Goal: Task Accomplishment & Management: Use online tool/utility

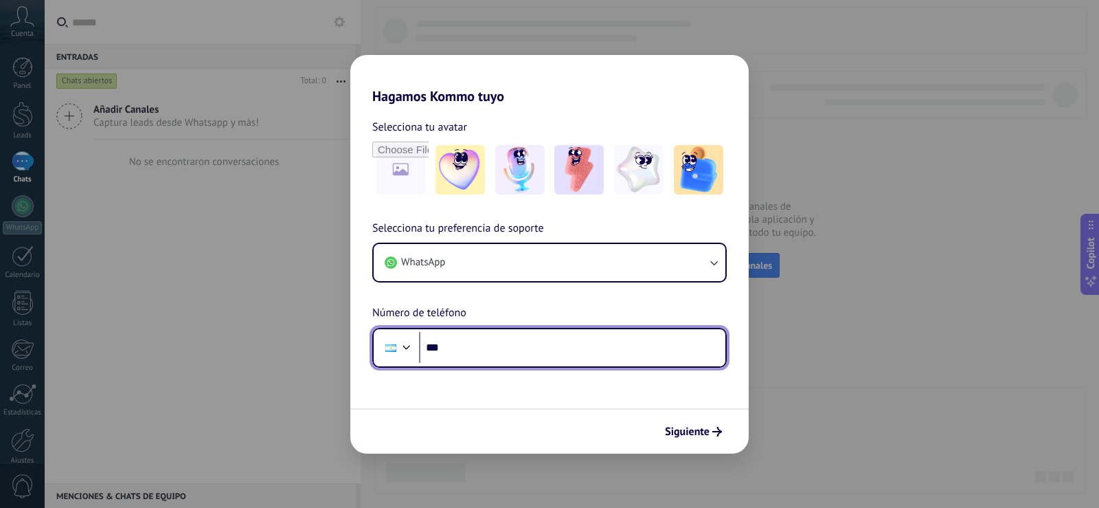
click at [554, 348] on input "***" at bounding box center [572, 348] width 306 height 32
type input "**********"
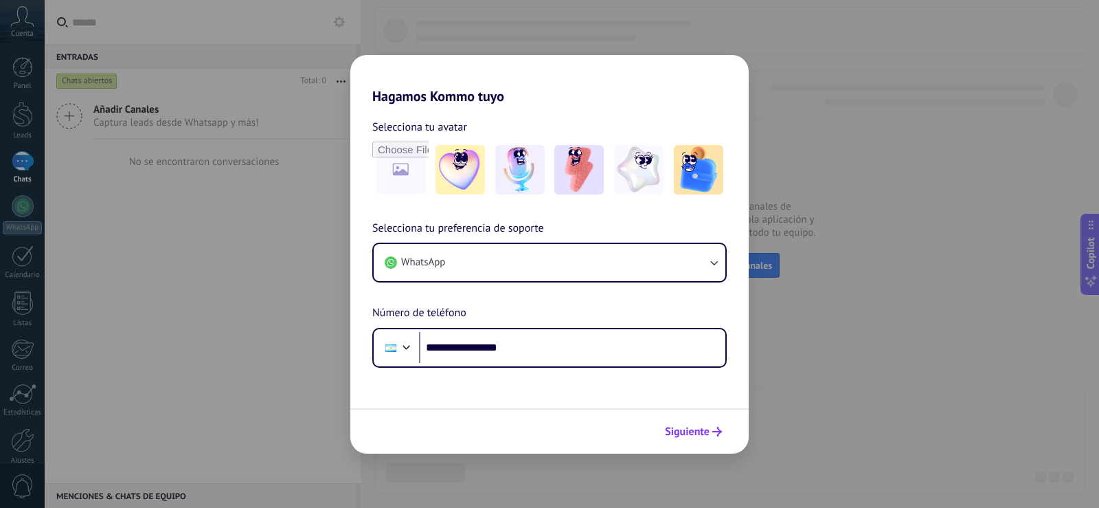
click at [701, 423] on button "Siguiente" at bounding box center [693, 431] width 69 height 23
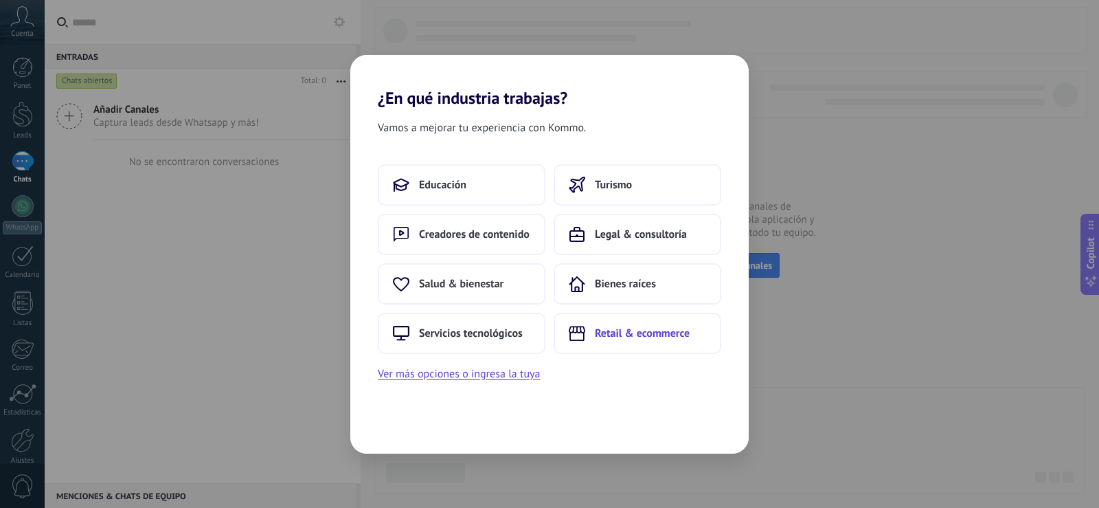
click at [620, 342] on button "Retail & ecommerce" at bounding box center [638, 333] width 168 height 41
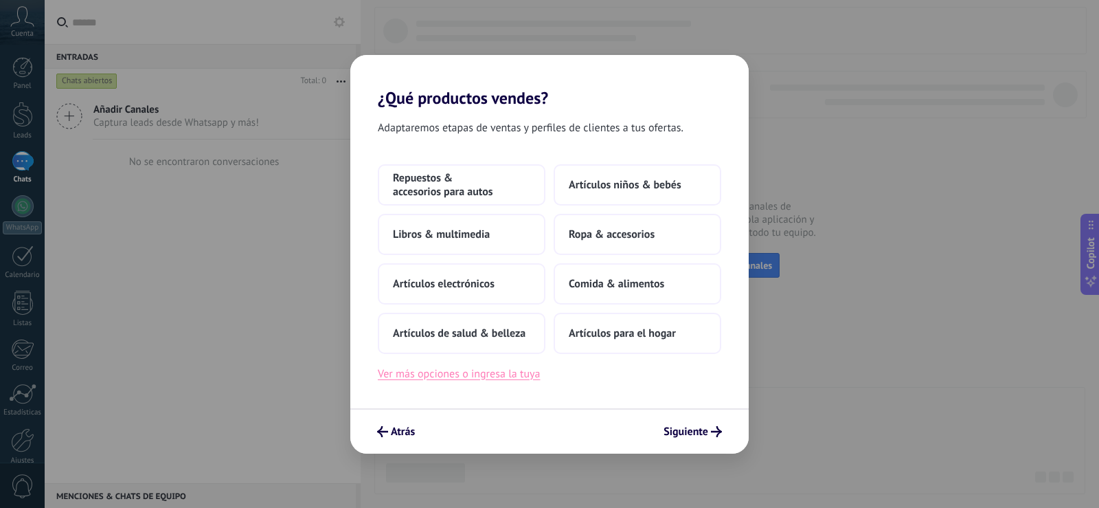
click at [509, 372] on button "Ver más opciones o ingresa la tuya" at bounding box center [459, 374] width 162 height 18
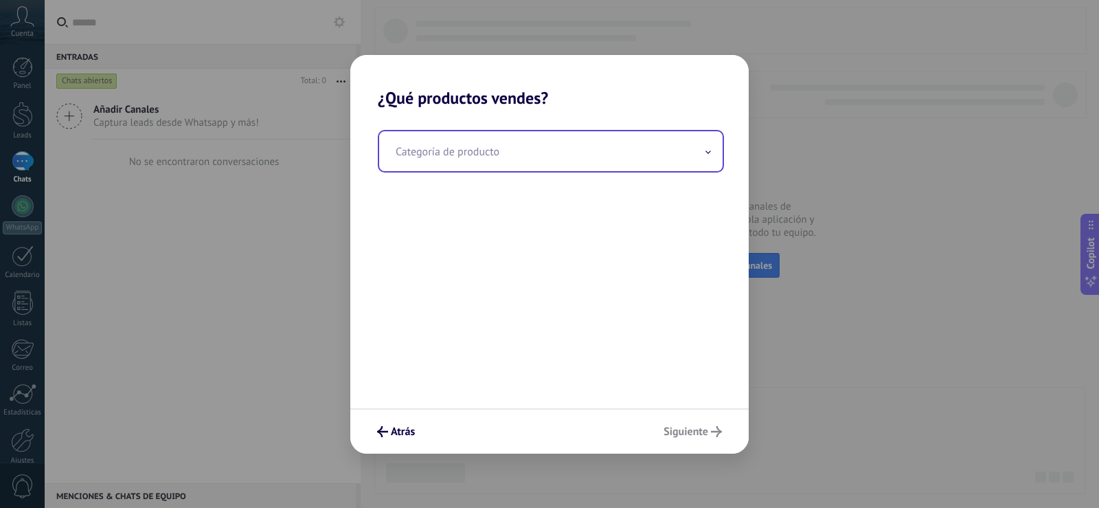
click at [513, 166] on input "text" at bounding box center [551, 151] width 344 height 40
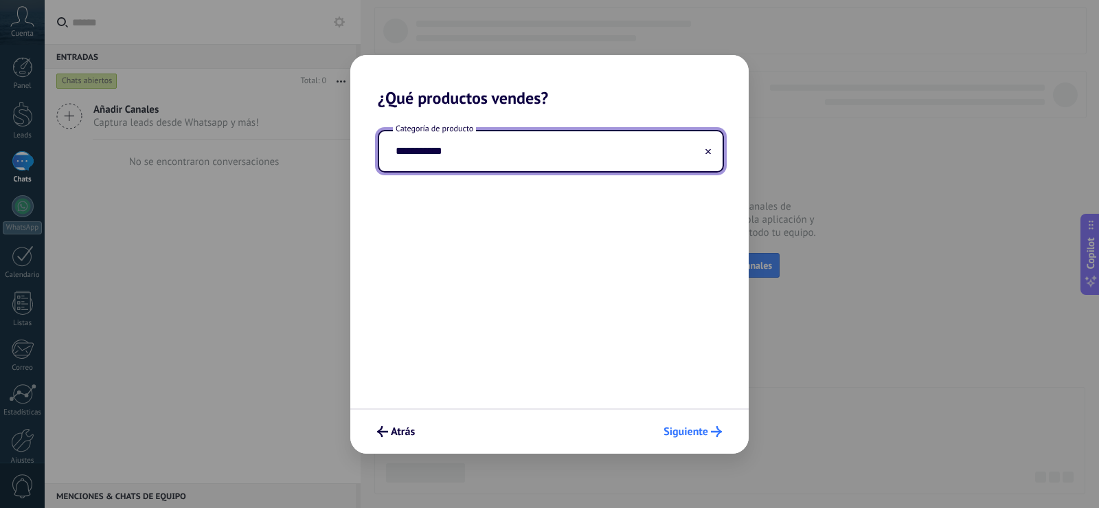
type input "**********"
click at [709, 438] on button "Siguiente" at bounding box center [693, 431] width 71 height 23
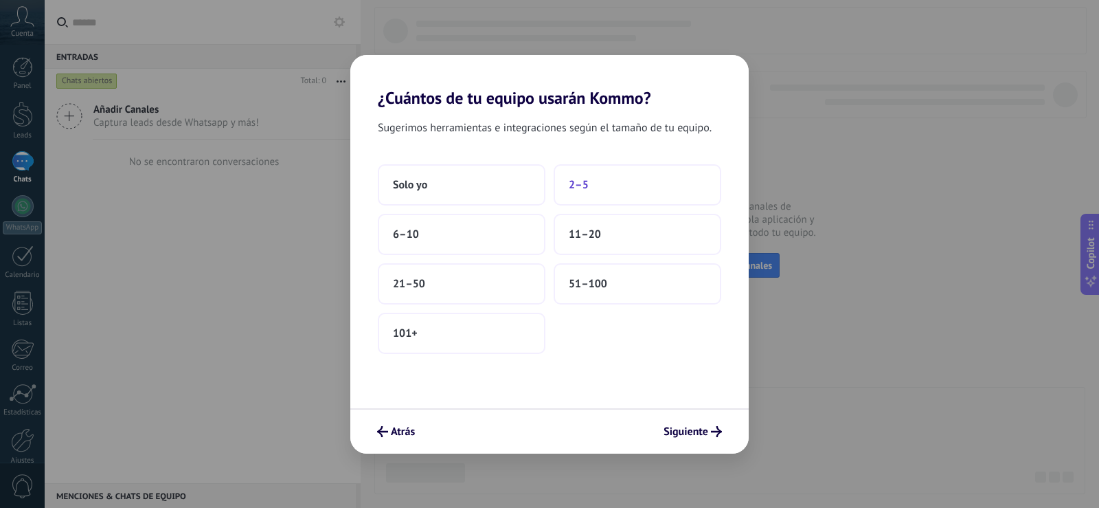
click at [575, 188] on span "2–5" at bounding box center [579, 185] width 20 height 14
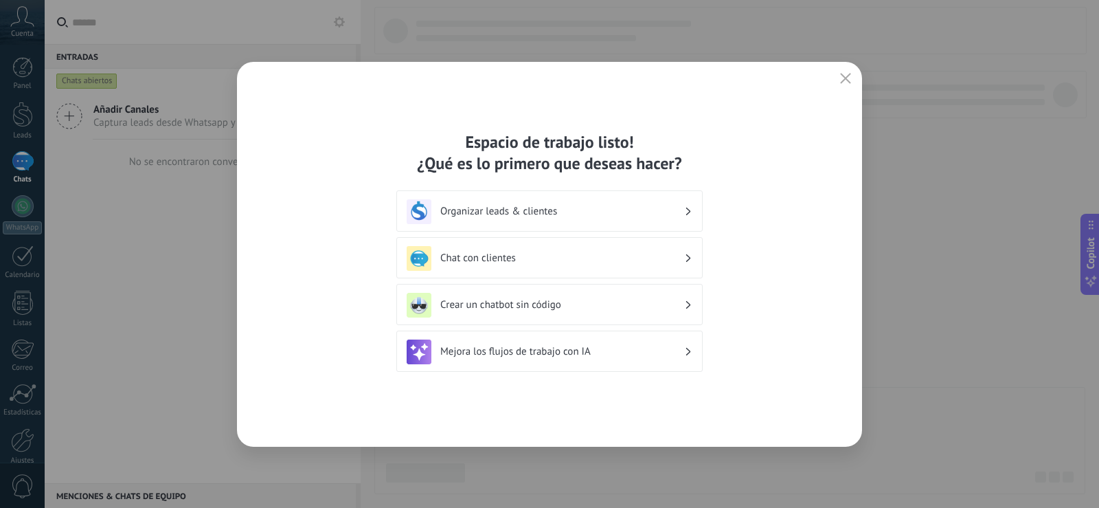
click at [643, 305] on h3 "Crear un chatbot sin código" at bounding box center [562, 304] width 244 height 13
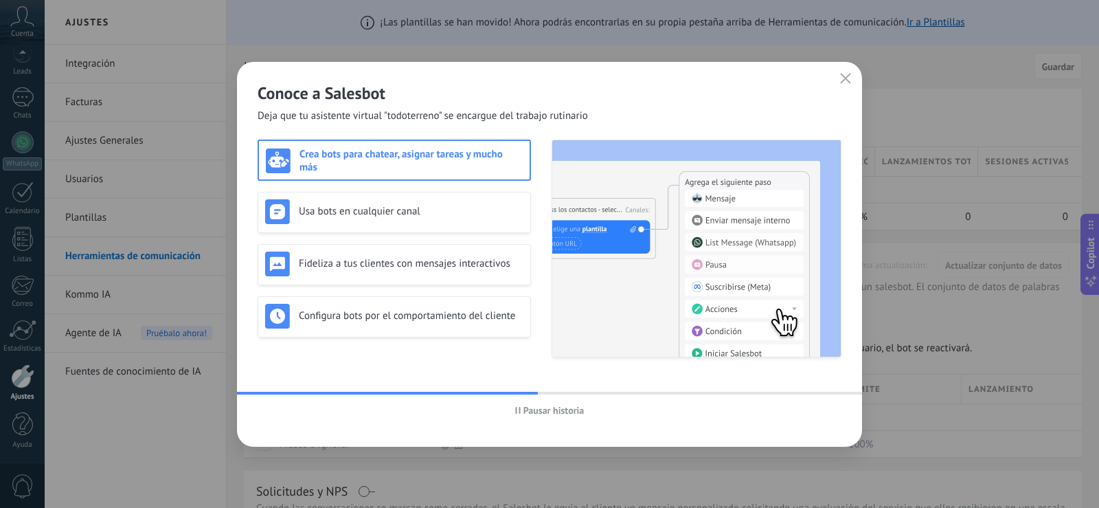
click at [478, 155] on h3 "Crea bots para chatear, asignar tareas y mucho más" at bounding box center [411, 161] width 223 height 26
click at [432, 221] on div "Usa bots en cualquier canal" at bounding box center [394, 211] width 258 height 25
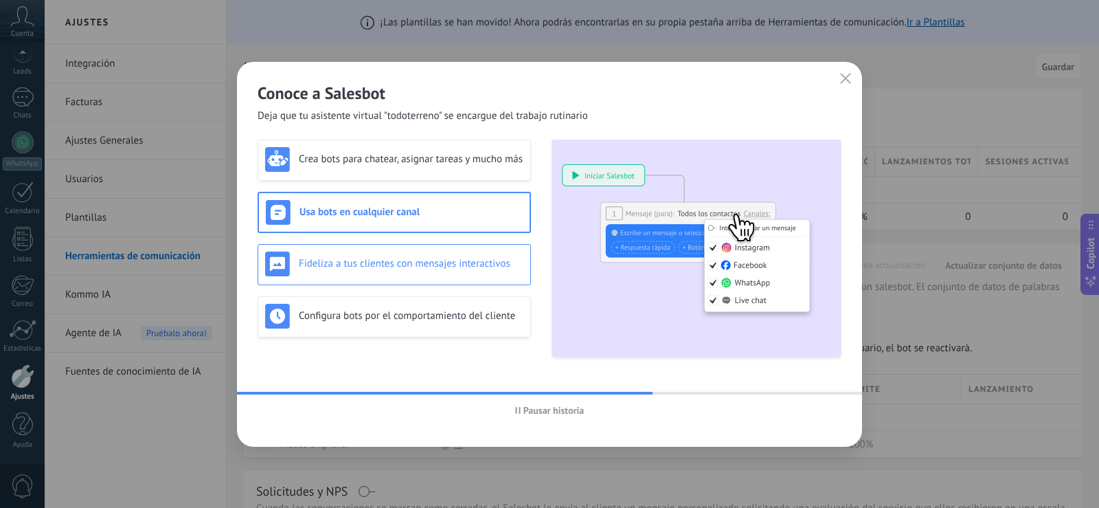
drag, startPoint x: 422, startPoint y: 251, endPoint x: 730, endPoint y: 166, distance: 320.1
click at [422, 255] on div "Fideliza a tus clientes con mensajes interactivos" at bounding box center [394, 264] width 258 height 25
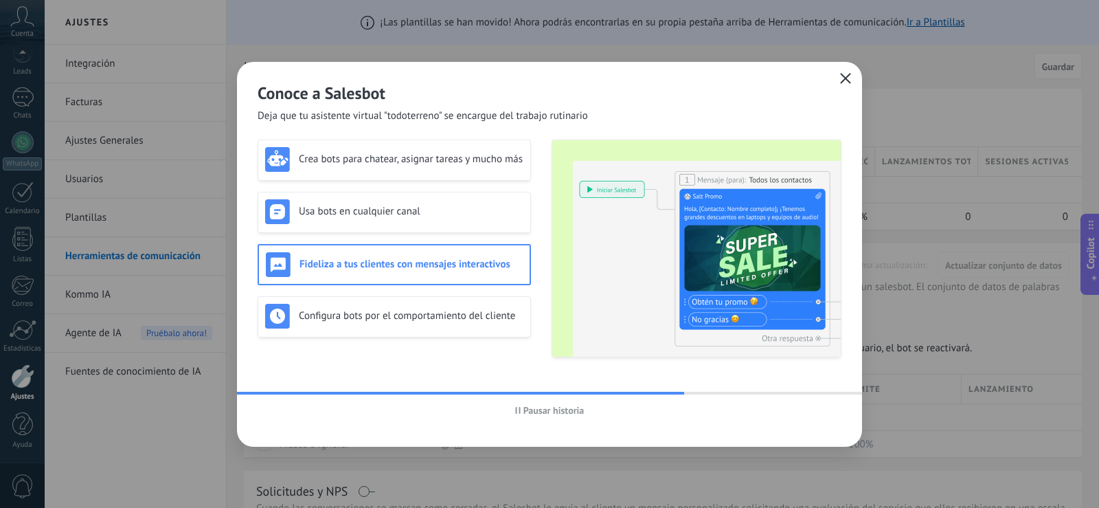
click at [842, 82] on icon "button" at bounding box center [845, 78] width 11 height 11
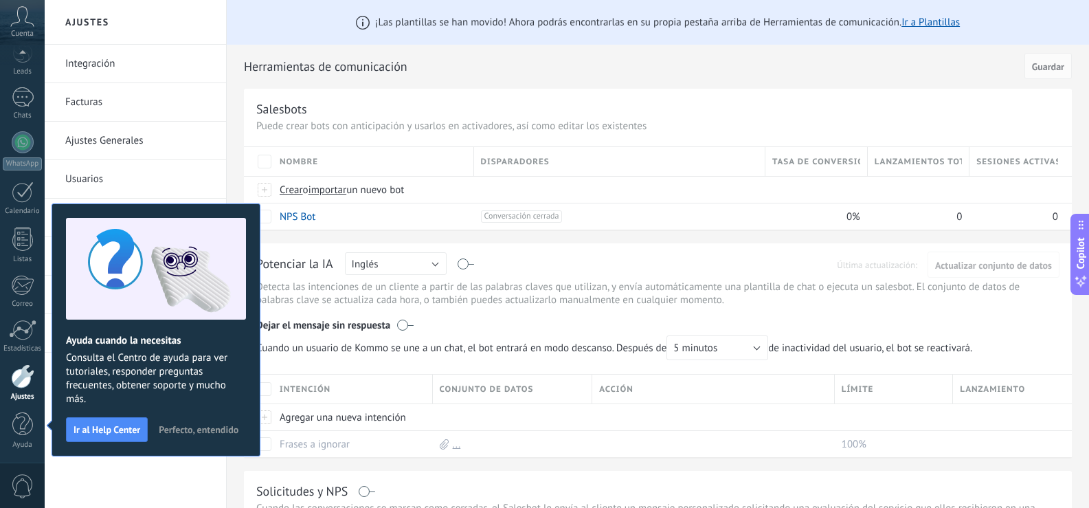
click at [218, 423] on button "Perfecto, entendido" at bounding box center [199, 429] width 92 height 21
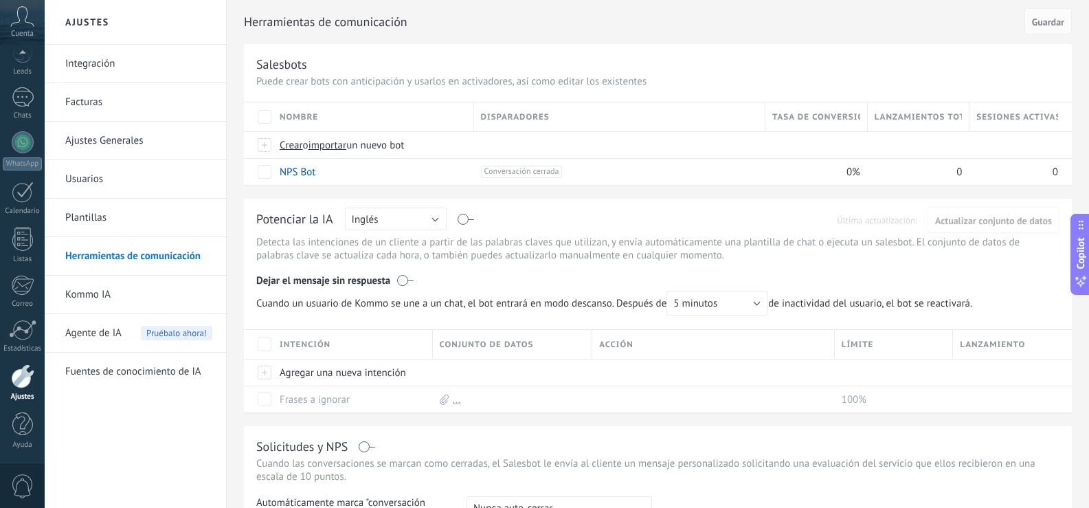
scroll to position [69, 0]
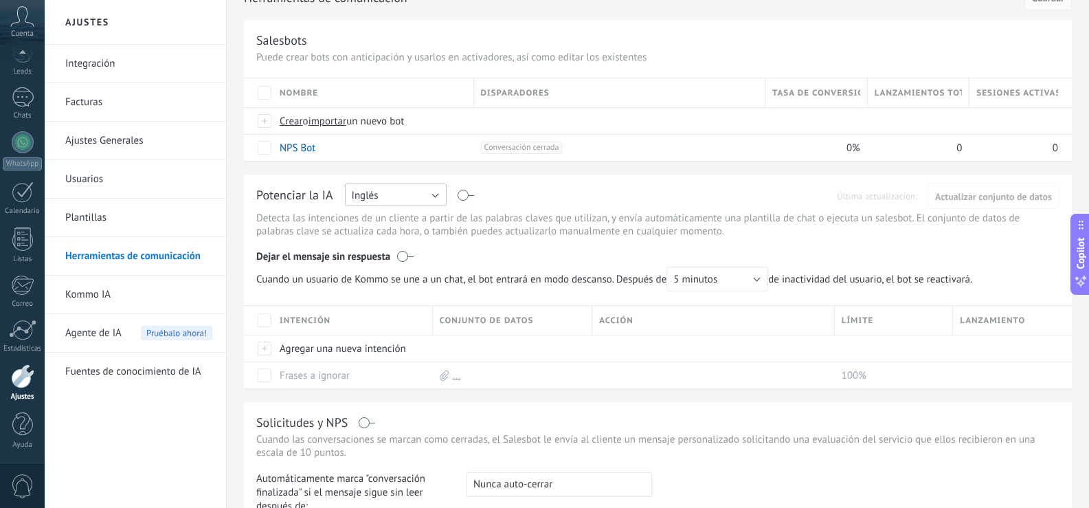
click at [414, 201] on button "Inglés" at bounding box center [396, 194] width 102 height 23
click at [384, 241] on span "Español" at bounding box center [389, 242] width 105 height 13
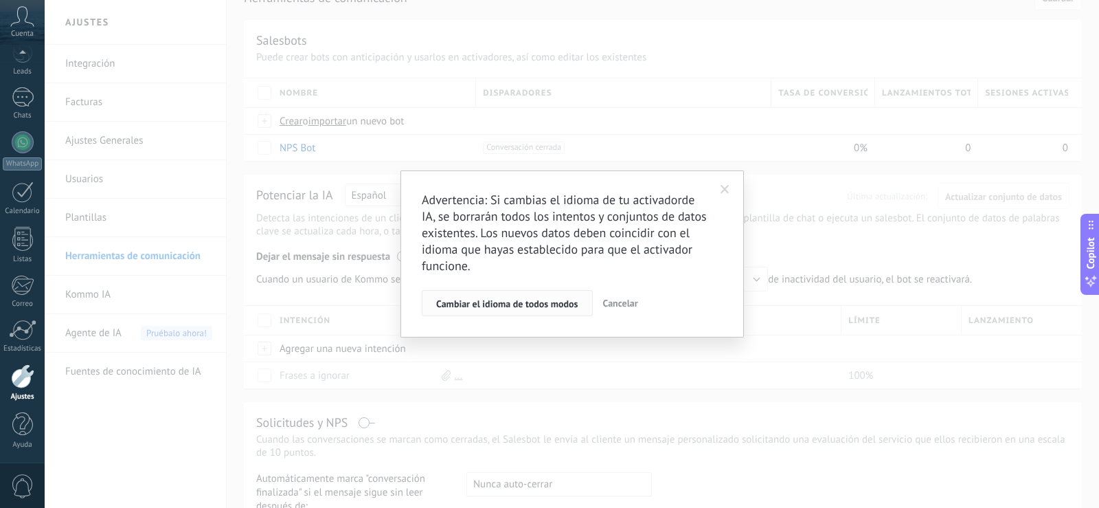
click at [528, 298] on button "Cambiar el idioma de todos modos" at bounding box center [507, 303] width 171 height 26
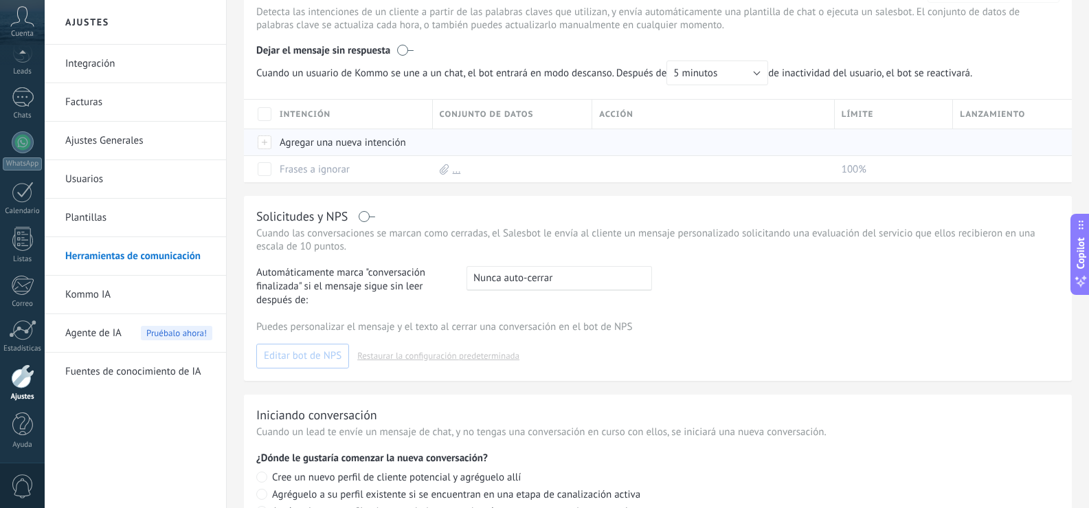
scroll to position [344, 0]
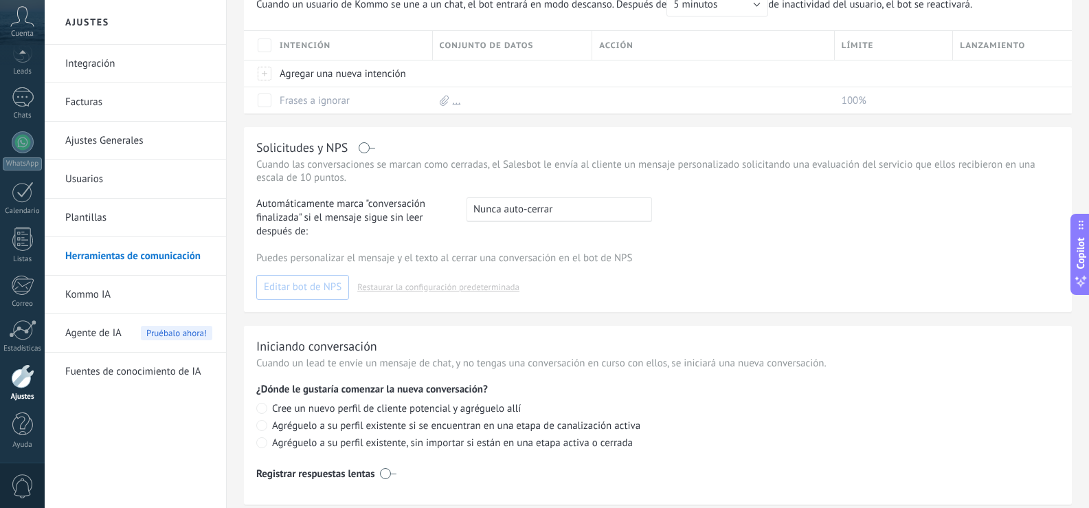
click at [126, 58] on link "Integración" at bounding box center [138, 64] width 147 height 38
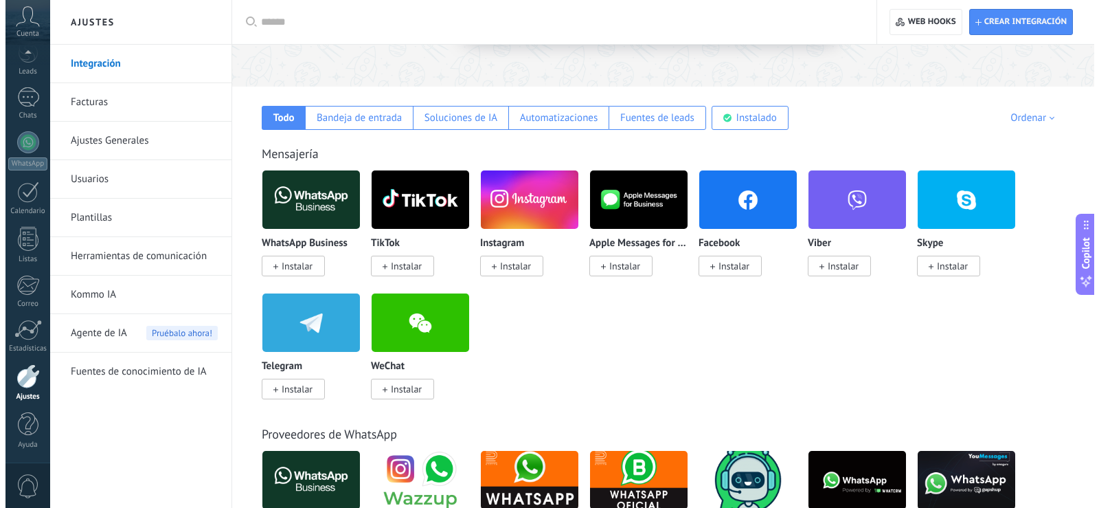
scroll to position [206, 0]
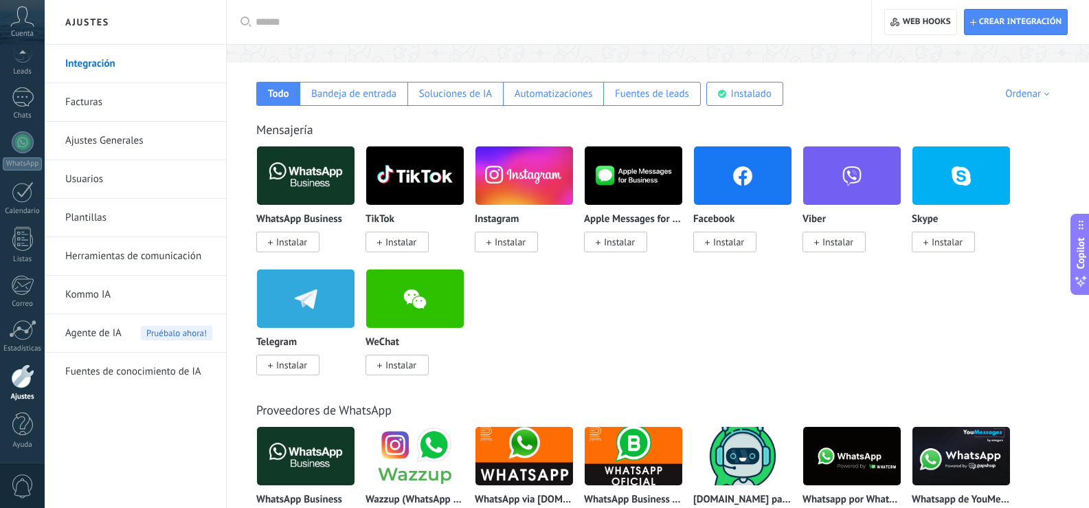
click at [298, 247] on span "Instalar" at bounding box center [291, 242] width 31 height 12
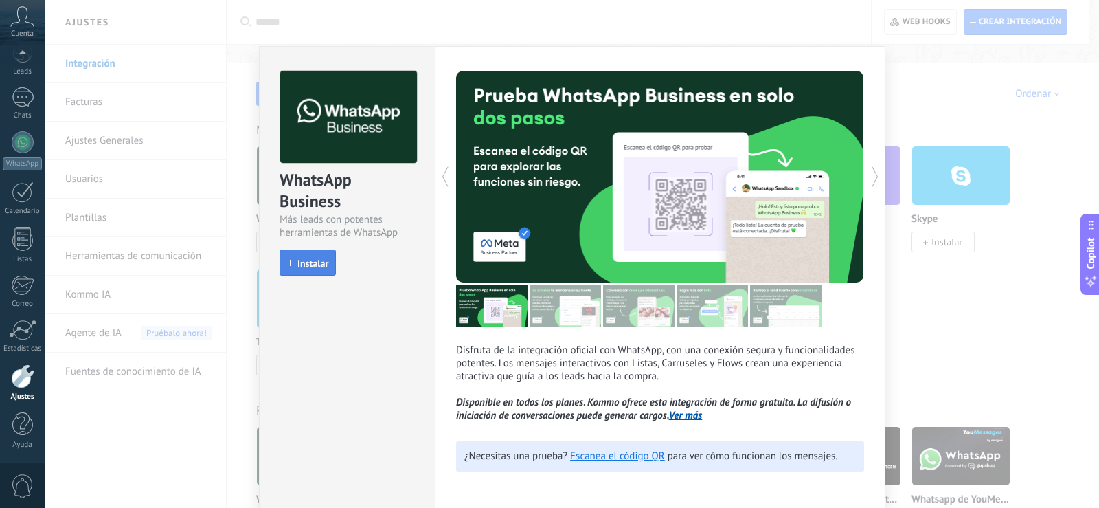
click at [315, 264] on span "Instalar" at bounding box center [313, 263] width 31 height 10
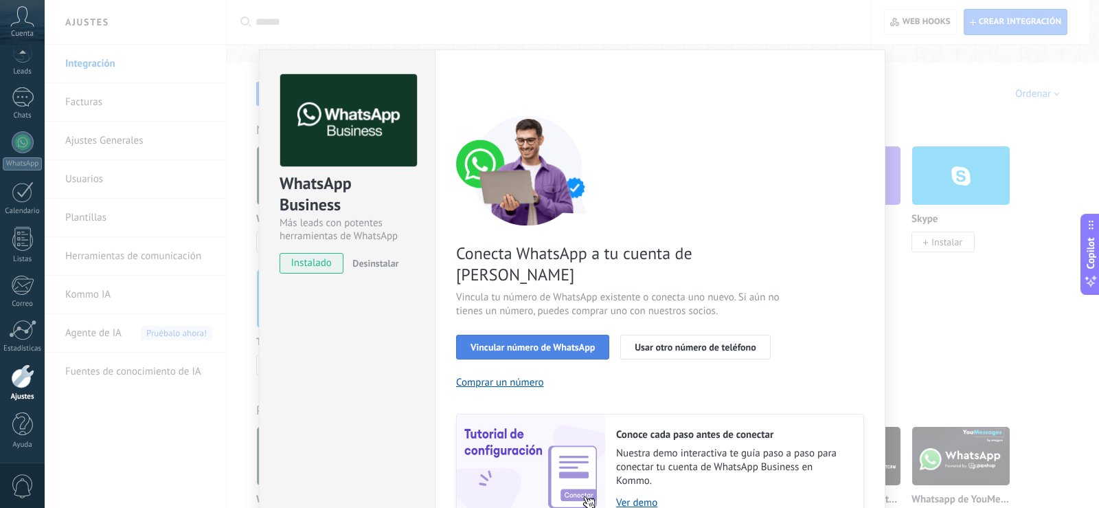
click at [541, 335] on button "Vincular número de WhatsApp" at bounding box center [532, 347] width 153 height 25
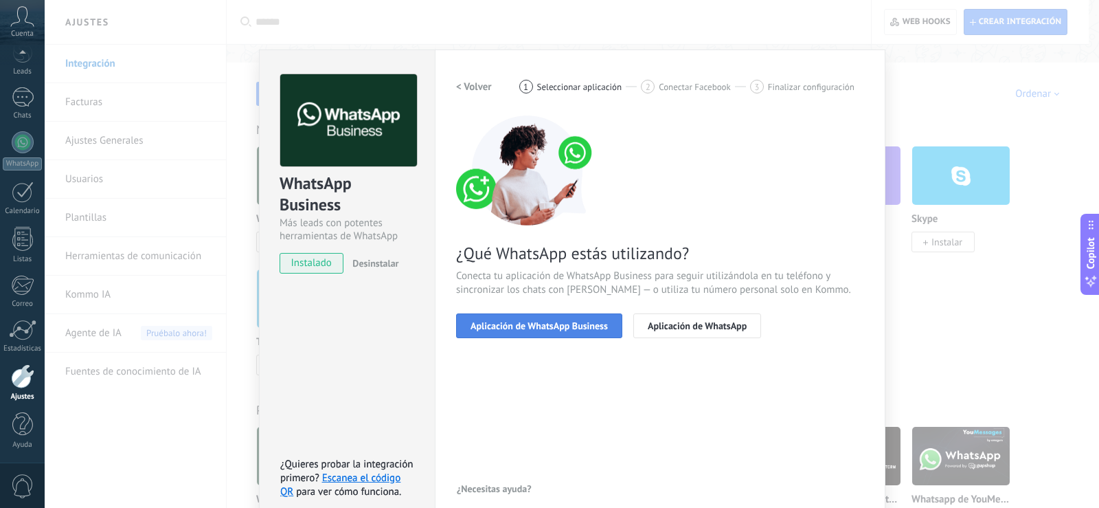
click at [584, 331] on span "Aplicación de WhatsApp Business" at bounding box center [539, 326] width 137 height 10
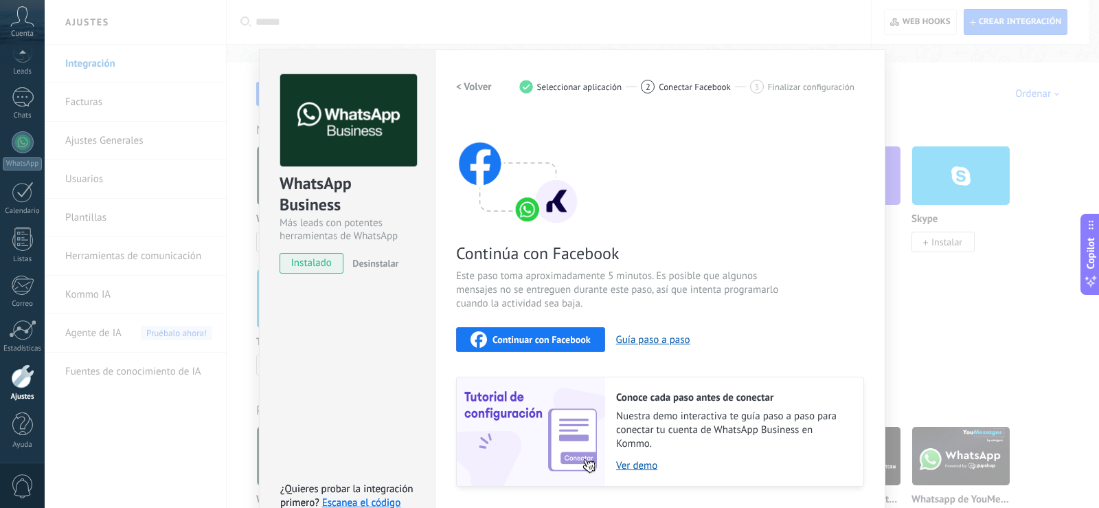
scroll to position [40, 0]
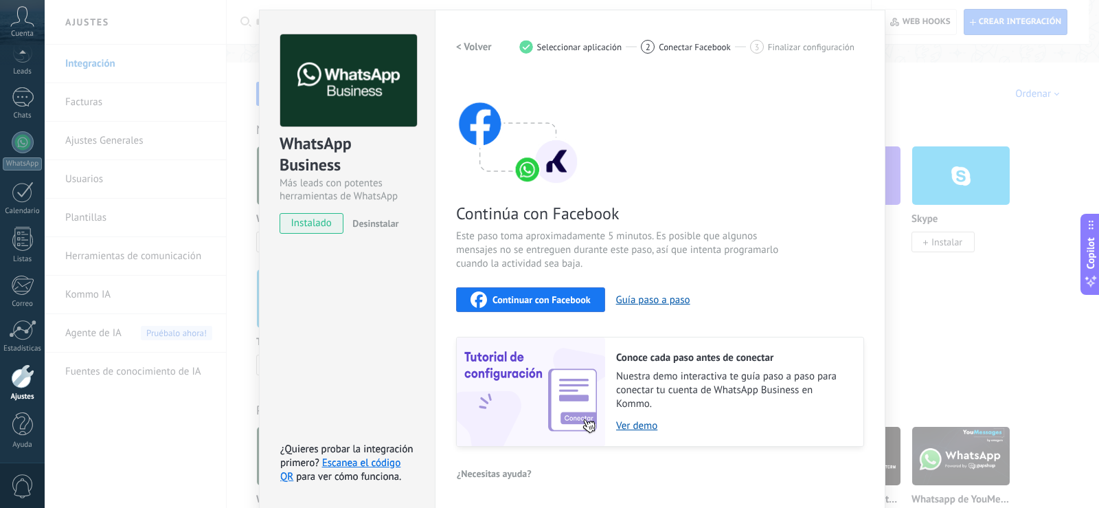
click at [587, 304] on span "Continuar con Facebook" at bounding box center [542, 300] width 98 height 10
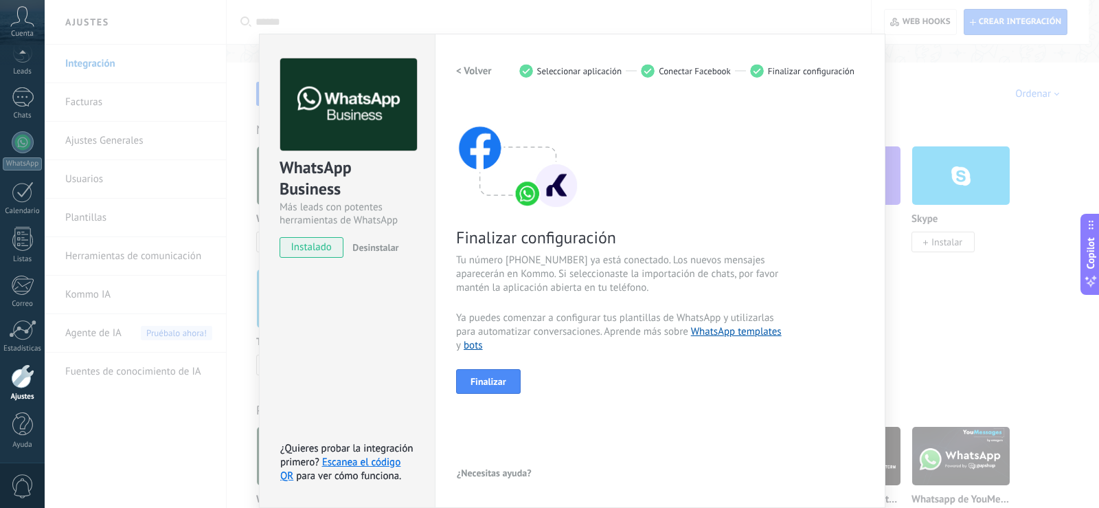
scroll to position [16, 0]
click at [491, 383] on span "Finalizar" at bounding box center [489, 382] width 36 height 10
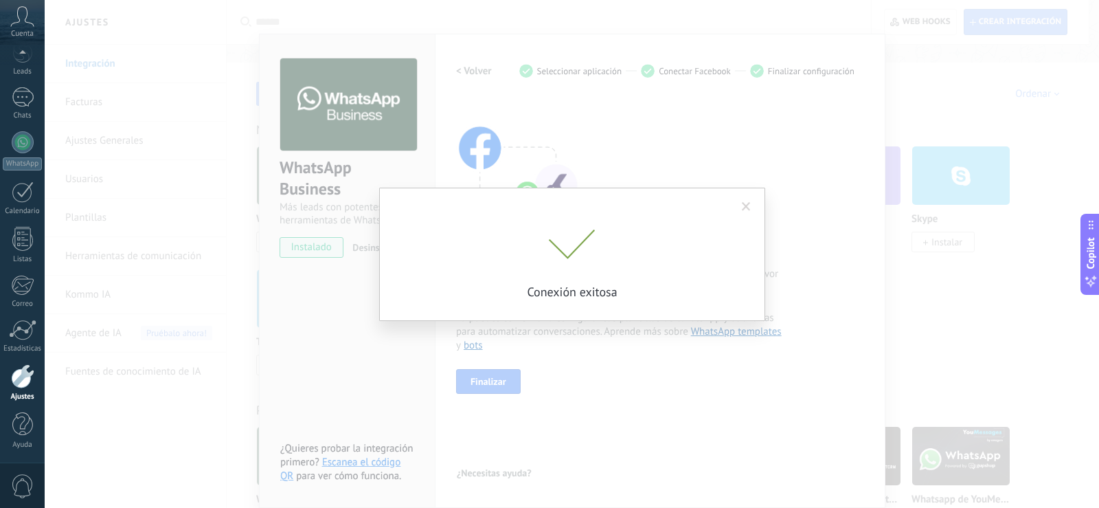
click at [744, 205] on span at bounding box center [746, 207] width 9 height 10
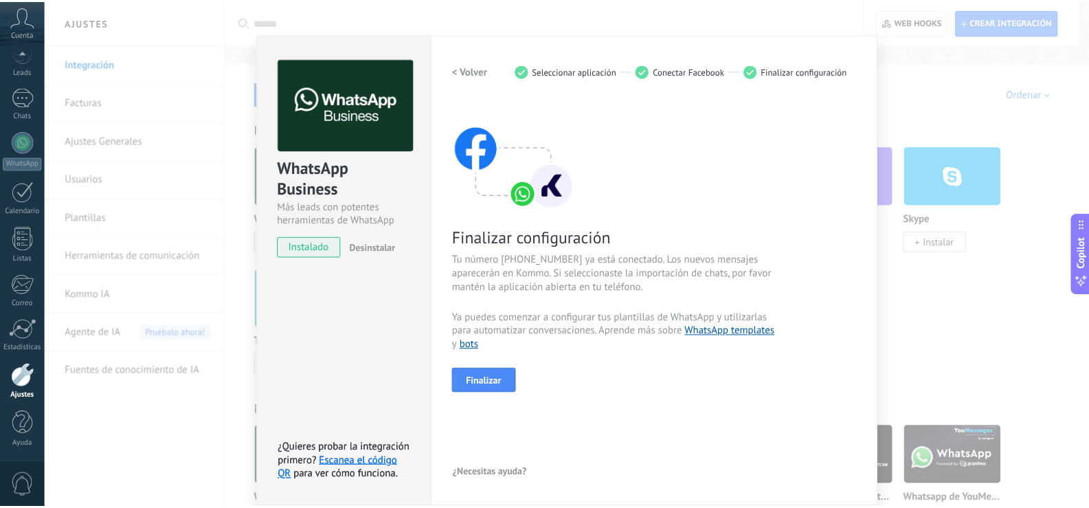
scroll to position [0, 0]
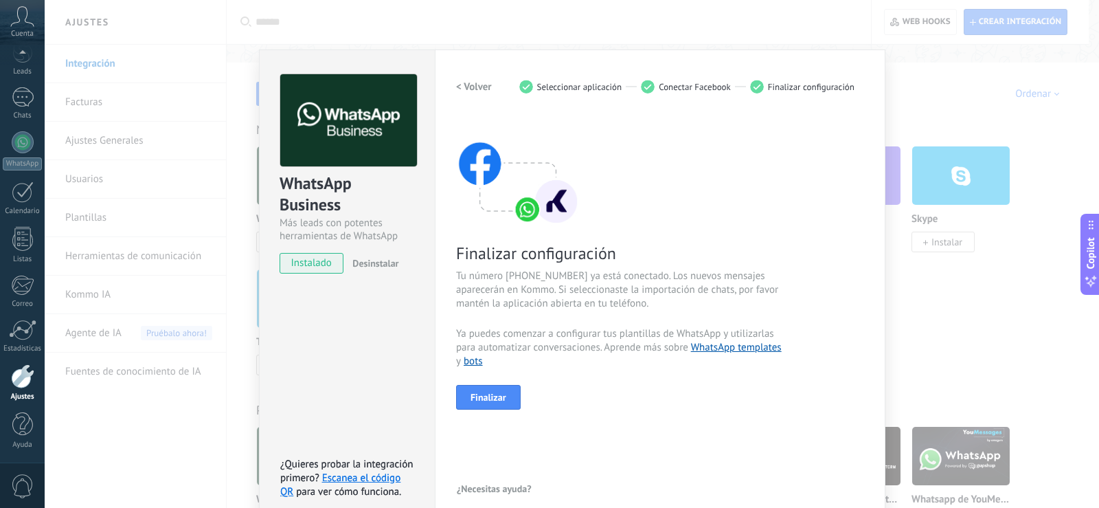
click at [941, 118] on div "WhatsApp Business Más leads con potentes herramientas de WhatsApp instalado Des…" at bounding box center [572, 254] width 1055 height 508
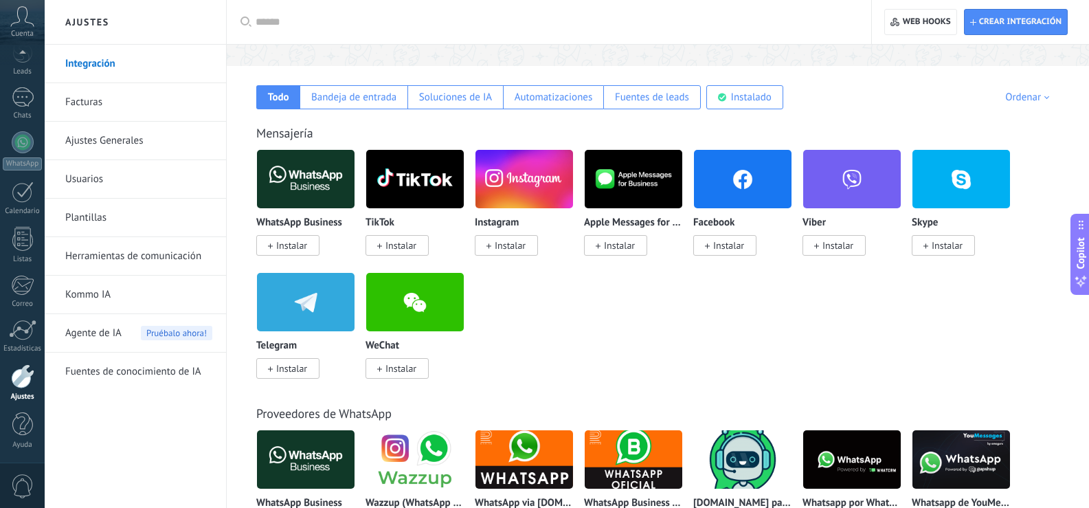
scroll to position [137, 0]
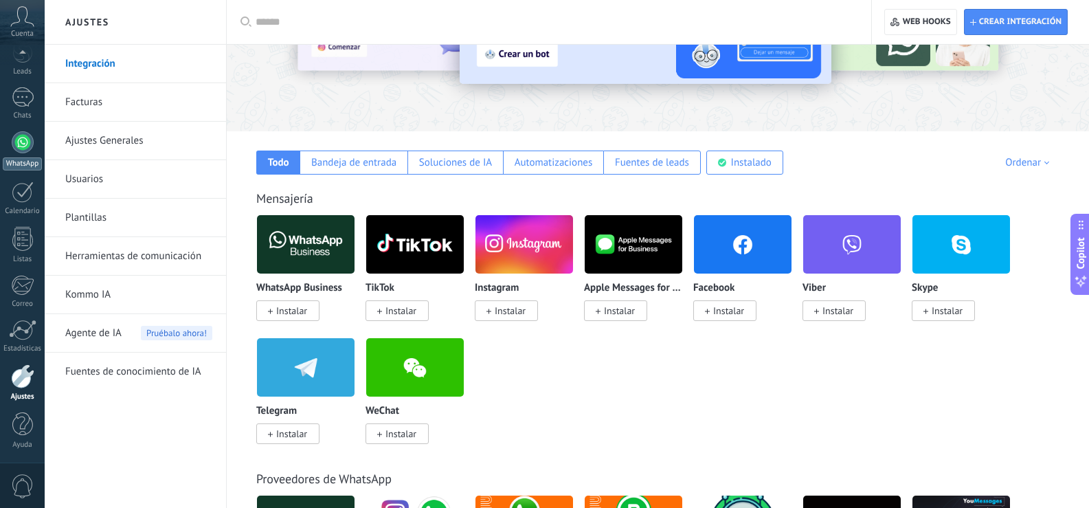
click at [27, 149] on div at bounding box center [23, 142] width 22 height 22
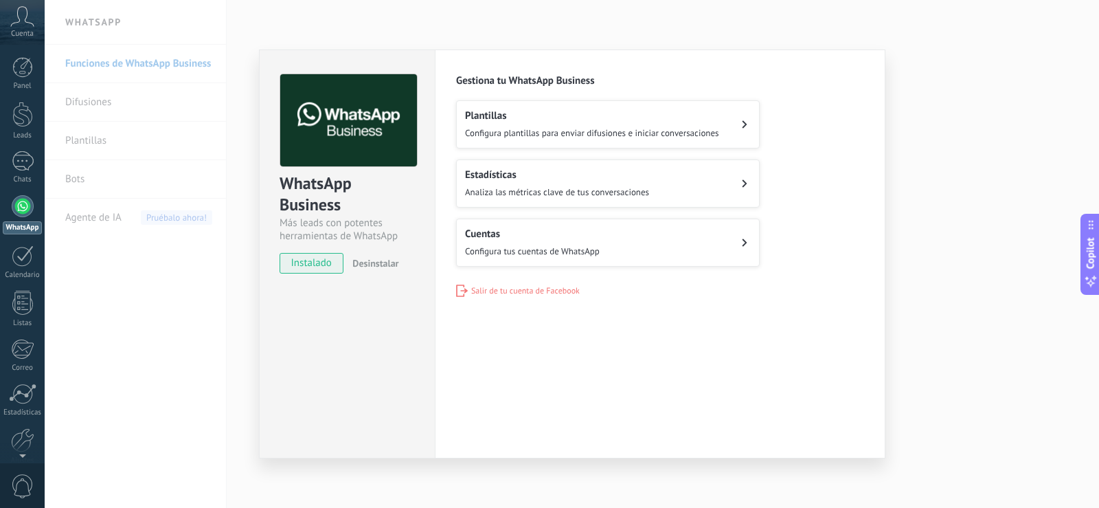
click at [663, 139] on button "Plantillas Configura plantillas para enviar difusiones e iniciar conversaciones" at bounding box center [608, 124] width 304 height 48
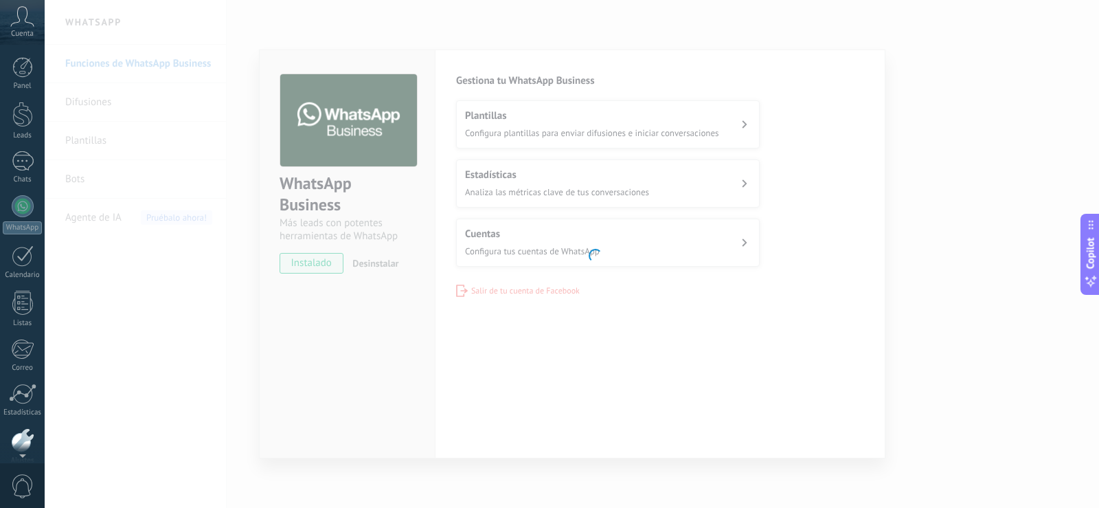
scroll to position [64, 0]
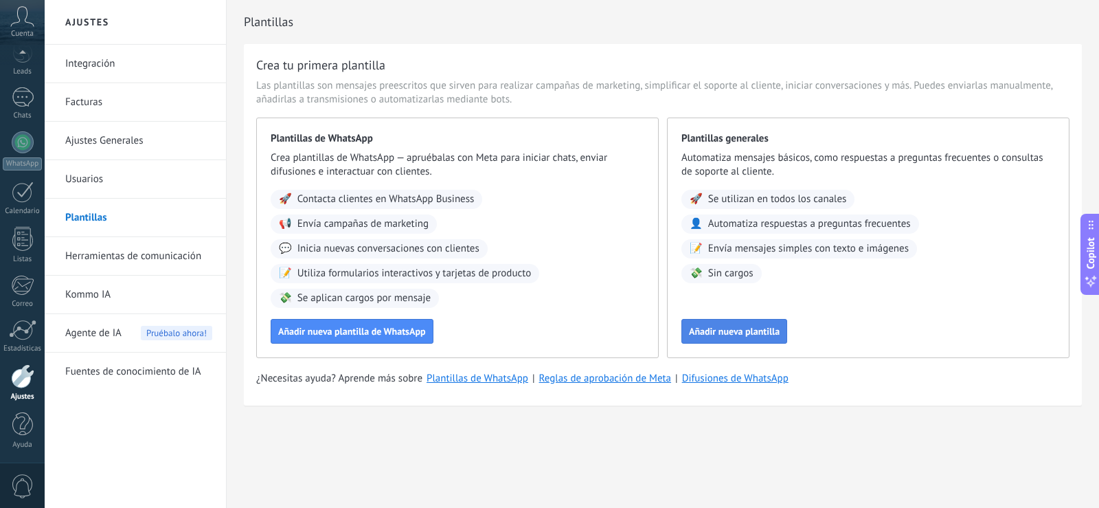
click at [739, 335] on span "Añadir nueva plantilla" at bounding box center [734, 331] width 91 height 10
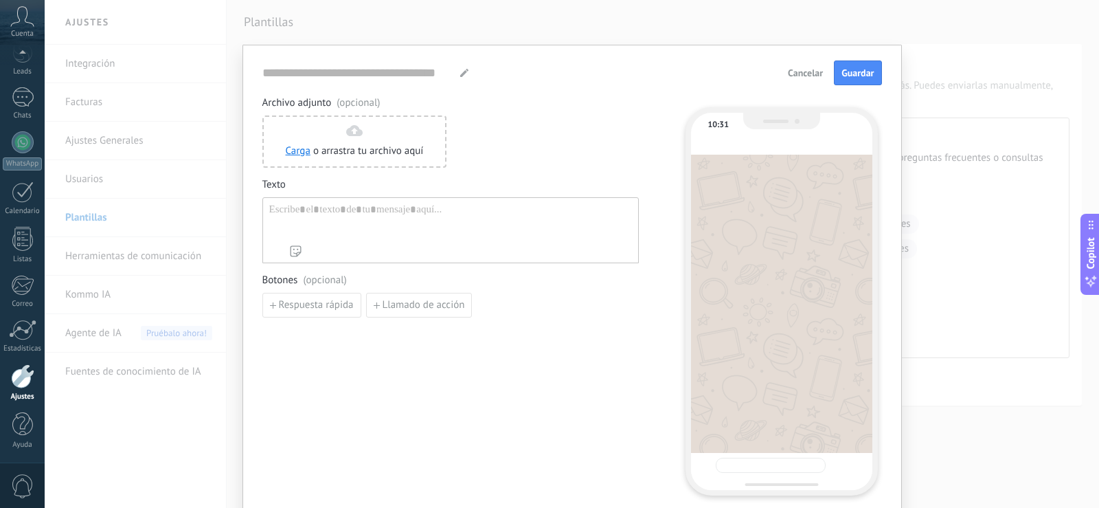
type input "**********"
click at [330, 214] on div at bounding box center [450, 220] width 363 height 35
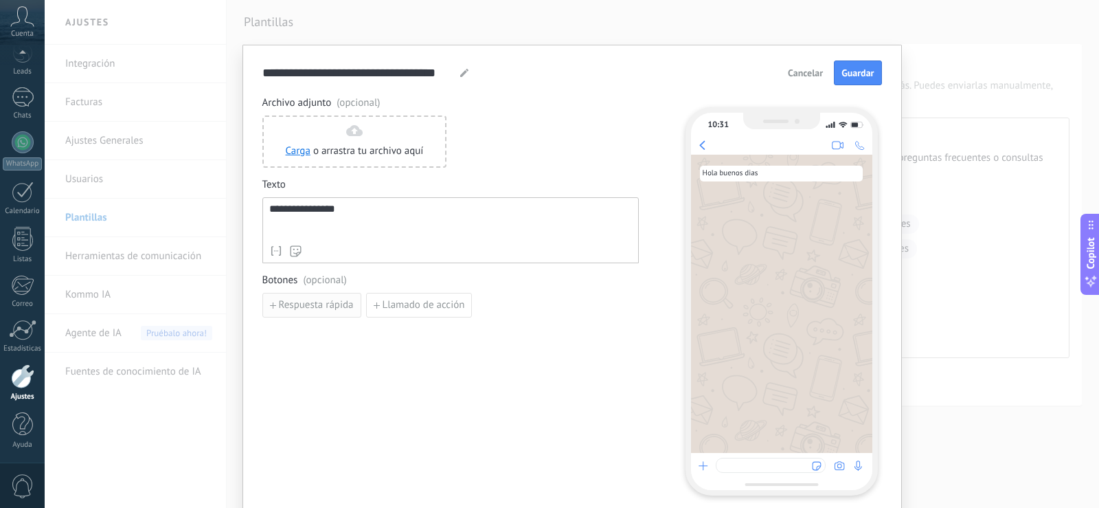
click at [328, 301] on span "Respuesta rápida" at bounding box center [316, 305] width 75 height 10
click at [377, 302] on input at bounding box center [336, 304] width 146 height 22
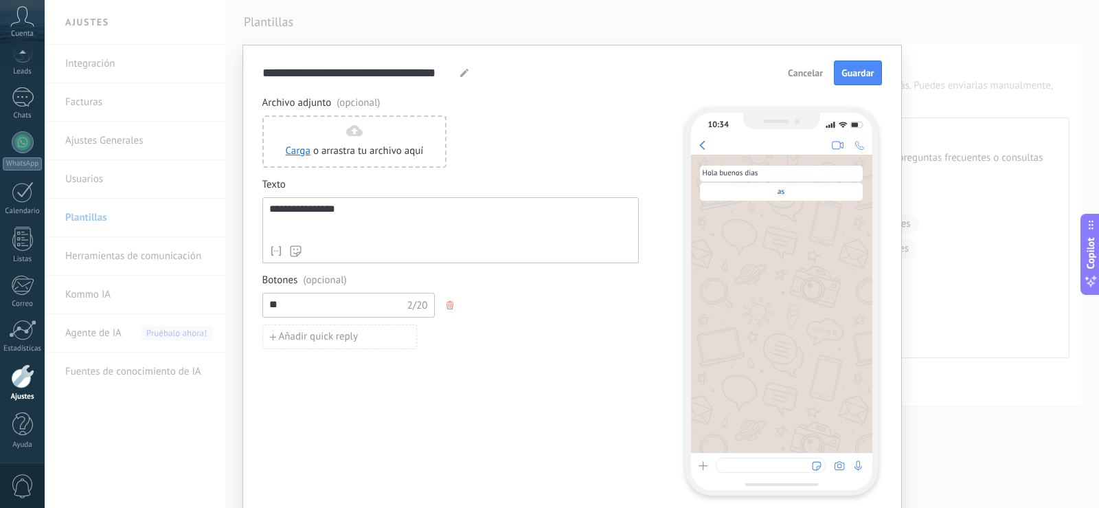
type input "*"
click at [330, 332] on span "Añadir quick reply" at bounding box center [319, 337] width 80 height 10
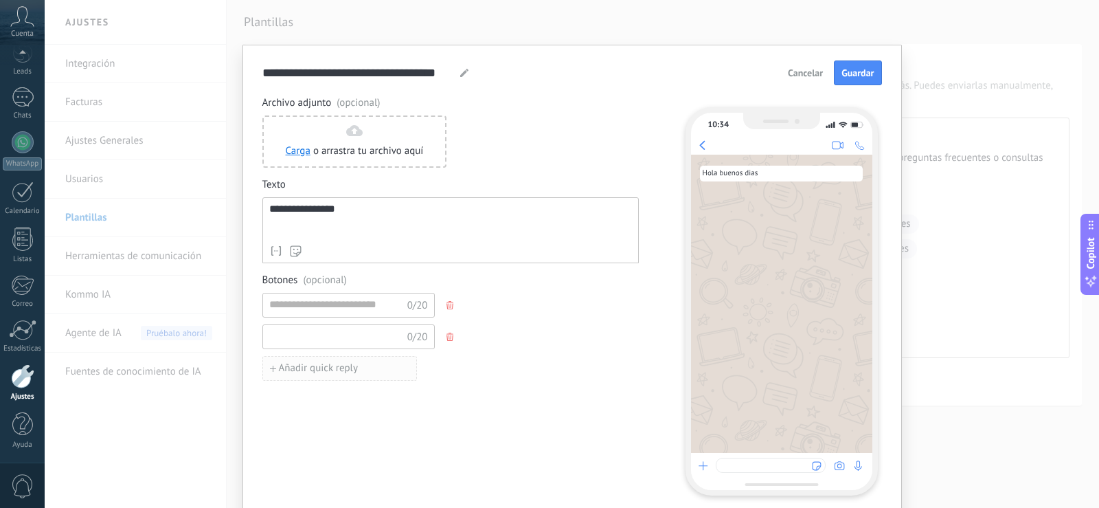
click at [330, 331] on input at bounding box center [336, 336] width 146 height 22
type input "****"
click at [337, 309] on input at bounding box center [336, 304] width 146 height 22
type input "******"
click at [320, 347] on div "**** 4/20" at bounding box center [349, 336] width 172 height 25
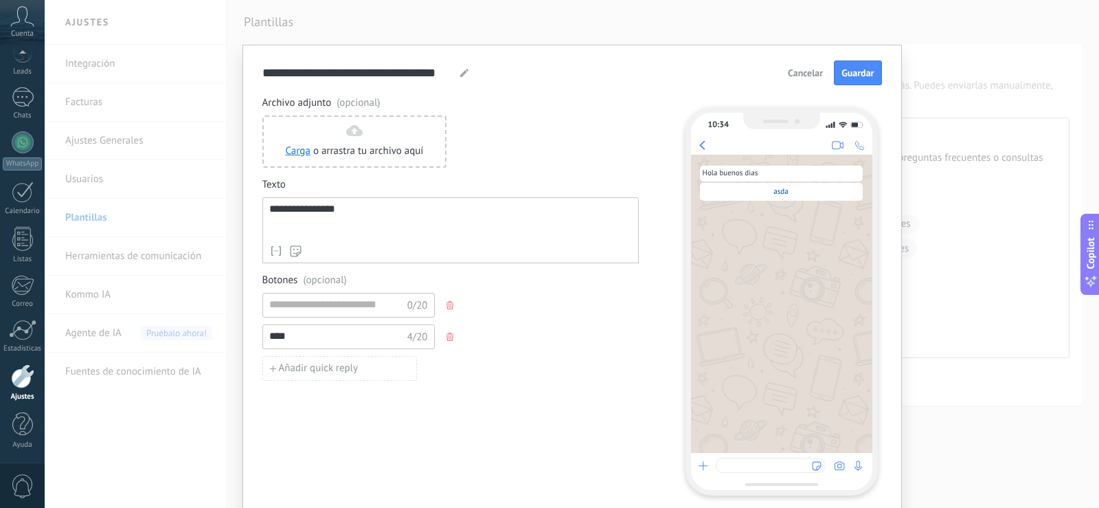
click at [323, 333] on input "****" at bounding box center [336, 336] width 146 height 22
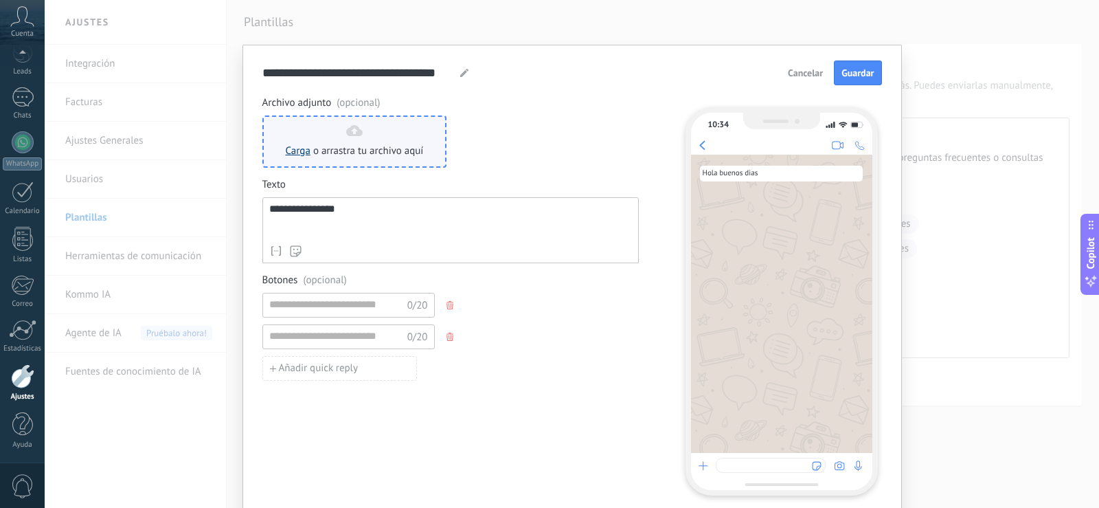
click at [300, 150] on link "Carga" at bounding box center [298, 150] width 25 height 13
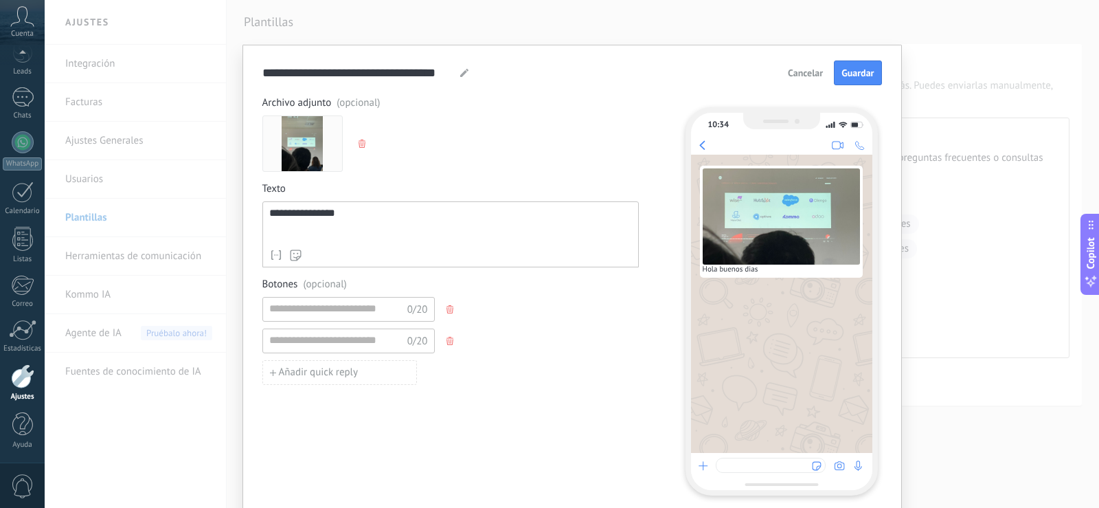
click at [359, 142] on icon "button" at bounding box center [362, 143] width 7 height 8
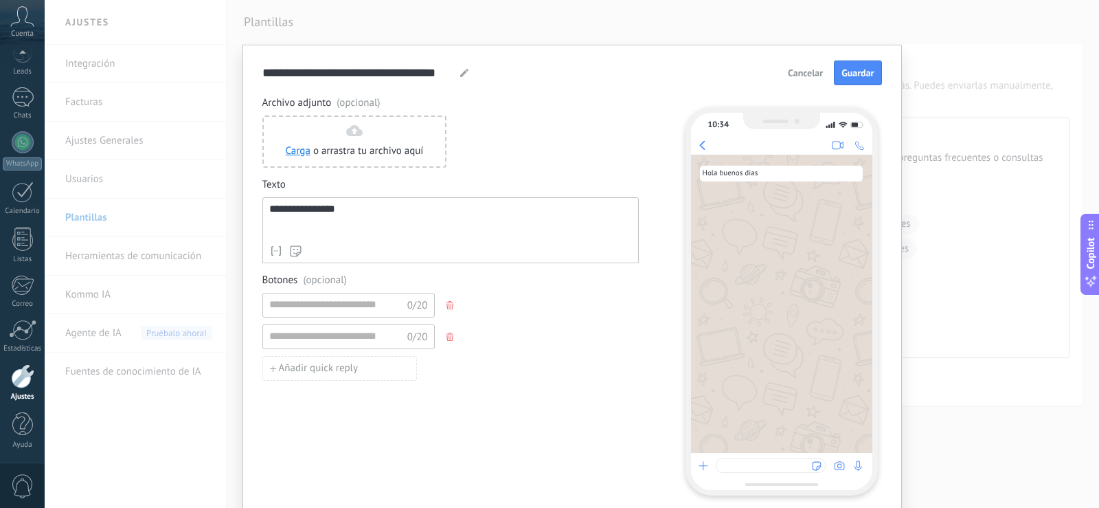
click at [788, 71] on span "Cancelar" at bounding box center [805, 73] width 35 height 10
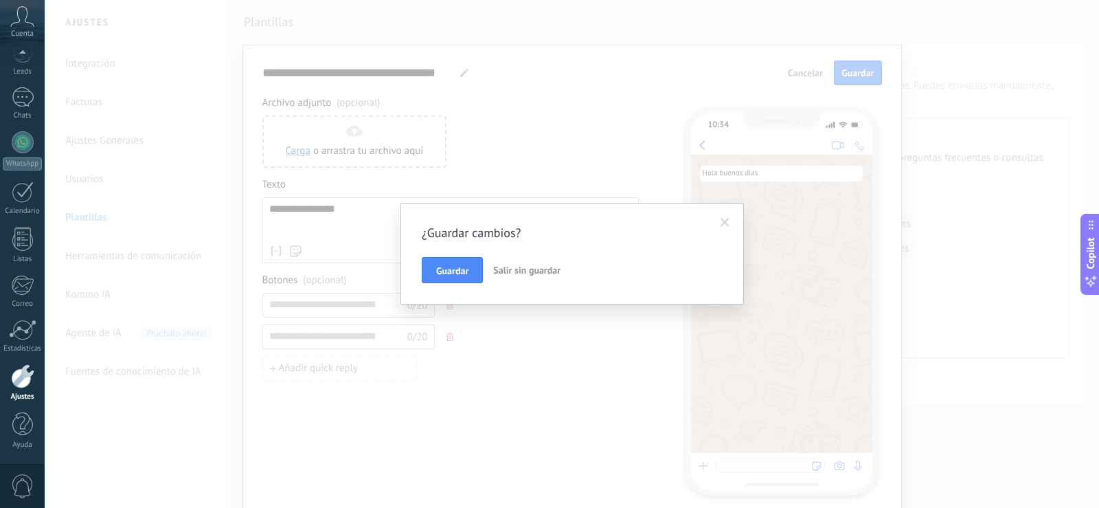
click at [515, 268] on span "Salir sin guardar" at bounding box center [526, 270] width 67 height 12
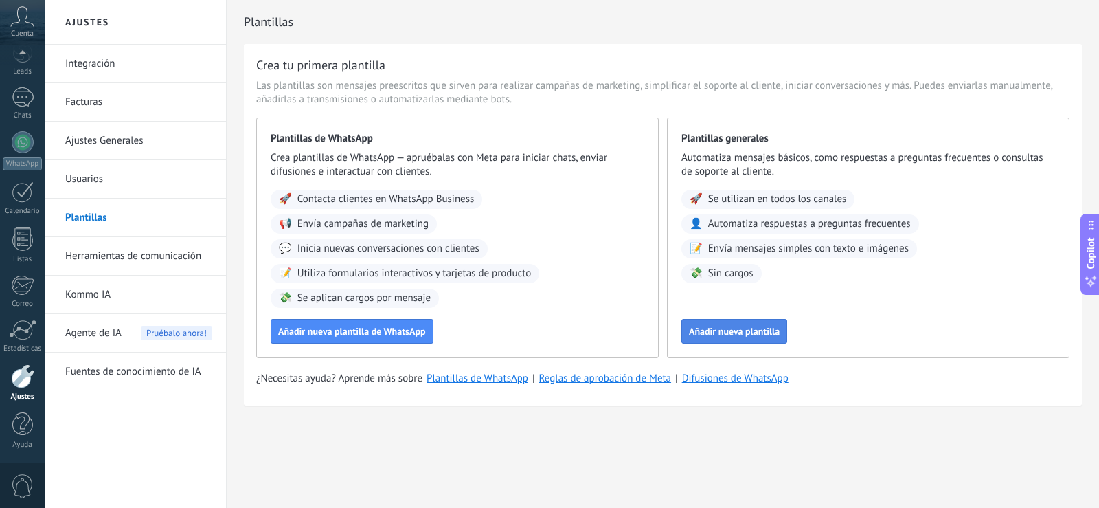
click at [730, 327] on span "Añadir nueva plantilla" at bounding box center [734, 331] width 91 height 10
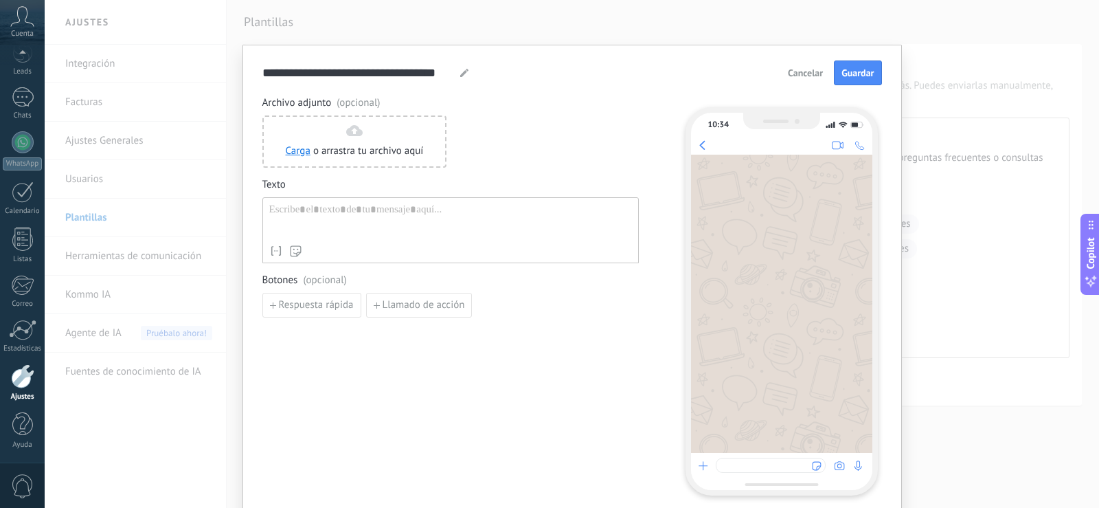
click at [422, 211] on div at bounding box center [450, 220] width 363 height 35
click at [436, 309] on span "Llamado de acción" at bounding box center [424, 305] width 82 height 10
click at [370, 305] on input at bounding box center [336, 304] width 146 height 22
type input "*"
click at [353, 210] on div at bounding box center [450, 220] width 363 height 35
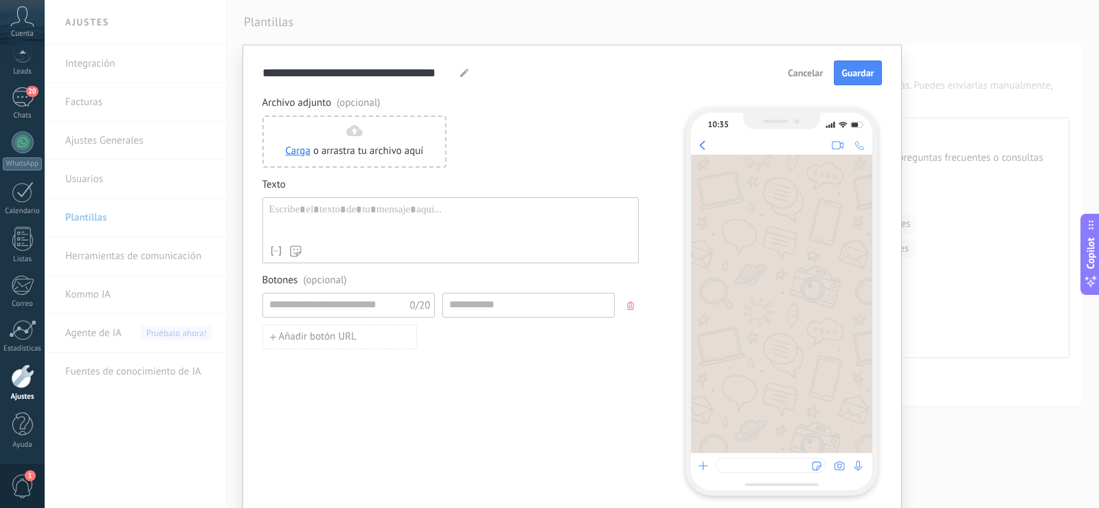
click at [632, 309] on span "button" at bounding box center [632, 306] width 10 height 8
click at [427, 232] on div at bounding box center [450, 220] width 363 height 35
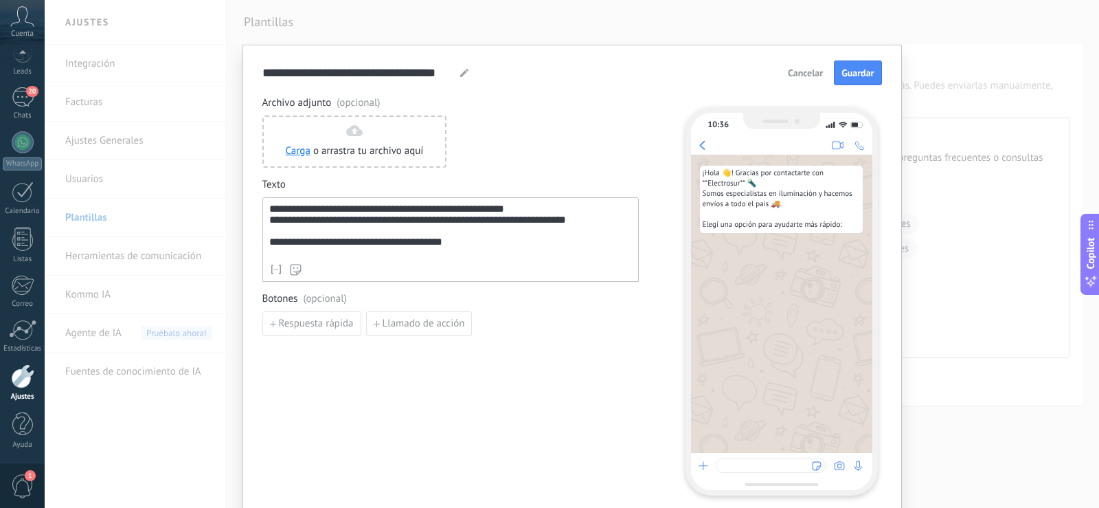
click at [353, 225] on div "**********" at bounding box center [450, 230] width 363 height 54
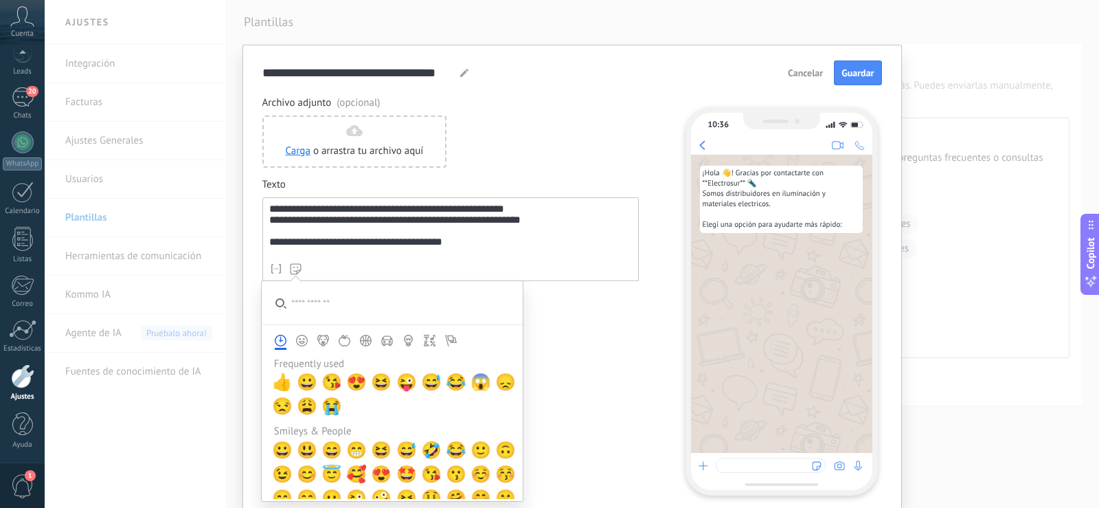
click at [291, 270] on icon at bounding box center [296, 269] width 12 height 12
click at [306, 309] on input "search" at bounding box center [392, 302] width 261 height 43
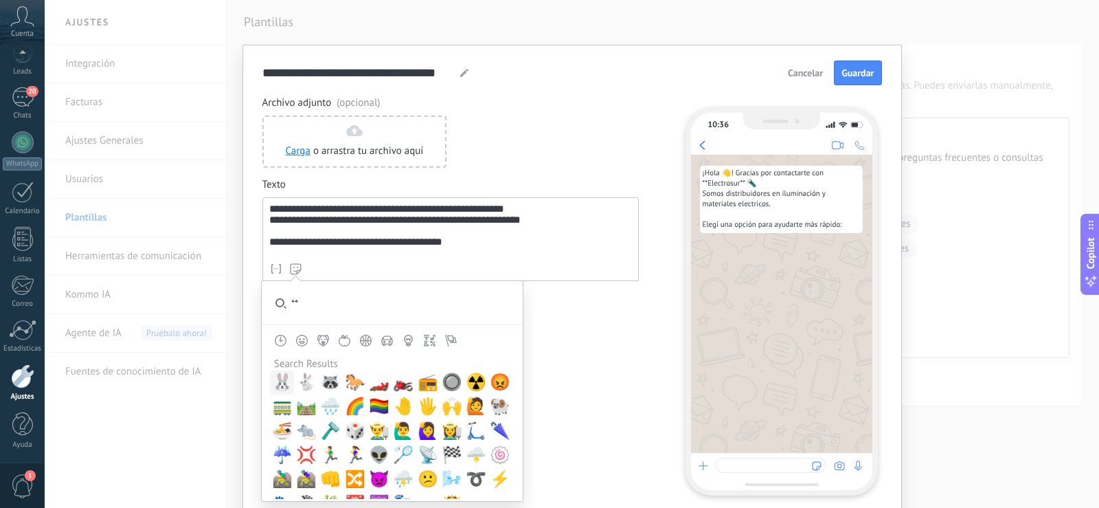
type input "*"
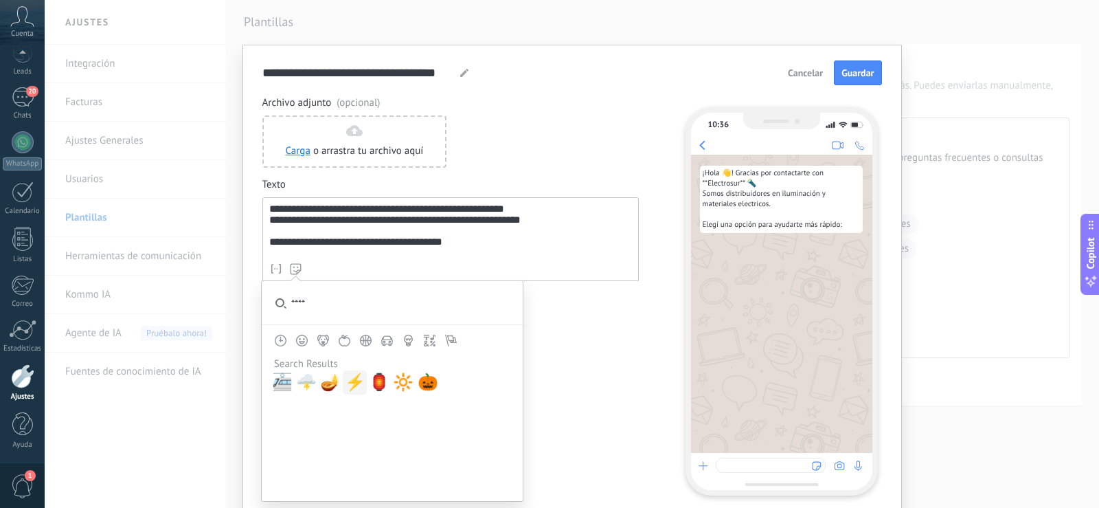
type input "****"
click at [350, 383] on span "⚡" at bounding box center [355, 381] width 21 height 19
click at [614, 309] on div "Botones (opcional) Respuesta rápida Llamado de acción" at bounding box center [451, 314] width 377 height 44
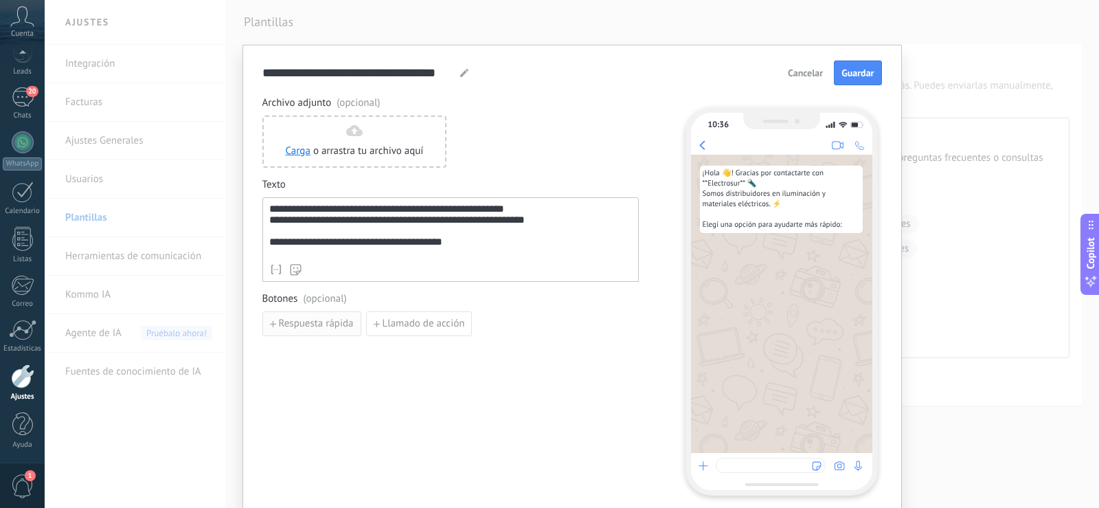
click at [336, 326] on span "Respuesta rápida" at bounding box center [316, 324] width 75 height 10
click at [336, 326] on input at bounding box center [336, 323] width 146 height 22
click at [447, 322] on icon "button" at bounding box center [450, 324] width 7 height 8
click at [337, 316] on button "Respuesta rápida" at bounding box center [312, 323] width 99 height 25
click at [324, 327] on input at bounding box center [336, 323] width 146 height 22
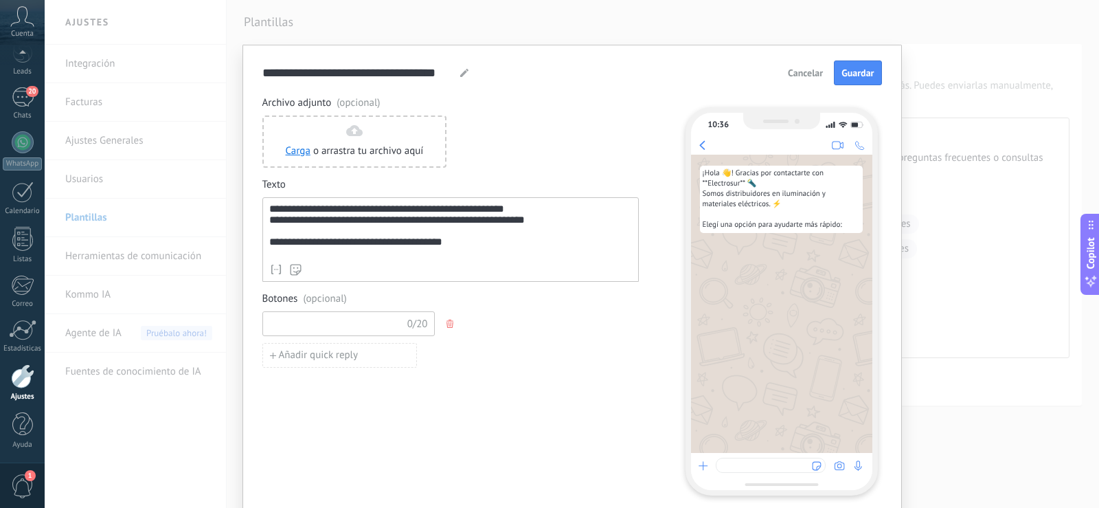
type input "*"
type input "******"
click at [324, 354] on span "Añadir quick reply" at bounding box center [319, 355] width 80 height 10
click at [324, 354] on input at bounding box center [336, 355] width 146 height 22
type input "*****"
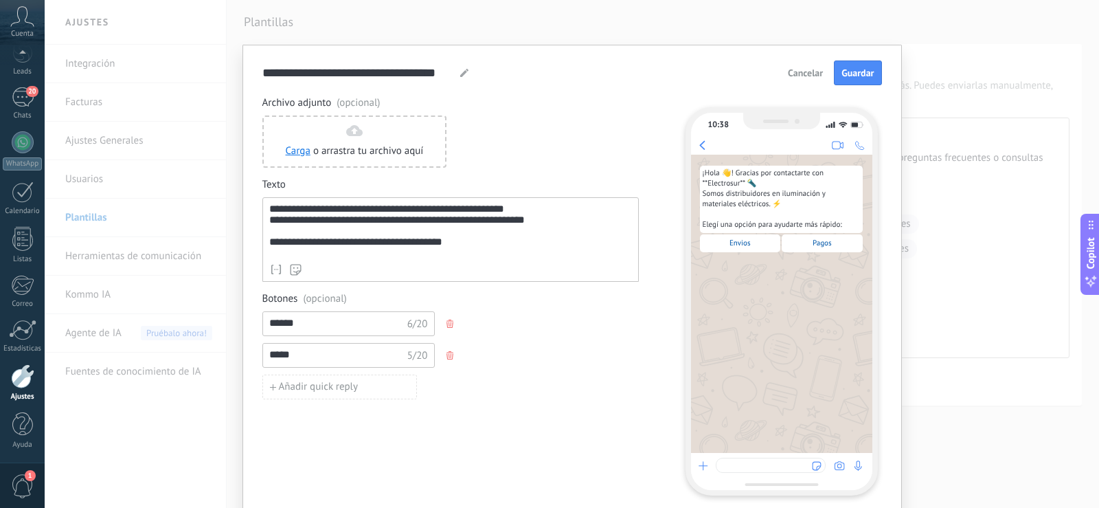
click at [551, 352] on div "***** 5/20" at bounding box center [451, 355] width 377 height 25
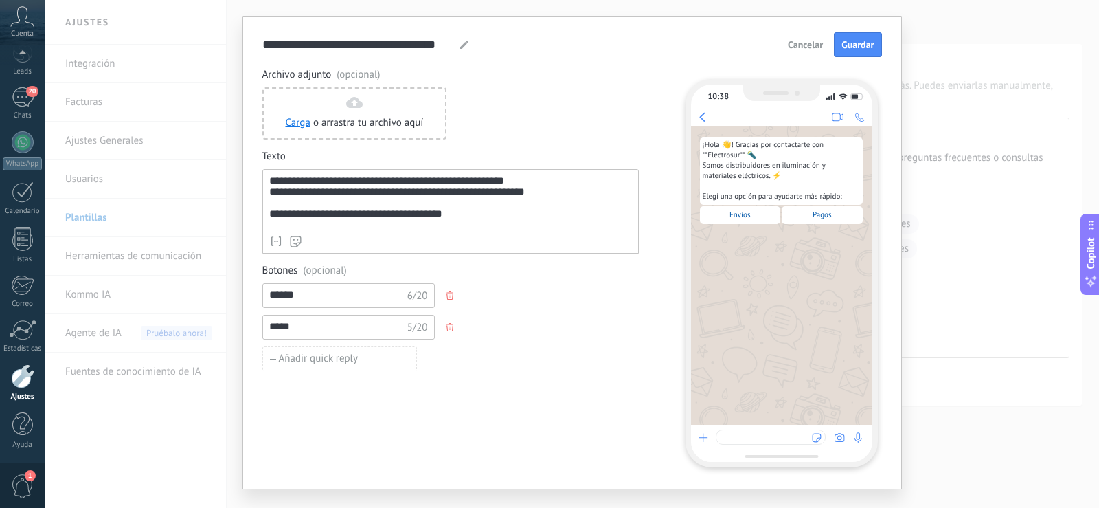
scroll to position [54, 0]
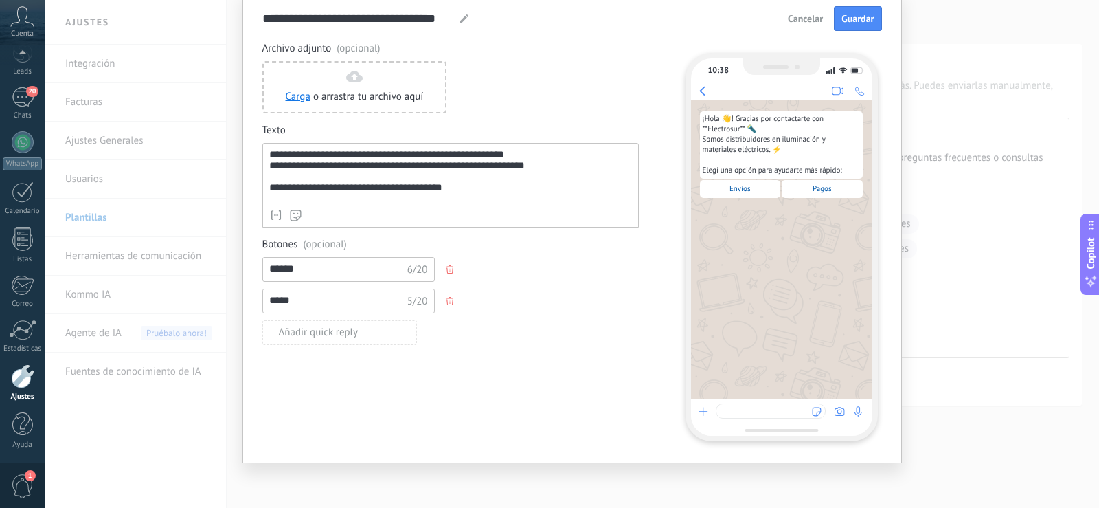
click at [576, 337] on div "Añadir quick reply" at bounding box center [451, 332] width 377 height 25
click at [315, 330] on span "Añadir quick reply" at bounding box center [319, 333] width 80 height 10
click at [315, 330] on input at bounding box center [336, 332] width 146 height 22
type input "*********"
click at [570, 330] on div "********* 9/20" at bounding box center [451, 332] width 377 height 25
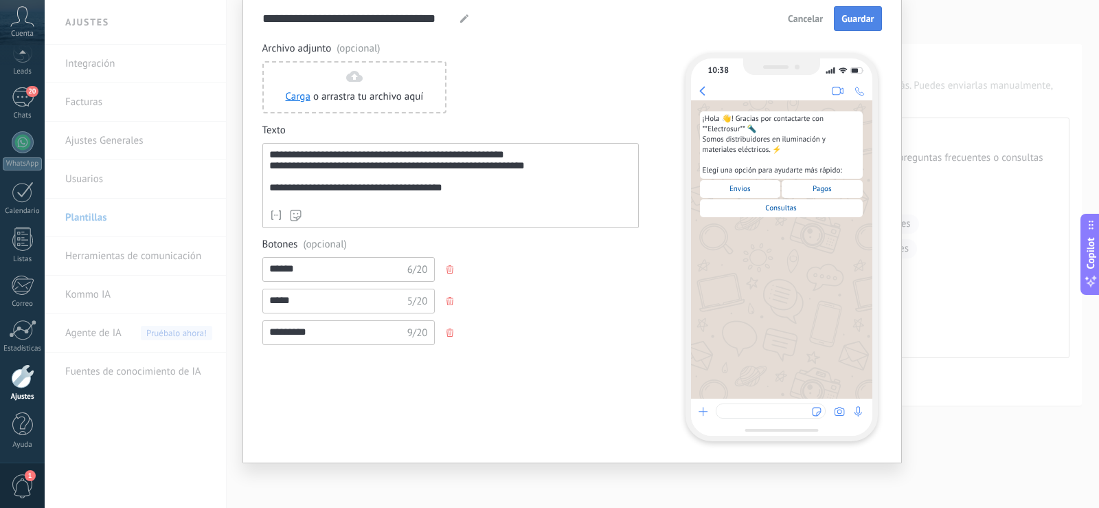
click at [841, 28] on button "Guardar" at bounding box center [857, 18] width 47 height 25
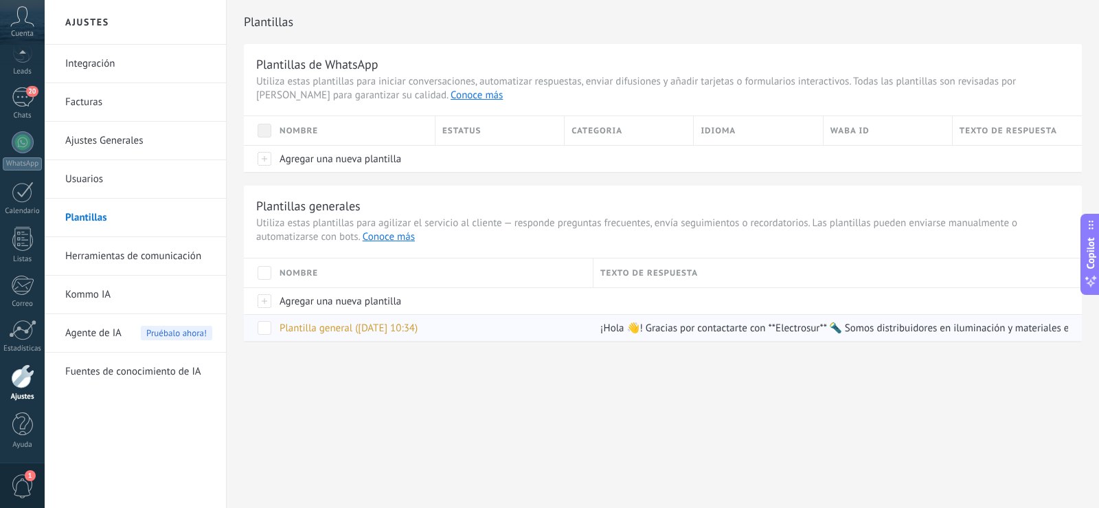
click at [268, 328] on span at bounding box center [265, 328] width 14 height 14
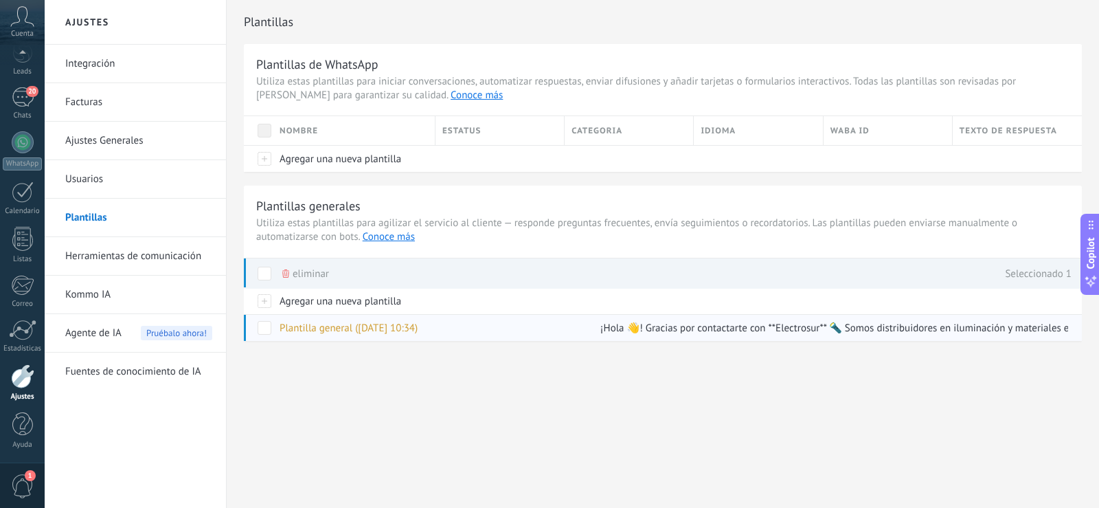
click at [268, 328] on span at bounding box center [265, 328] width 14 height 14
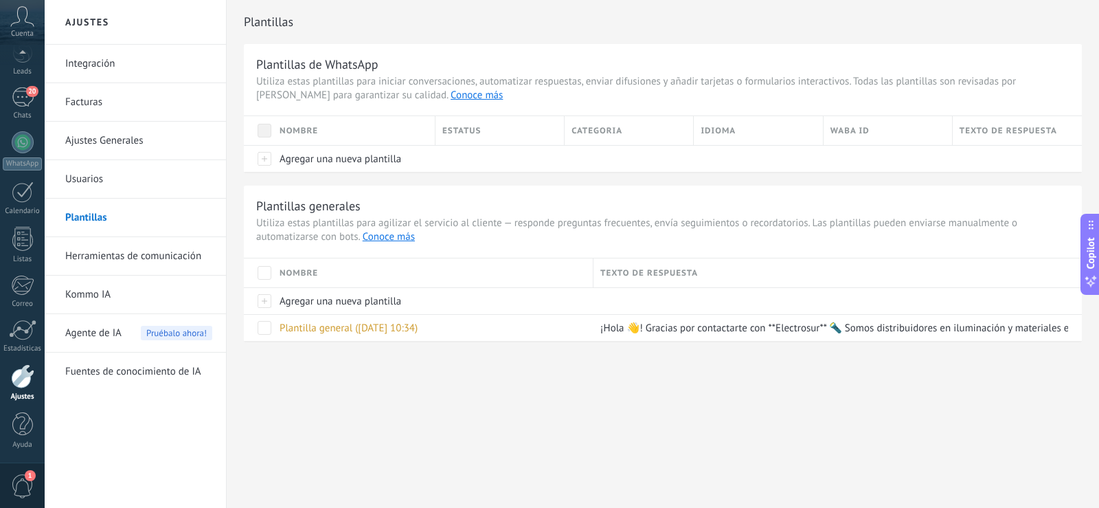
click at [372, 373] on div "Plantillas Plantillas de WhatsApp Utiliza estas plantillas para iniciar convers…" at bounding box center [663, 199] width 873 height 399
click at [679, 331] on span "¡Hola 👋! Gracias por contactarte con **Electrosur** 🔦 Somos distribuidores en i…" at bounding box center [959, 328] width 716 height 13
click at [264, 159] on div at bounding box center [258, 158] width 29 height 27
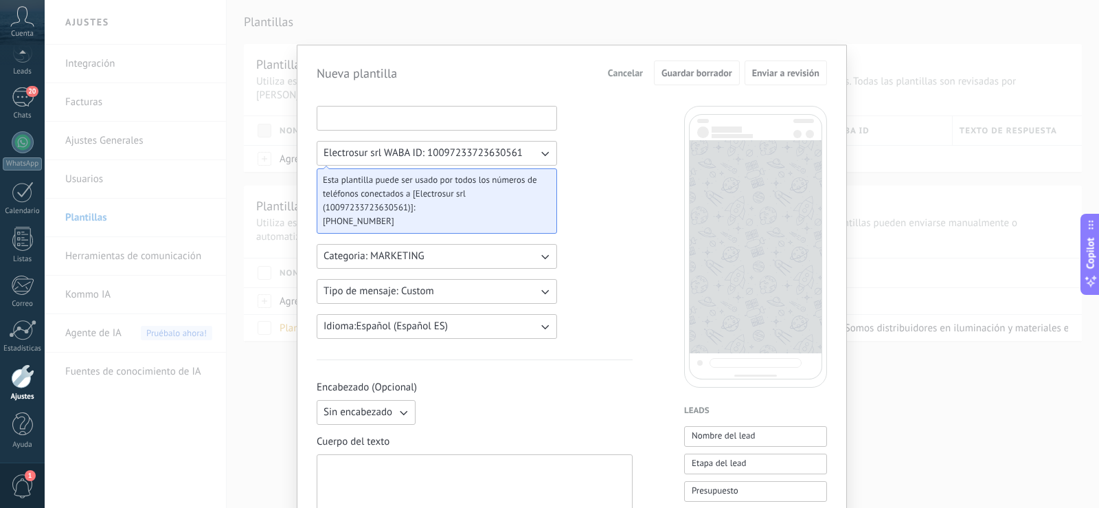
click at [449, 118] on input at bounding box center [436, 118] width 239 height 22
click at [626, 77] on span "Cancelar" at bounding box center [625, 73] width 35 height 10
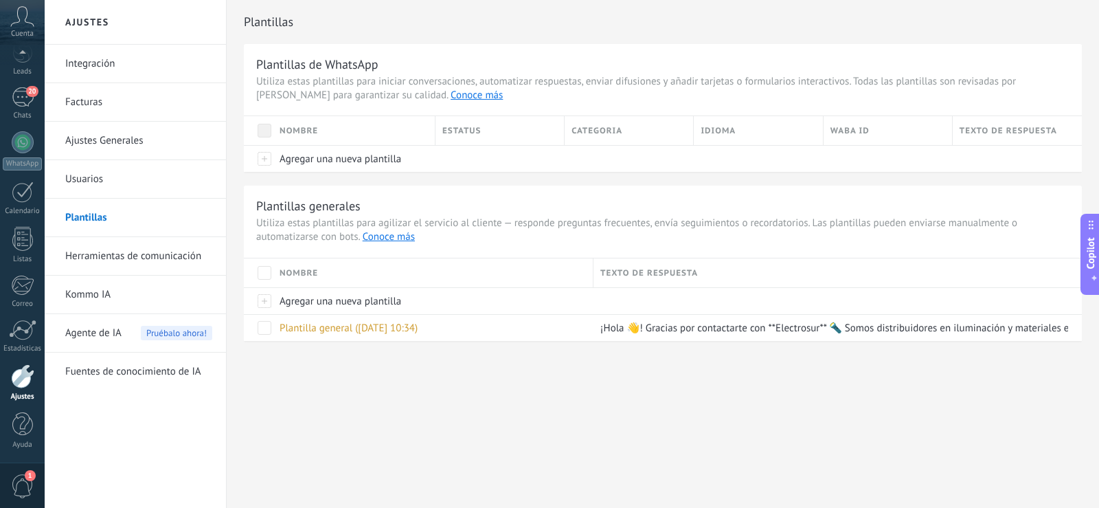
click at [407, 440] on div "Ajustes Integración Facturas Ajustes Generales Usuarios Plantillas Herramientas…" at bounding box center [572, 254] width 1055 height 508
click at [10, 100] on link "20 Chats" at bounding box center [22, 103] width 45 height 33
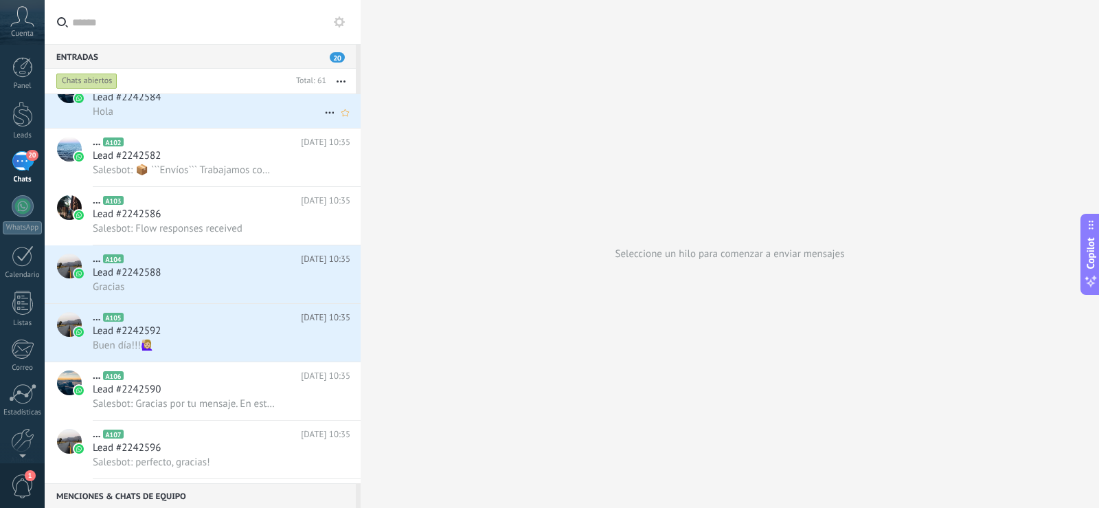
scroll to position [1, 0]
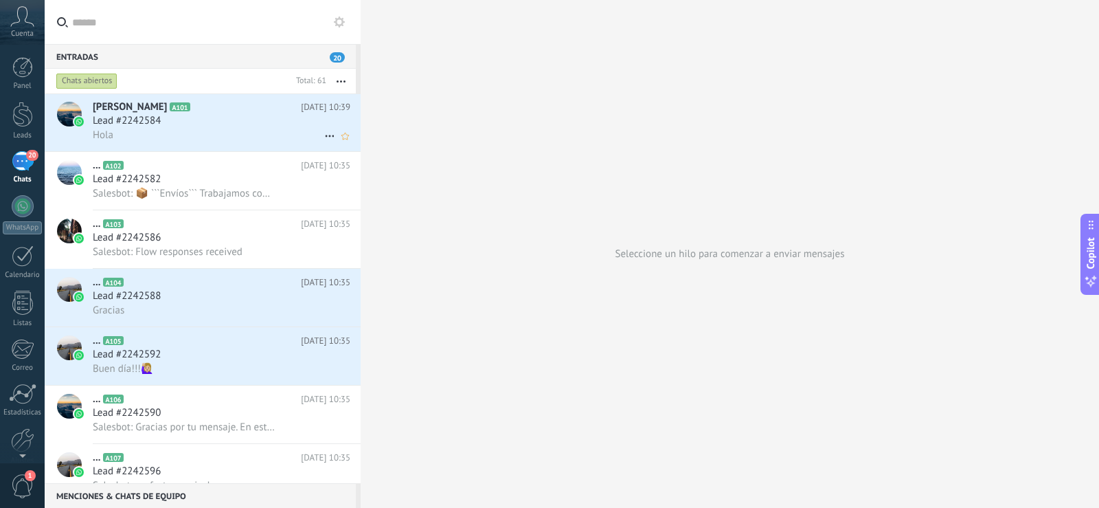
click at [214, 122] on div "Lead #2242584" at bounding box center [222, 121] width 258 height 14
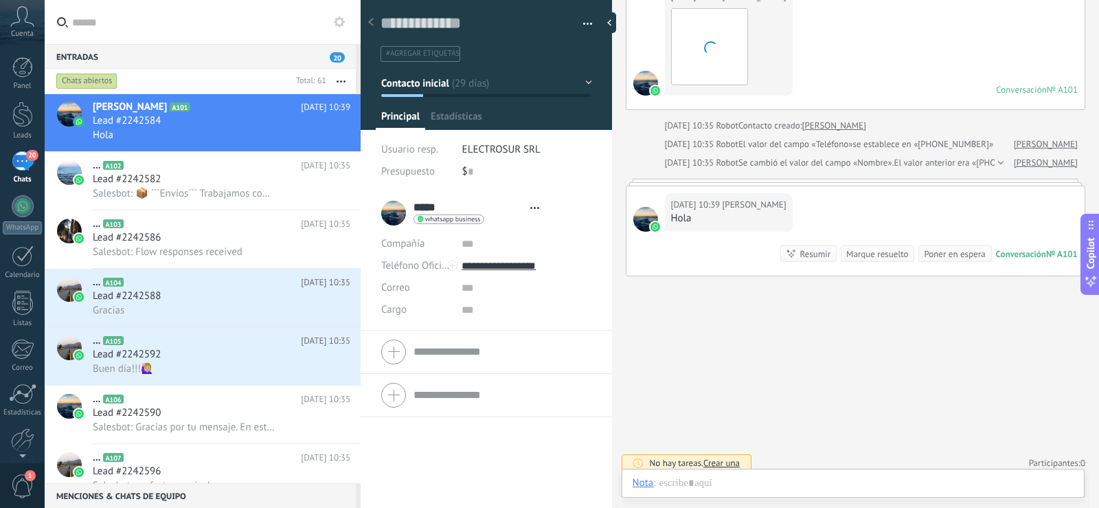
scroll to position [21, 0]
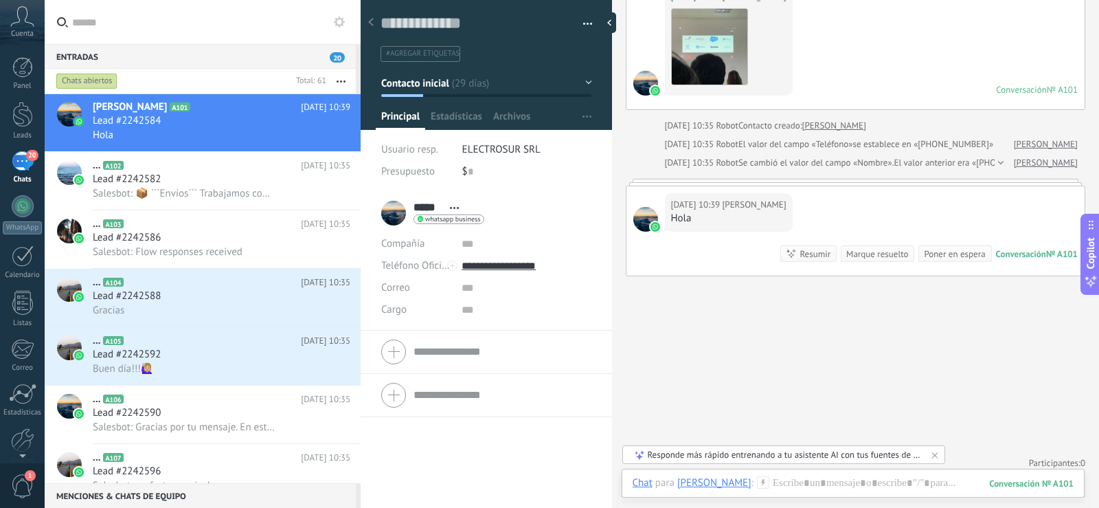
click at [936, 454] on icon at bounding box center [935, 454] width 5 height 5
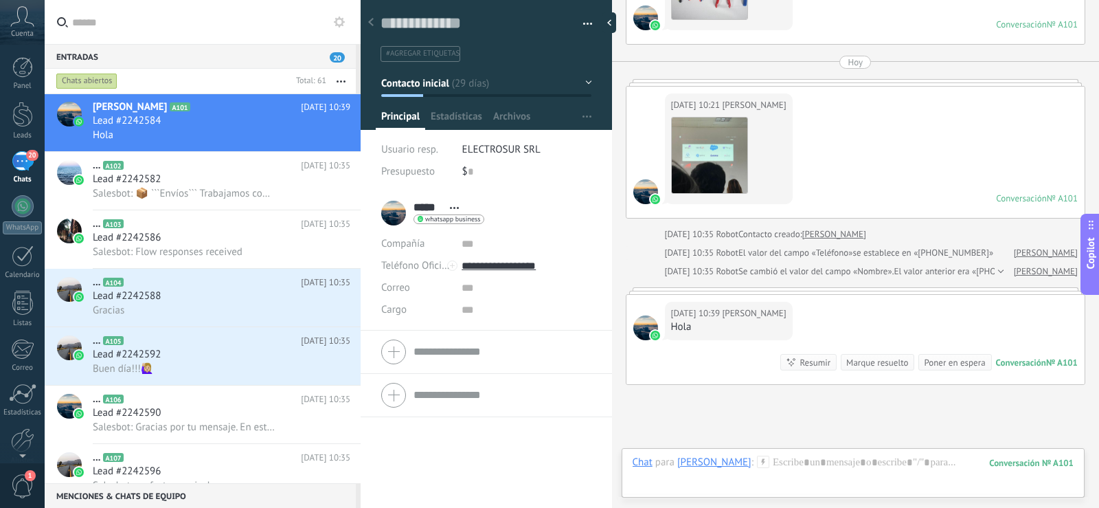
scroll to position [2533, 0]
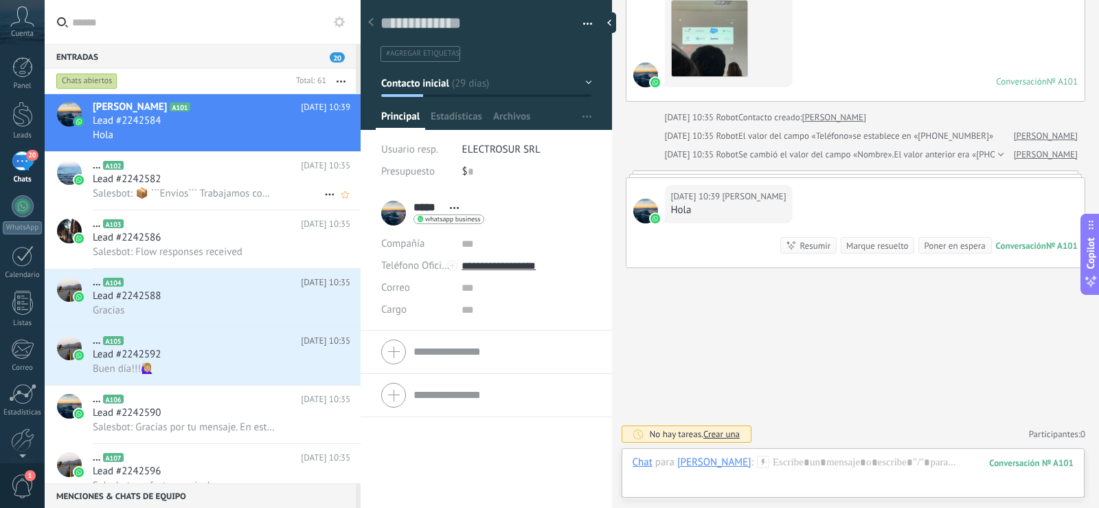
click at [176, 179] on div "Lead #2242582" at bounding box center [222, 179] width 258 height 14
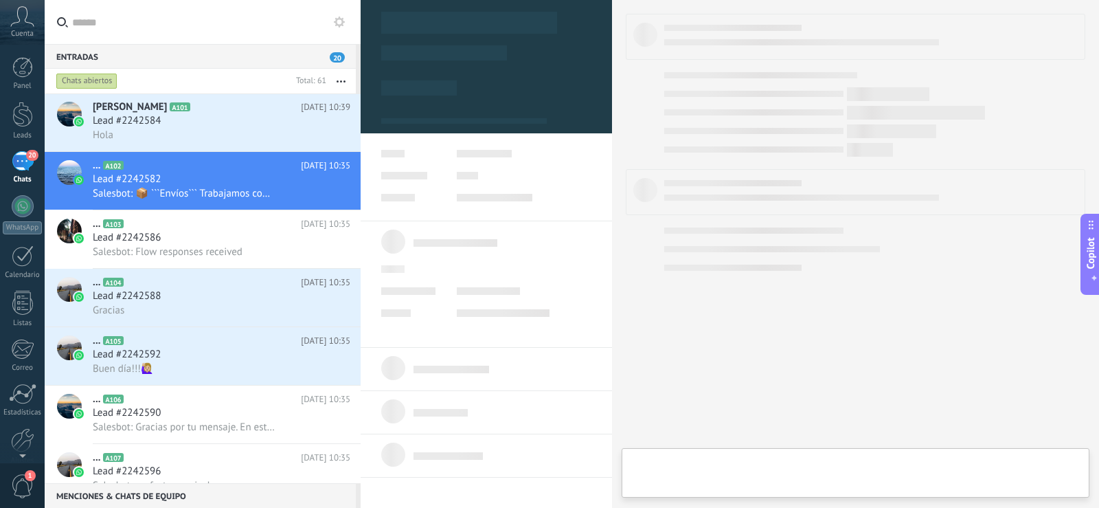
type textarea "**********"
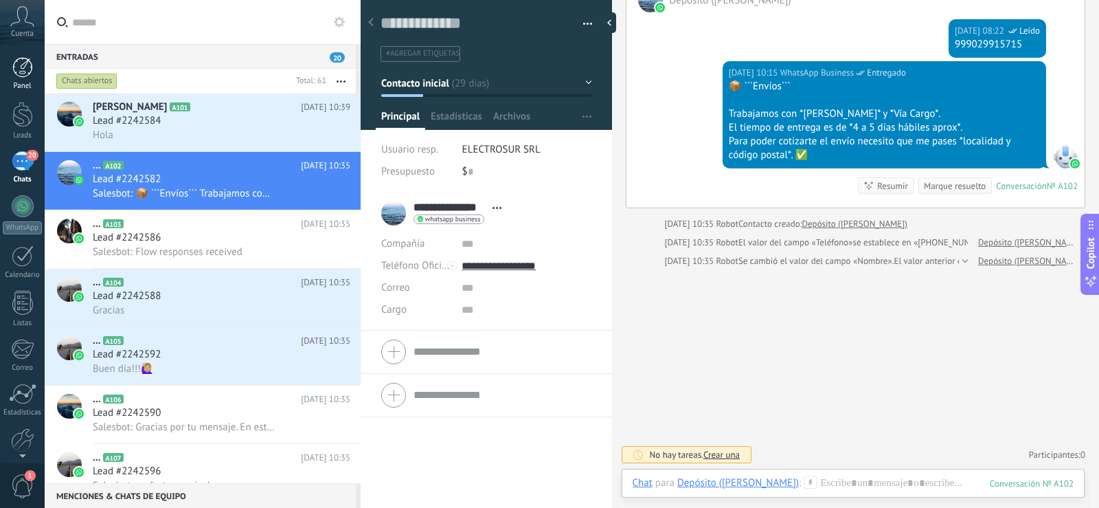
click at [23, 71] on div at bounding box center [22, 67] width 21 height 21
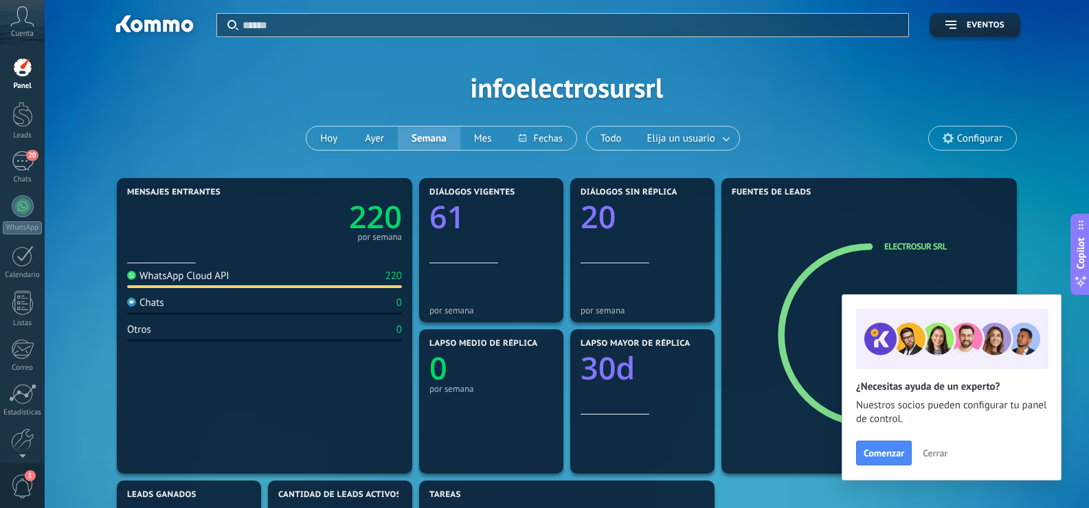
click at [928, 454] on span "Cerrar" at bounding box center [935, 453] width 25 height 10
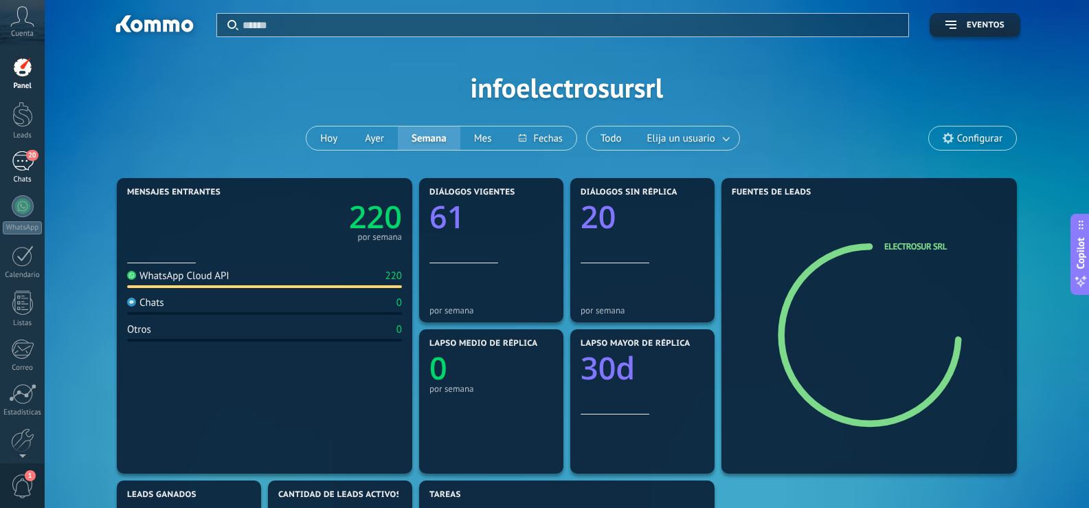
click at [26, 162] on div "20" at bounding box center [23, 161] width 22 height 20
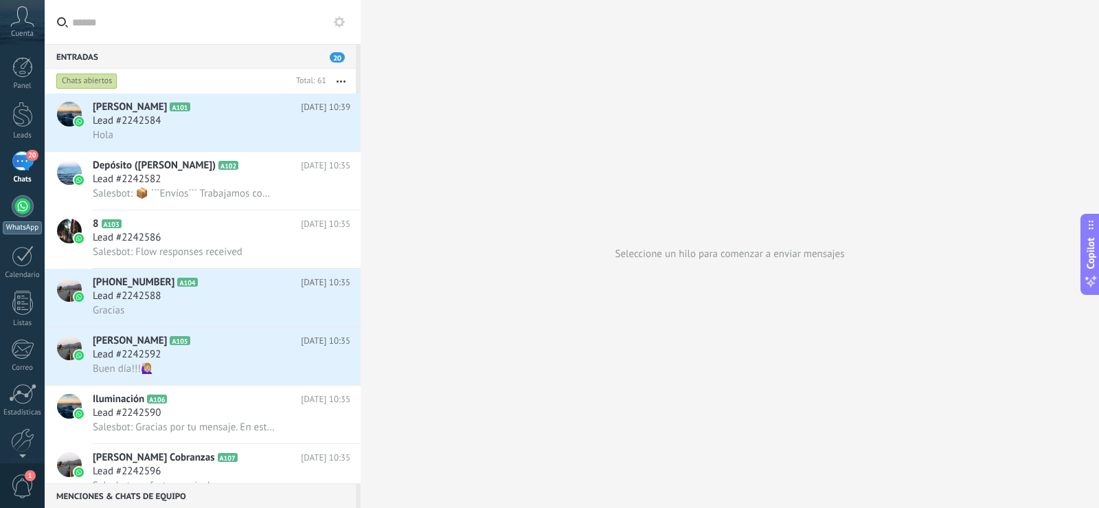
click at [20, 216] on div at bounding box center [23, 206] width 22 height 22
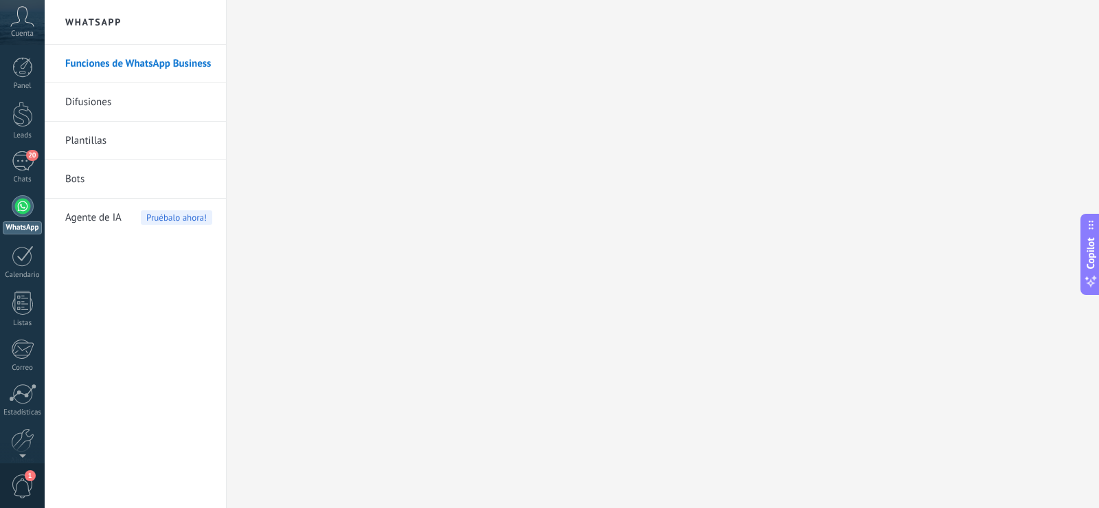
click at [101, 98] on link "Difusiones" at bounding box center [138, 102] width 147 height 38
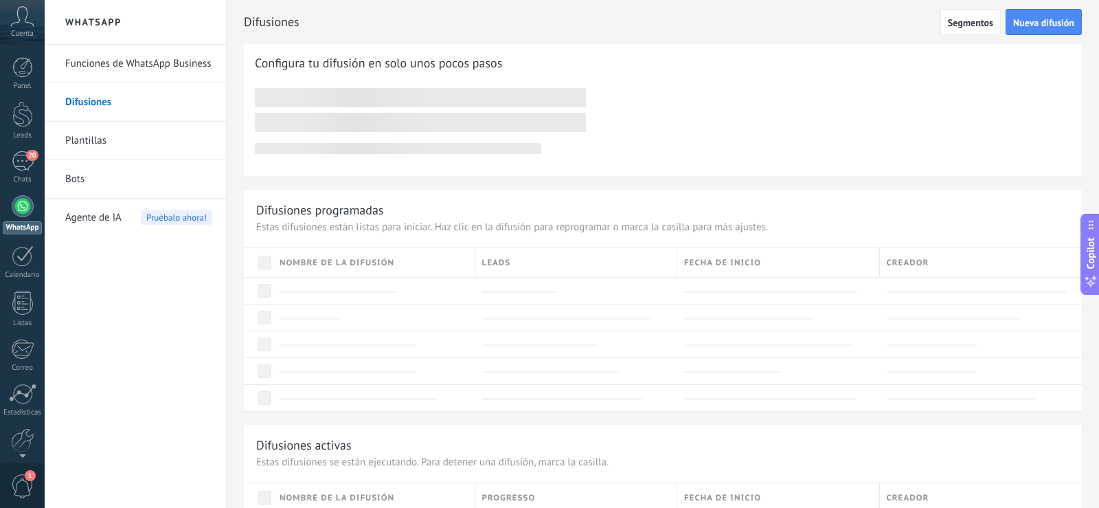
click at [65, 183] on link "Bots" at bounding box center [138, 179] width 147 height 38
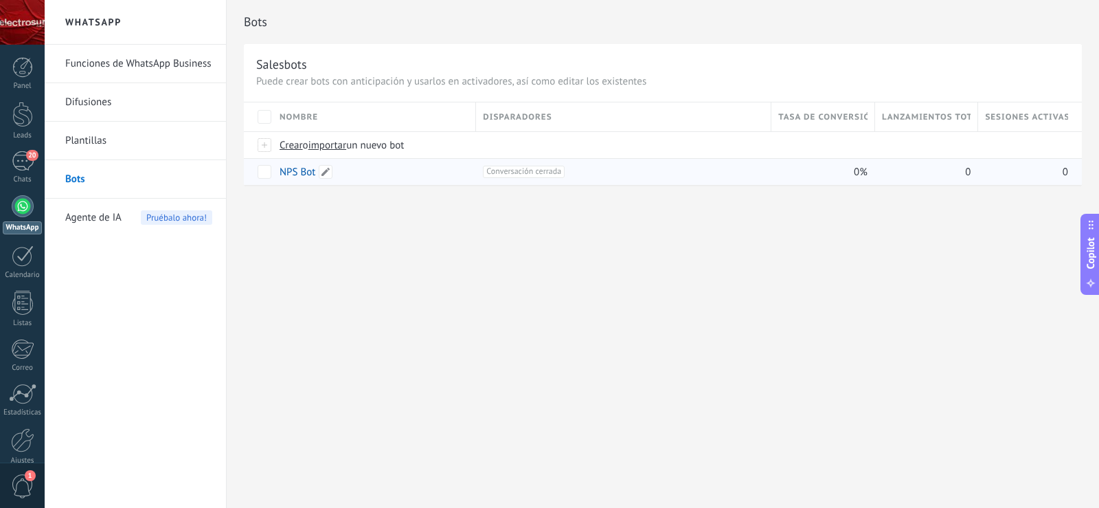
click at [298, 170] on link "NPS Bot" at bounding box center [298, 172] width 36 height 13
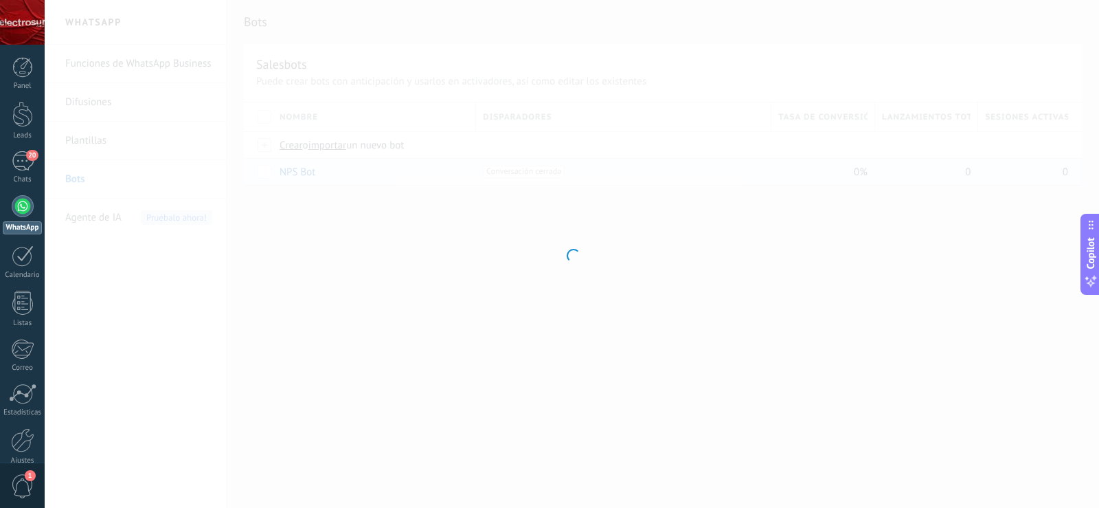
type input "*******"
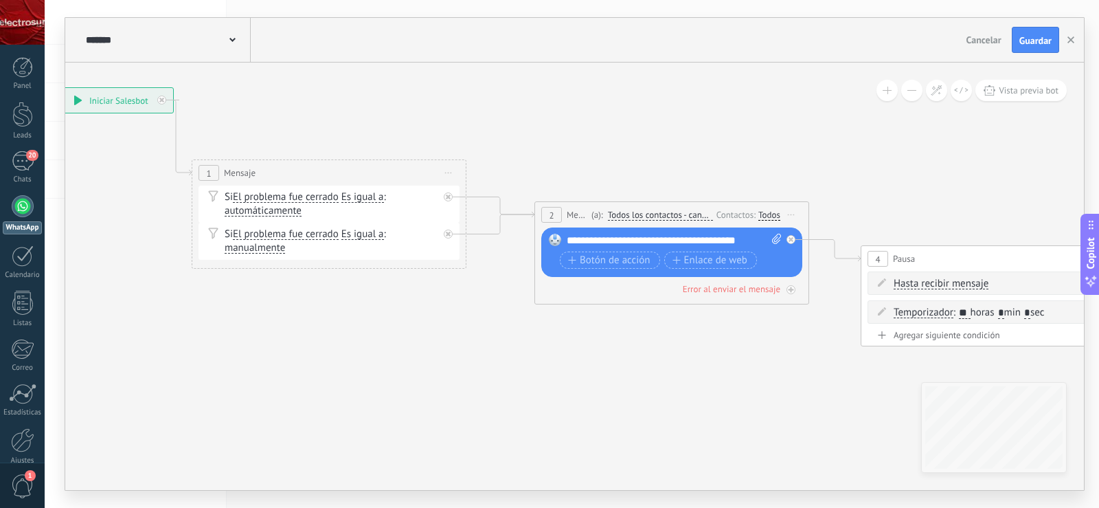
drag, startPoint x: 717, startPoint y: 382, endPoint x: 405, endPoint y: 295, distance: 323.1
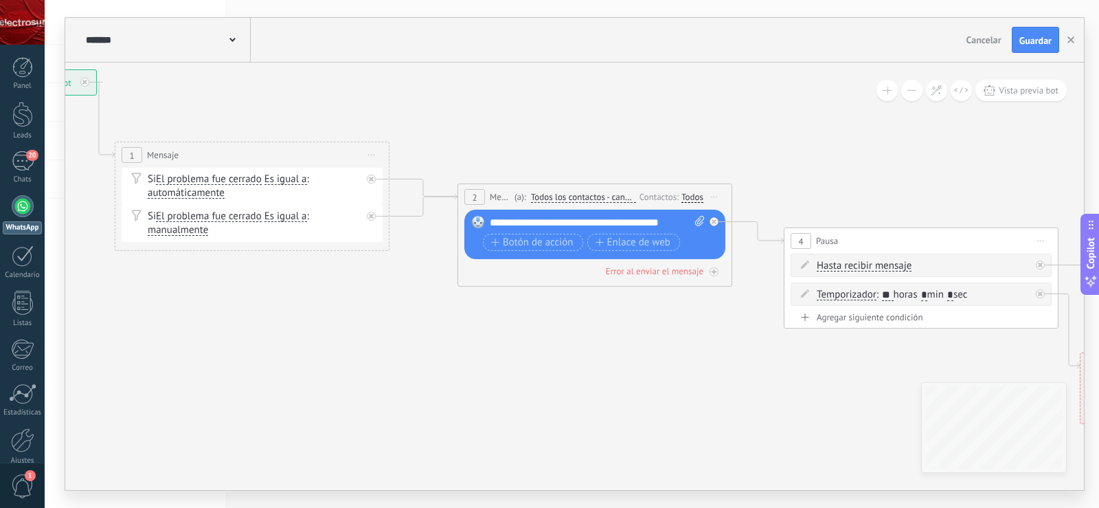
drag, startPoint x: 449, startPoint y: 344, endPoint x: 418, endPoint y: 339, distance: 30.6
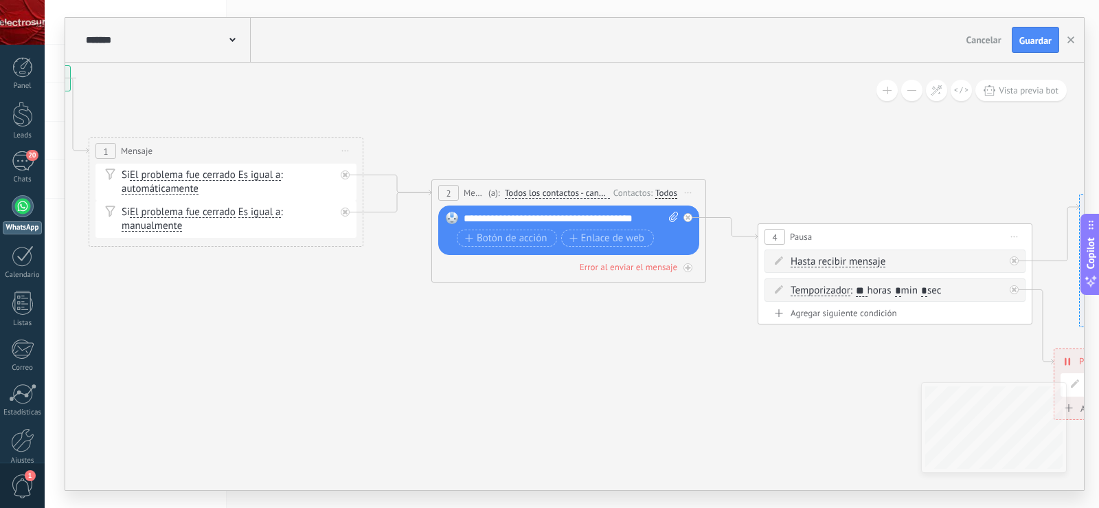
drag, startPoint x: 683, startPoint y: 377, endPoint x: 309, endPoint y: 301, distance: 382.1
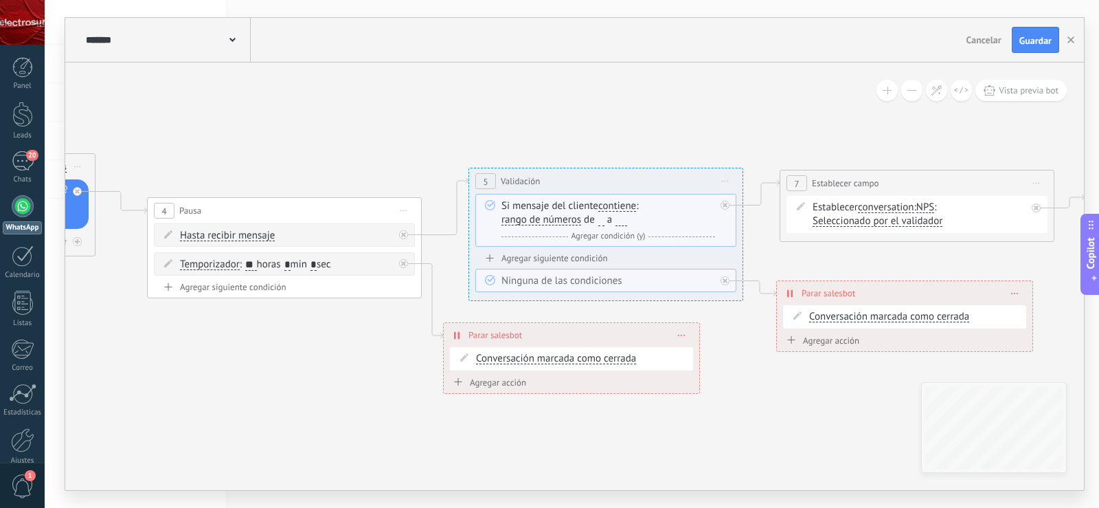
drag, startPoint x: 587, startPoint y: 319, endPoint x: 350, endPoint y: 368, distance: 241.5
click at [350, 368] on icon at bounding box center [818, 223] width 3639 height 1055
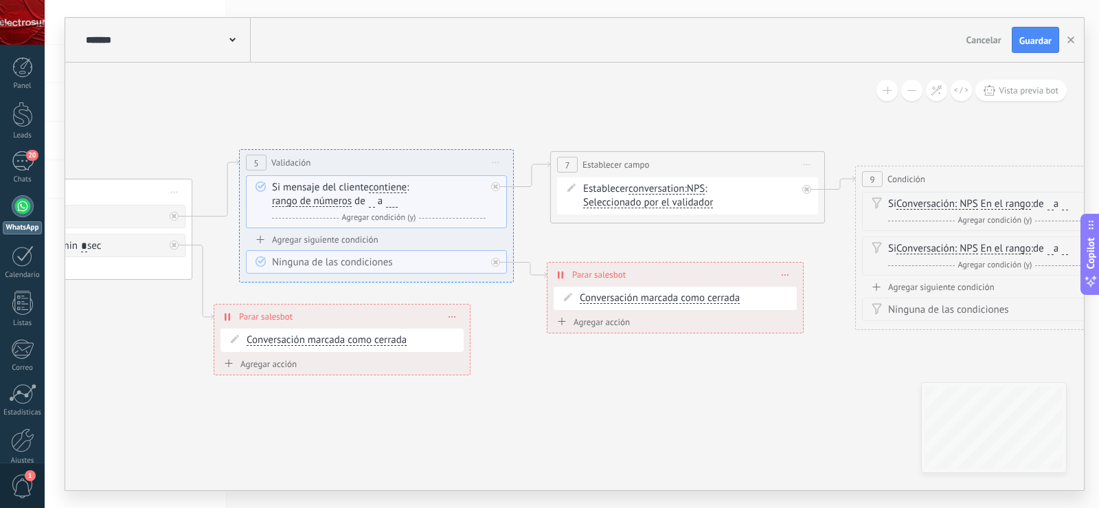
drag, startPoint x: 861, startPoint y: 368, endPoint x: 510, endPoint y: 332, distance: 353.0
click at [510, 332] on icon at bounding box center [589, 204] width 3639 height 1055
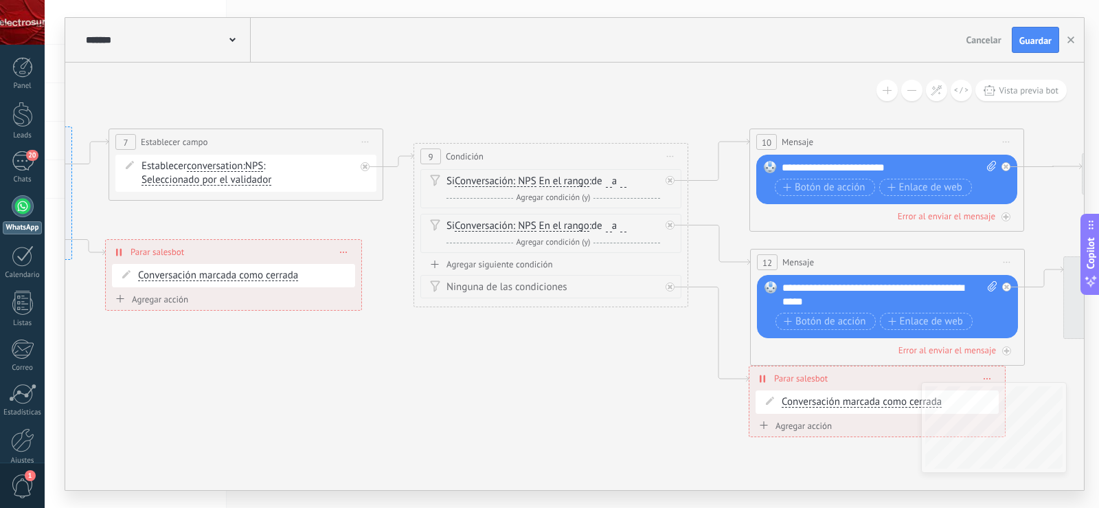
drag, startPoint x: 794, startPoint y: 366, endPoint x: 442, endPoint y: 357, distance: 352.0
click at [442, 357] on icon at bounding box center [147, 217] width 3639 height 1127
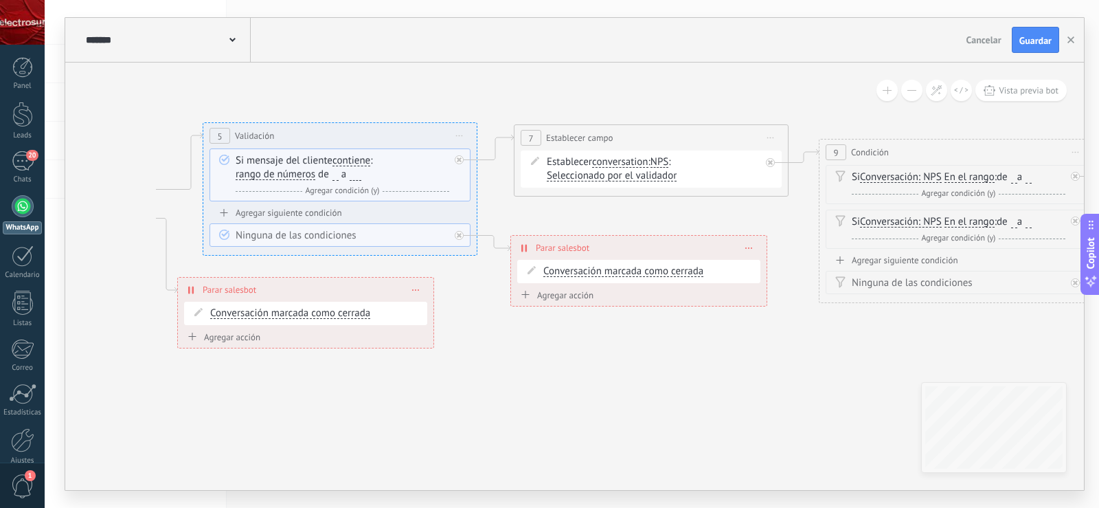
drag, startPoint x: 398, startPoint y: 378, endPoint x: 940, endPoint y: 378, distance: 542.2
click at [940, 378] on icon at bounding box center [553, 213] width 3639 height 1127
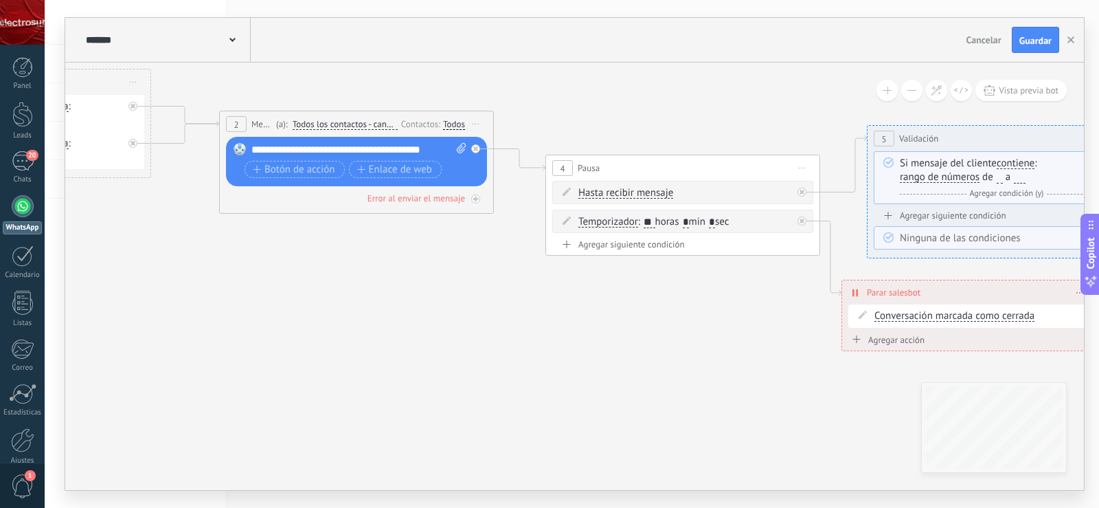
click at [950, 401] on div "**********" at bounding box center [574, 276] width 1019 height 427
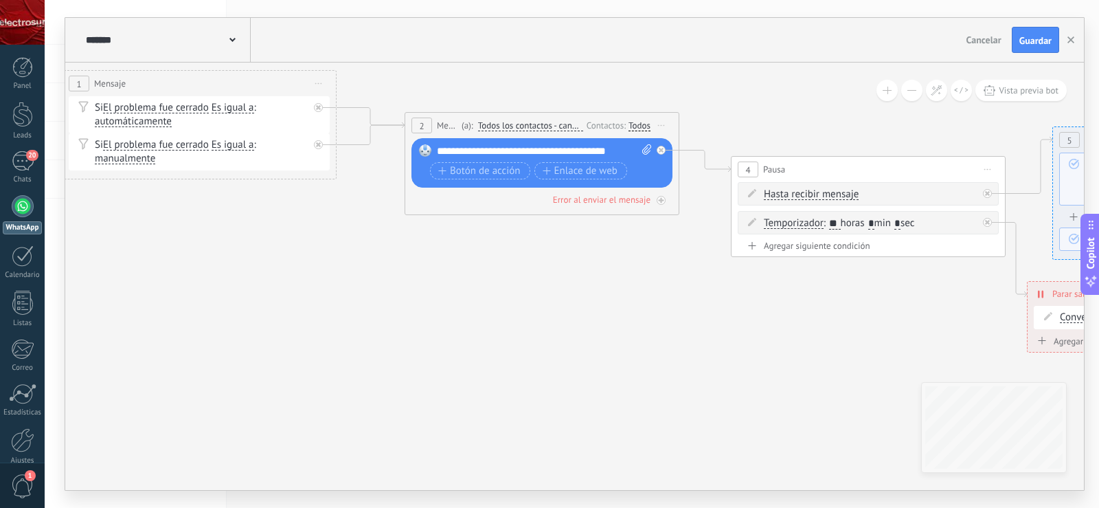
drag, startPoint x: 752, startPoint y: 381, endPoint x: 790, endPoint y: 366, distance: 41.0
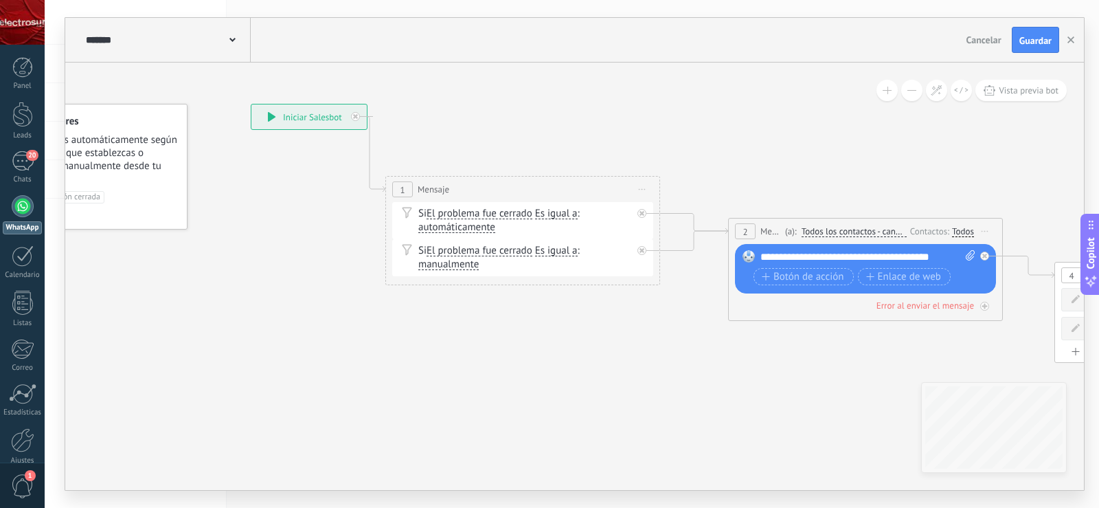
drag, startPoint x: 494, startPoint y: 292, endPoint x: 793, endPoint y: 427, distance: 327.9
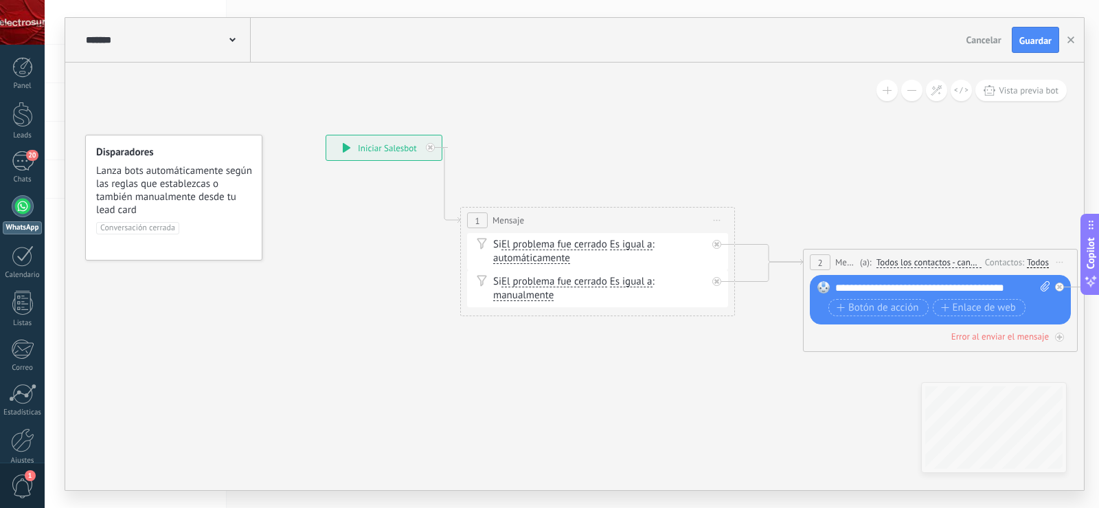
drag, startPoint x: 509, startPoint y: 337, endPoint x: 666, endPoint y: 401, distance: 169.5
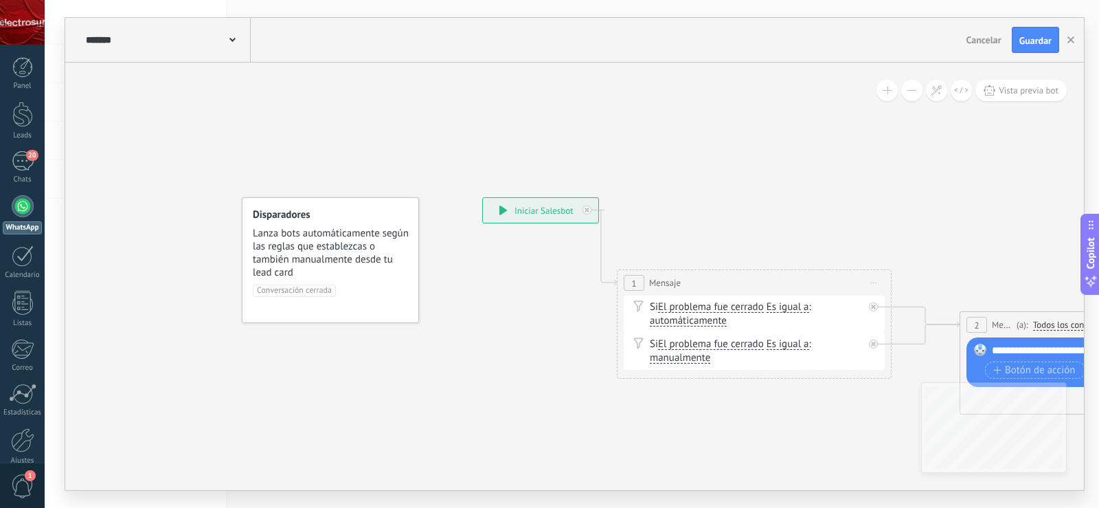
click at [510, 210] on div "**********" at bounding box center [540, 210] width 115 height 25
click at [504, 209] on icon at bounding box center [504, 210] width 8 height 10
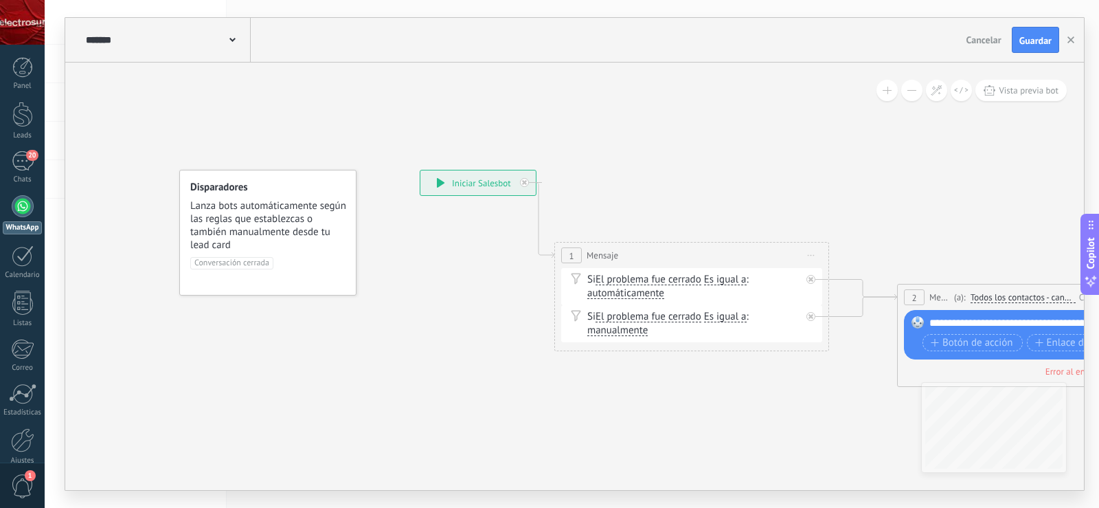
click at [640, 317] on div "Si El problema fue cerrado El problema fue cerrado El problema fue cerrado El p…" at bounding box center [695, 323] width 214 height 27
click at [616, 270] on div "Si El problema fue cerrado El problema fue cerrado El problema fue cerrado El p…" at bounding box center [691, 286] width 261 height 37
click at [246, 262] on span "Conversación cerrada" at bounding box center [231, 263] width 83 height 12
click at [276, 194] on div "Disparadores Lanza bots automáticamente según las reglas que establezcas o tamb…" at bounding box center [268, 216] width 157 height 71
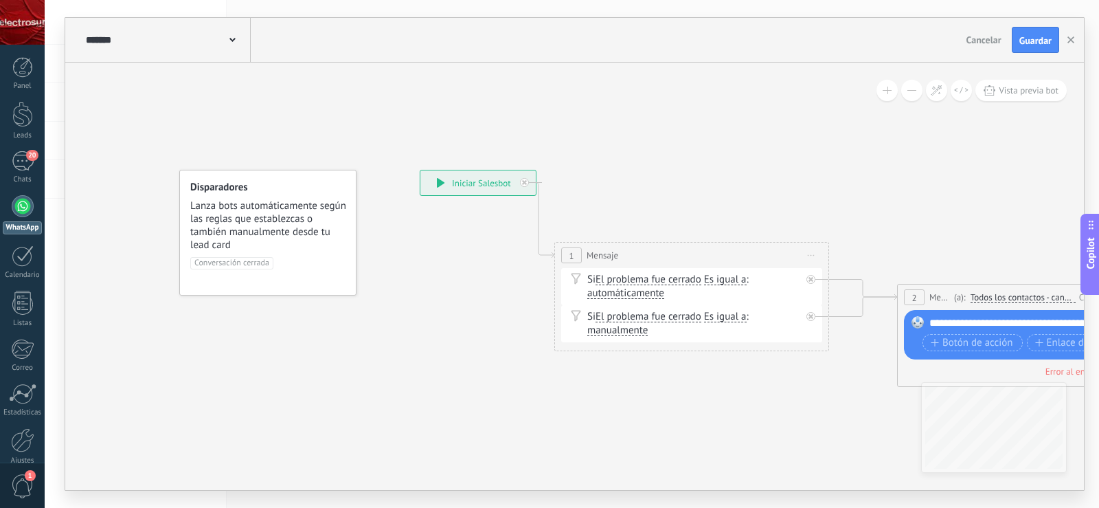
click at [450, 186] on div "**********" at bounding box center [478, 182] width 115 height 25
click at [436, 177] on div "**********" at bounding box center [478, 182] width 115 height 25
click at [235, 40] on use at bounding box center [233, 40] width 6 height 4
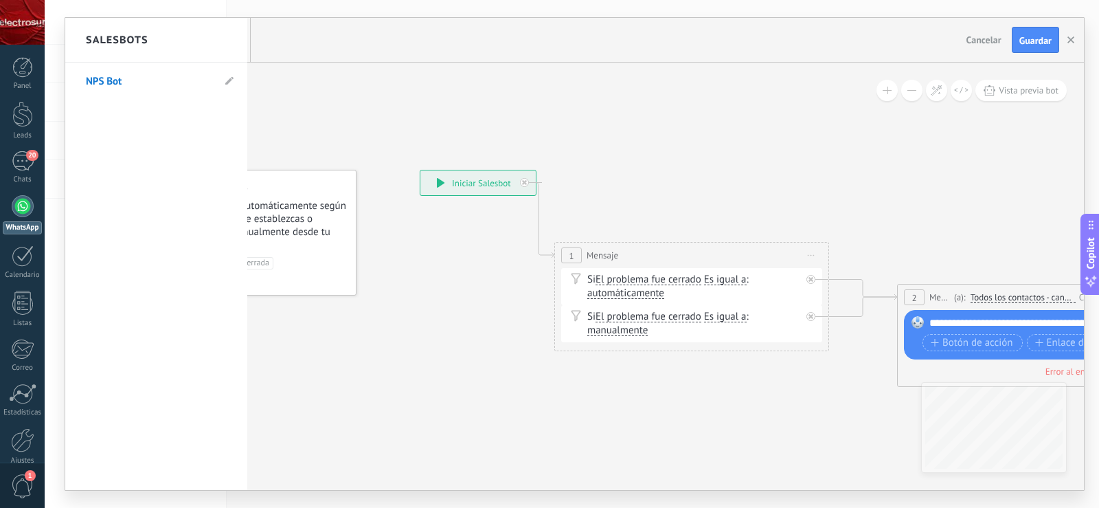
click at [532, 115] on div at bounding box center [574, 254] width 1019 height 472
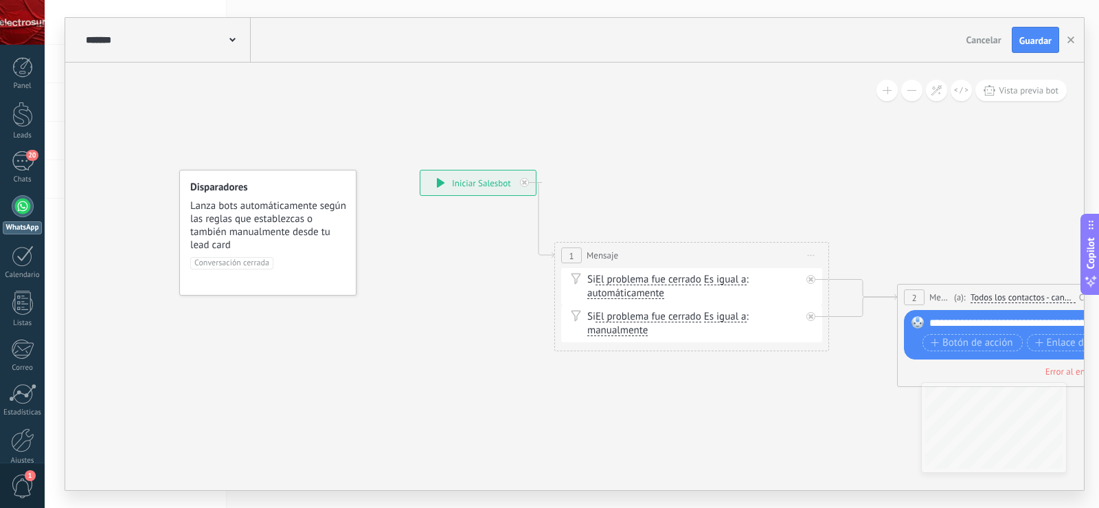
drag, startPoint x: 866, startPoint y: 218, endPoint x: 522, endPoint y: 177, distance: 346.1
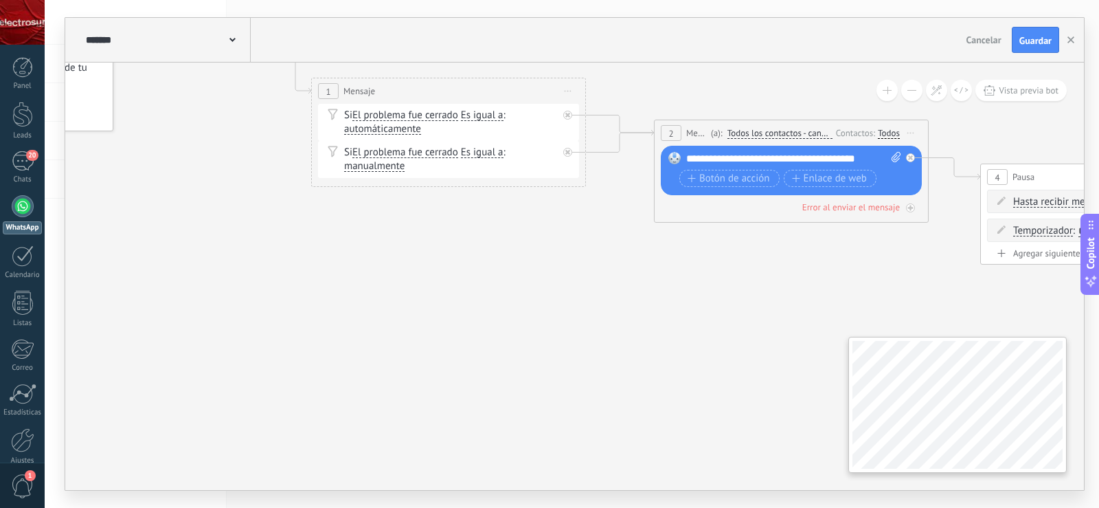
click at [838, 434] on div "**********" at bounding box center [574, 276] width 1019 height 427
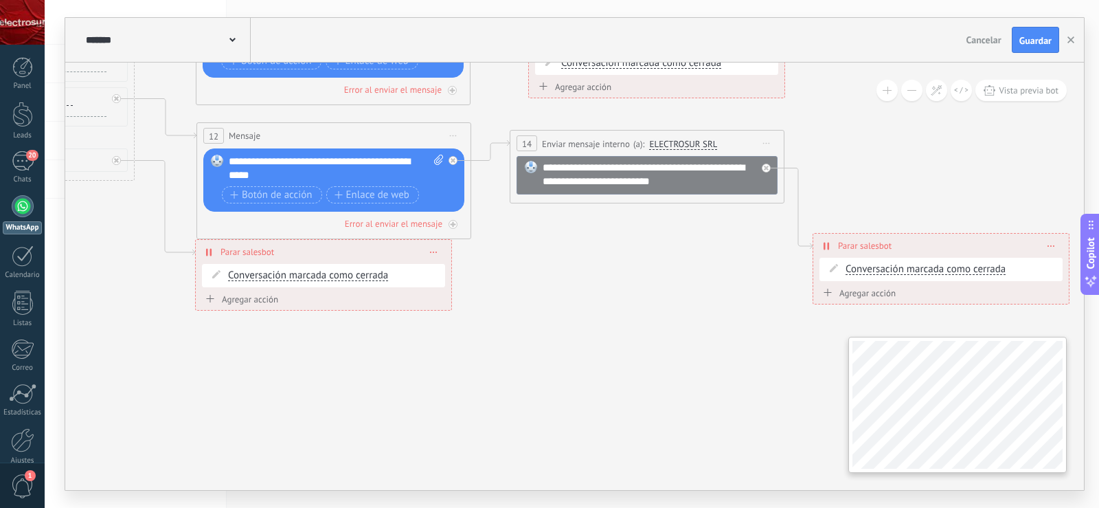
click at [1099, 418] on div "**********" at bounding box center [572, 254] width 1055 height 508
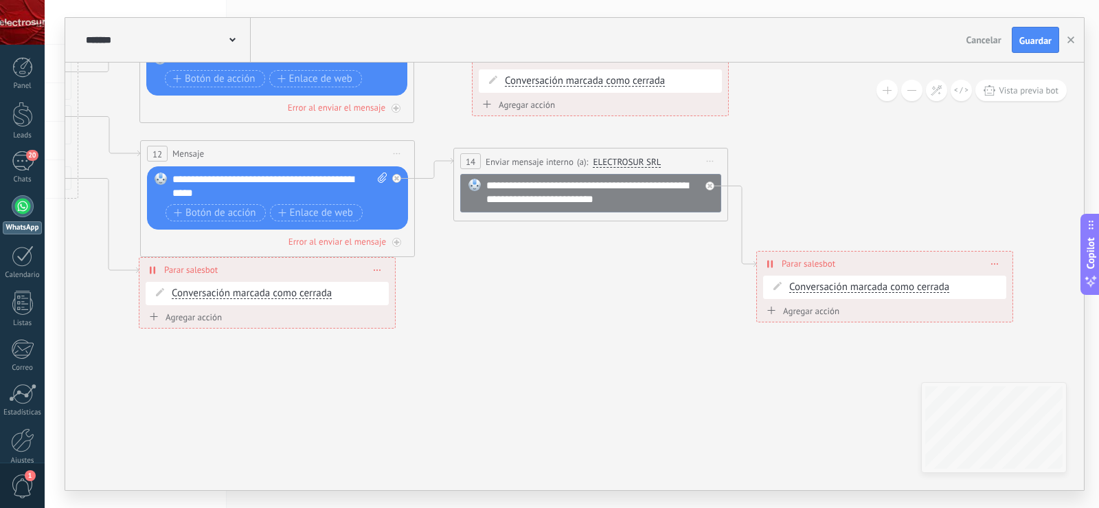
drag, startPoint x: 634, startPoint y: 348, endPoint x: 451, endPoint y: 392, distance: 188.0
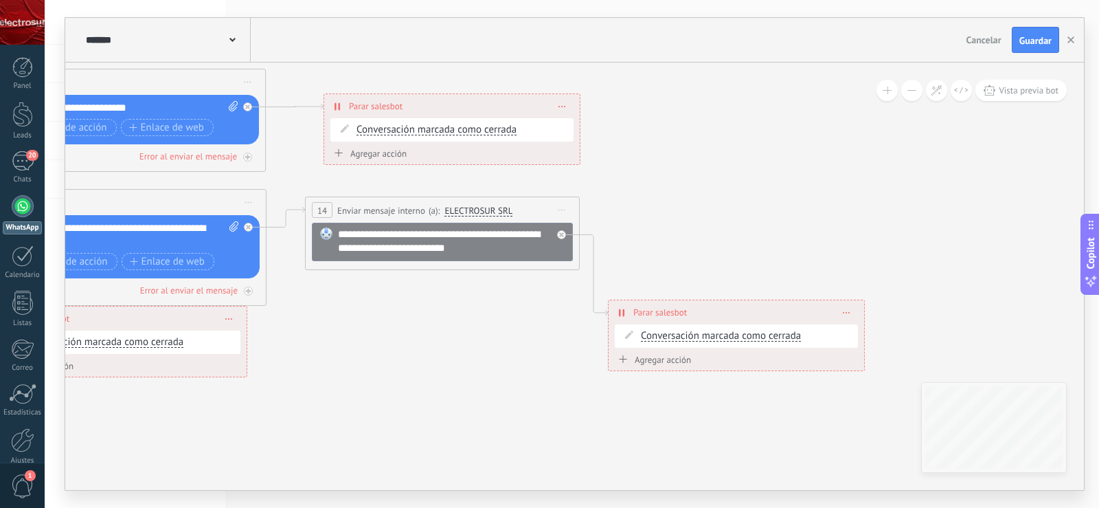
drag, startPoint x: 529, startPoint y: 327, endPoint x: 498, endPoint y: 358, distance: 43.7
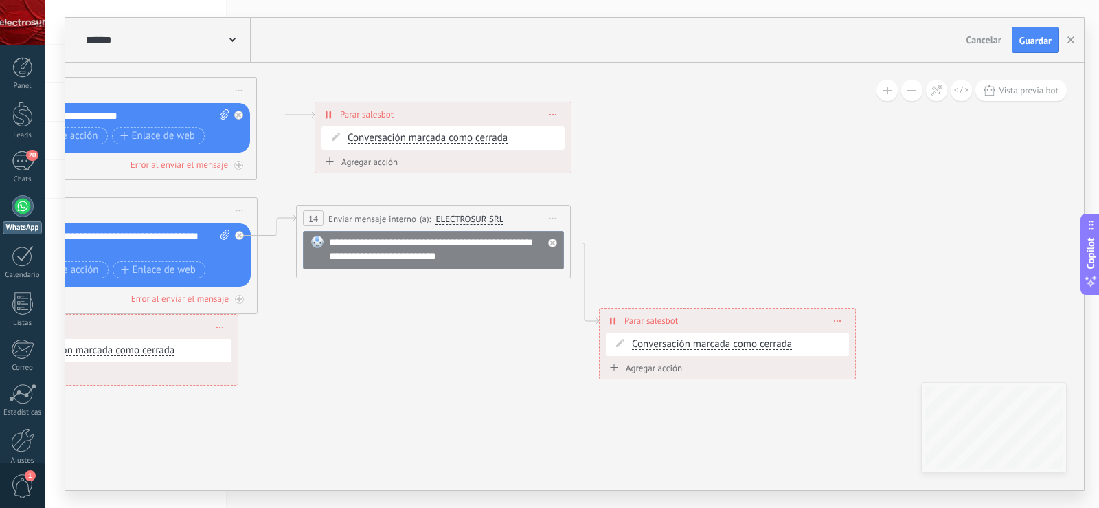
click at [656, 366] on div "Agregar acción" at bounding box center [644, 368] width 76 height 10
click at [656, 366] on button "Conversación marcada como cerrada" at bounding box center [685, 368] width 172 height 25
click at [630, 370] on span "Iniciar Salesbot" at bounding box center [683, 368] width 166 height 13
click at [839, 322] on span at bounding box center [838, 321] width 6 height 8
click at [854, 339] on div "Borrar" at bounding box center [863, 339] width 61 height 23
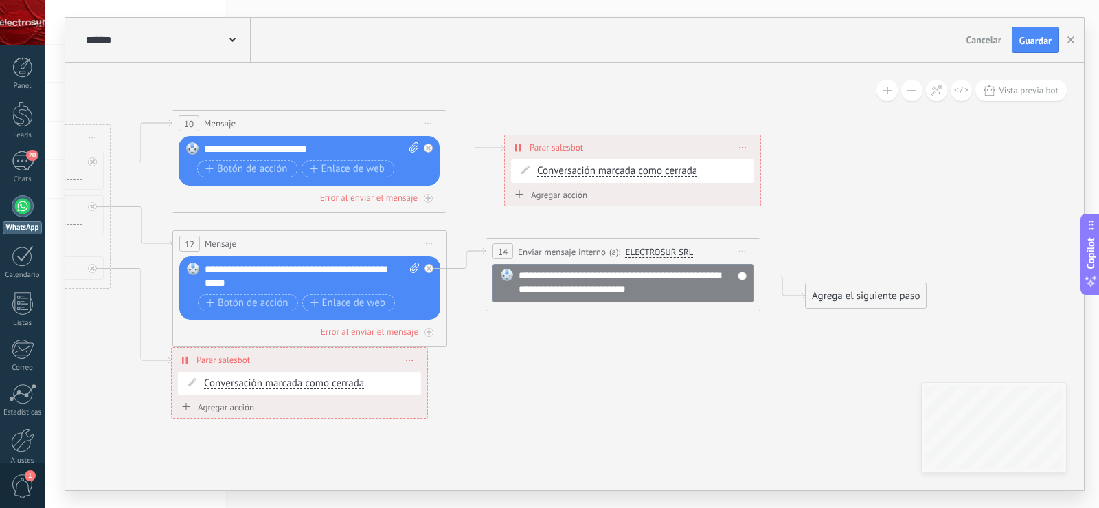
drag, startPoint x: 645, startPoint y: 201, endPoint x: 806, endPoint y: 224, distance: 163.2
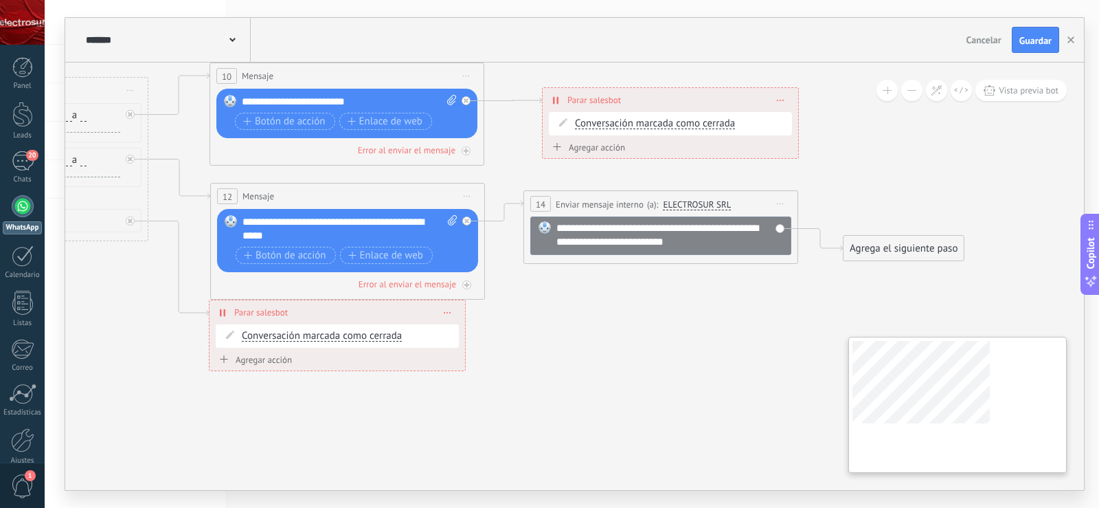
drag, startPoint x: 489, startPoint y: 311, endPoint x: 929, endPoint y: 385, distance: 446.7
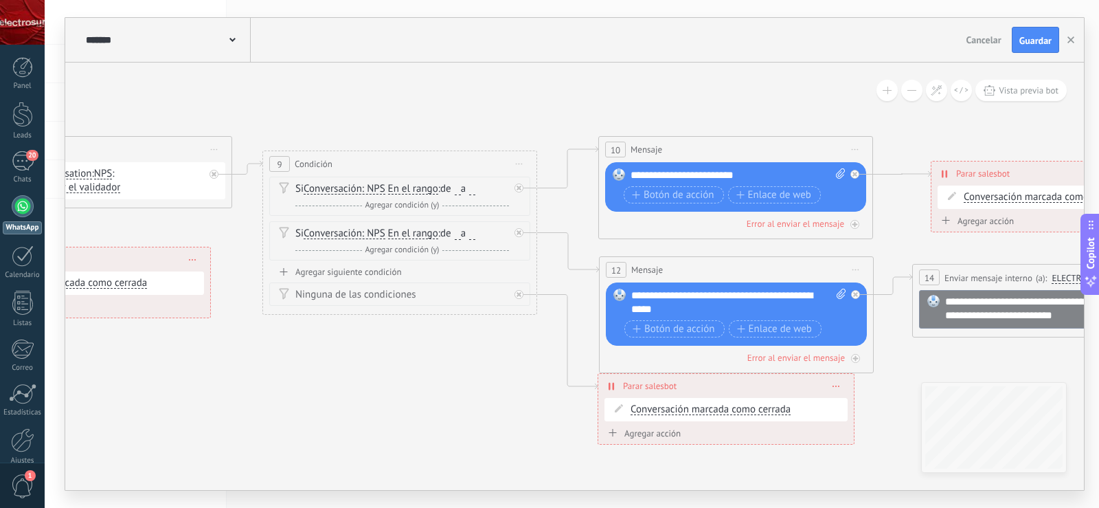
drag, startPoint x: 546, startPoint y: 92, endPoint x: 792, endPoint y: 129, distance: 248.8
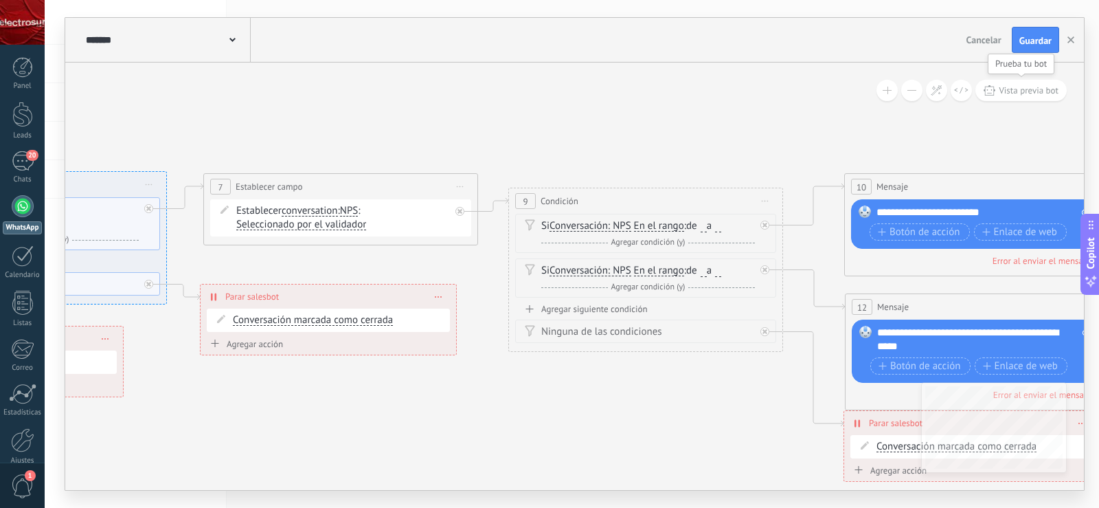
click at [1015, 92] on span "Vista previa bot" at bounding box center [1029, 91] width 60 height 12
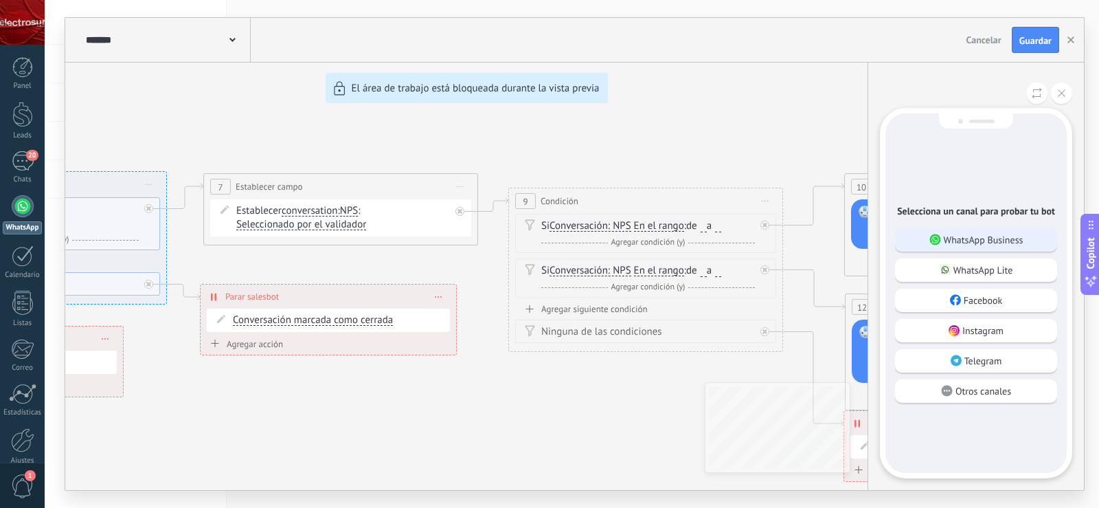
click at [1005, 239] on p "WhatsApp Business" at bounding box center [984, 240] width 80 height 12
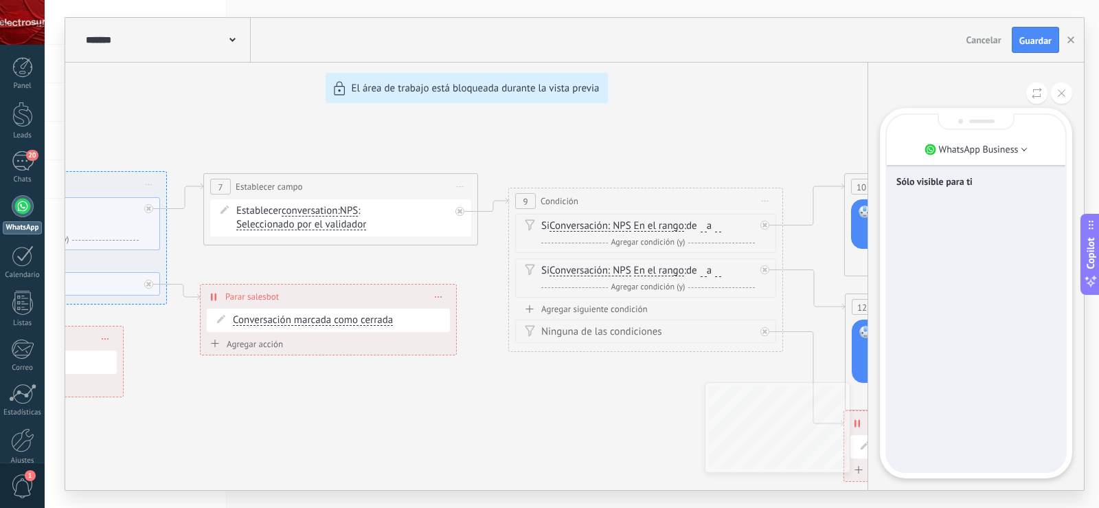
click at [956, 386] on div "Sólo visible para ti" at bounding box center [976, 293] width 179 height 357
click at [970, 307] on div "Sólo visible para ti" at bounding box center [976, 293] width 179 height 357
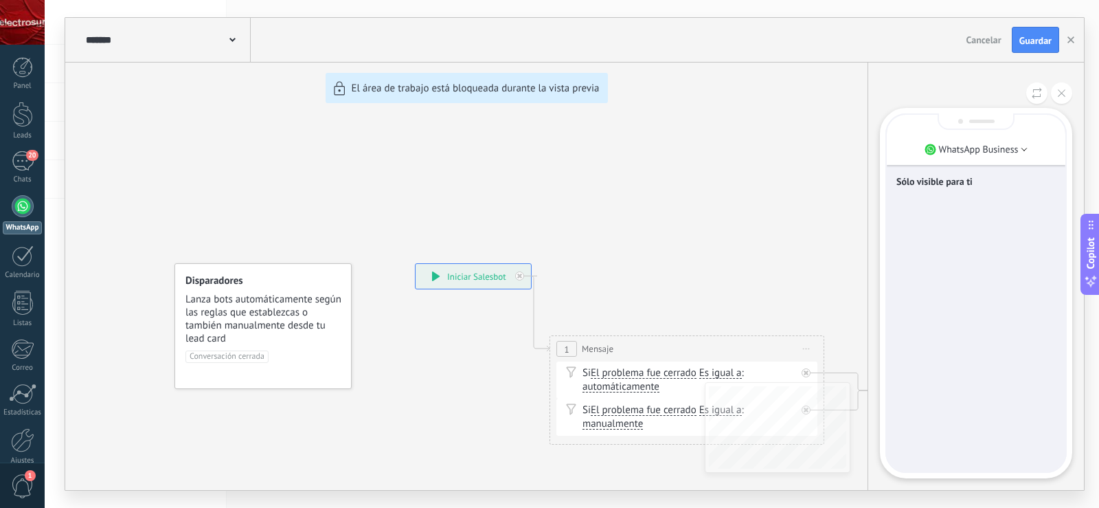
click at [972, 283] on div "Sólo visible para ti" at bounding box center [976, 293] width 179 height 357
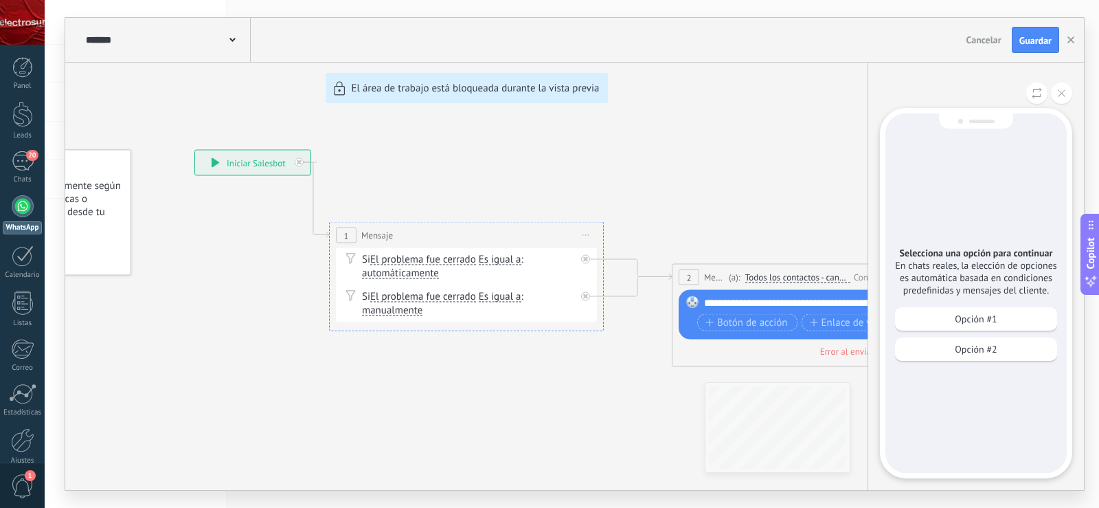
click at [443, 277] on div "**********" at bounding box center [574, 254] width 1019 height 472
click at [998, 318] on div "Opción #1" at bounding box center [976, 318] width 162 height 23
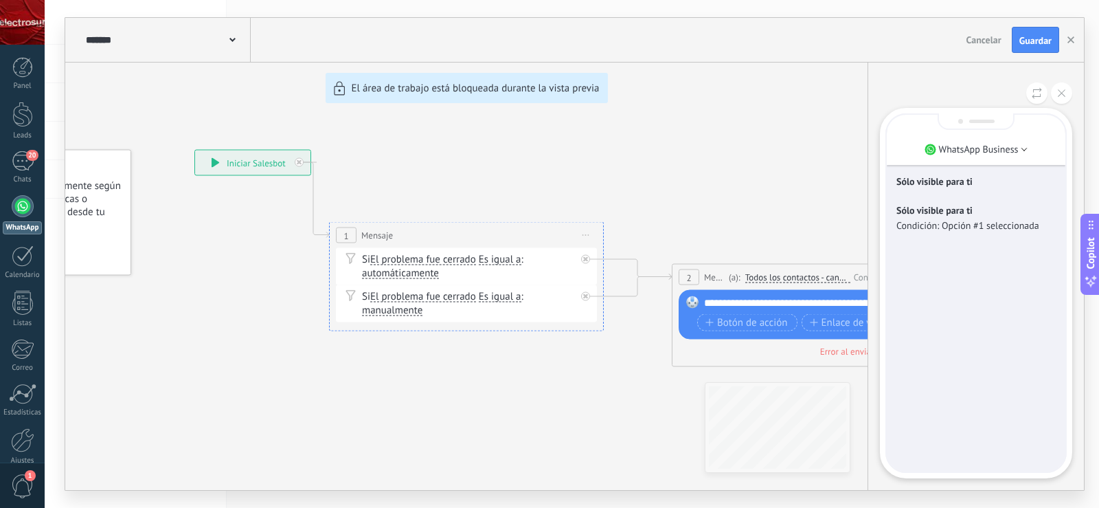
click at [958, 229] on p "Condición: Opción #1 seleccionada" at bounding box center [976, 225] width 159 height 12
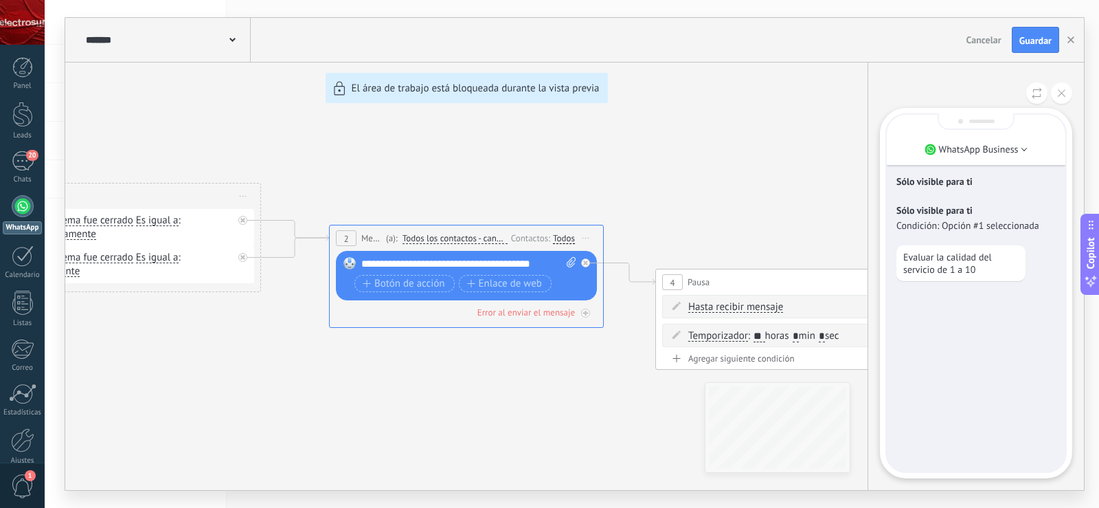
click at [1031, 243] on div "Sólo visible para ti Sólo visible para ti Condición: Opción #1 seleccionada Eva…" at bounding box center [976, 293] width 179 height 357
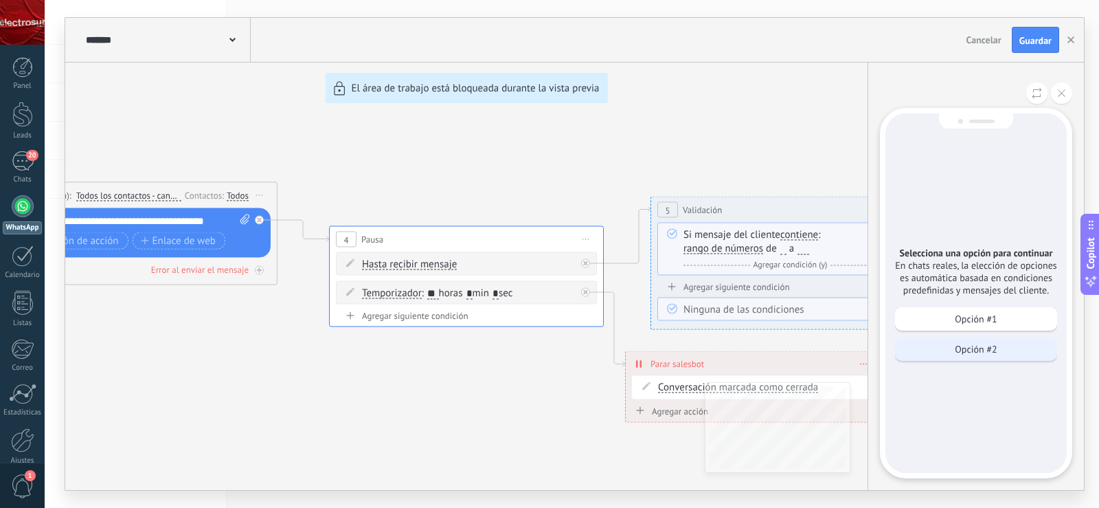
click at [963, 343] on p "Opción #2" at bounding box center [976, 349] width 42 height 12
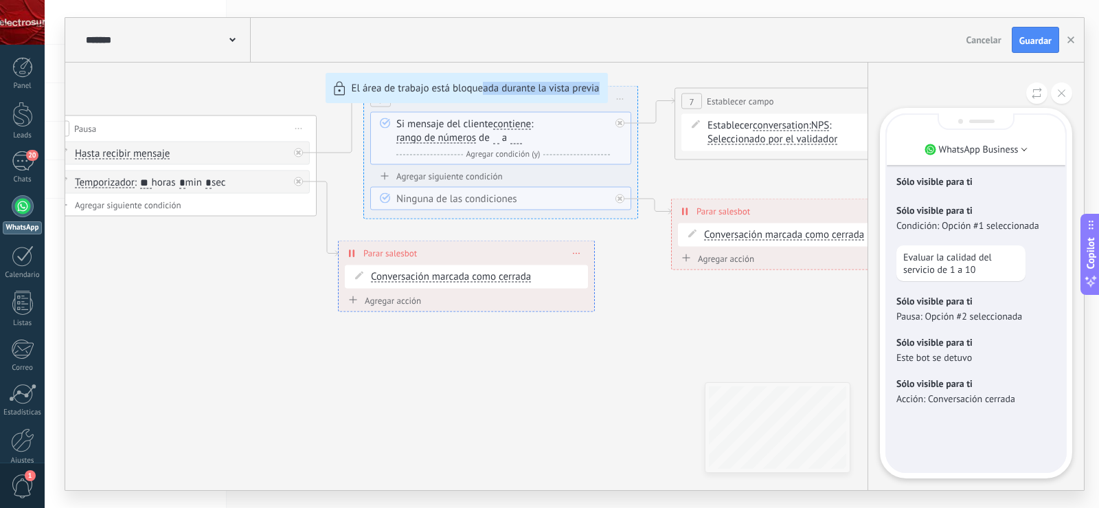
drag, startPoint x: 484, startPoint y: 375, endPoint x: 609, endPoint y: 328, distance: 132.9
click at [911, 375] on div "**********" at bounding box center [574, 254] width 1019 height 472
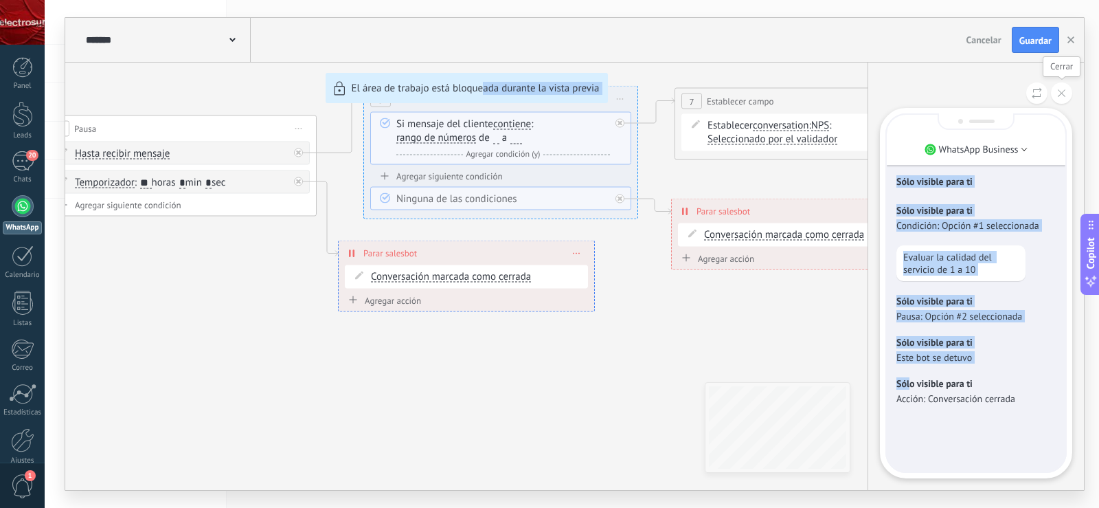
click at [1062, 93] on use at bounding box center [1062, 93] width 8 height 8
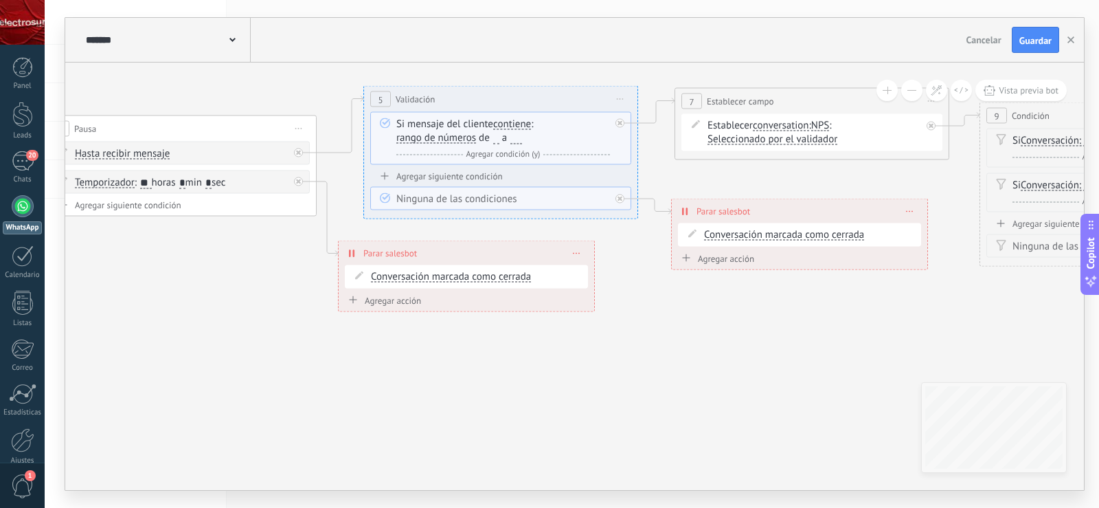
drag, startPoint x: 522, startPoint y: 313, endPoint x: 781, endPoint y: 350, distance: 262.4
click at [818, 356] on div "**********" at bounding box center [574, 254] width 1019 height 472
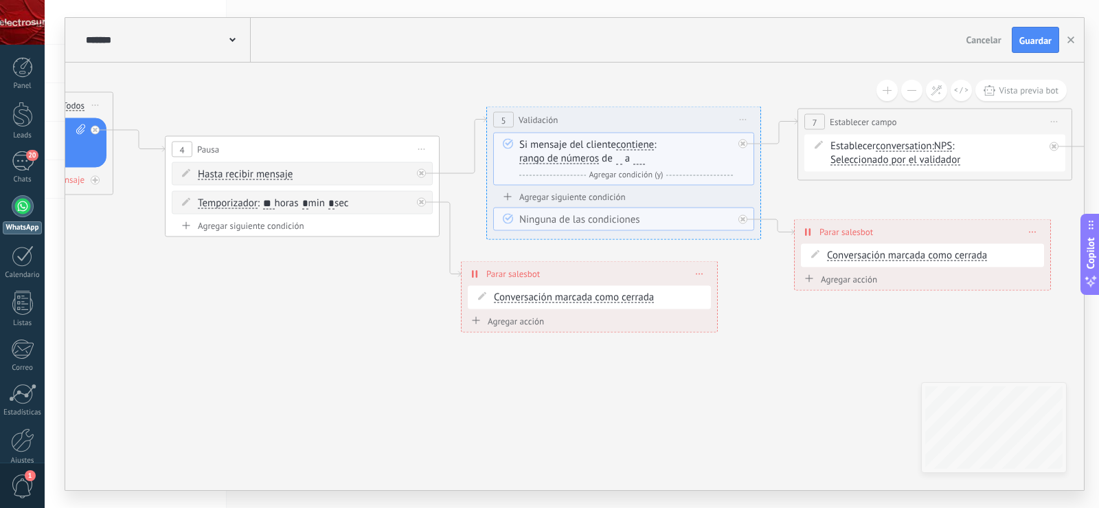
drag, startPoint x: 502, startPoint y: 368, endPoint x: 528, endPoint y: 364, distance: 25.8
click at [514, 368] on icon at bounding box center [754, 197] width 3474 height 1127
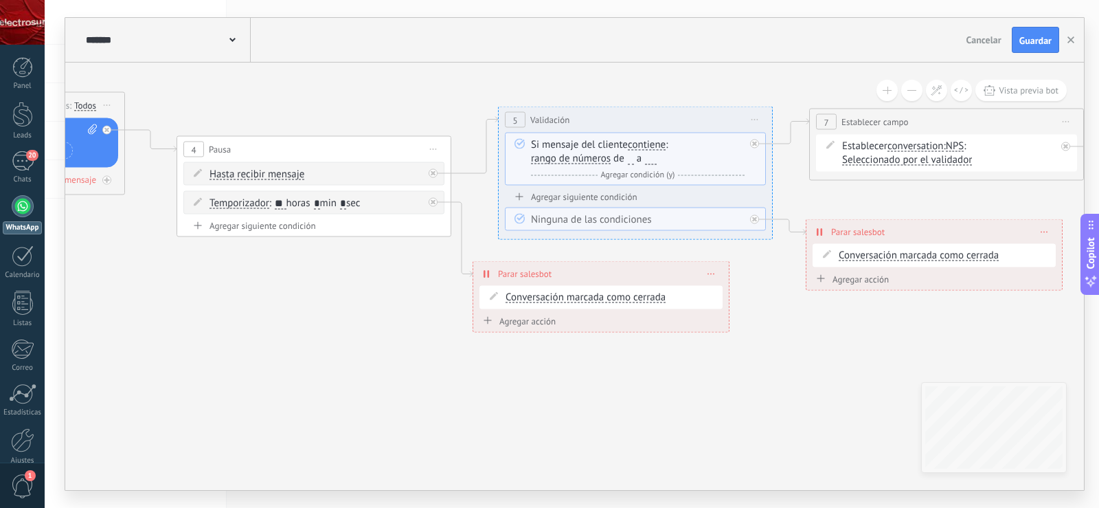
click at [705, 274] on div "**********" at bounding box center [601, 274] width 256 height 24
click at [710, 278] on div "**********" at bounding box center [601, 274] width 256 height 24
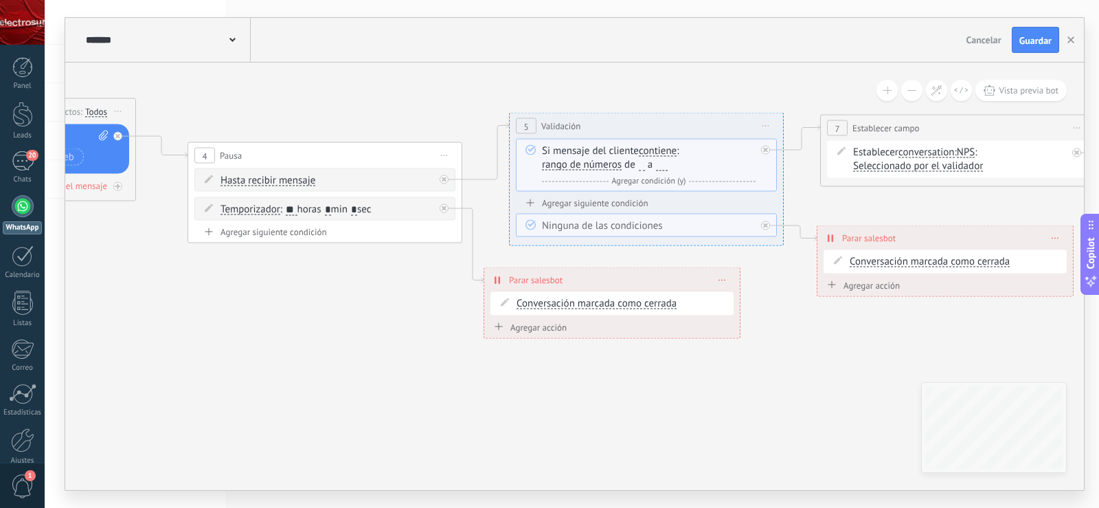
drag, startPoint x: 366, startPoint y: 306, endPoint x: 421, endPoint y: 322, distance: 57.4
click at [419, 322] on icon at bounding box center [777, 204] width 3474 height 1127
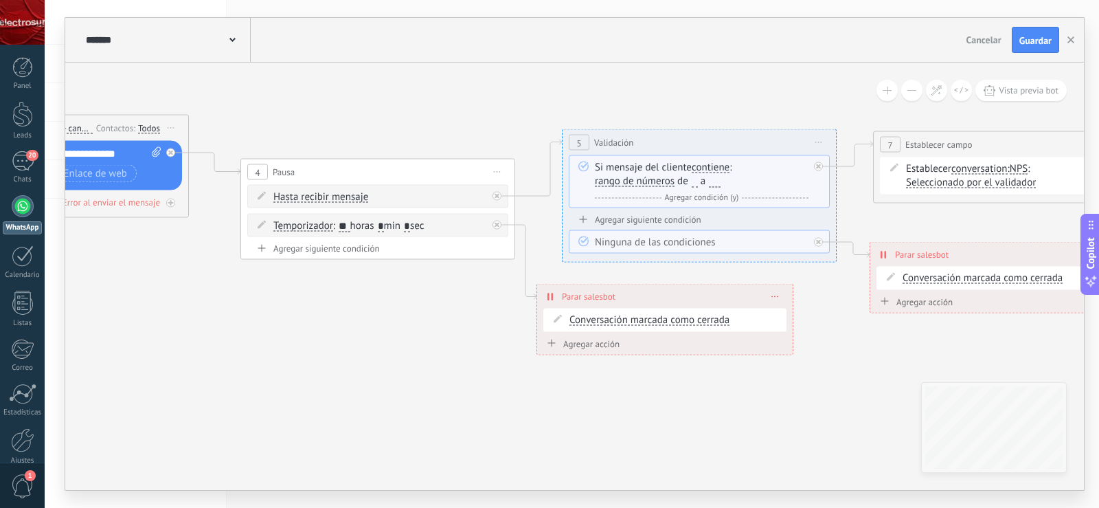
click at [502, 168] on span "Iniciar vista previa aquí Cambiar nombre Duplicar [GEOGRAPHIC_DATA]" at bounding box center [498, 172] width 22 height 20
click at [532, 262] on div "Borrar" at bounding box center [560, 261] width 136 height 23
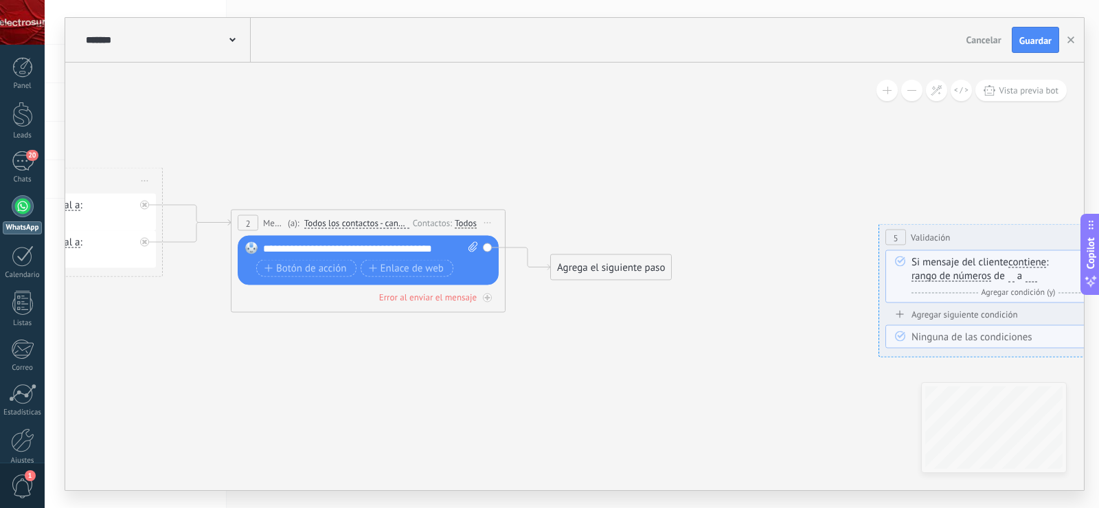
drag, startPoint x: 429, startPoint y: 248, endPoint x: 749, endPoint y: 319, distance: 328.0
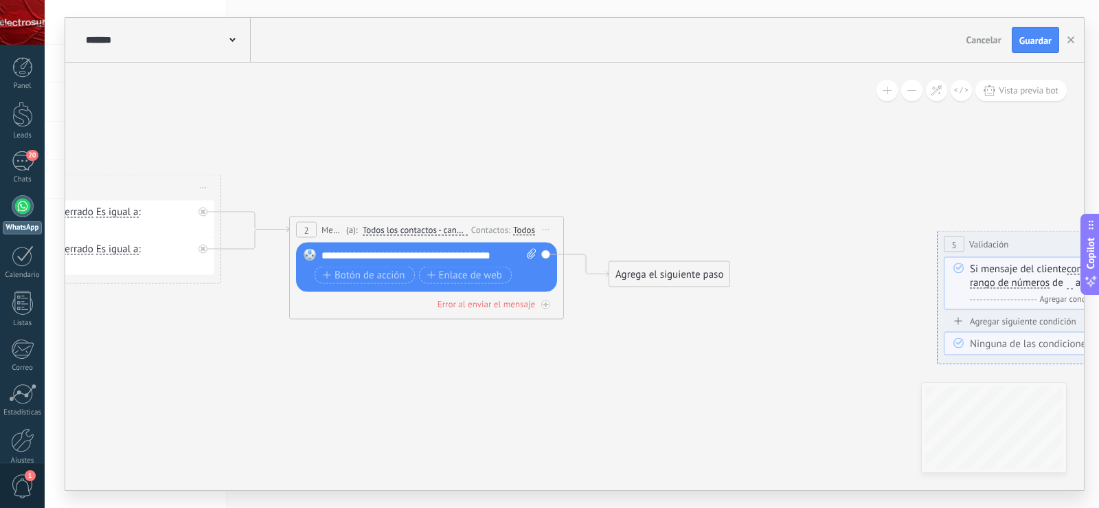
click at [546, 231] on span "Iniciar vista previa aquí Cambiar nombre Duplicar [GEOGRAPHIC_DATA]" at bounding box center [546, 230] width 22 height 20
click at [570, 324] on div "Borrar" at bounding box center [609, 319] width 136 height 23
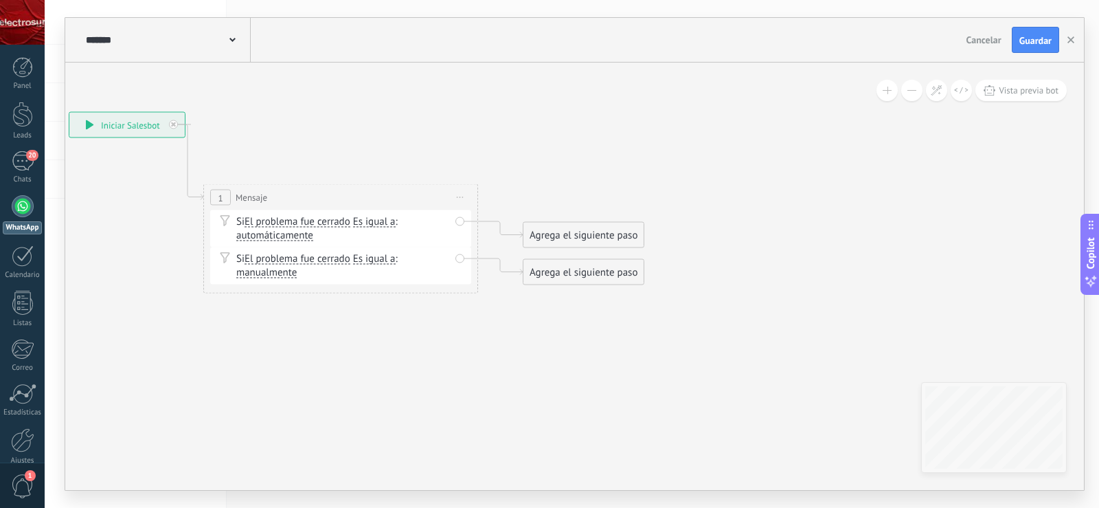
drag, startPoint x: 382, startPoint y: 366, endPoint x: 754, endPoint y: 356, distance: 371.9
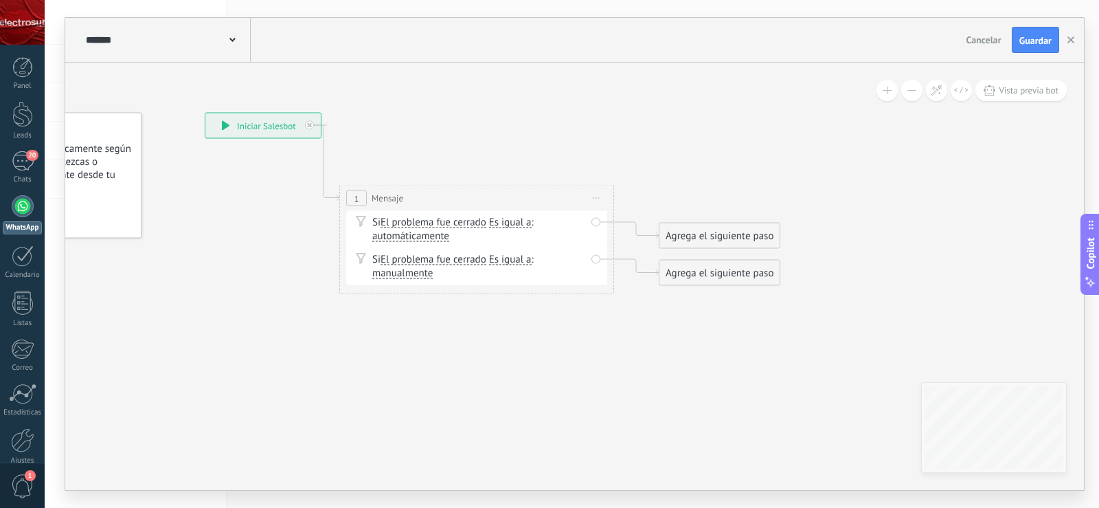
click at [597, 199] on span "Iniciar vista previa aquí" at bounding box center [596, 198] width 22 height 20
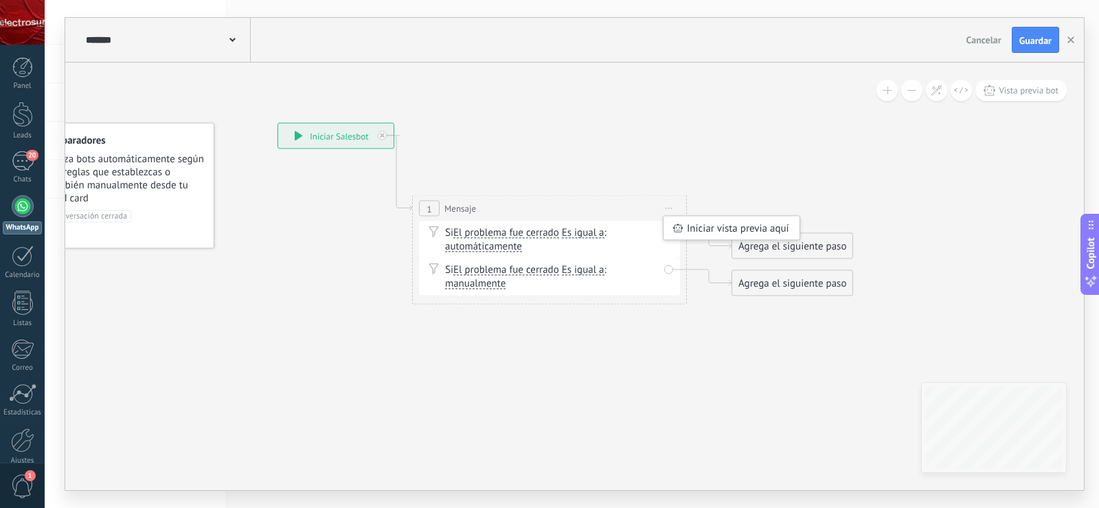
drag, startPoint x: 660, startPoint y: 180, endPoint x: 750, endPoint y: 195, distance: 92.0
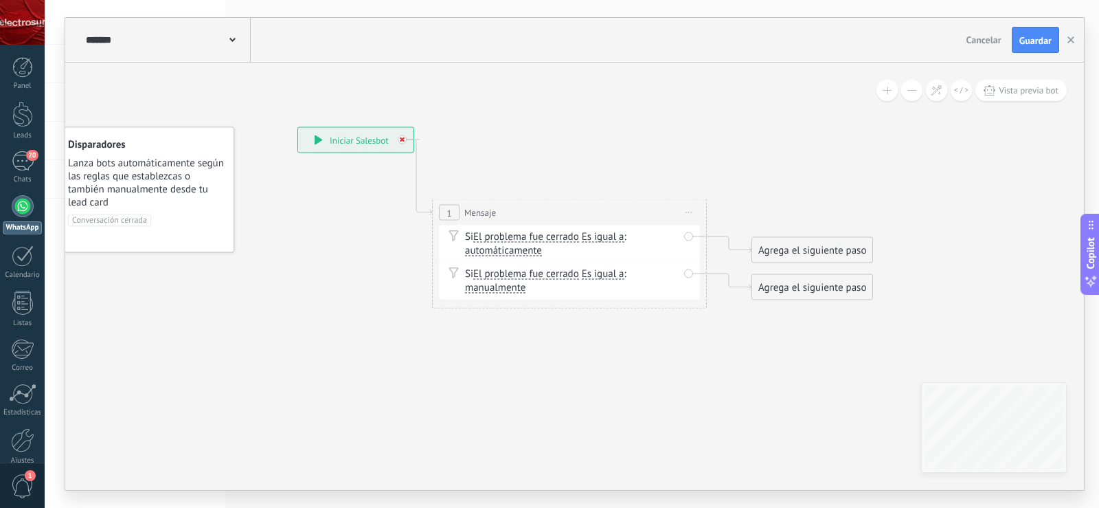
click at [403, 136] on div at bounding box center [402, 139] width 9 height 9
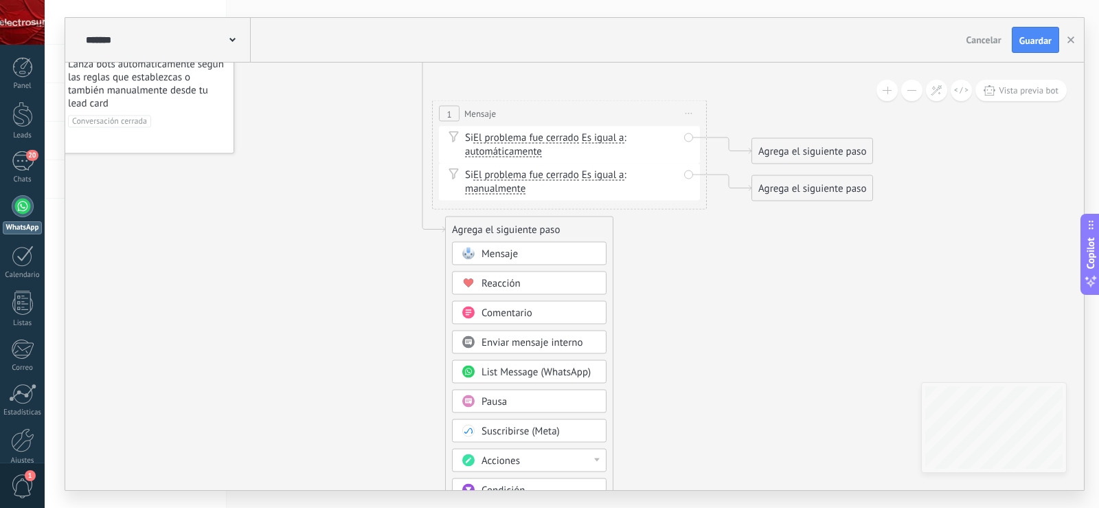
click at [534, 254] on div "Mensaje" at bounding box center [539, 254] width 115 height 14
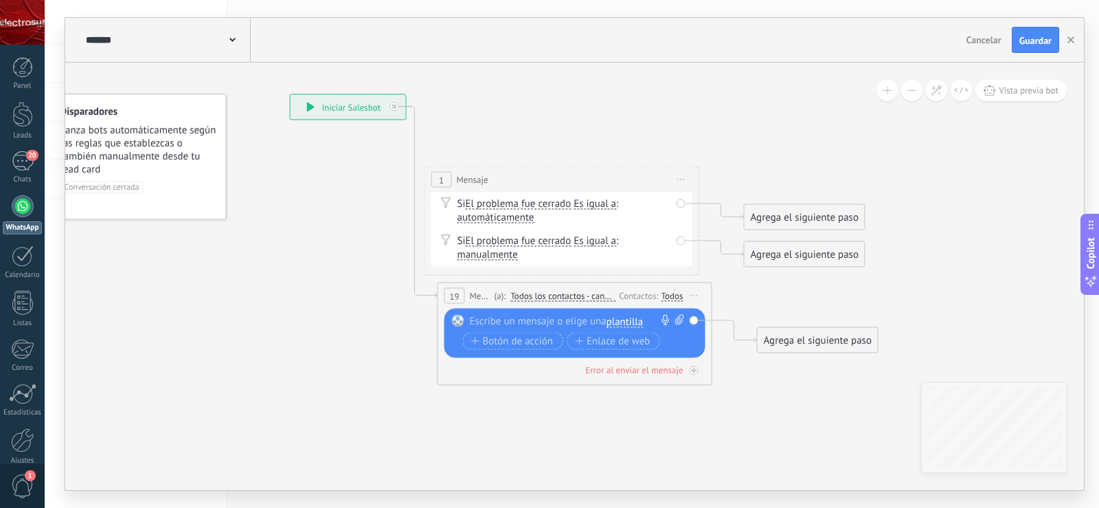
click at [679, 179] on icon at bounding box center [681, 179] width 7 height 1
click at [453, 182] on div "1 Mensaje ******* Iniciar vista previa aquí" at bounding box center [561, 179] width 273 height 25
drag, startPoint x: 531, startPoint y: 183, endPoint x: 634, endPoint y: 194, distance: 102.9
click at [625, 193] on div "1 Mensaje ******* Iniciar vista previa aquí" at bounding box center [574, 180] width 273 height 25
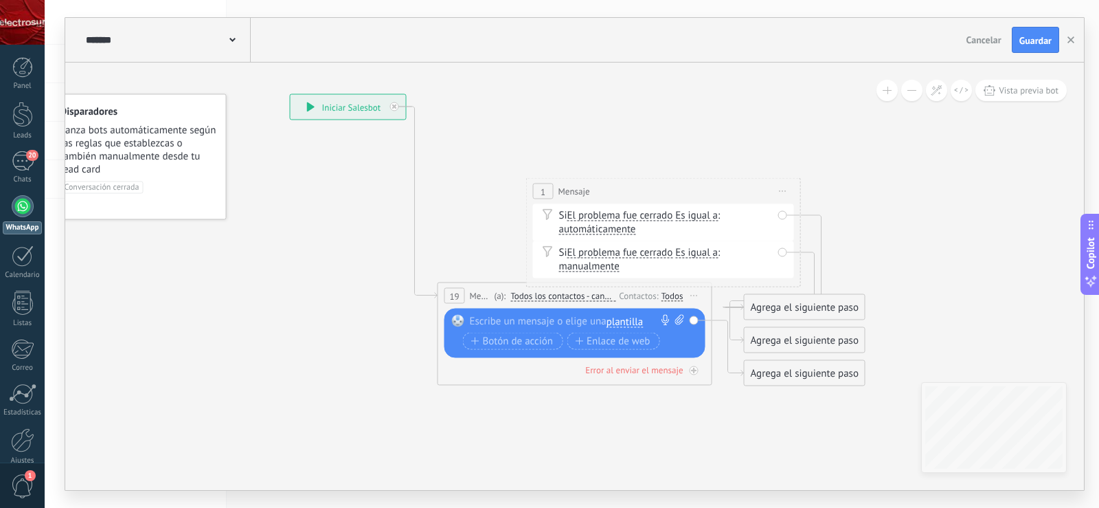
drag, startPoint x: 695, startPoint y: 255, endPoint x: 629, endPoint y: 199, distance: 86.8
click at [629, 199] on div "1 Mensaje ******* Iniciar vista previa aquí Si El problema fue cerrado El probl…" at bounding box center [663, 232] width 275 height 109
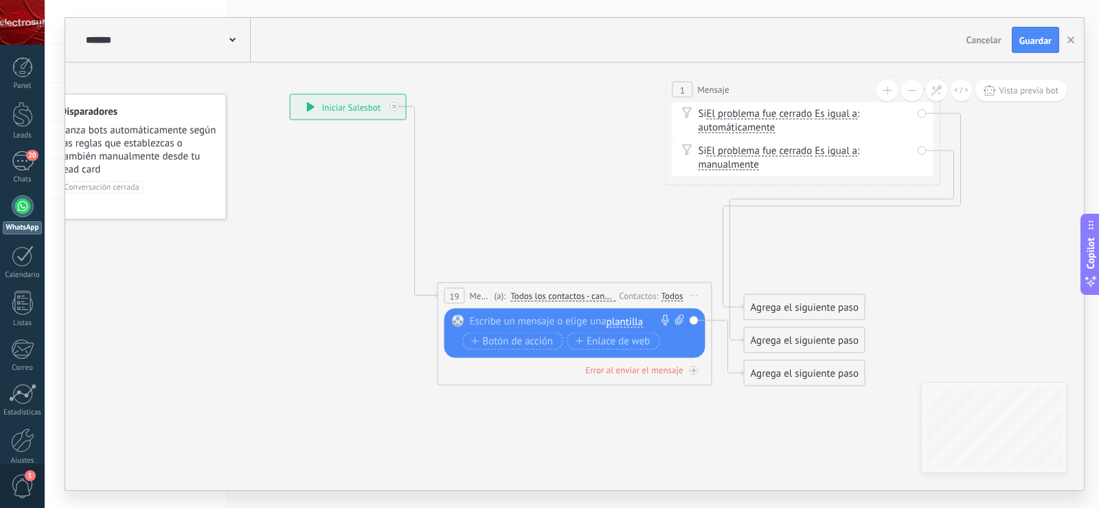
drag, startPoint x: 697, startPoint y: 185, endPoint x: 825, endPoint y: 80, distance: 166.0
click at [825, 82] on div "1 Mensaje ******* Iniciar vista previa aquí" at bounding box center [803, 89] width 273 height 25
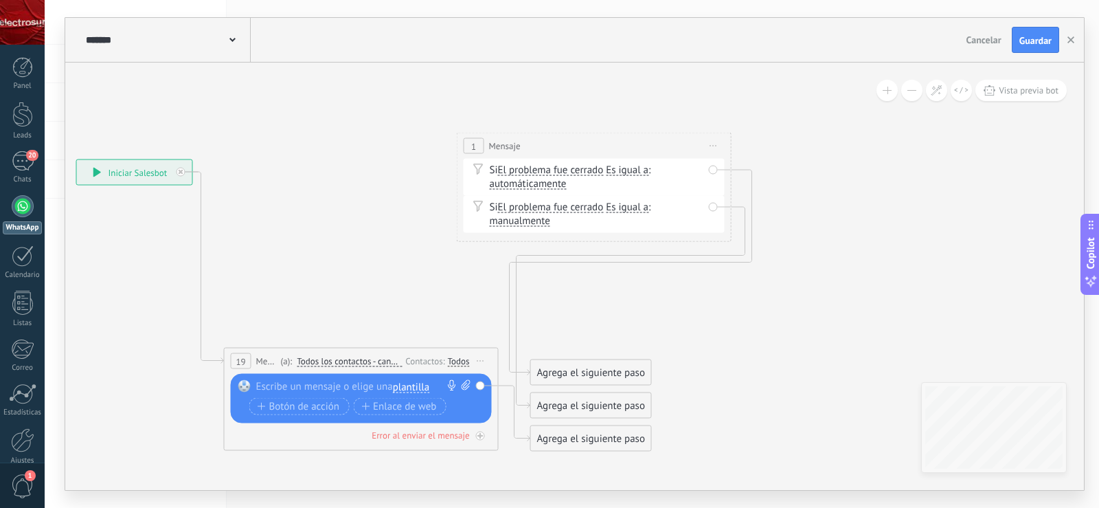
drag, startPoint x: 930, startPoint y: 360, endPoint x: 500, endPoint y: 287, distance: 436.3
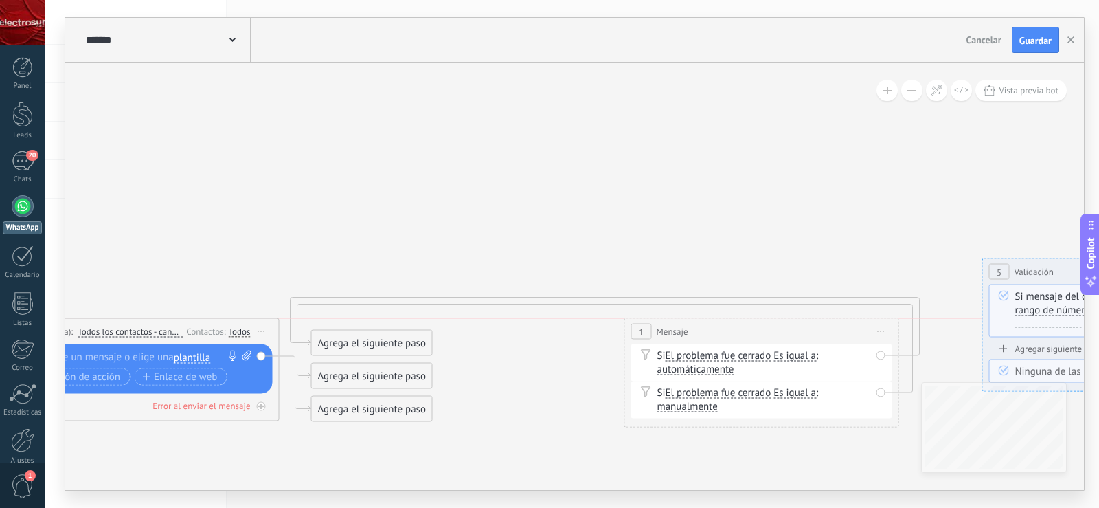
drag, startPoint x: 344, startPoint y: 120, endPoint x: 727, endPoint y: 339, distance: 441.1
click at [730, 338] on div "1 Mensaje ******* Iniciar vista previa aquí" at bounding box center [761, 331] width 273 height 25
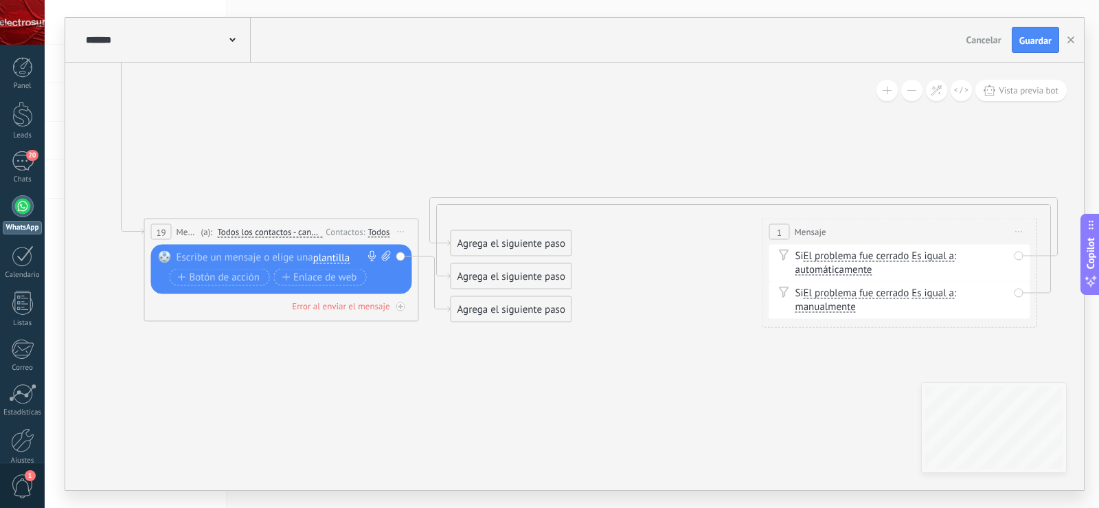
drag, startPoint x: 662, startPoint y: 234, endPoint x: 874, endPoint y: 120, distance: 241.4
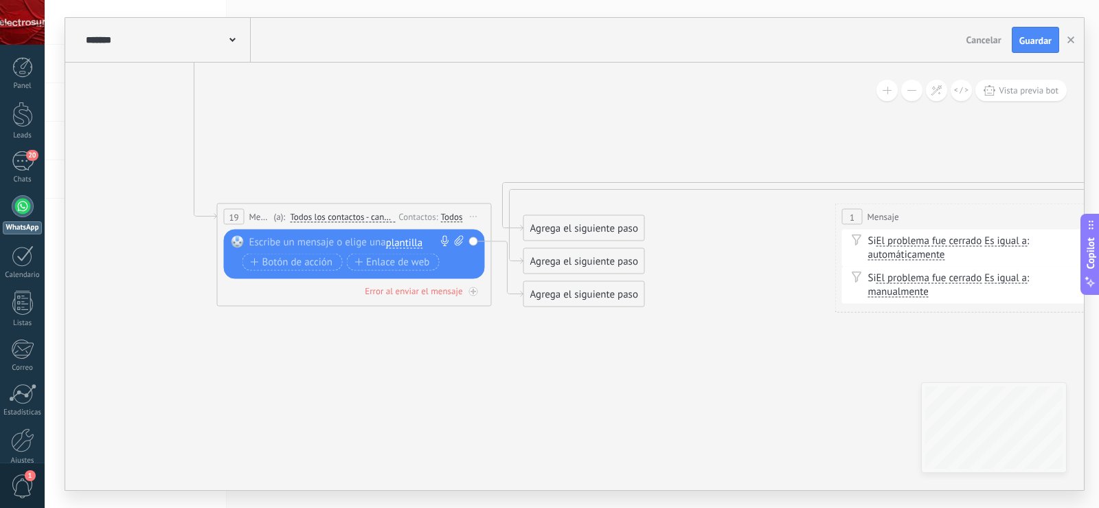
drag, startPoint x: 559, startPoint y: 231, endPoint x: 562, endPoint y: 176, distance: 55.1
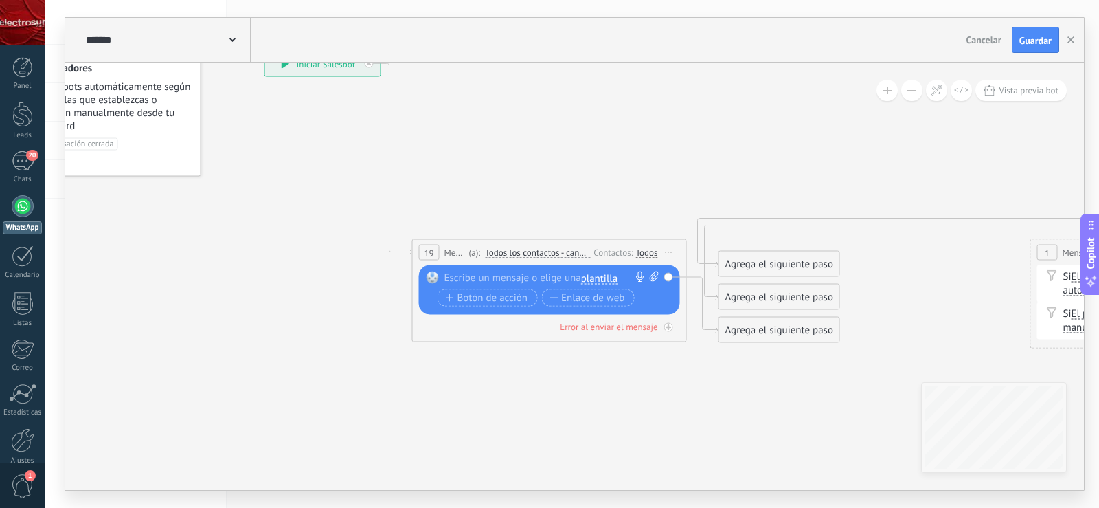
drag, startPoint x: 352, startPoint y: 161, endPoint x: 543, endPoint y: 222, distance: 200.6
click at [513, 268] on div "Reemplazar Quitar Convertir a mensaje de voz Arrastre la imagen aquí para adjun…" at bounding box center [549, 289] width 261 height 49
click at [517, 272] on div at bounding box center [547, 278] width 204 height 14
click at [603, 272] on span "plantilla" at bounding box center [599, 277] width 36 height 11
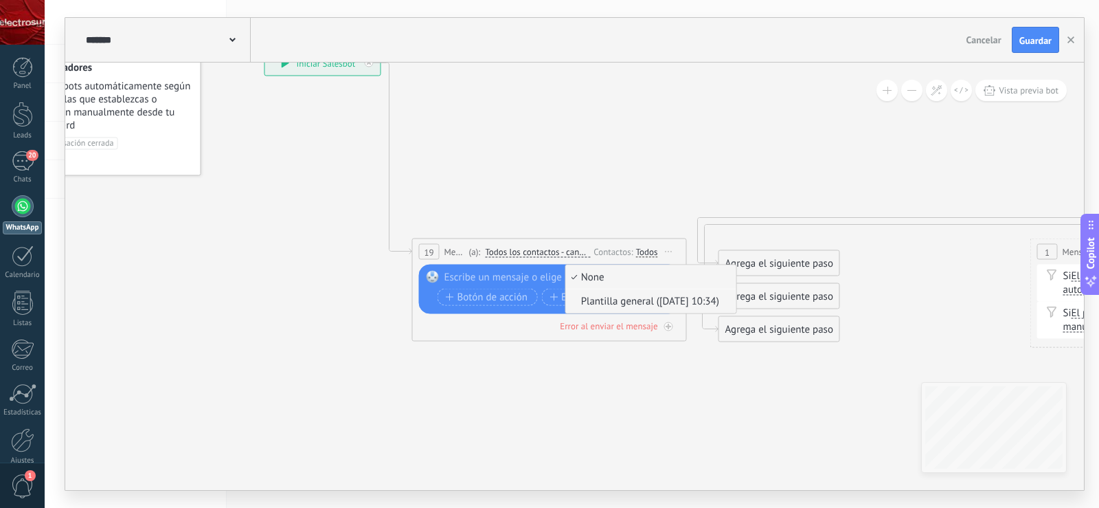
click at [622, 300] on span "Plantilla general ([DATE] 10:34)" at bounding box center [649, 302] width 166 height 14
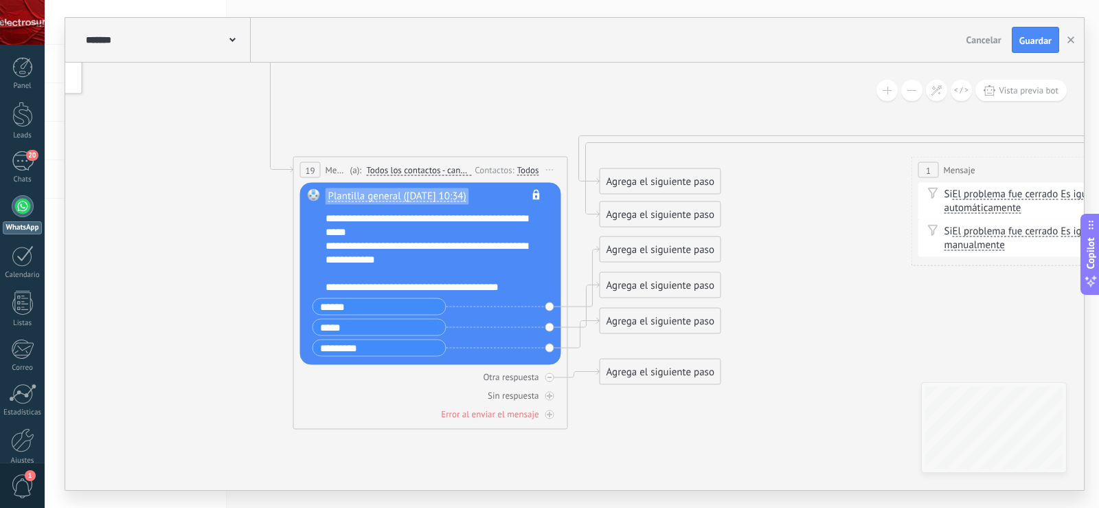
drag, startPoint x: 618, startPoint y: 158, endPoint x: 507, endPoint y: 90, distance: 130.5
click at [548, 379] on div at bounding box center [548, 376] width 9 height 9
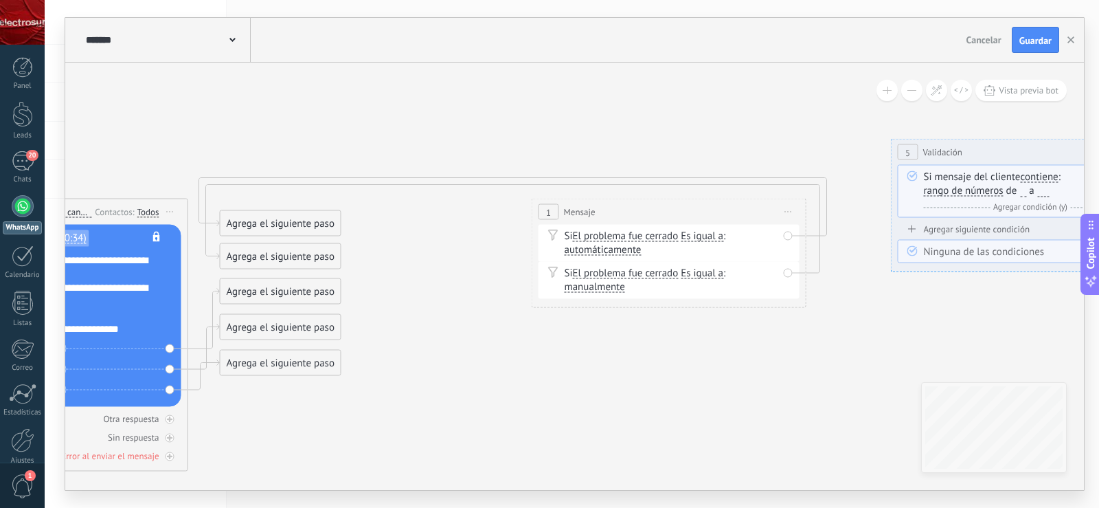
drag, startPoint x: 850, startPoint y: 175, endPoint x: 467, endPoint y: 222, distance: 385.6
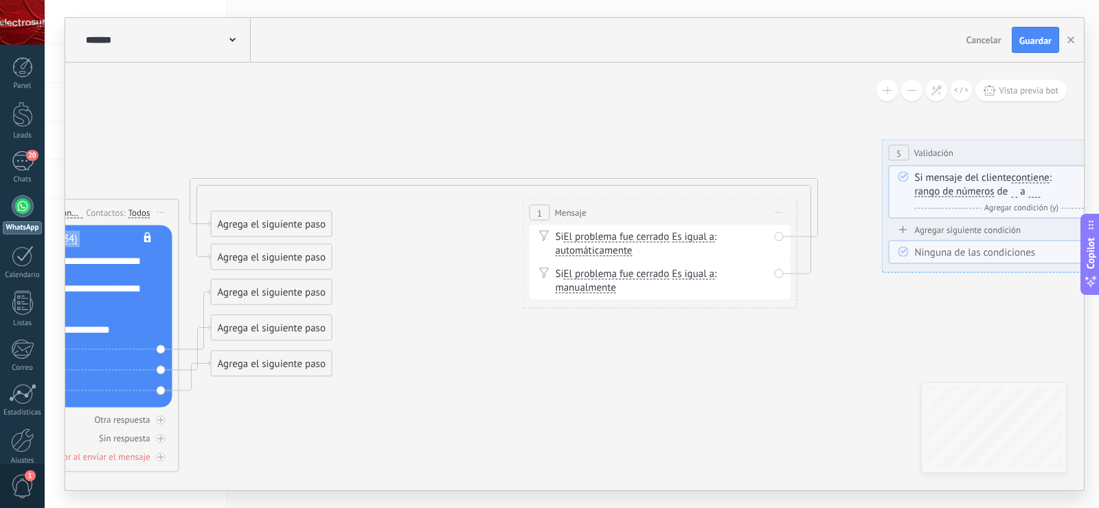
click at [777, 212] on icon at bounding box center [780, 212] width 7 height 1
click at [788, 230] on icon at bounding box center [789, 232] width 10 height 9
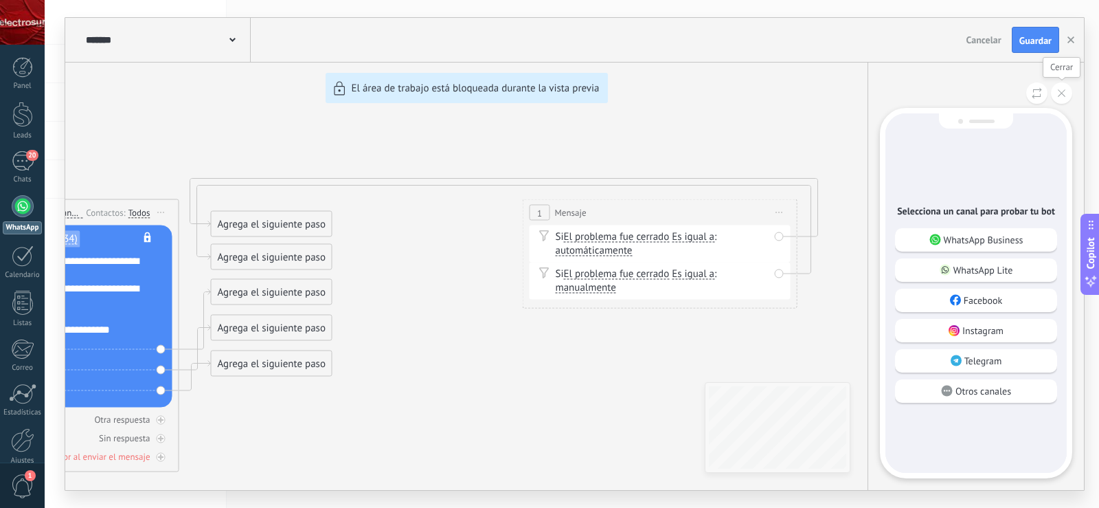
click at [1062, 93] on use at bounding box center [1062, 93] width 8 height 8
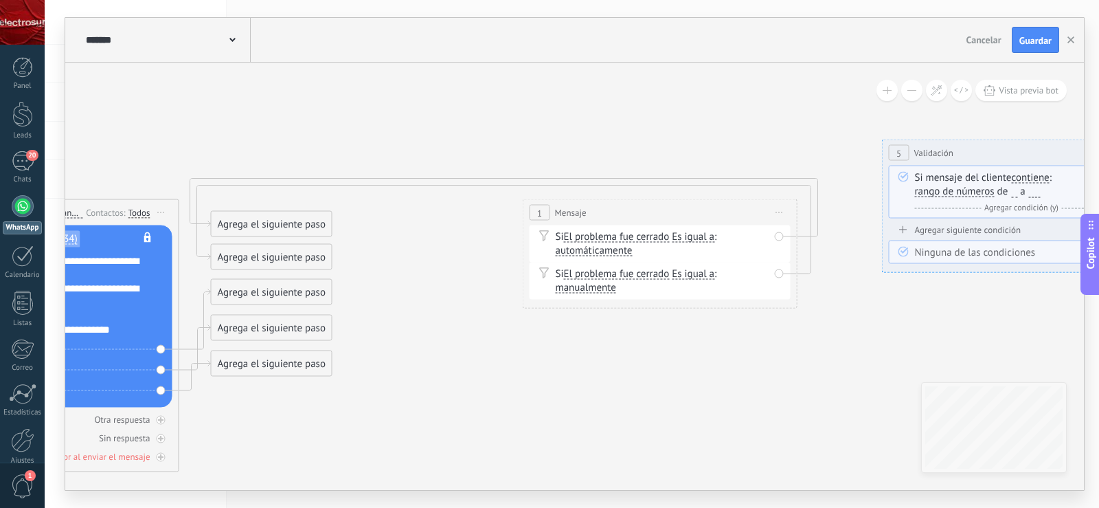
click at [594, 256] on span "automáticamente automáticamente manualmente automáticamente manualmente automát…" at bounding box center [594, 250] width 77 height 13
drag, startPoint x: 588, startPoint y: 213, endPoint x: 621, endPoint y: 265, distance: 61.2
click at [621, 225] on div "1 Mensaje ******* Iniciar vista previa aquí" at bounding box center [666, 212] width 273 height 25
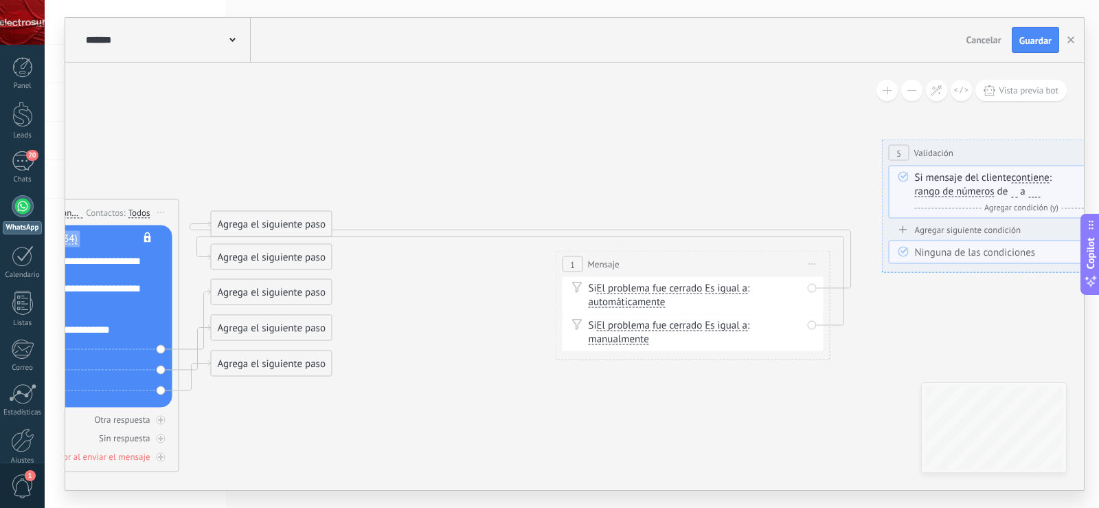
drag, startPoint x: 623, startPoint y: 265, endPoint x: 608, endPoint y: 295, distance: 33.5
click at [608, 277] on div "1 Mensaje ******* Iniciar vista previa aquí" at bounding box center [693, 264] width 273 height 25
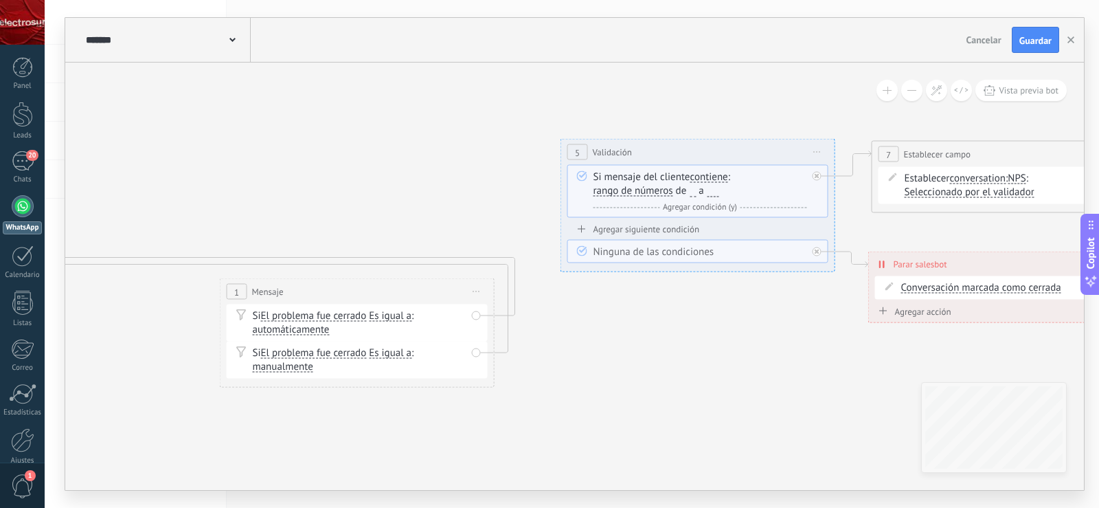
drag, startPoint x: 361, startPoint y: 192, endPoint x: 625, endPoint y: 197, distance: 263.9
click at [320, 196] on icon at bounding box center [829, 241] width 3474 height 1148
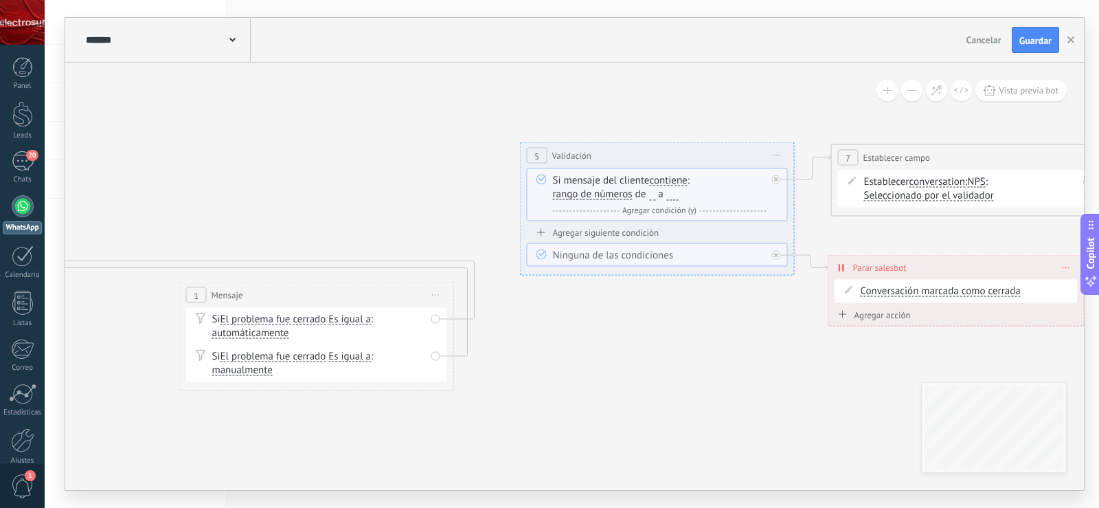
click at [785, 158] on span "Iniciar vista previa aquí Cambiar nombre Duplicar [GEOGRAPHIC_DATA]" at bounding box center [777, 156] width 22 height 20
click at [812, 243] on div "Borrar" at bounding box center [840, 245] width 136 height 23
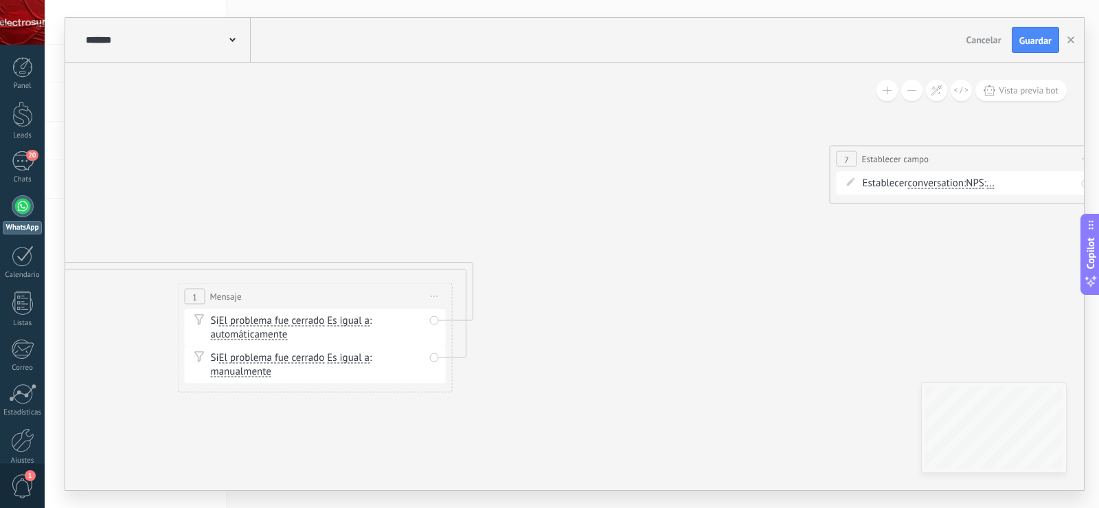
drag, startPoint x: 764, startPoint y: 350, endPoint x: 355, endPoint y: 366, distance: 409.9
click at [355, 366] on icon at bounding box center [787, 246] width 3474 height 1148
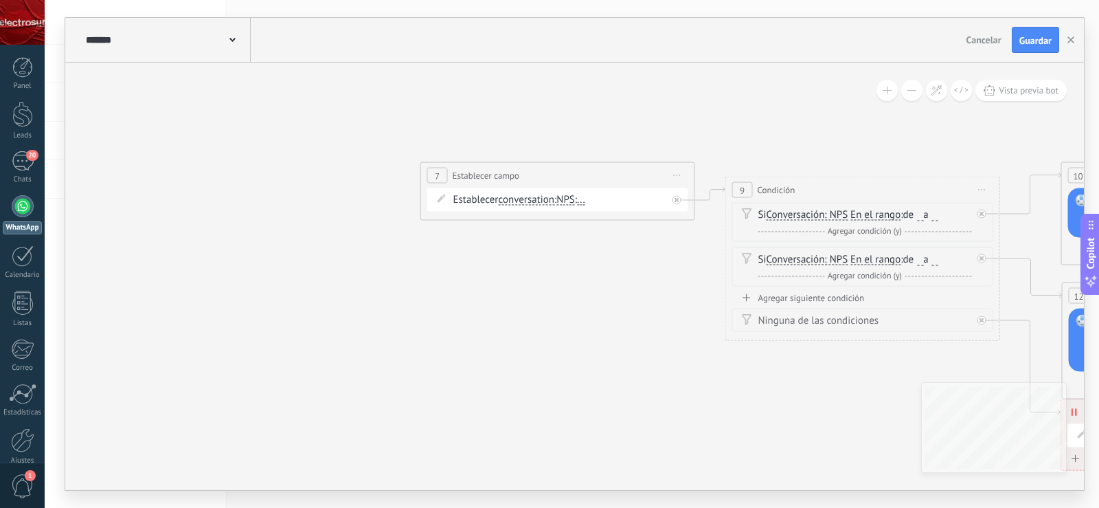
click at [674, 173] on span "Iniciar vista previa aquí Cambiar nombre Duplicar [GEOGRAPHIC_DATA]" at bounding box center [678, 176] width 22 height 20
click at [711, 261] on div "Borrar" at bounding box center [740, 265] width 136 height 23
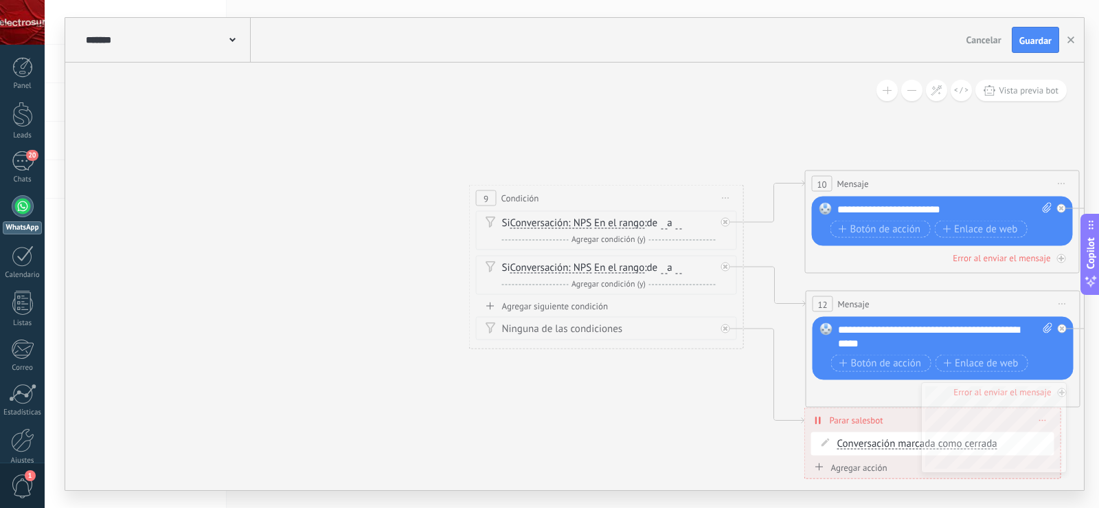
drag, startPoint x: 427, startPoint y: 324, endPoint x: 590, endPoint y: 280, distance: 169.2
click at [396, 324] on icon at bounding box center [121, 270] width 3474 height 1148
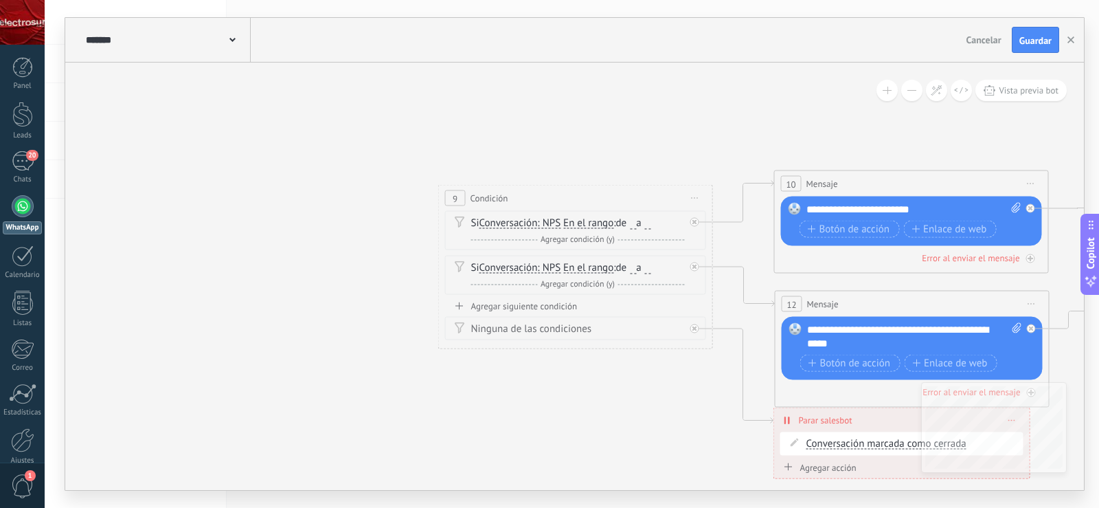
click at [695, 198] on icon at bounding box center [695, 197] width 7 height 1
click at [708, 284] on icon at bounding box center [704, 287] width 8 height 8
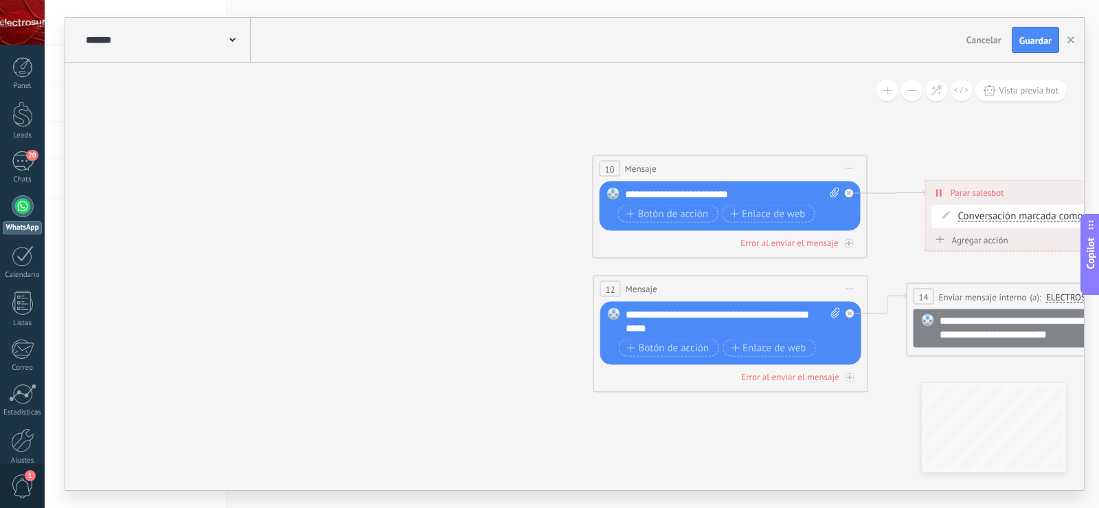
drag, startPoint x: 799, startPoint y: 125, endPoint x: 510, endPoint y: 121, distance: 289.3
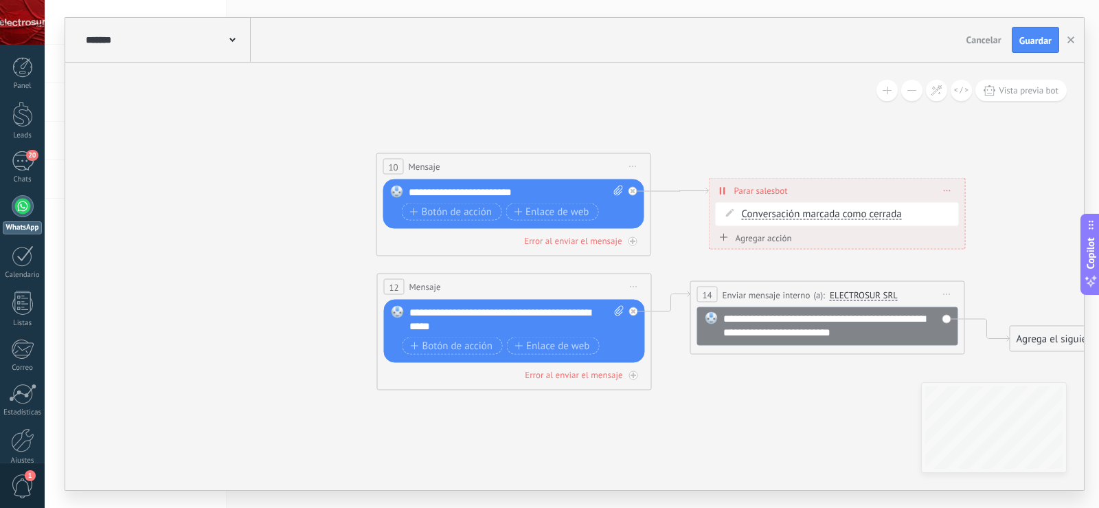
click at [634, 163] on span "Iniciar vista previa aquí Cambiar nombre Duplicar [GEOGRAPHIC_DATA]" at bounding box center [634, 167] width 22 height 20
click at [666, 251] on div "Borrar" at bounding box center [696, 256] width 136 height 23
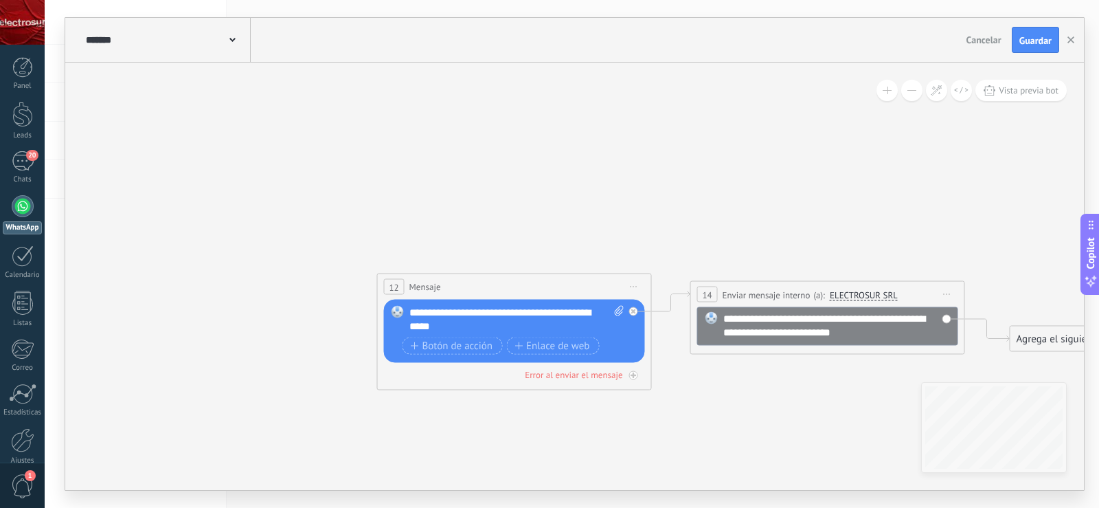
click at [637, 286] on span "Iniciar vista previa aquí Cambiar nombre Duplicar [GEOGRAPHIC_DATA]" at bounding box center [634, 287] width 22 height 20
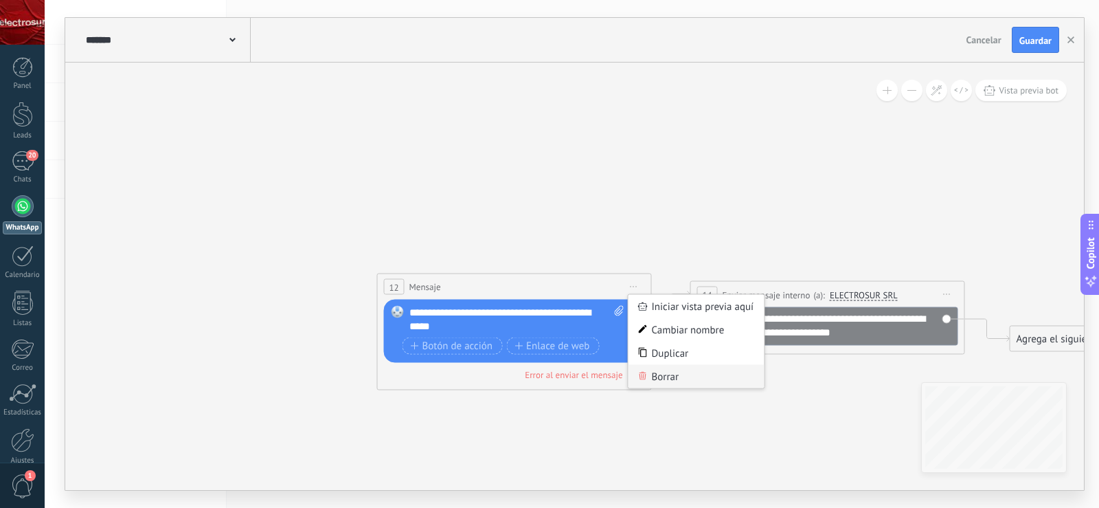
click at [660, 377] on div "Borrar" at bounding box center [697, 376] width 136 height 23
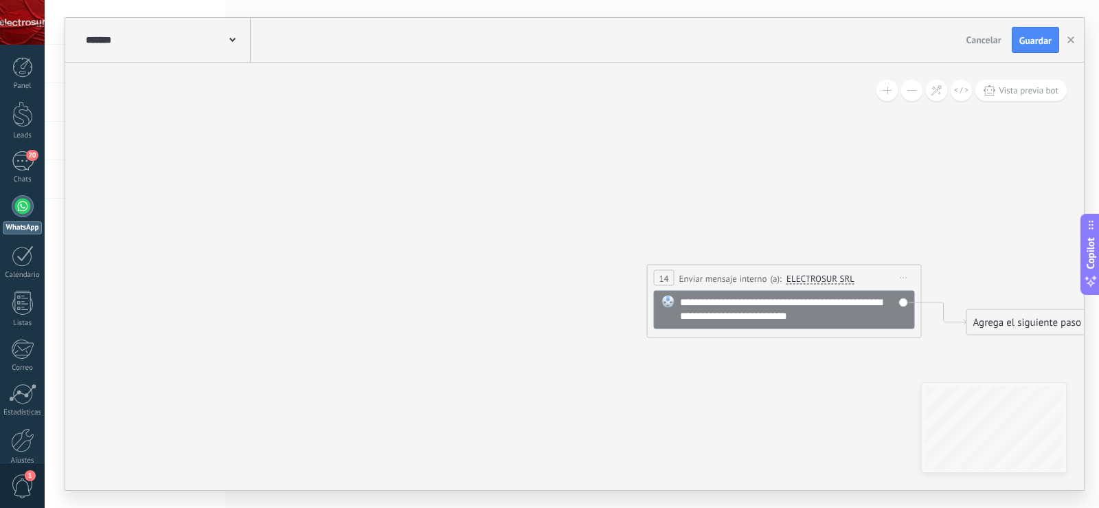
drag, startPoint x: 766, startPoint y: 189, endPoint x: 346, endPoint y: 111, distance: 427.0
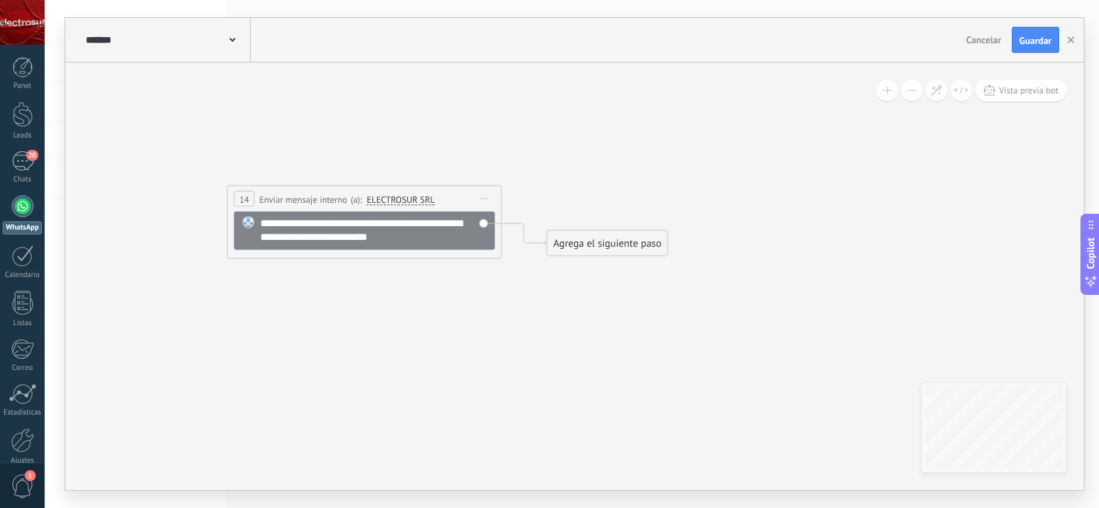
click at [487, 200] on span "Iniciar vista previa aquí Cambiar nombre Duplicar [GEOGRAPHIC_DATA]" at bounding box center [484, 199] width 22 height 20
click at [513, 295] on div "Borrar" at bounding box center [547, 288] width 136 height 23
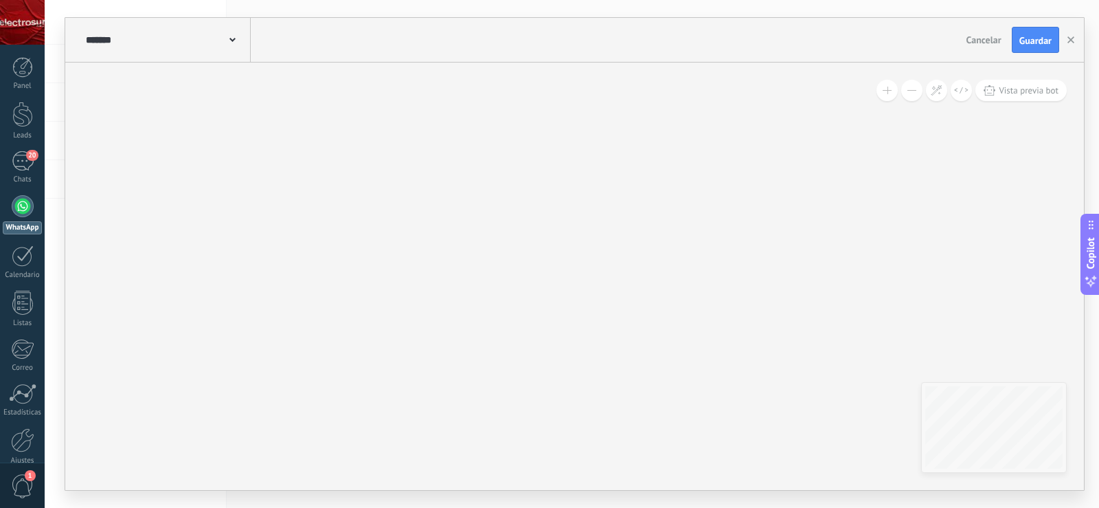
drag, startPoint x: 451, startPoint y: 311, endPoint x: 860, endPoint y: 305, distance: 408.9
drag, startPoint x: 391, startPoint y: 292, endPoint x: 410, endPoint y: 288, distance: 19.0
click at [825, 364] on icon at bounding box center [65, 61] width 3474 height 1148
drag, startPoint x: 395, startPoint y: 285, endPoint x: 757, endPoint y: 294, distance: 361.6
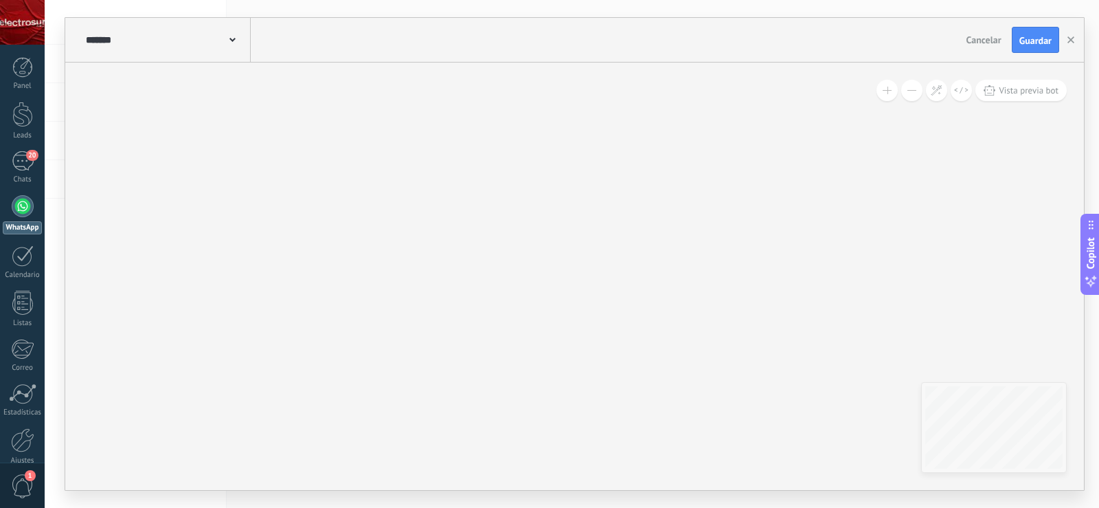
click at [757, 294] on icon at bounding box center [72, 62] width 3474 height 1148
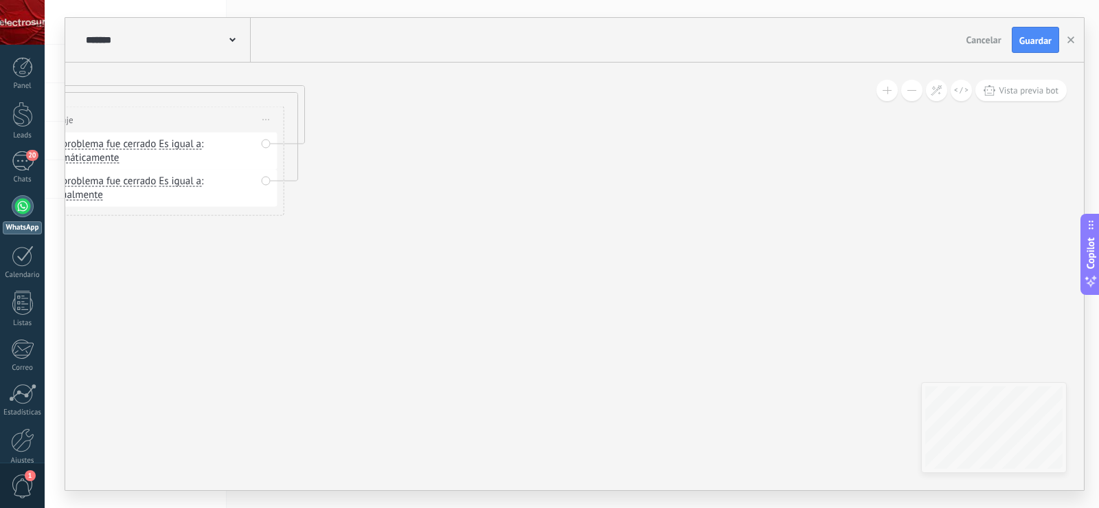
drag, startPoint x: 585, startPoint y: 279, endPoint x: 902, endPoint y: 295, distance: 317.2
click at [902, 295] on icon at bounding box center [618, 69] width 3474 height 1148
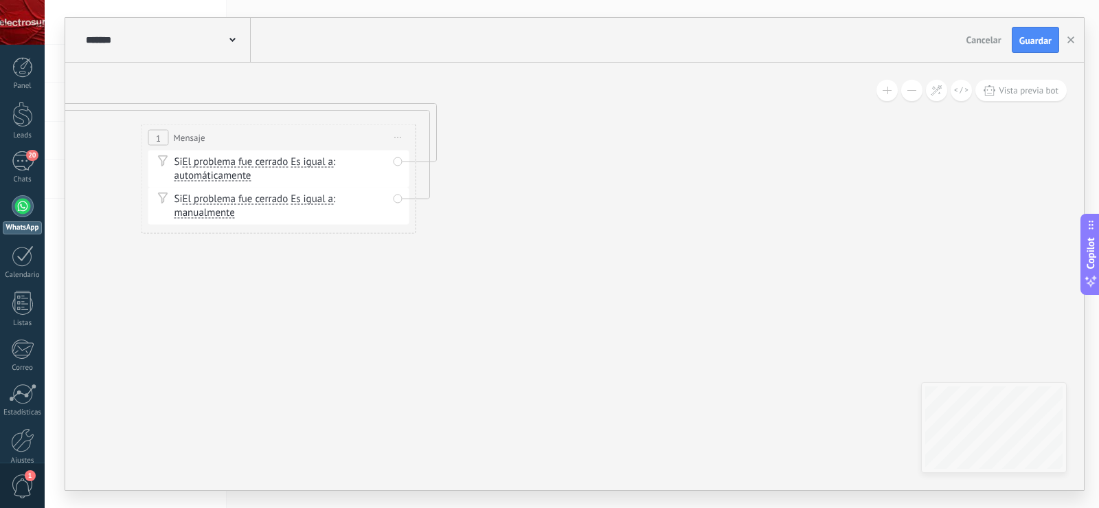
click at [941, 399] on div "**********" at bounding box center [574, 276] width 1019 height 427
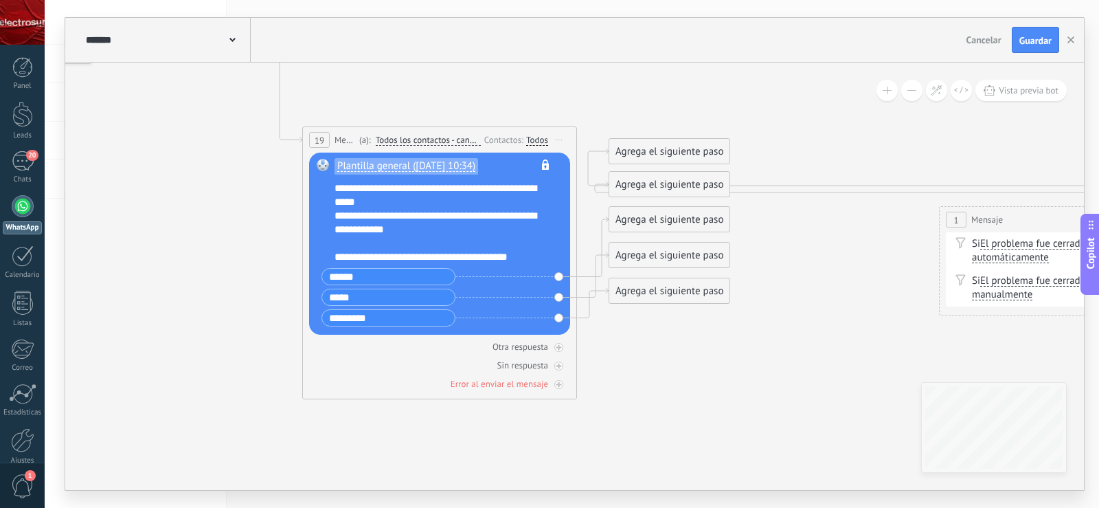
drag, startPoint x: 816, startPoint y: 112, endPoint x: 750, endPoint y: 95, distance: 68.2
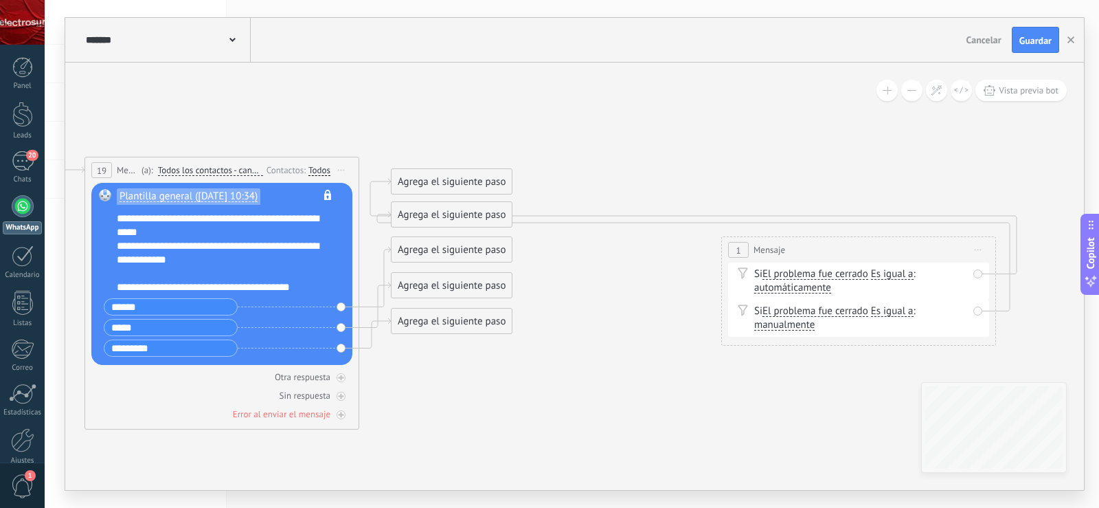
drag, startPoint x: 818, startPoint y: 142, endPoint x: 626, endPoint y: 213, distance: 204.4
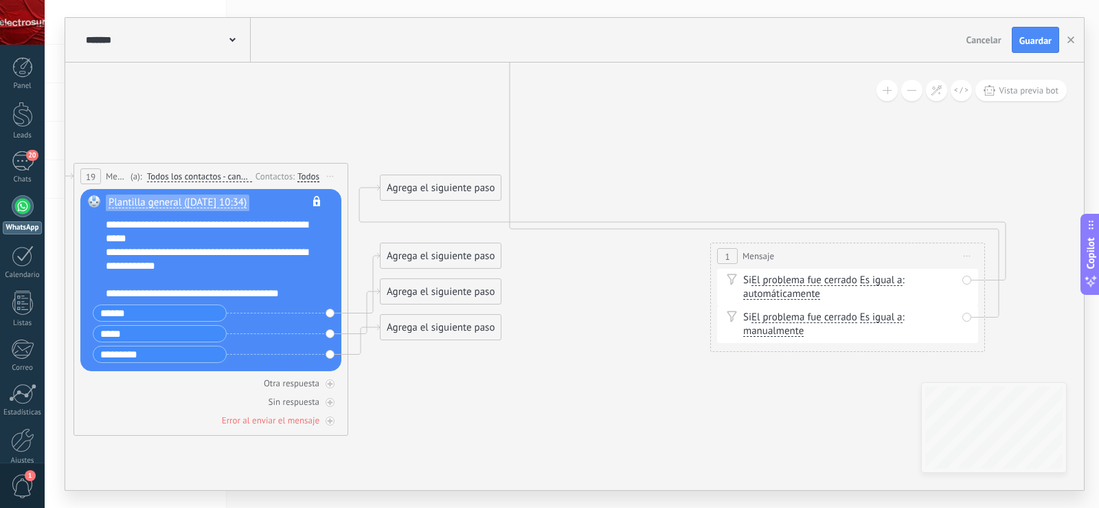
drag, startPoint x: 449, startPoint y: 223, endPoint x: 536, endPoint y: 120, distance: 134.5
click at [595, 49] on div "**********" at bounding box center [574, 254] width 1019 height 472
drag, startPoint x: 456, startPoint y: 191, endPoint x: 806, endPoint y: 143, distance: 353.1
click at [661, 44] on div "**********" at bounding box center [574, 254] width 1019 height 472
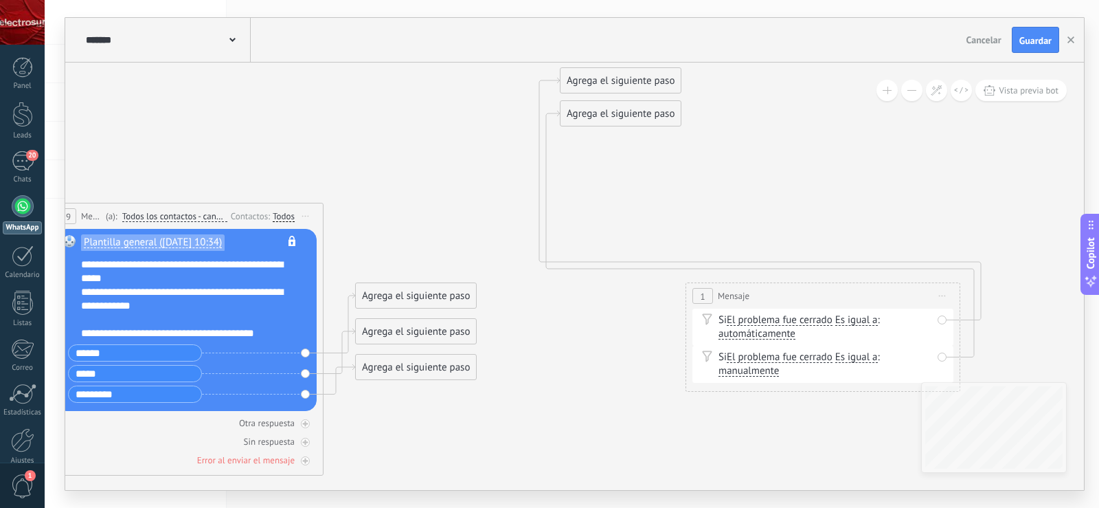
drag, startPoint x: 855, startPoint y: 216, endPoint x: 774, endPoint y: 319, distance: 131.1
click at [788, 284] on icon at bounding box center [430, 245] width 1747 height 1148
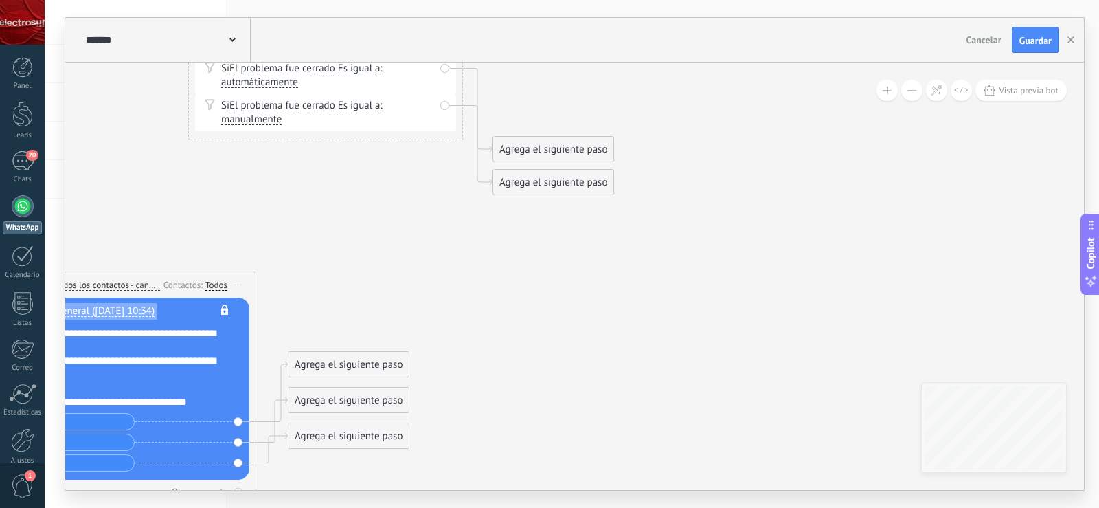
drag, startPoint x: 762, startPoint y: 377, endPoint x: 297, endPoint y: 60, distance: 562.8
click at [297, 60] on div "**********" at bounding box center [574, 254] width 1019 height 472
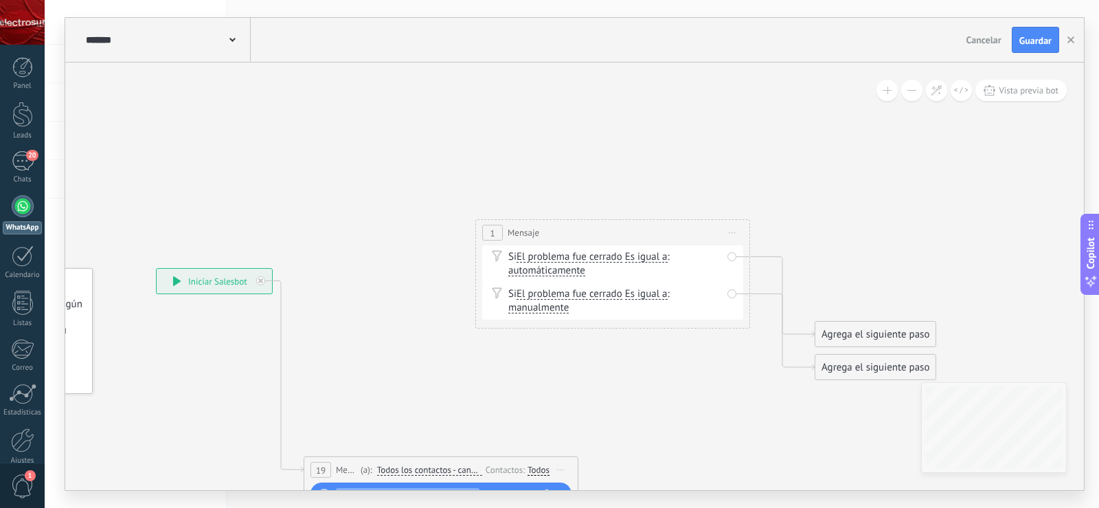
drag, startPoint x: 386, startPoint y: 159, endPoint x: 685, endPoint y: 182, distance: 299.8
click at [711, 146] on icon at bounding box center [522, 474] width 1421 height 1197
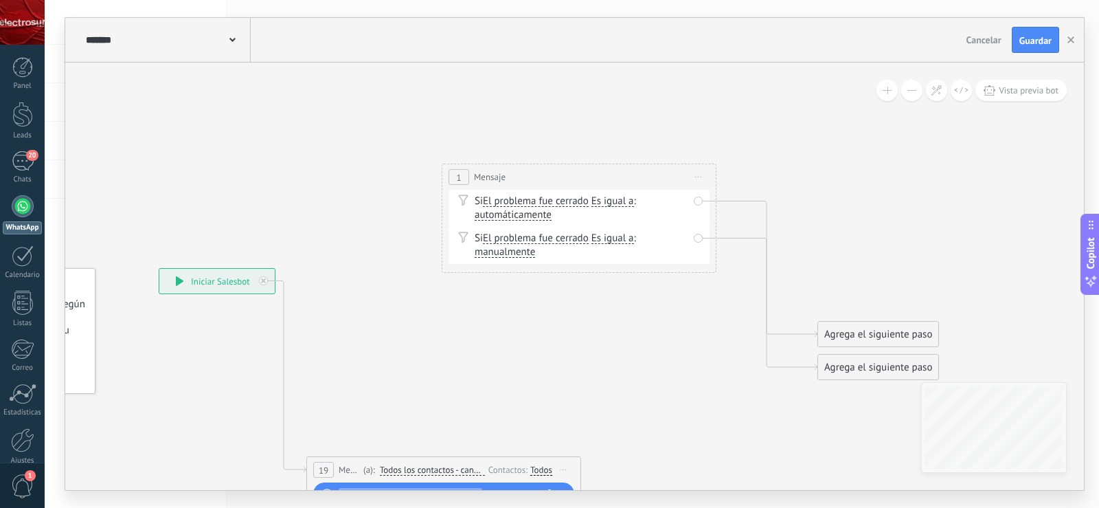
drag, startPoint x: 629, startPoint y: 234, endPoint x: 535, endPoint y: 89, distance: 172.3
click at [535, 164] on div "1 Mensaje ******* Iniciar vista previa aquí" at bounding box center [579, 176] width 273 height 25
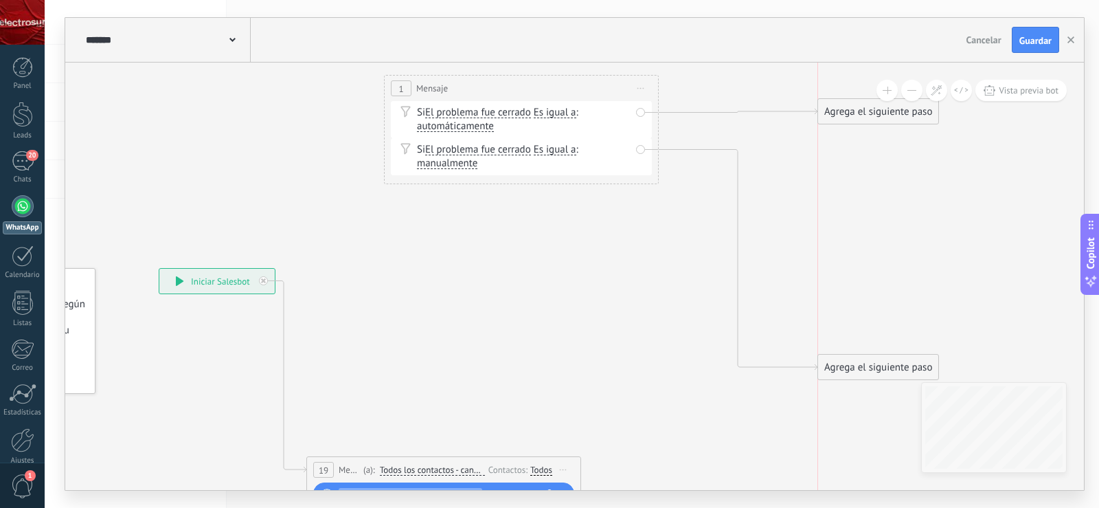
drag, startPoint x: 892, startPoint y: 335, endPoint x: 886, endPoint y: 112, distance: 222.7
click at [886, 112] on div "Agrega el siguiente paso" at bounding box center [878, 111] width 120 height 23
drag, startPoint x: 877, startPoint y: 366, endPoint x: 717, endPoint y: 146, distance: 272.6
click at [717, 146] on div "Agrega el siguiente paso" at bounding box center [718, 151] width 120 height 23
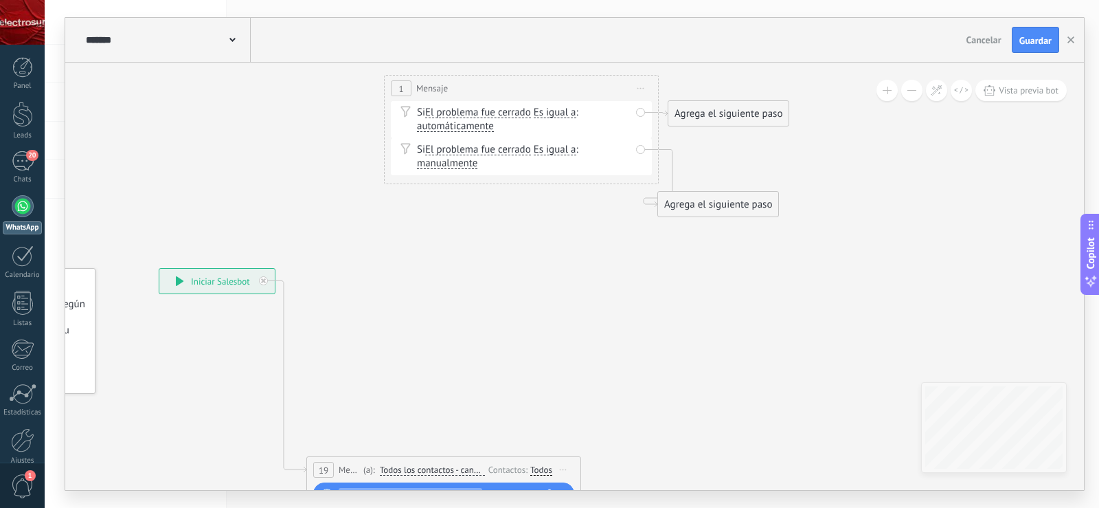
drag, startPoint x: 845, startPoint y: 111, endPoint x: 694, endPoint y: 113, distance: 151.2
click at [694, 113] on div "Agrega el siguiente paso" at bounding box center [729, 113] width 120 height 23
drag, startPoint x: 715, startPoint y: 204, endPoint x: 724, endPoint y: 155, distance: 50.2
click at [724, 155] on div "Agrega el siguiente paso" at bounding box center [727, 153] width 120 height 23
click at [799, 229] on icon at bounding box center [450, 401] width 1270 height 1341
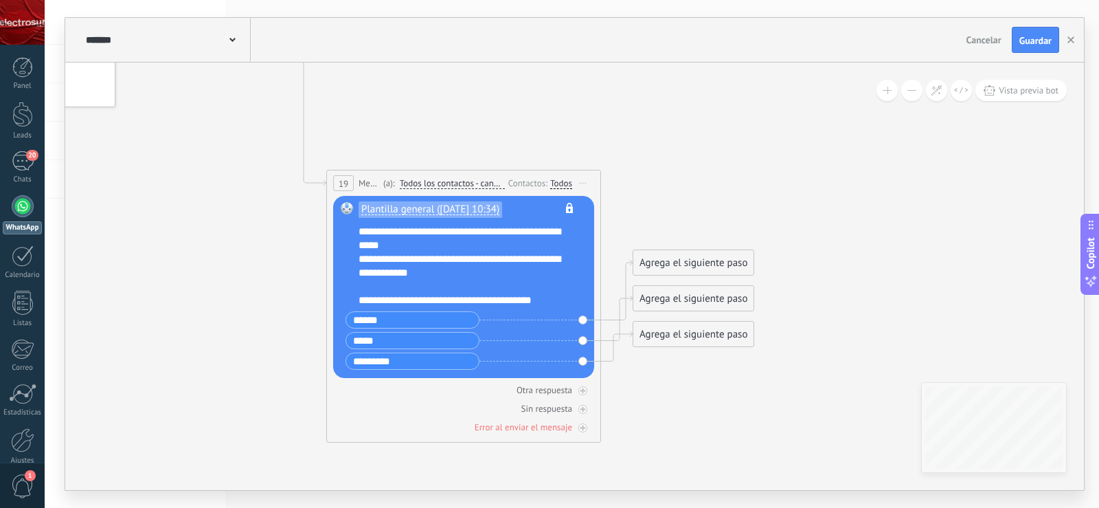
drag, startPoint x: 606, startPoint y: 271, endPoint x: 641, endPoint y: 65, distance: 209.1
click at [627, 64] on icon at bounding box center [470, 115] width 1270 height 1341
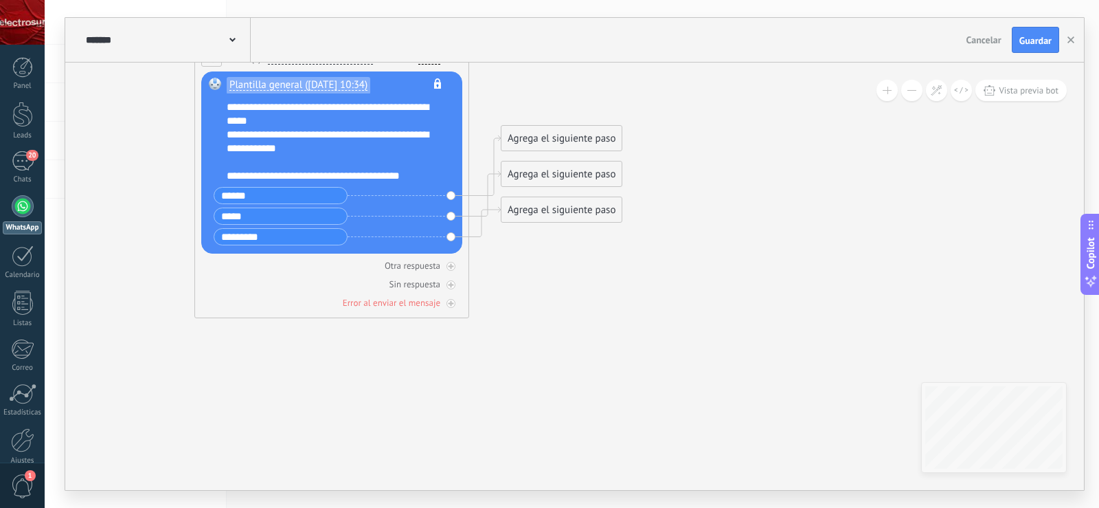
drag, startPoint x: 766, startPoint y: 164, endPoint x: 641, endPoint y: 87, distance: 146.3
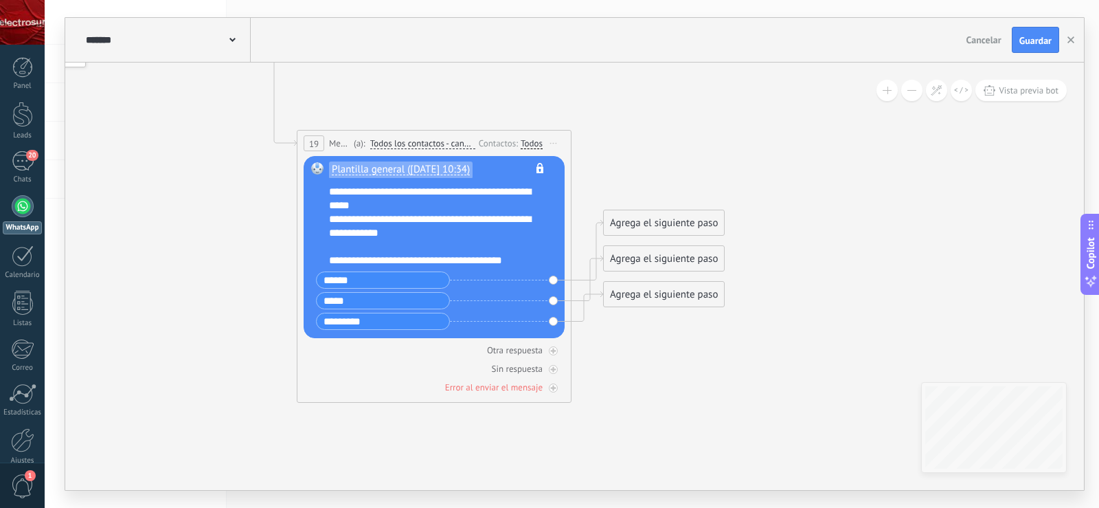
drag, startPoint x: 671, startPoint y: 116, endPoint x: 761, endPoint y: 186, distance: 114.1
click at [761, 186] on icon at bounding box center [441, 75] width 1270 height 1341
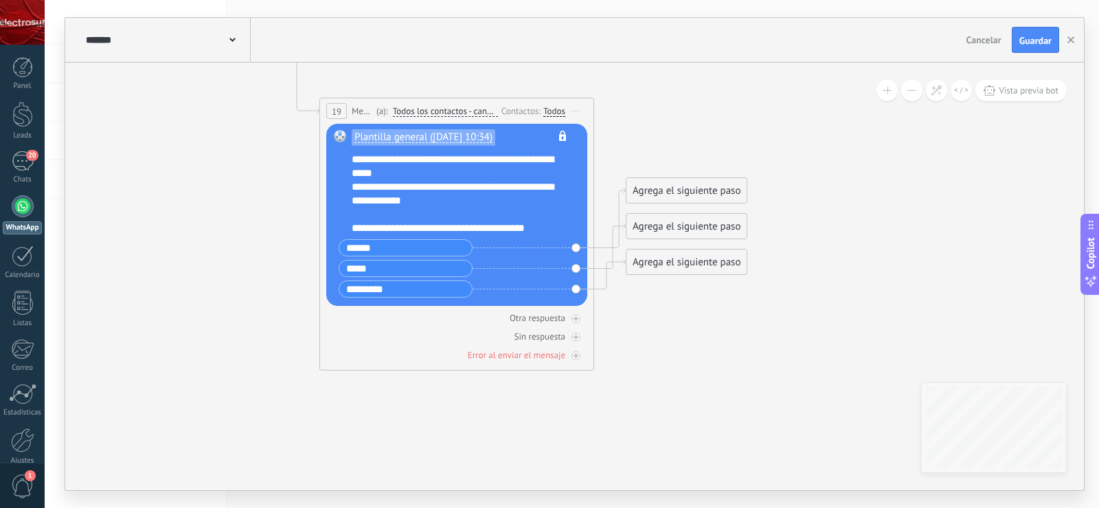
drag, startPoint x: 767, startPoint y: 243, endPoint x: 793, endPoint y: 208, distance: 43.7
click at [793, 208] on icon at bounding box center [463, 43] width 1270 height 1341
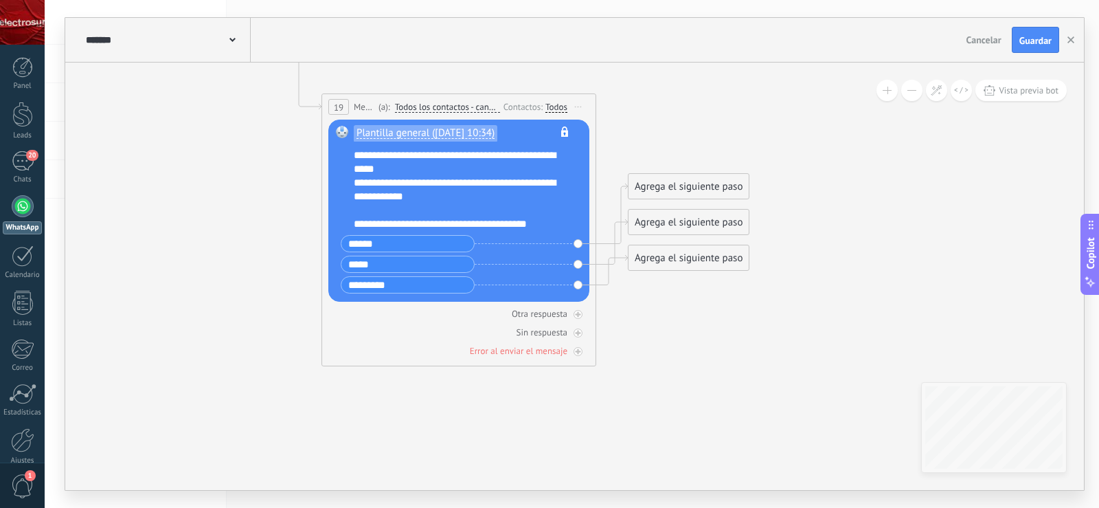
click at [670, 189] on div "Agrega el siguiente paso" at bounding box center [689, 186] width 120 height 23
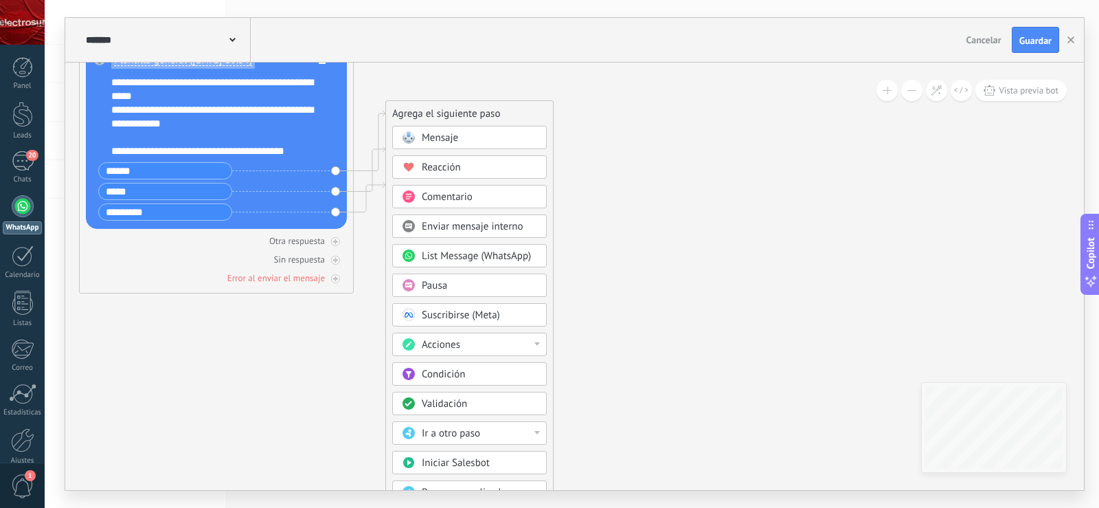
drag, startPoint x: 919, startPoint y: 273, endPoint x: 674, endPoint y: 198, distance: 255.8
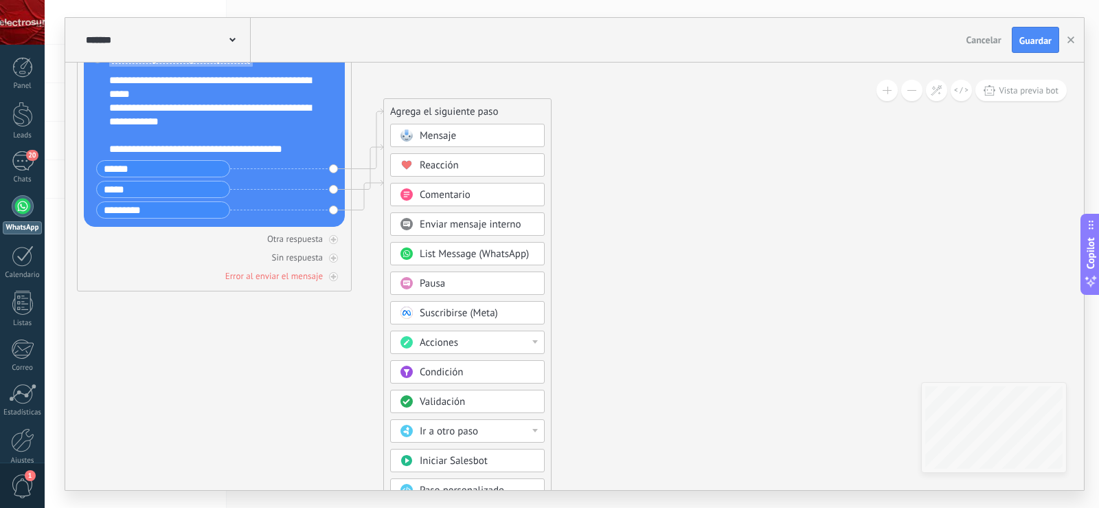
click at [494, 201] on div "Comentario" at bounding box center [477, 195] width 115 height 14
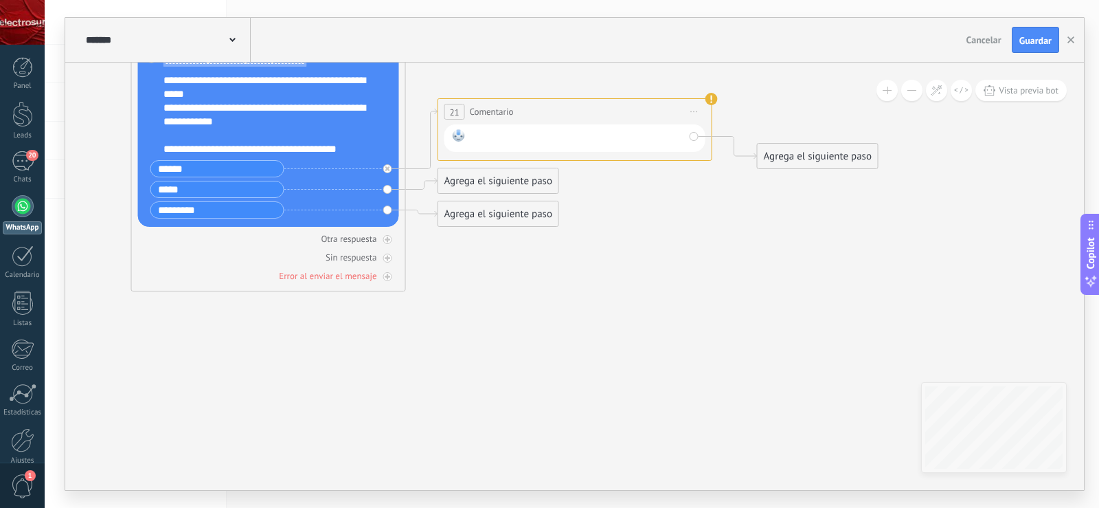
click at [545, 134] on div at bounding box center [578, 138] width 214 height 18
paste div
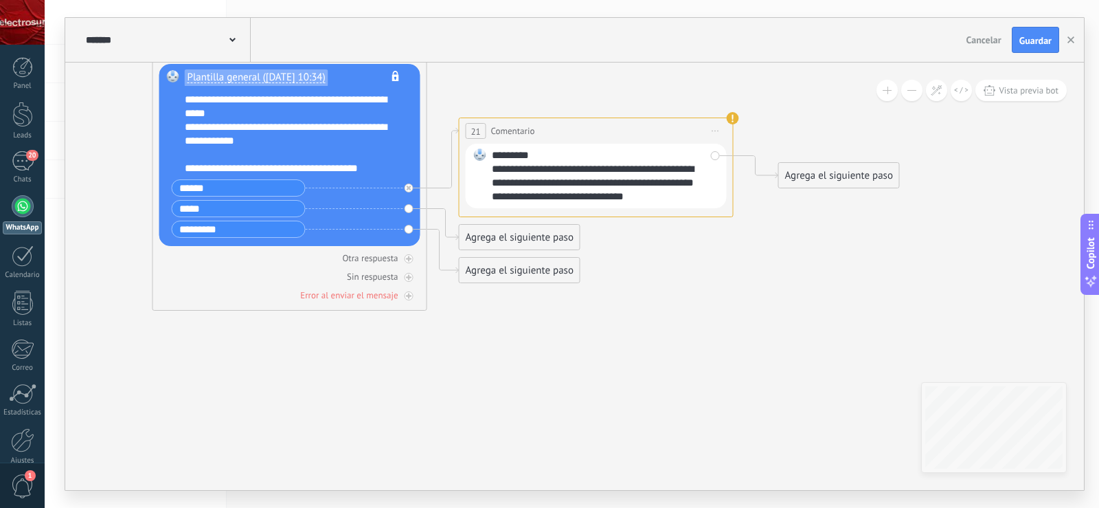
drag, startPoint x: 432, startPoint y: 377, endPoint x: 455, endPoint y: 387, distance: 25.5
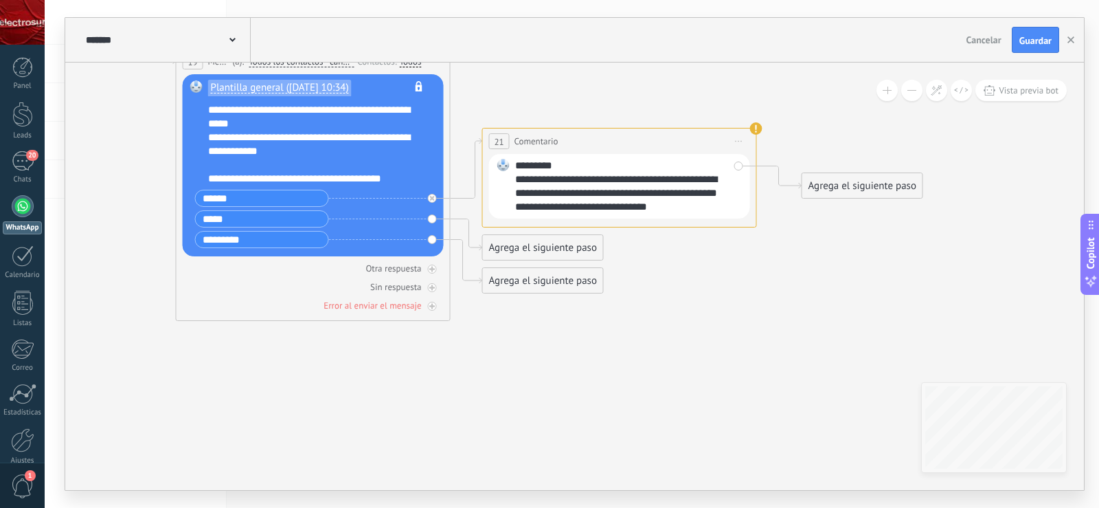
click at [529, 247] on div "Agrega el siguiente paso" at bounding box center [543, 247] width 120 height 23
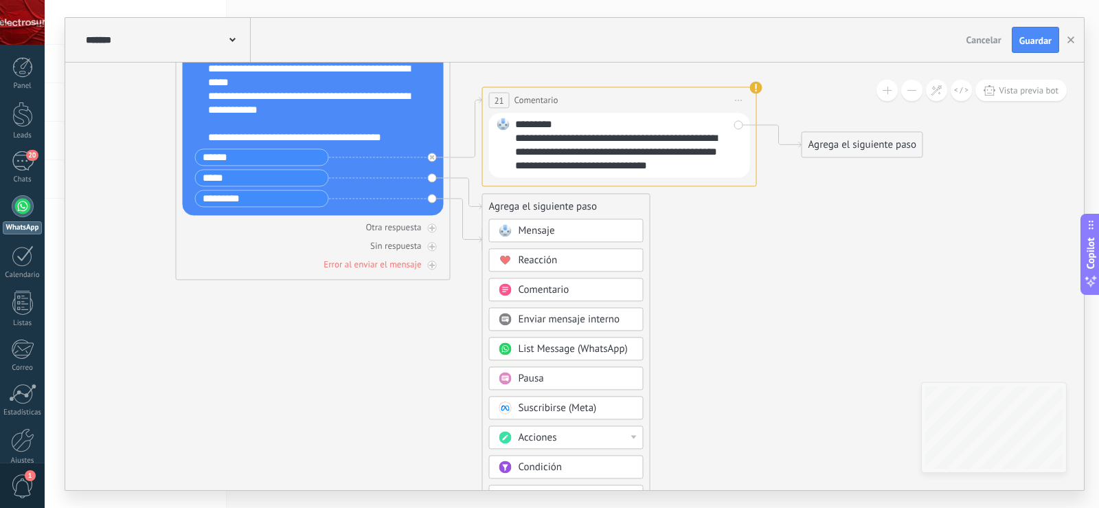
click at [577, 236] on div "Mensaje" at bounding box center [576, 231] width 115 height 14
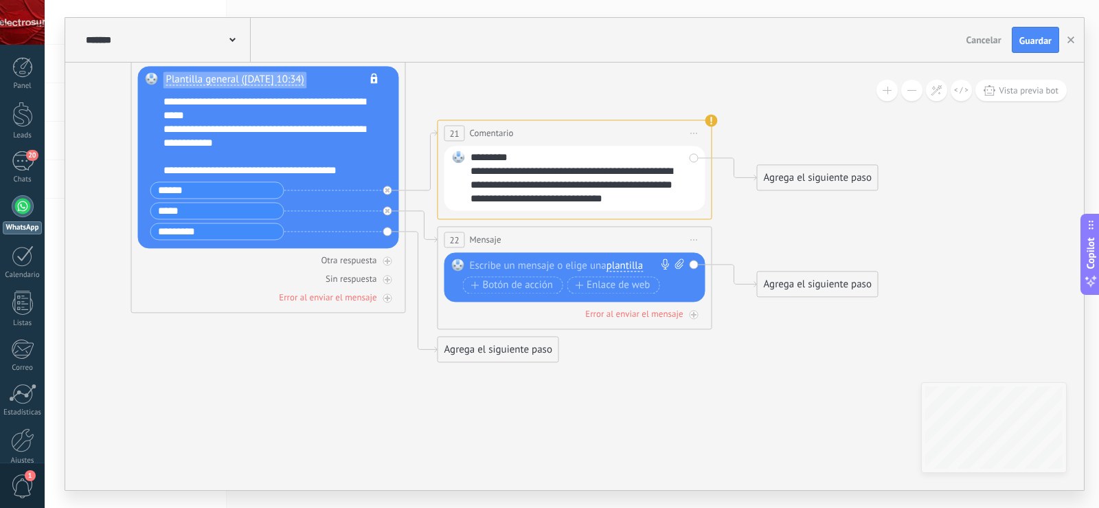
click at [498, 239] on span "Mensaje" at bounding box center [486, 239] width 32 height 13
click at [690, 239] on span "Iniciar vista previa aquí Cambiar nombre Duplicar [GEOGRAPHIC_DATA]" at bounding box center [695, 240] width 22 height 20
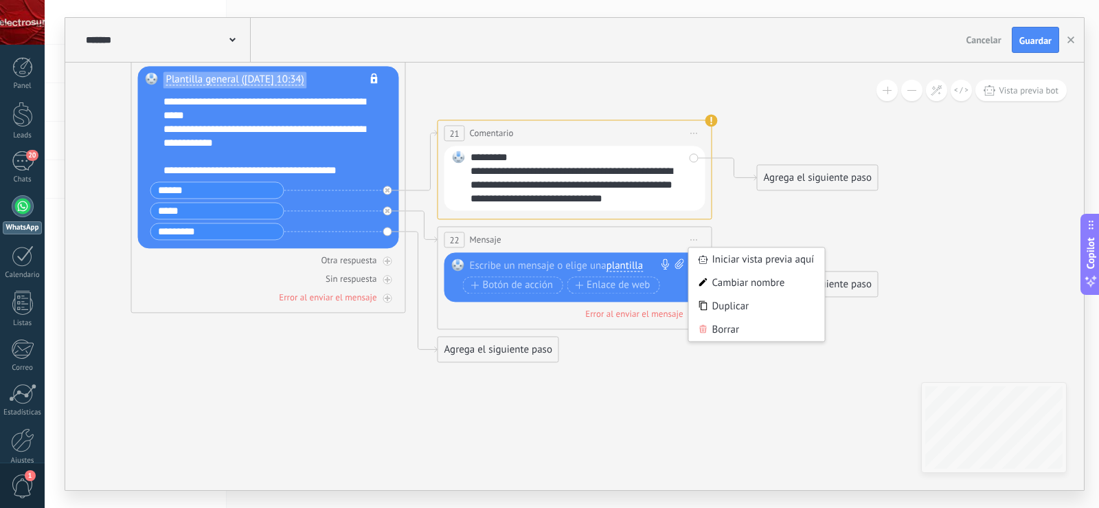
click at [752, 234] on icon at bounding box center [408, 10] width 1536 height 1391
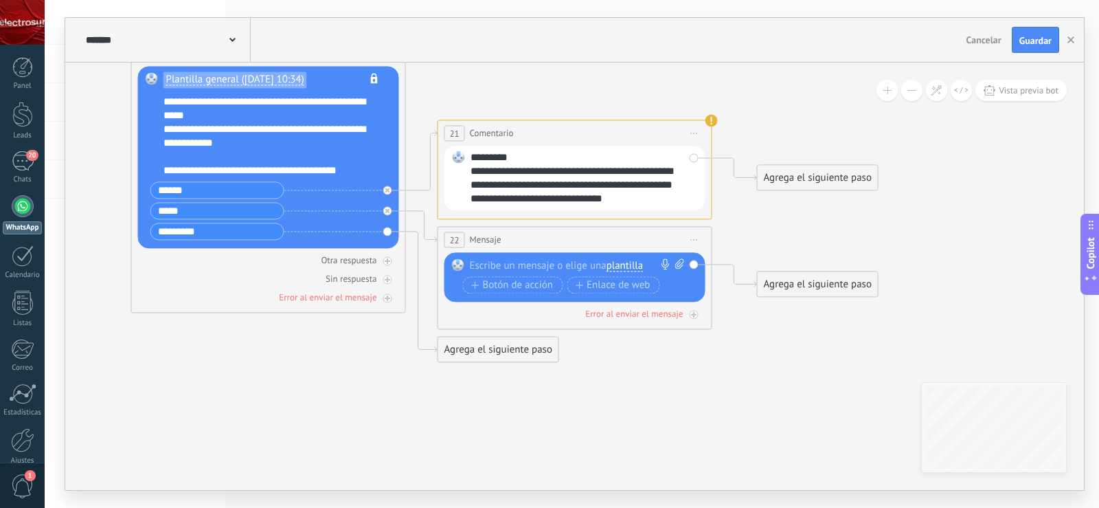
click at [694, 239] on icon at bounding box center [694, 239] width 7 height 1
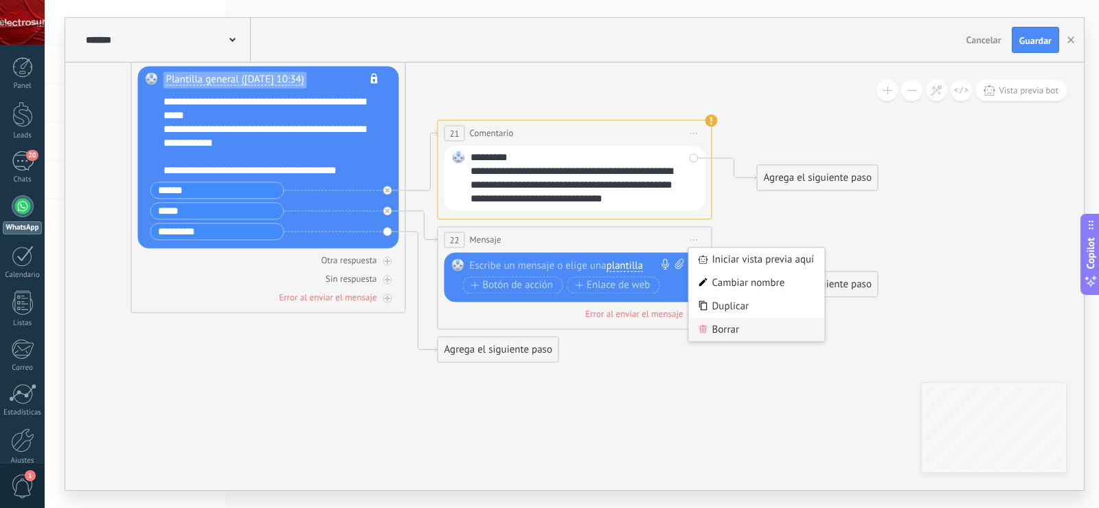
click at [737, 326] on div "Borrar" at bounding box center [757, 328] width 136 height 23
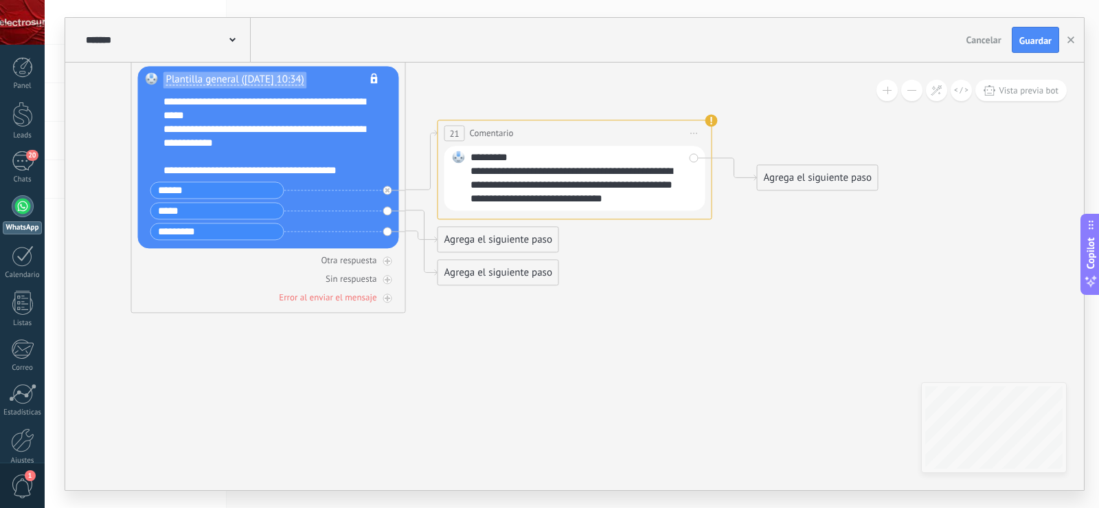
click at [492, 278] on div "Agrega el siguiente paso" at bounding box center [498, 272] width 120 height 23
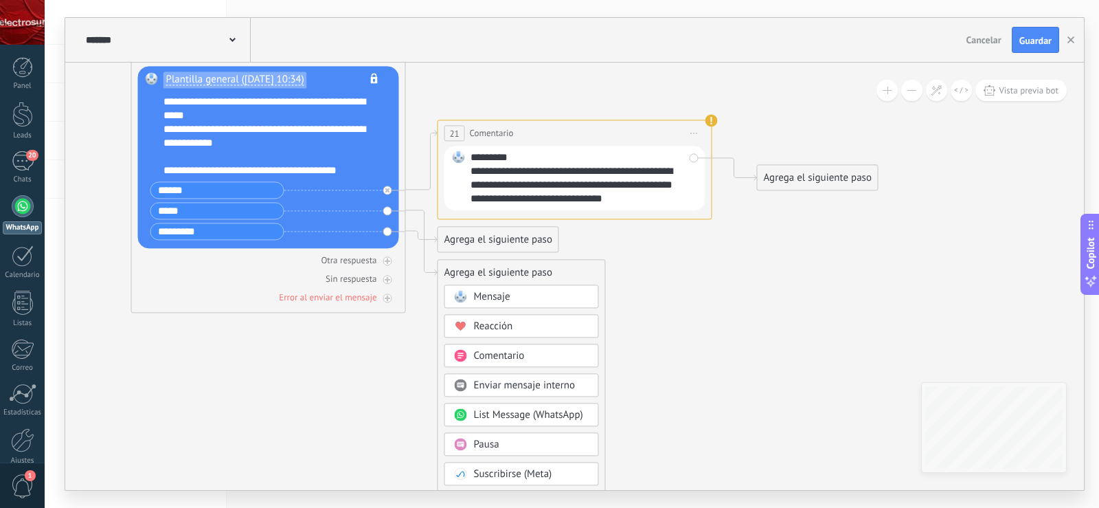
click at [517, 355] on span "Comentario" at bounding box center [499, 355] width 51 height 13
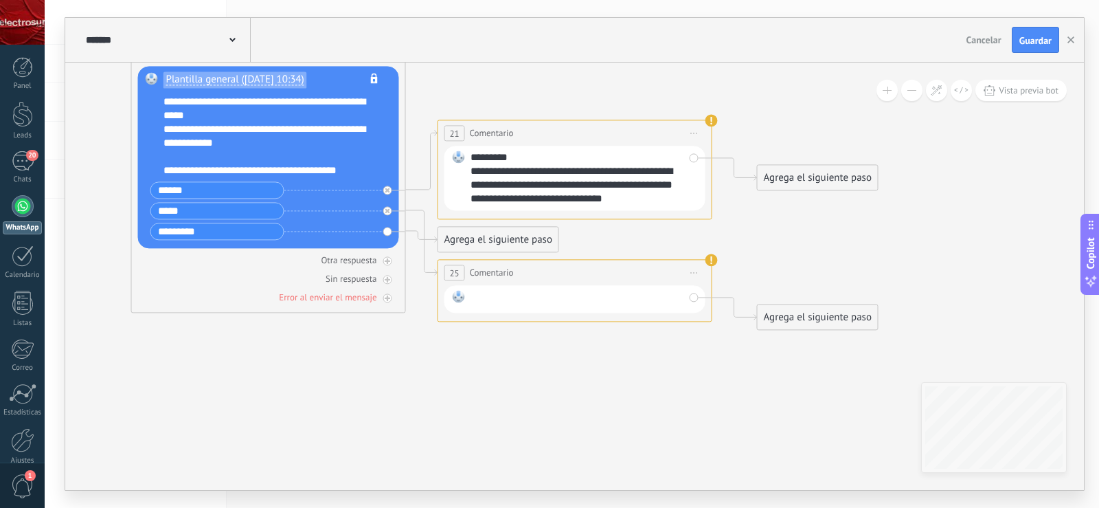
click at [549, 293] on div at bounding box center [578, 299] width 214 height 18
paste div
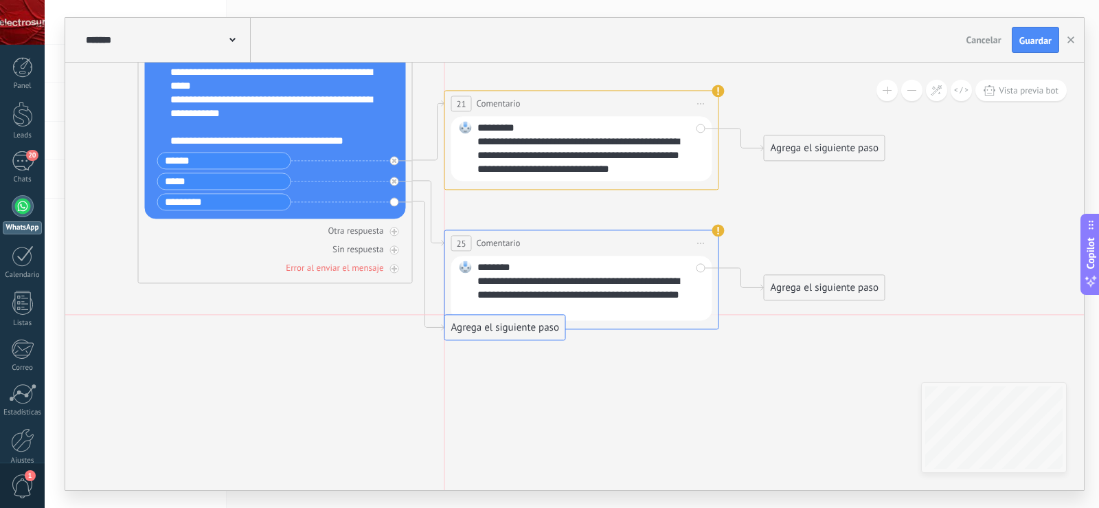
drag, startPoint x: 506, startPoint y: 227, endPoint x: 500, endPoint y: 335, distance: 108.1
click at [418, 202] on icon at bounding box center [429, 223] width 32 height 45
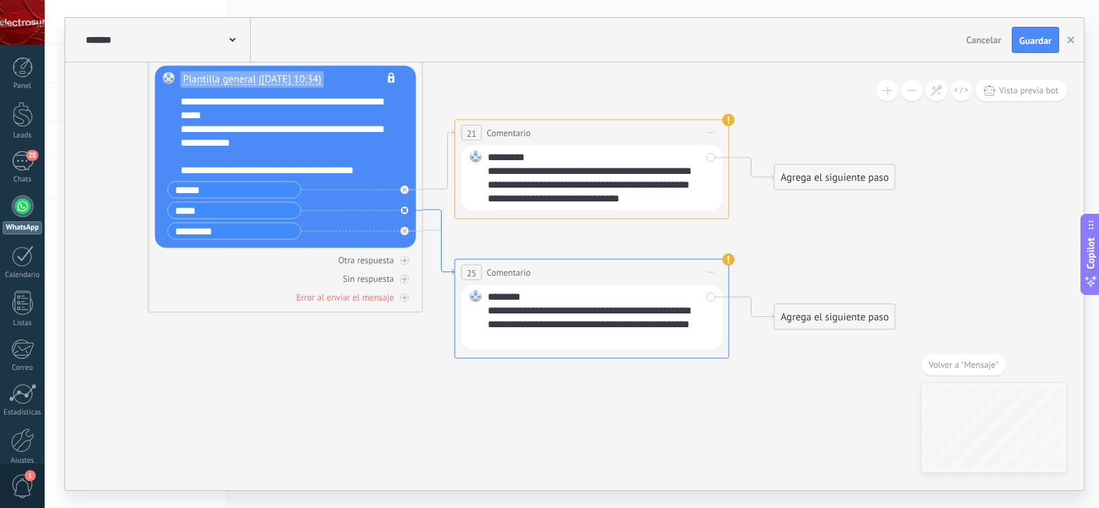
drag, startPoint x: 424, startPoint y: 188, endPoint x: 440, endPoint y: 219, distance: 35.0
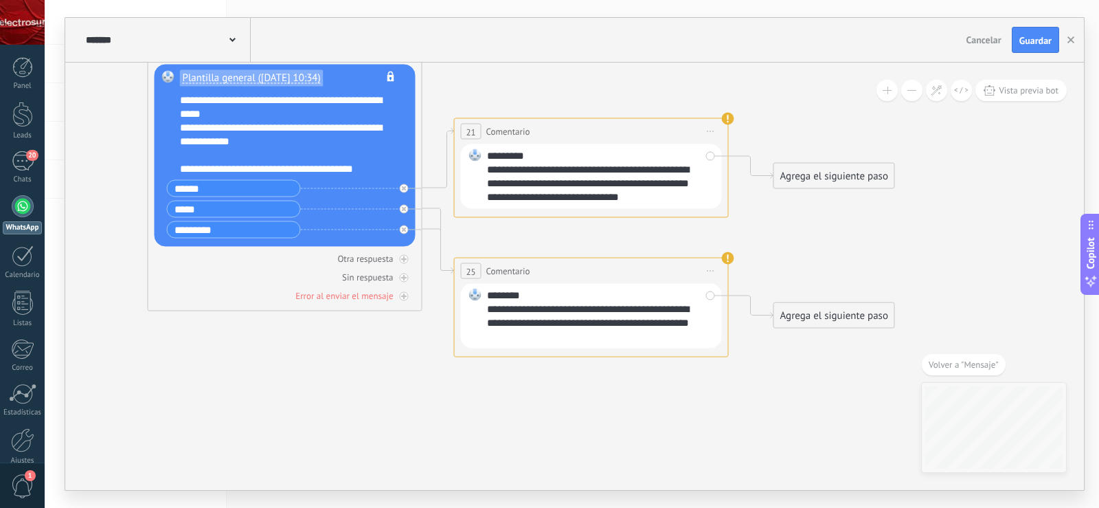
click at [660, 280] on div "**********" at bounding box center [591, 270] width 273 height 25
click at [673, 271] on div "**********" at bounding box center [591, 270] width 273 height 25
click at [704, 276] on span "Iniciar vista previa aquí Cambiar nombre Duplicar [GEOGRAPHIC_DATA]" at bounding box center [711, 271] width 22 height 20
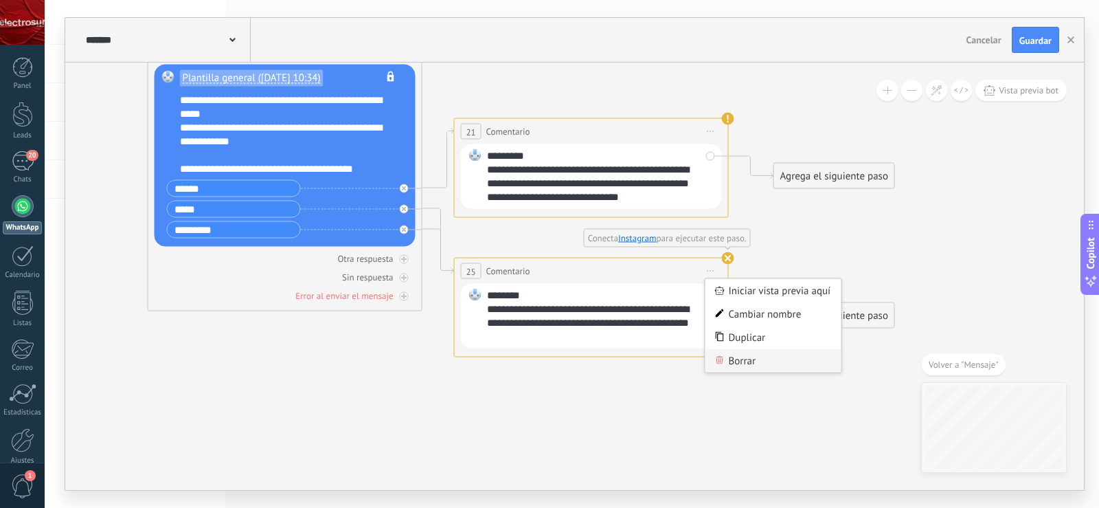
click at [765, 364] on div "Borrar" at bounding box center [774, 360] width 136 height 23
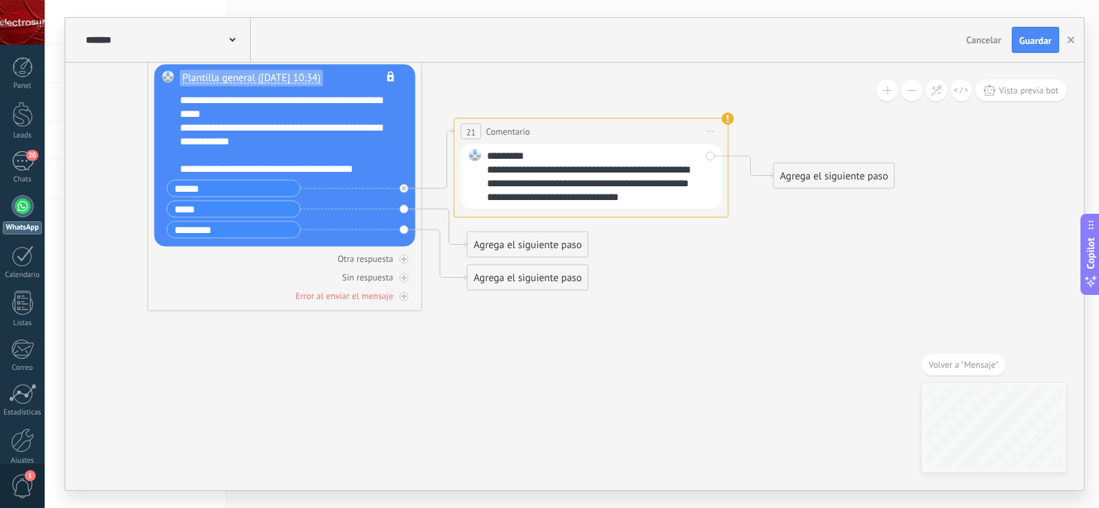
click at [521, 249] on div "Agrega el siguiente paso" at bounding box center [528, 245] width 120 height 23
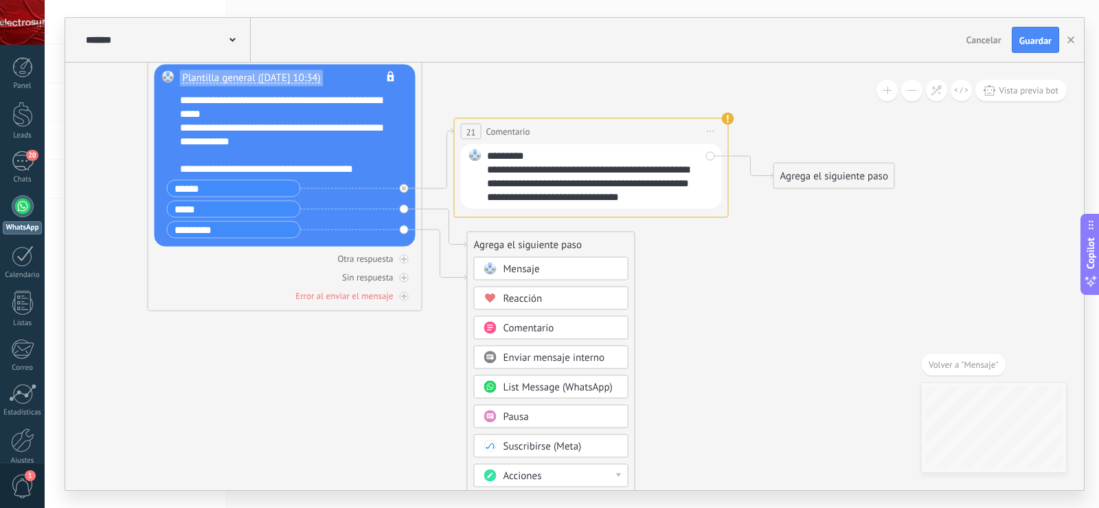
click at [535, 322] on span "Comentario" at bounding box center [529, 328] width 51 height 13
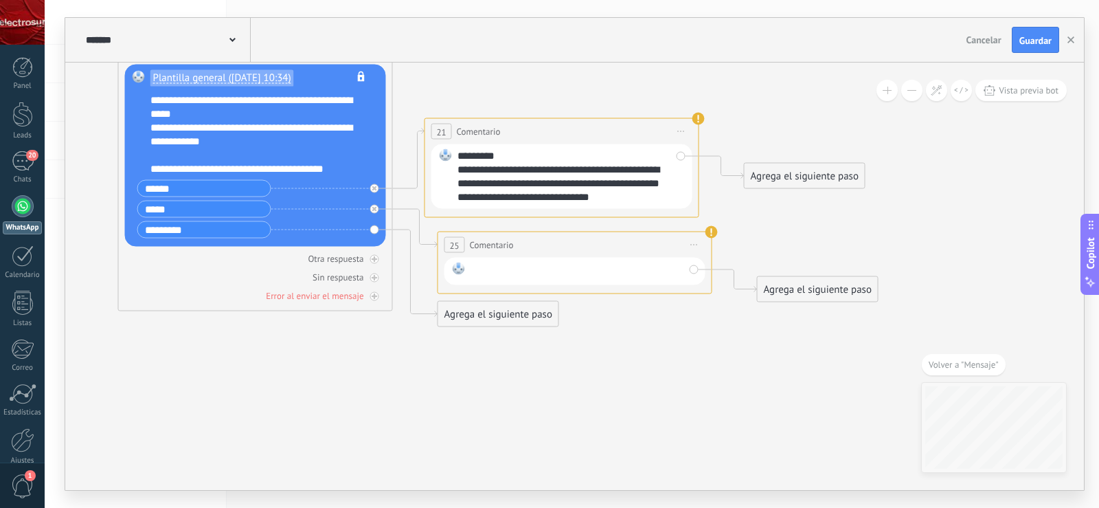
click at [515, 263] on div at bounding box center [578, 272] width 214 height 18
paste div
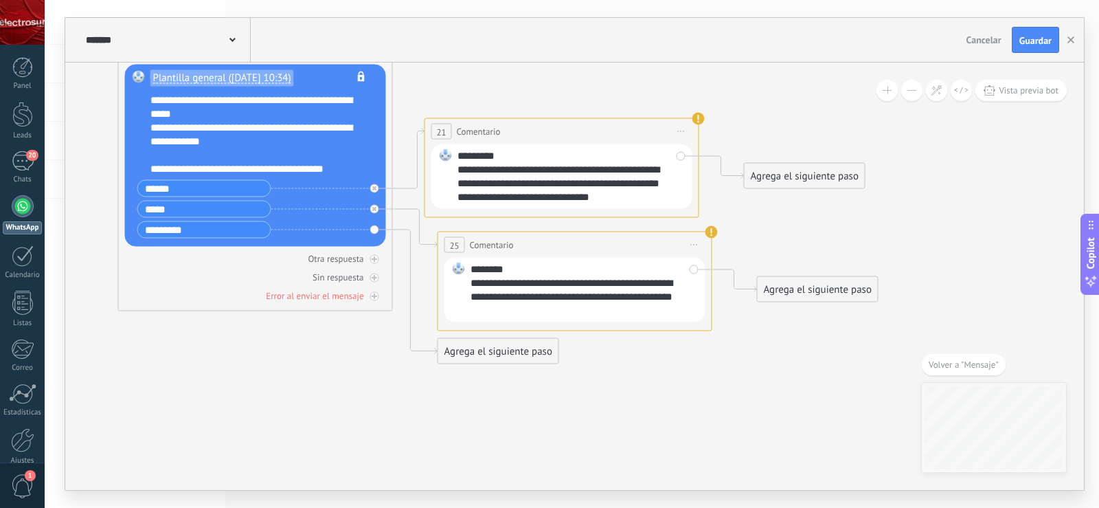
click at [1035, 38] on span "Guardar" at bounding box center [1036, 41] width 32 height 10
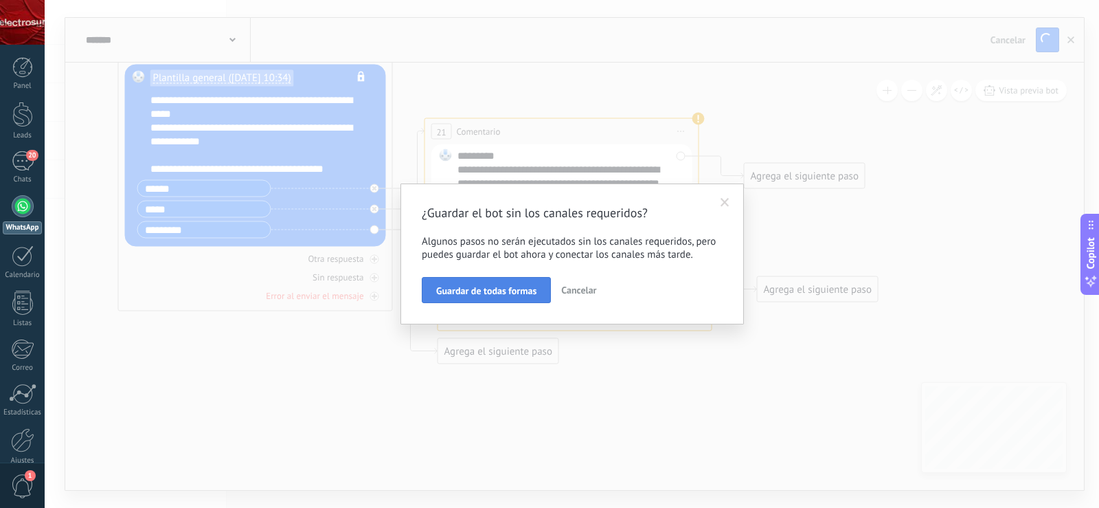
click at [520, 291] on span "Guardar de todas formas" at bounding box center [486, 291] width 100 height 10
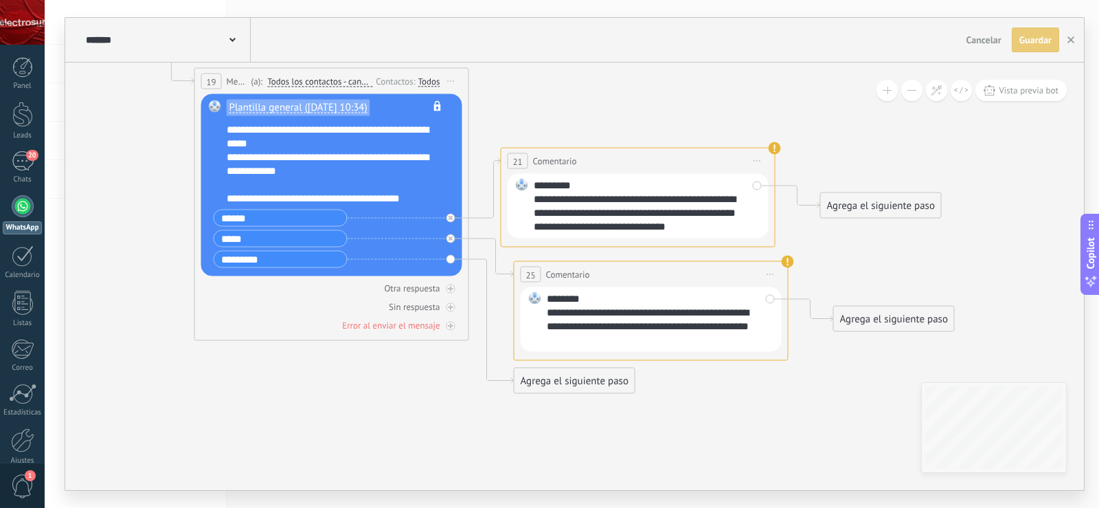
drag, startPoint x: 341, startPoint y: 388, endPoint x: 416, endPoint y: 414, distance: 80.0
click at [416, 414] on icon at bounding box center [477, 21] width 1549 height 1357
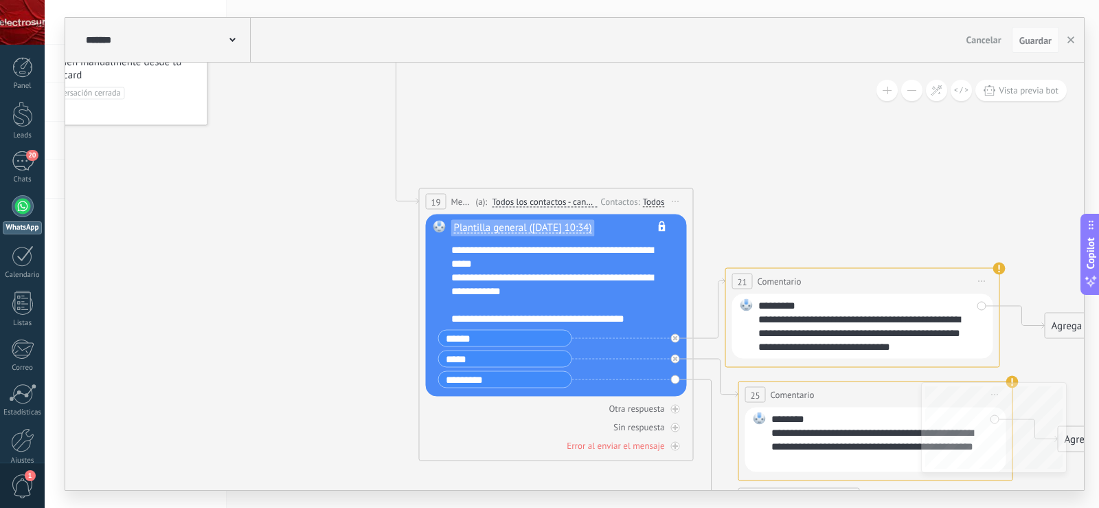
drag, startPoint x: 731, startPoint y: 186, endPoint x: 904, endPoint y: 269, distance: 192.1
click at [904, 269] on icon at bounding box center [702, 141] width 1549 height 1357
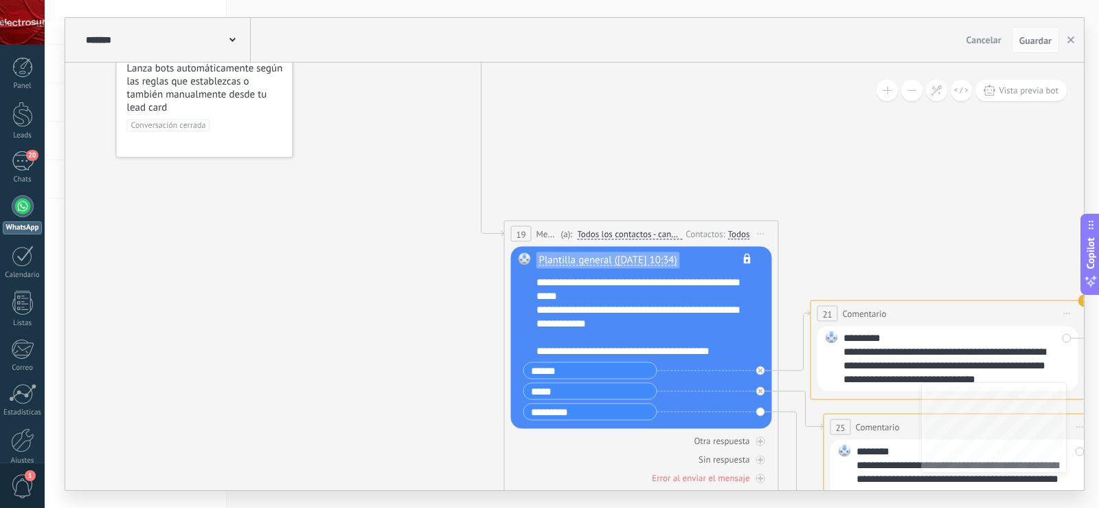
click at [350, 249] on icon at bounding box center [787, 174] width 1549 height 1357
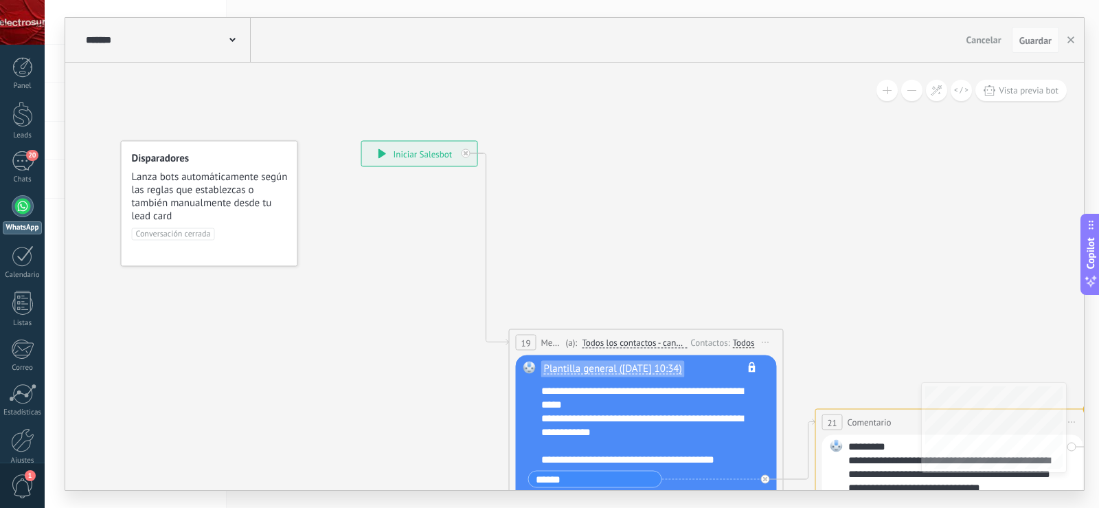
click at [420, 154] on div "**********" at bounding box center [419, 154] width 115 height 25
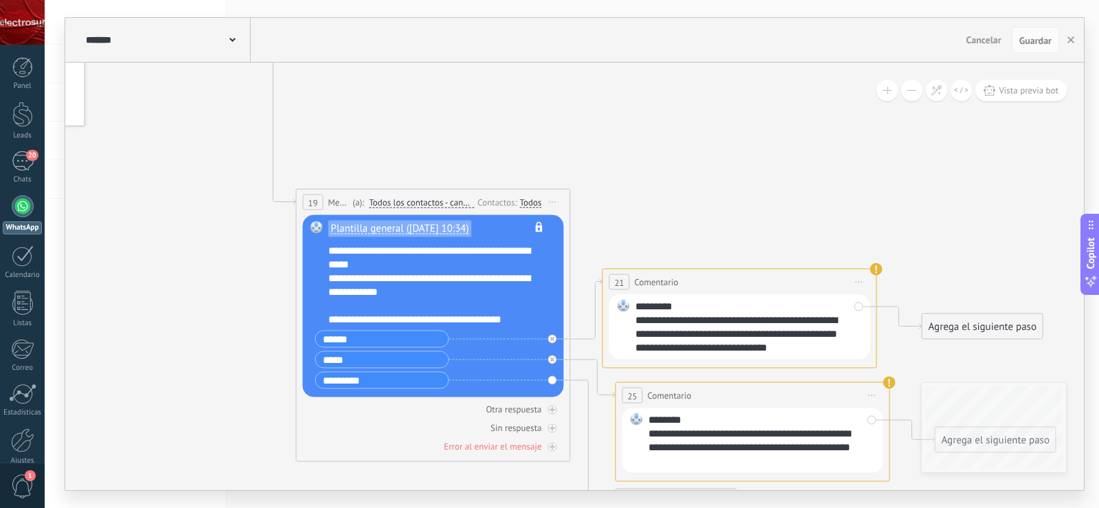
drag, startPoint x: 757, startPoint y: 142, endPoint x: 722, endPoint y: 116, distance: 43.3
click at [722, 116] on icon at bounding box center [579, 142] width 1549 height 1357
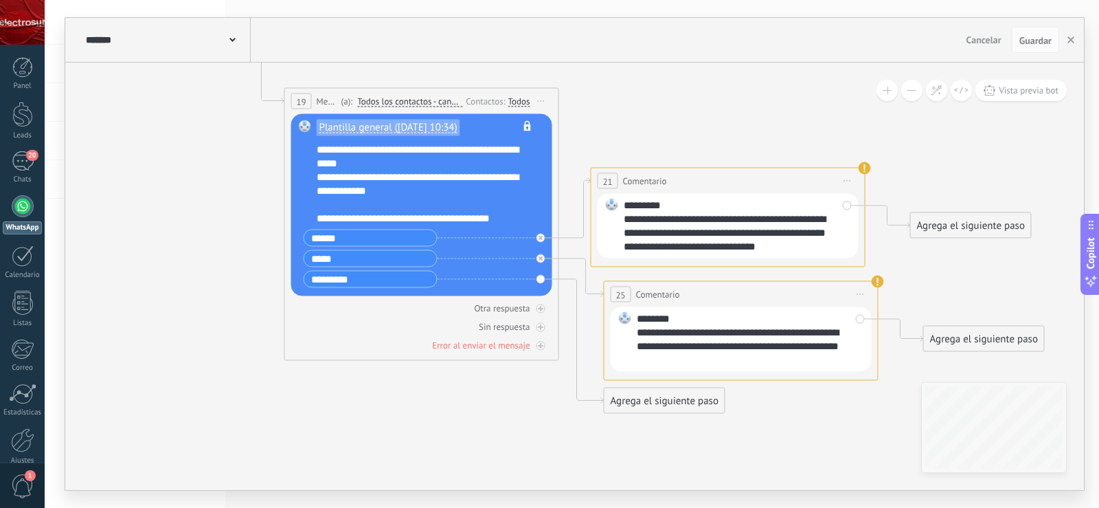
drag, startPoint x: 748, startPoint y: 183, endPoint x: 738, endPoint y: 75, distance: 109.0
click at [738, 75] on icon at bounding box center [567, 41] width 1549 height 1357
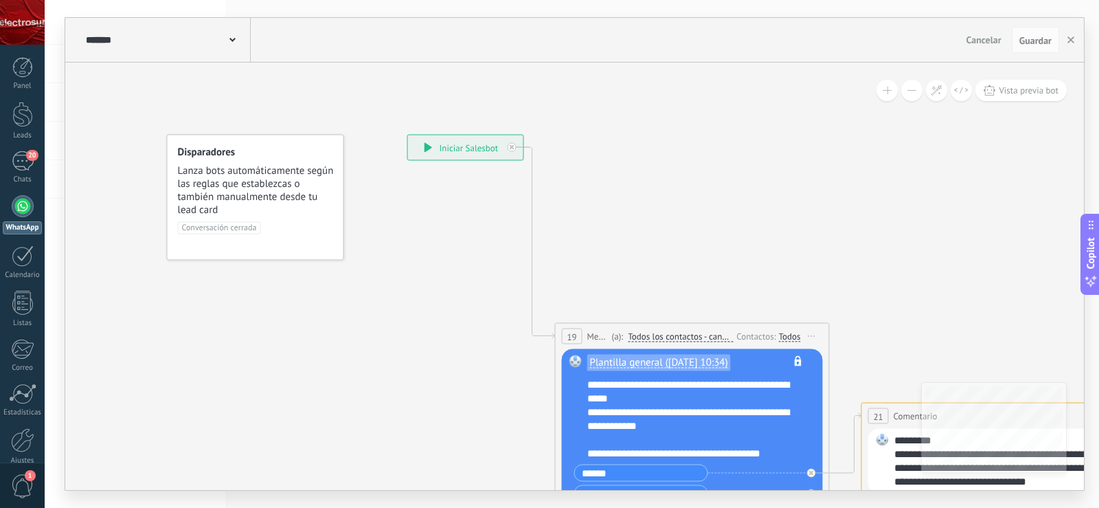
drag, startPoint x: 697, startPoint y: 96, endPoint x: 990, endPoint y: 357, distance: 392.7
click at [990, 357] on icon at bounding box center [838, 276] width 1549 height 1357
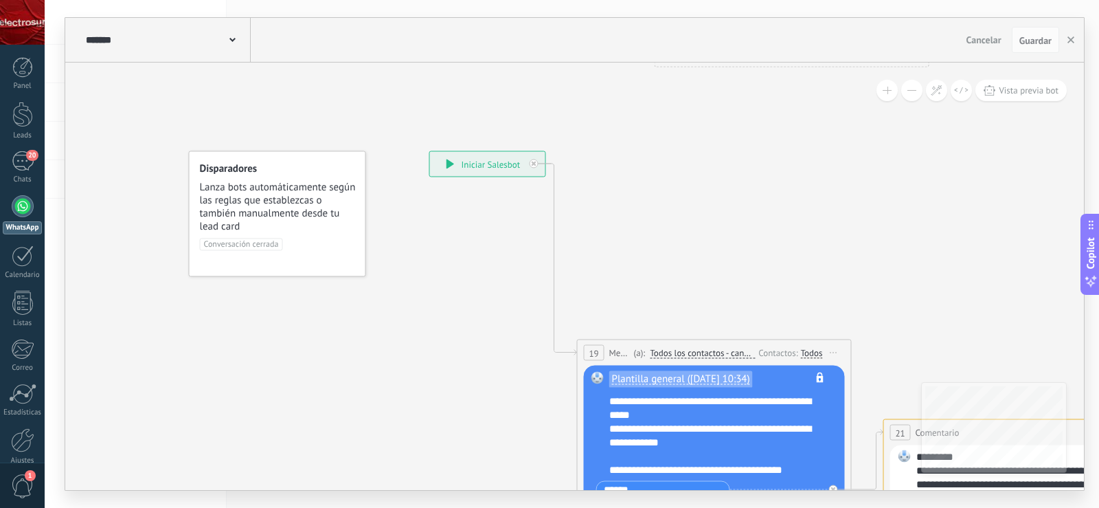
click at [447, 165] on icon at bounding box center [451, 164] width 8 height 10
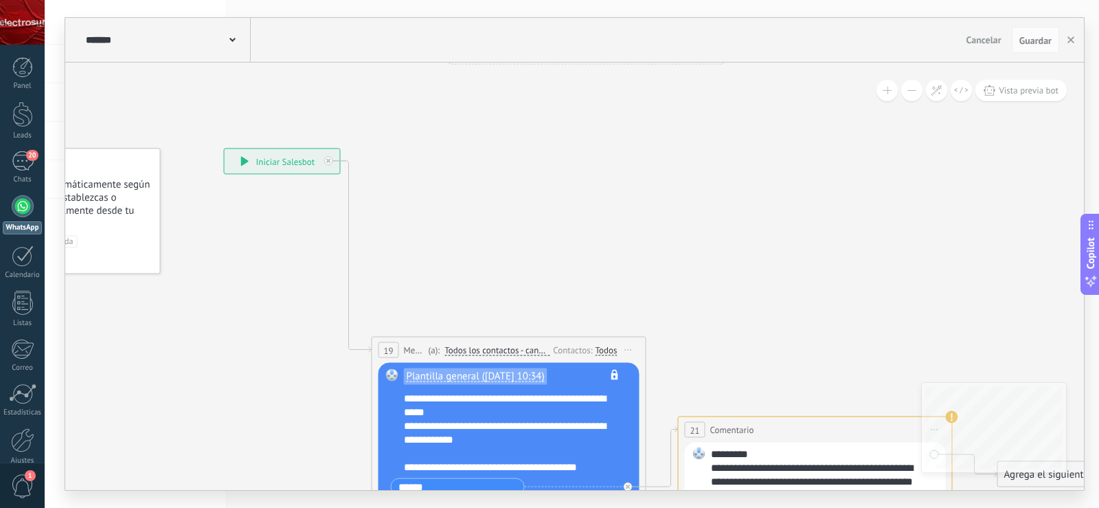
drag, startPoint x: 910, startPoint y: 232, endPoint x: 713, endPoint y: 229, distance: 197.3
click at [713, 229] on icon at bounding box center [654, 290] width 1549 height 1357
click at [1093, 271] on div "Copilot" at bounding box center [1091, 253] width 14 height 69
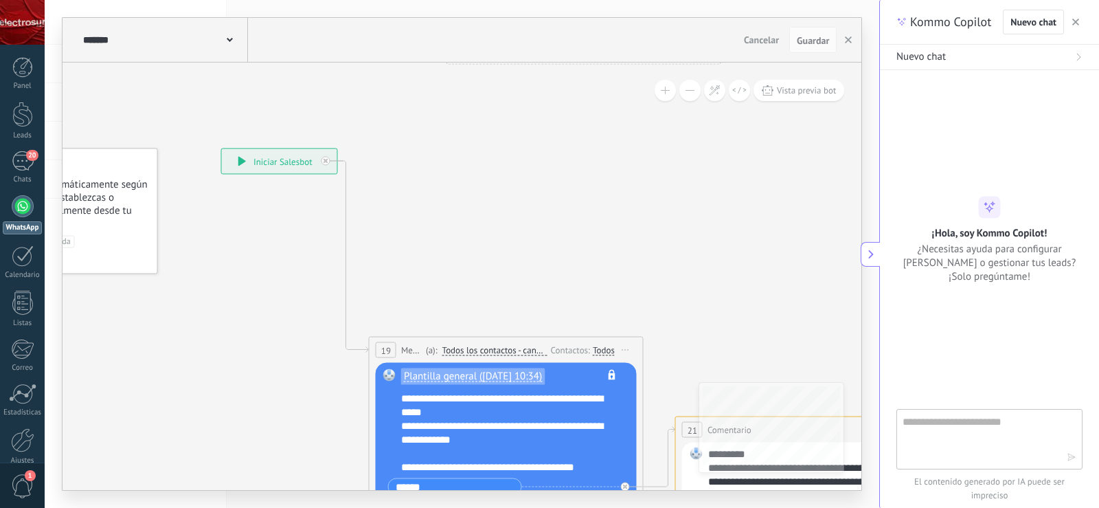
click at [950, 420] on textarea at bounding box center [980, 438] width 155 height 49
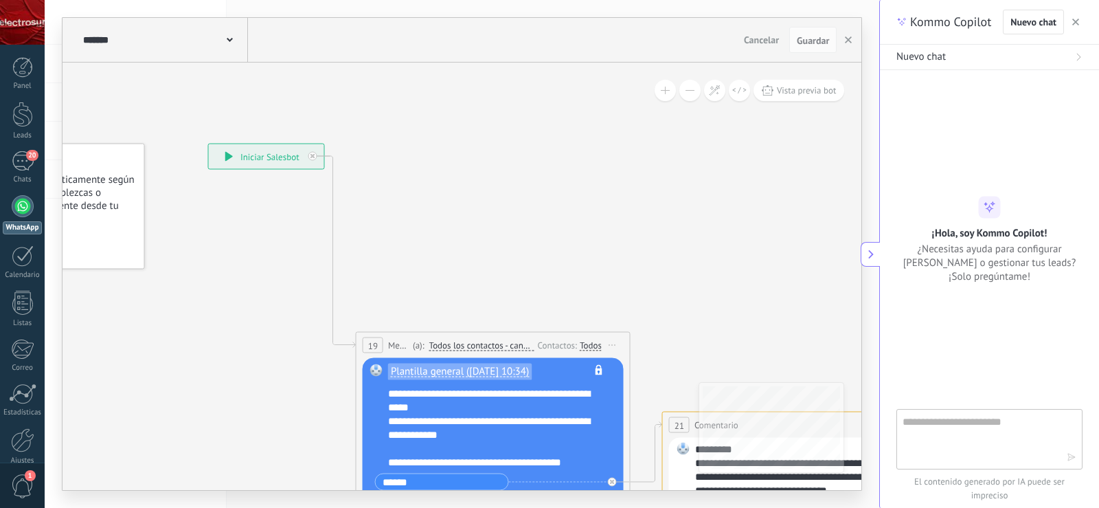
drag, startPoint x: 722, startPoint y: 321, endPoint x: 680, endPoint y: 274, distance: 63.2
click at [676, 287] on icon at bounding box center [639, 285] width 1549 height 1357
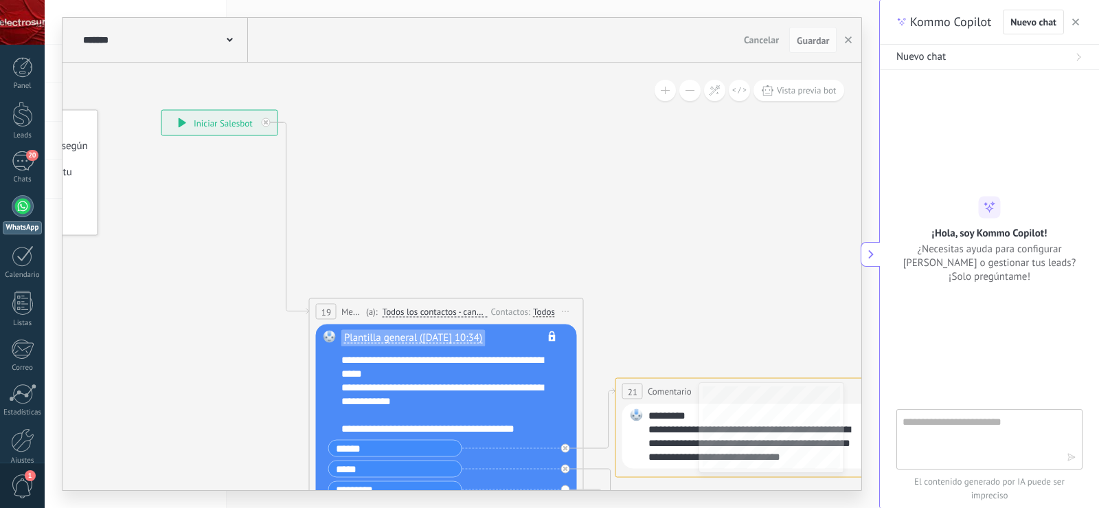
click at [873, 257] on icon at bounding box center [872, 254] width 10 height 10
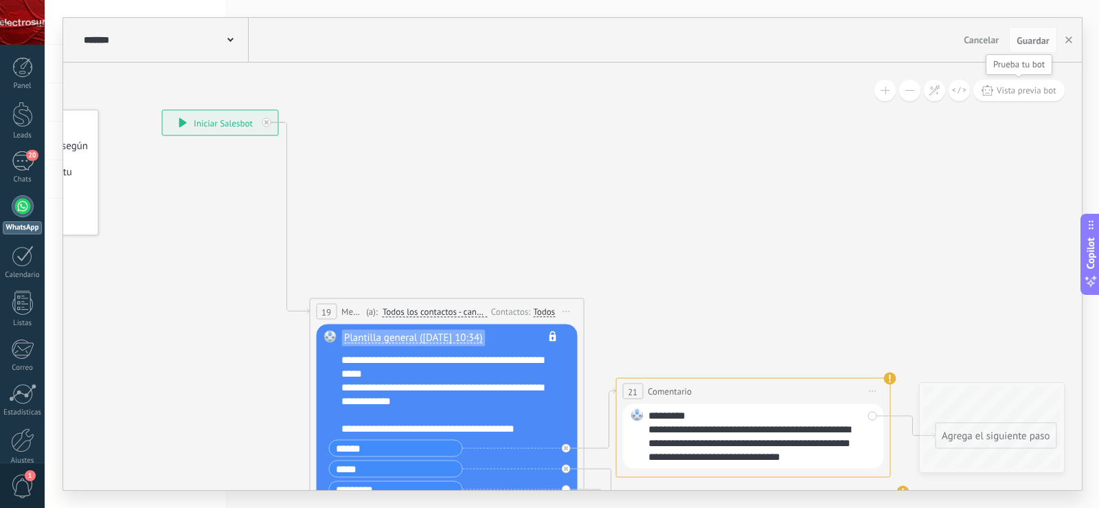
click at [1025, 93] on span "Vista previa bot" at bounding box center [1027, 91] width 60 height 12
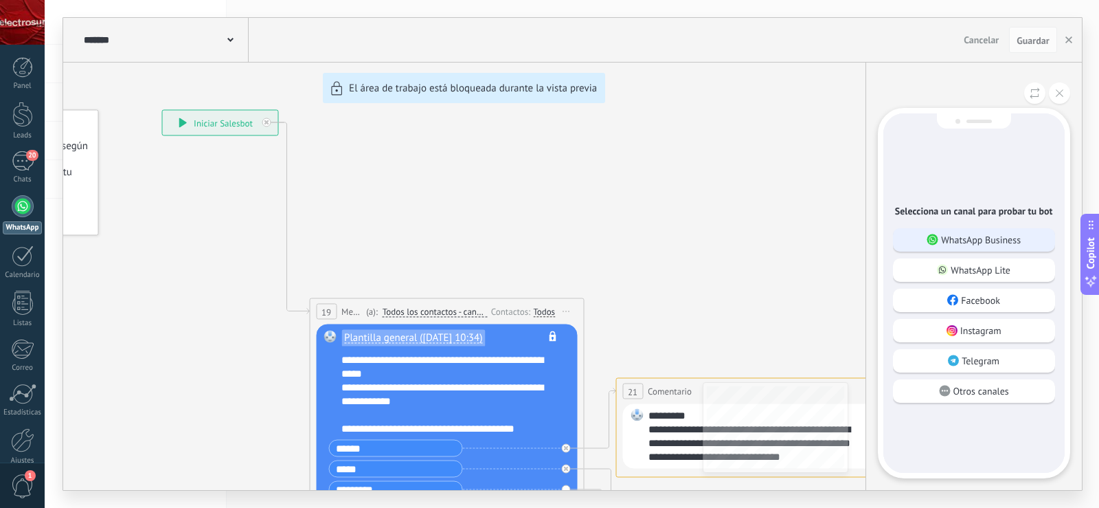
click at [998, 241] on p "WhatsApp Business" at bounding box center [981, 240] width 80 height 12
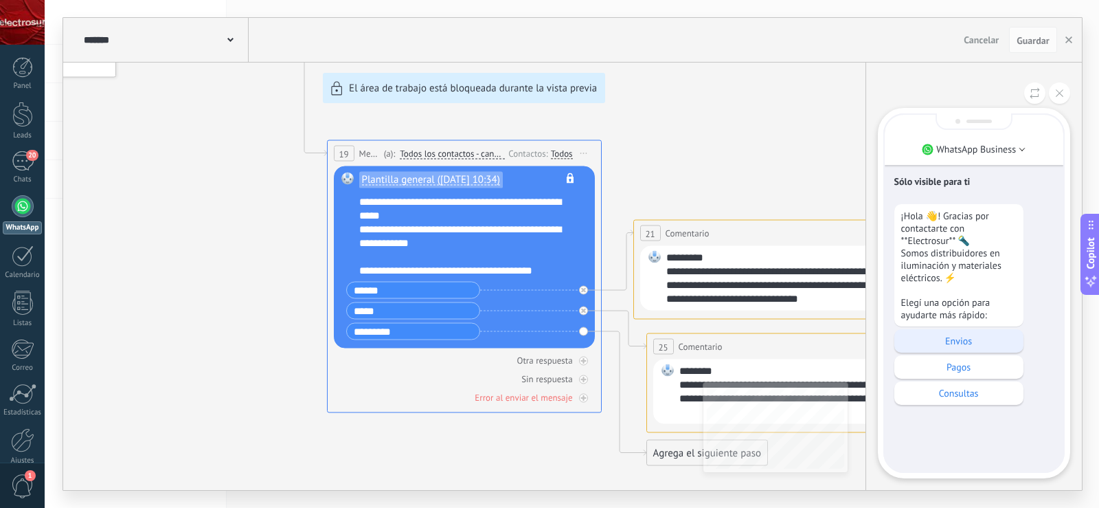
click at [969, 346] on p "Envios" at bounding box center [959, 341] width 115 height 12
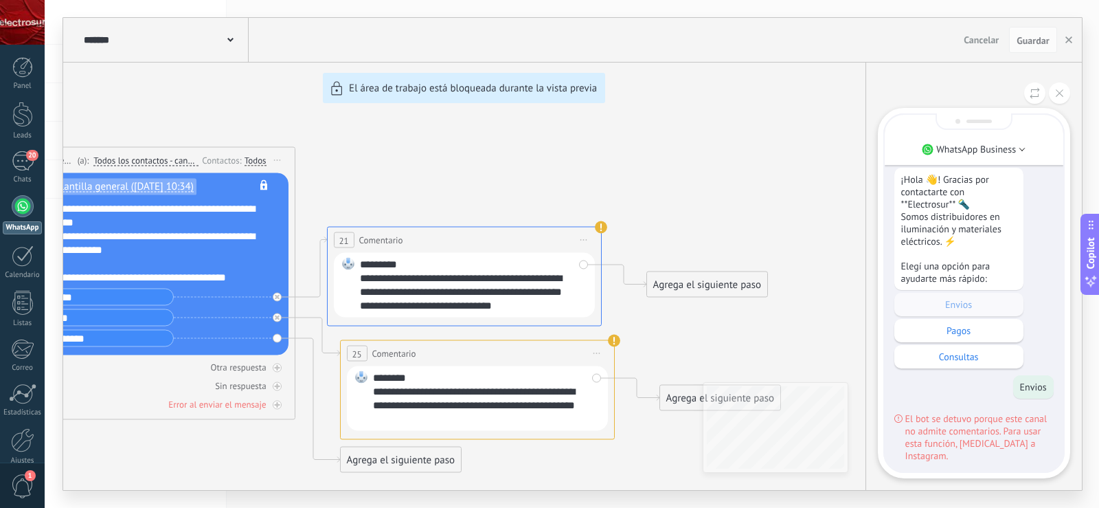
drag, startPoint x: 774, startPoint y: 259, endPoint x: 797, endPoint y: 166, distance: 95.7
click at [797, 166] on div "**********" at bounding box center [572, 254] width 1019 height 472
drag, startPoint x: 704, startPoint y: 196, endPoint x: 754, endPoint y: 133, distance: 79.7
click at [754, 133] on div "**********" at bounding box center [572, 254] width 1019 height 472
click at [23, 207] on div at bounding box center [23, 206] width 22 height 22
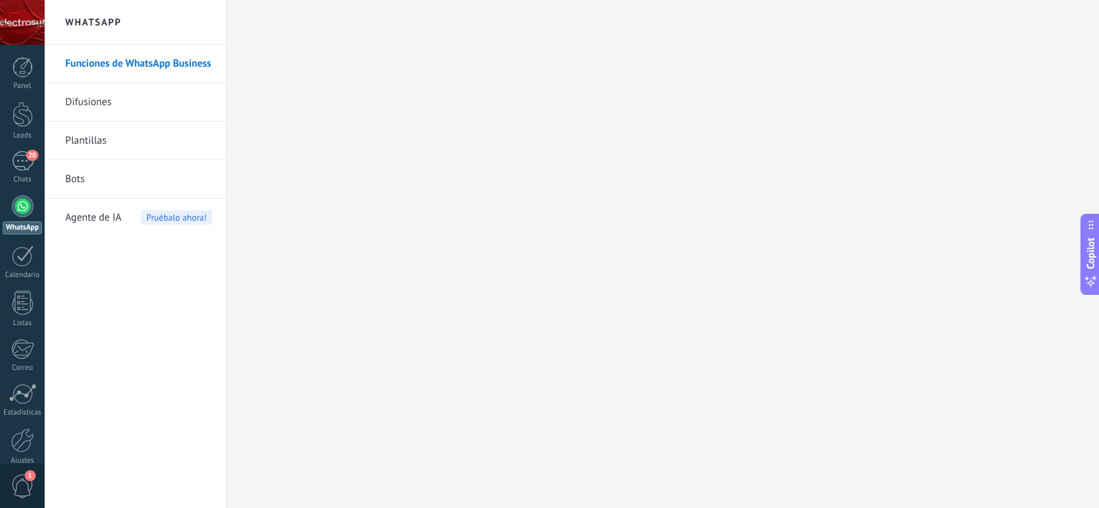
click at [82, 178] on link "Bots" at bounding box center [138, 179] width 147 height 38
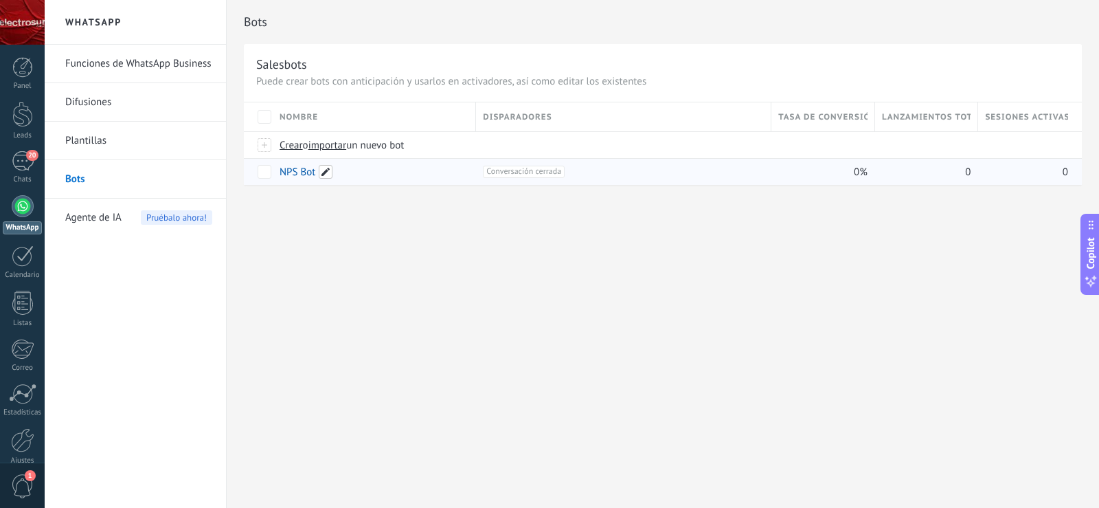
click at [322, 177] on span at bounding box center [326, 172] width 14 height 14
click at [403, 370] on div "Bots Salesbots Puede crear bots con anticipación y usarlos en activadores, así …" at bounding box center [663, 254] width 873 height 508
click at [289, 146] on span "Crear" at bounding box center [291, 145] width 23 height 13
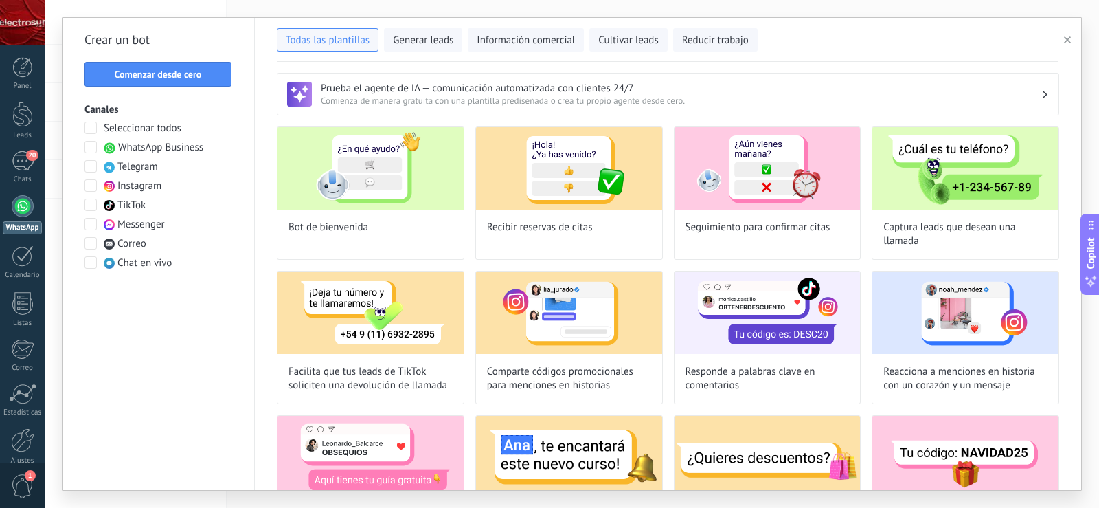
click at [90, 148] on span at bounding box center [91, 147] width 12 height 12
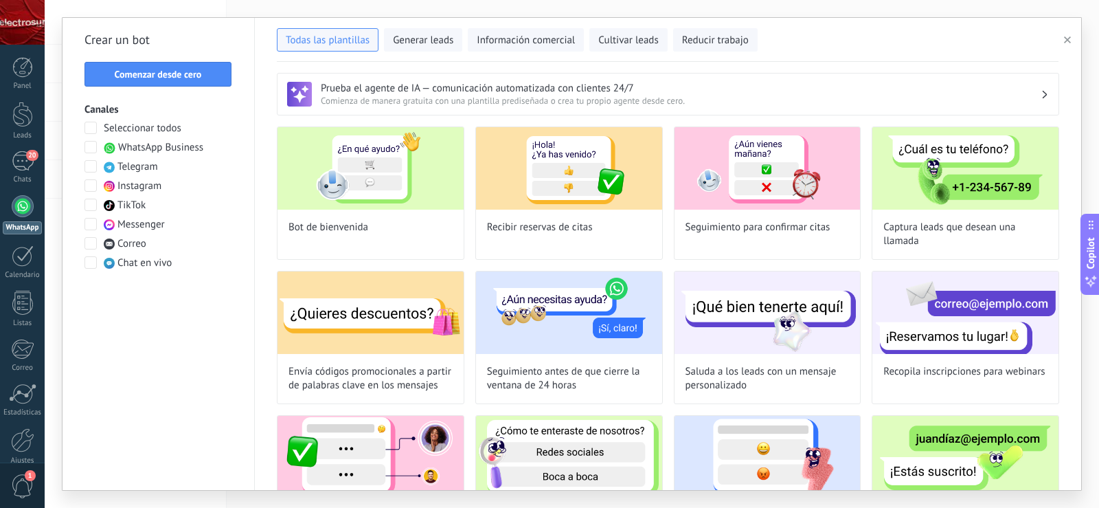
click at [93, 182] on span at bounding box center [91, 185] width 12 height 12
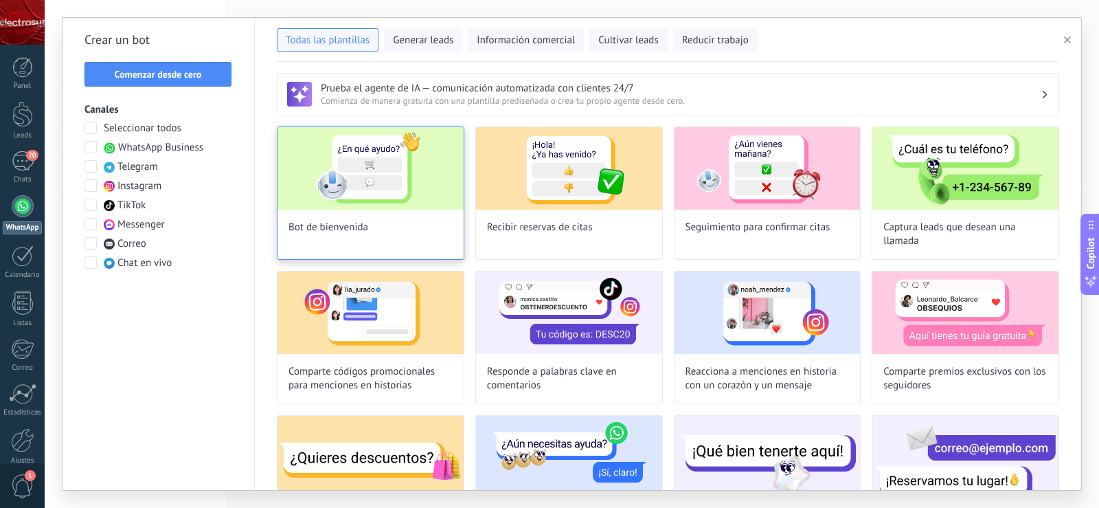
click at [426, 188] on img at bounding box center [371, 168] width 186 height 82
type input "**********"
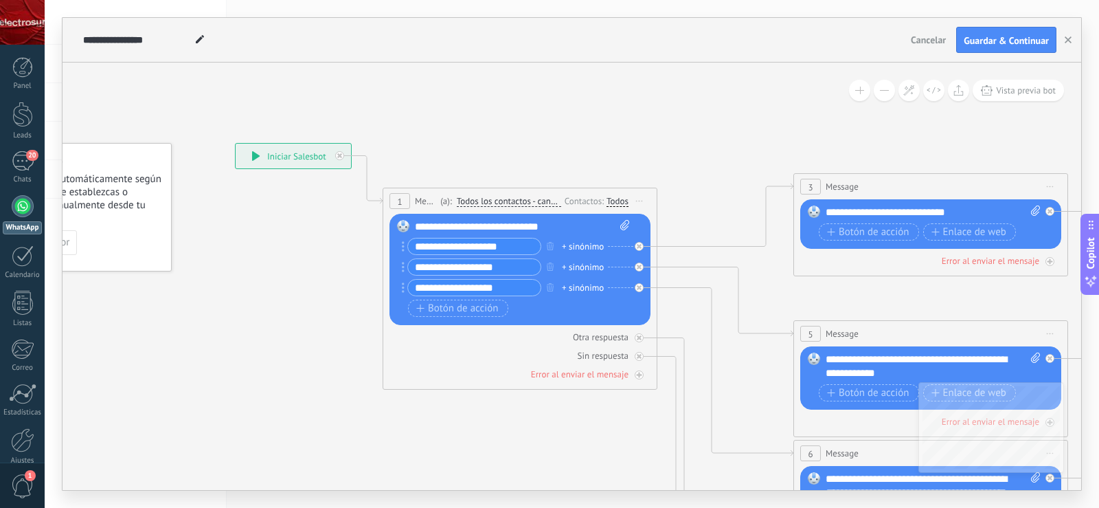
drag, startPoint x: 657, startPoint y: 157, endPoint x: 537, endPoint y: 135, distance: 121.7
click at [537, 135] on icon at bounding box center [962, 493] width 2142 height 1388
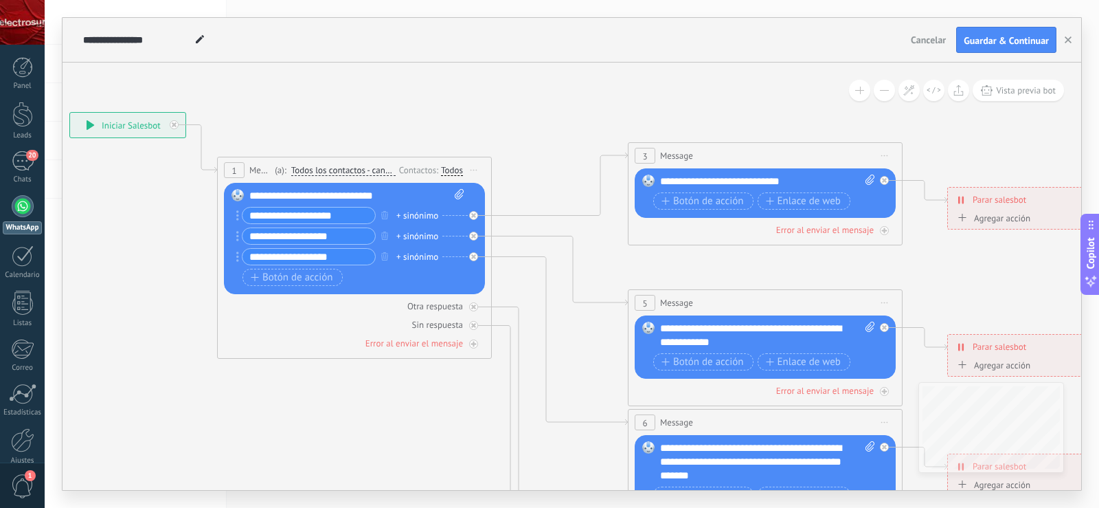
drag, startPoint x: 711, startPoint y: 153, endPoint x: 546, endPoint y: 122, distance: 168.5
click at [546, 122] on icon at bounding box center [797, 462] width 2142 height 1388
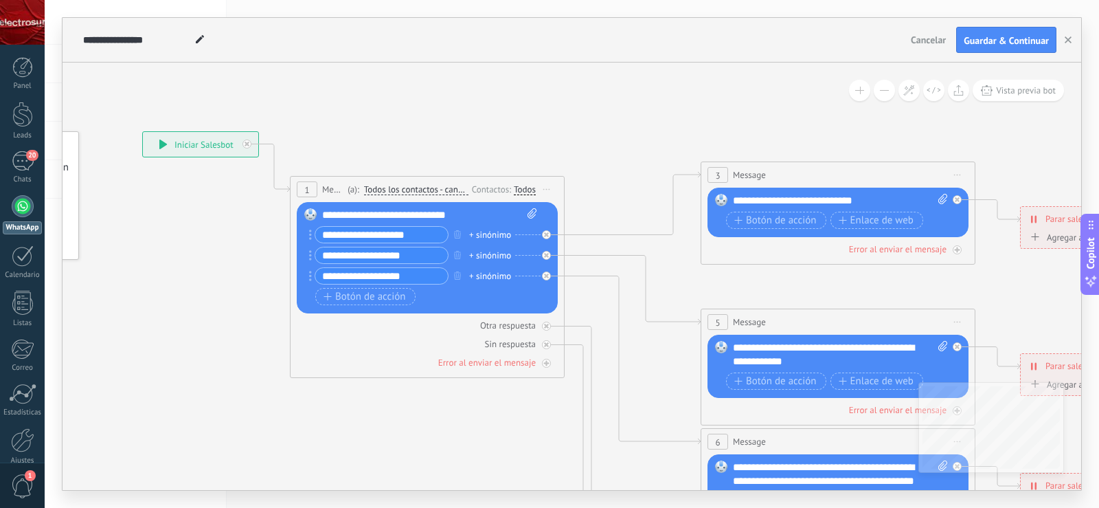
drag, startPoint x: 541, startPoint y: 122, endPoint x: 614, endPoint y: 141, distance: 75.3
click at [614, 141] on icon at bounding box center [870, 482] width 2142 height 1388
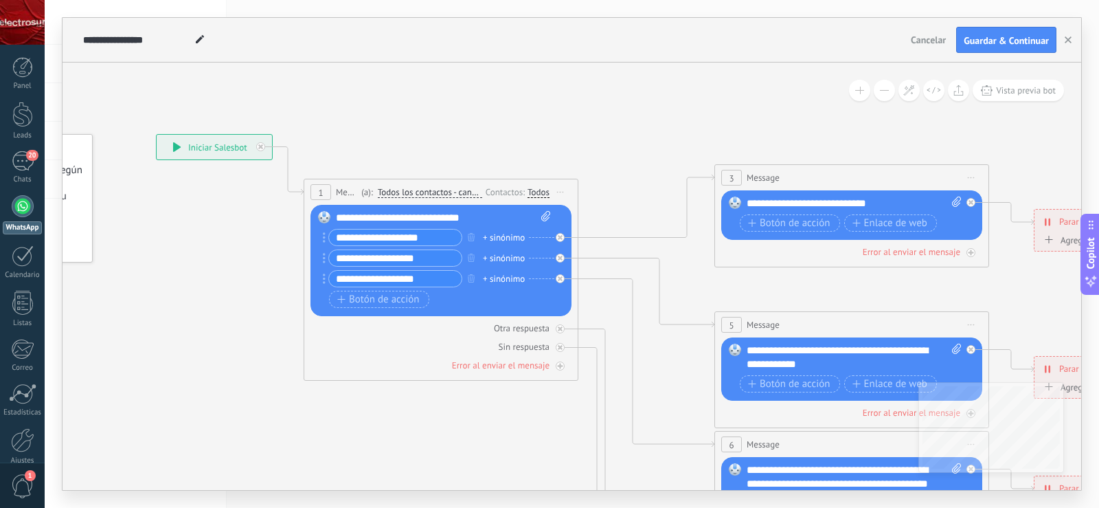
drag, startPoint x: 528, startPoint y: 117, endPoint x: 561, endPoint y: 127, distance: 33.9
click at [561, 127] on icon at bounding box center [883, 484] width 2142 height 1388
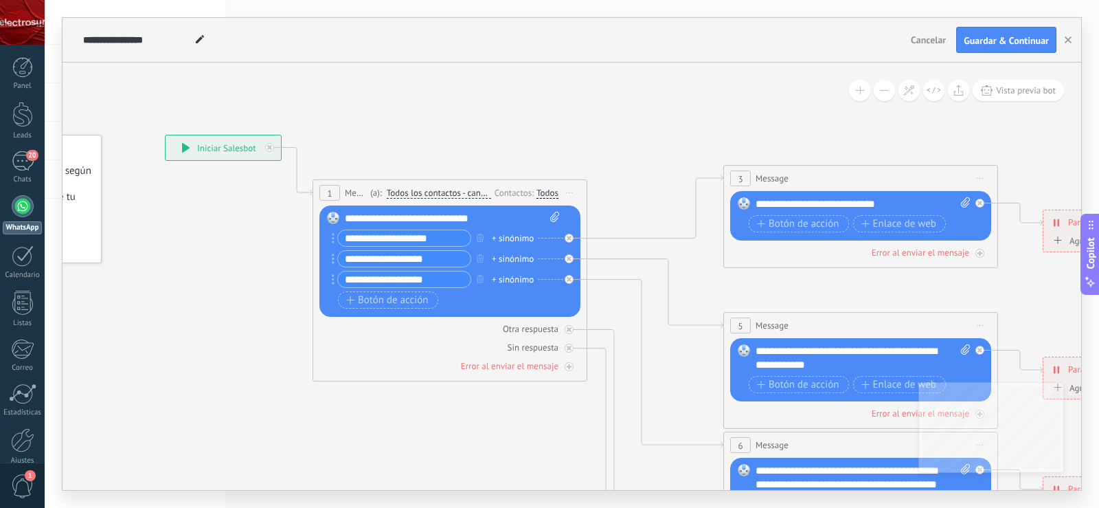
drag, startPoint x: 640, startPoint y: 157, endPoint x: 309, endPoint y: 65, distance: 344.6
click at [309, 65] on icon at bounding box center [892, 485] width 2142 height 1388
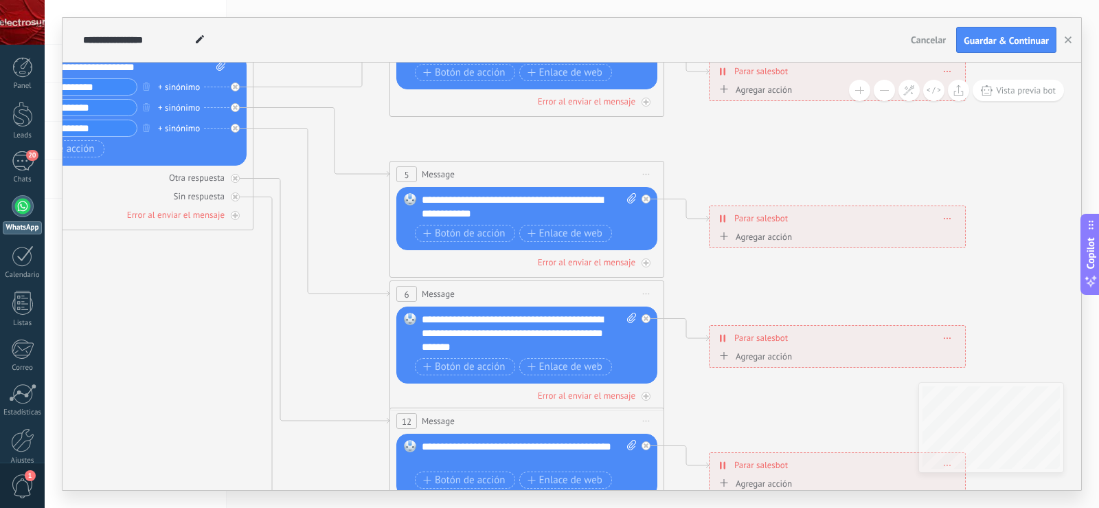
drag, startPoint x: 778, startPoint y: 225, endPoint x: 776, endPoint y: 159, distance: 66.0
click at [776, 159] on icon at bounding box center [558, 334] width 2142 height 1388
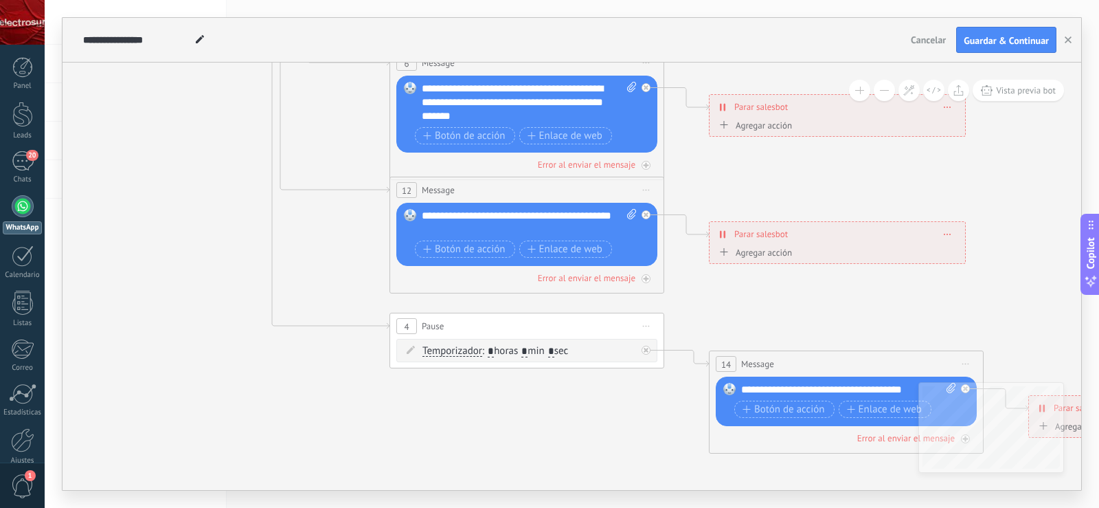
drag, startPoint x: 701, startPoint y: 291, endPoint x: 701, endPoint y: 51, distance: 239.8
click at [701, 51] on div "**********" at bounding box center [572, 254] width 1019 height 472
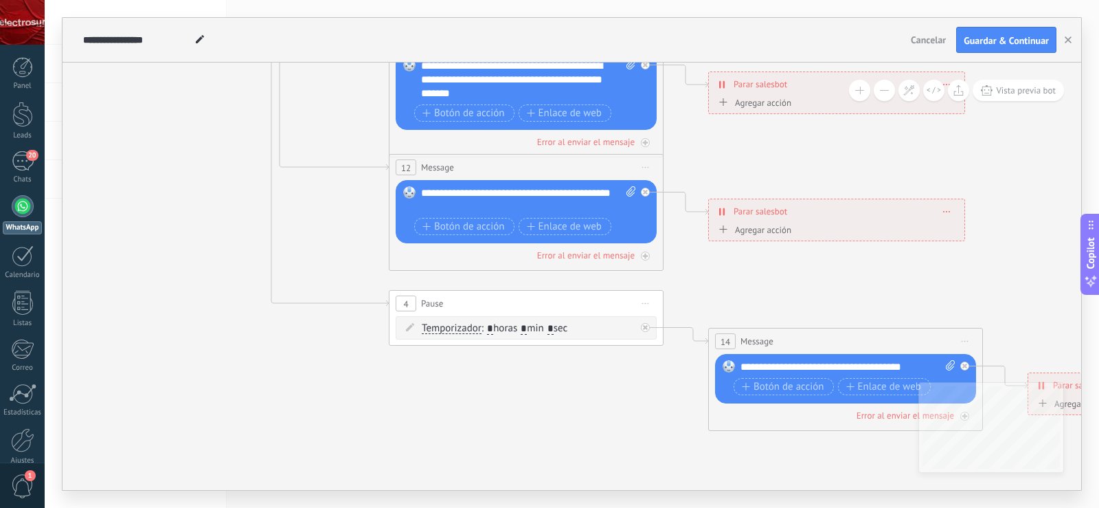
drag, startPoint x: 714, startPoint y: 297, endPoint x: 359, endPoint y: 168, distance: 377.2
click at [360, 168] on icon at bounding box center [558, 80] width 2142 height 1388
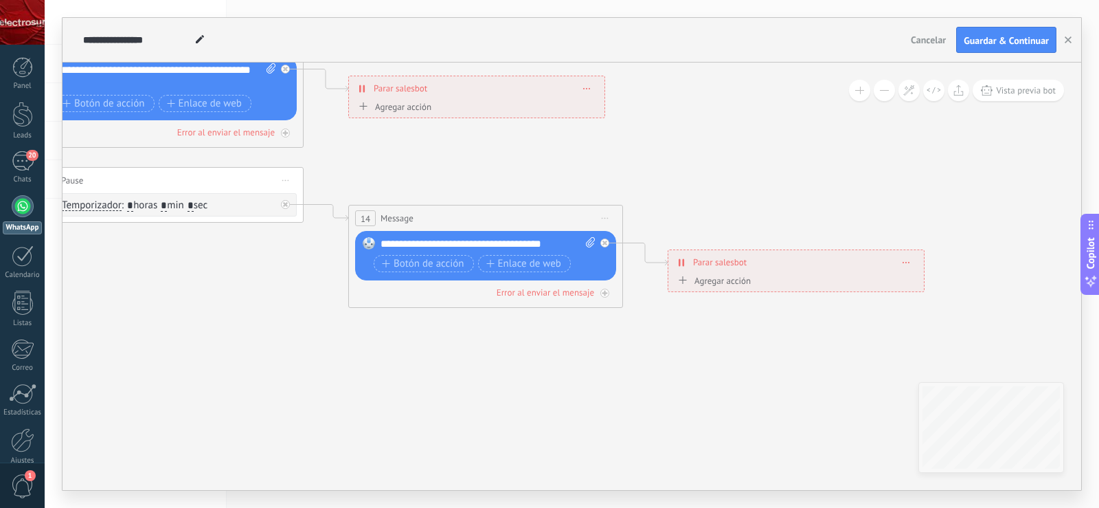
drag, startPoint x: 898, startPoint y: 203, endPoint x: 838, endPoint y: 296, distance: 110.9
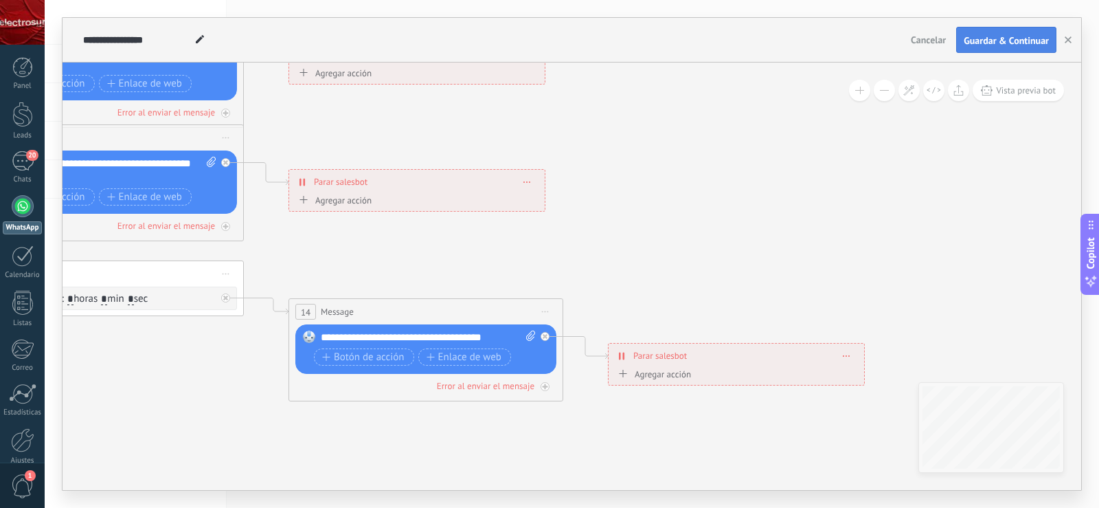
click at [976, 45] on span "Guardar & Continuar" at bounding box center [1006, 41] width 85 height 10
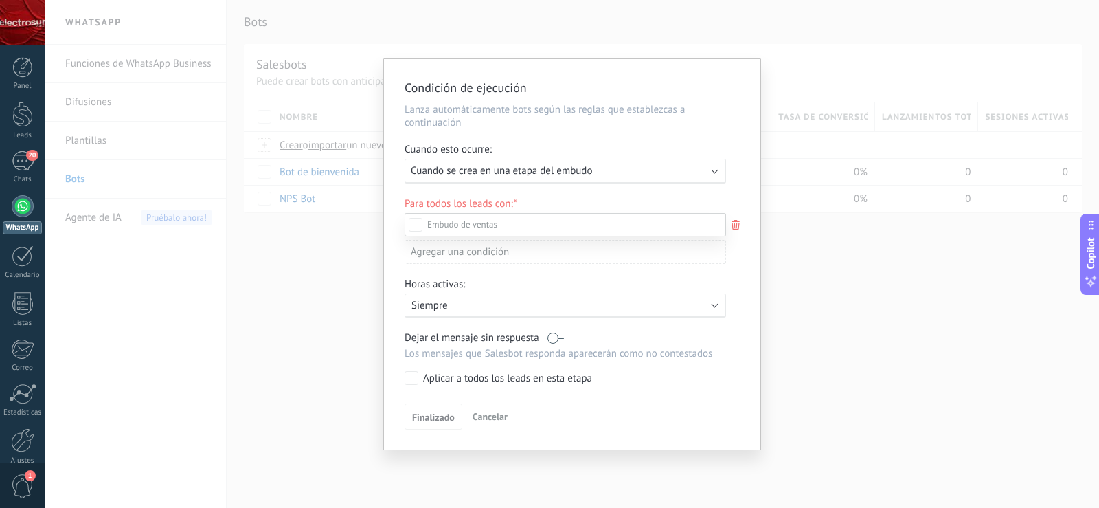
click at [700, 168] on div at bounding box center [572, 254] width 1055 height 508
click at [711, 174] on div "Ejecutar: Cuando se crea en una etapa del embudo" at bounding box center [566, 171] width 322 height 25
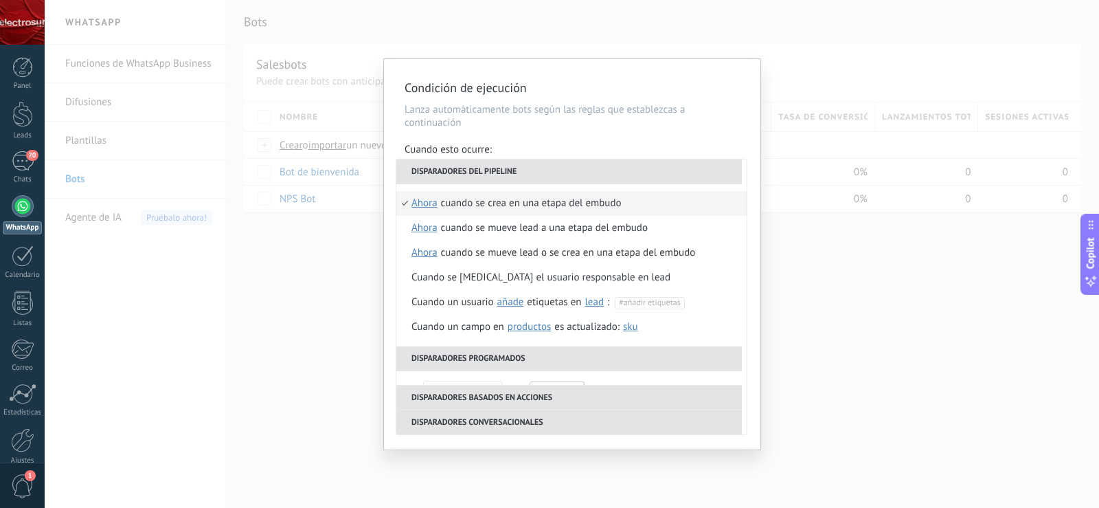
click at [704, 128] on p "Lanza automáticamente bots según las reglas que establezcas a continuación" at bounding box center [572, 116] width 335 height 26
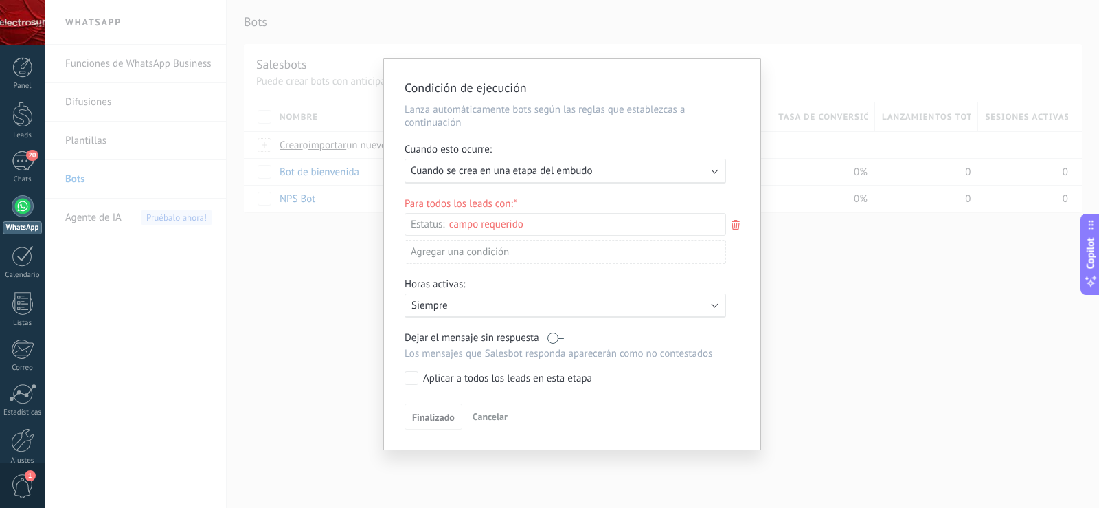
click at [741, 225] on icon at bounding box center [735, 224] width 15 height 16
click at [727, 197] on div at bounding box center [572, 254] width 1055 height 508
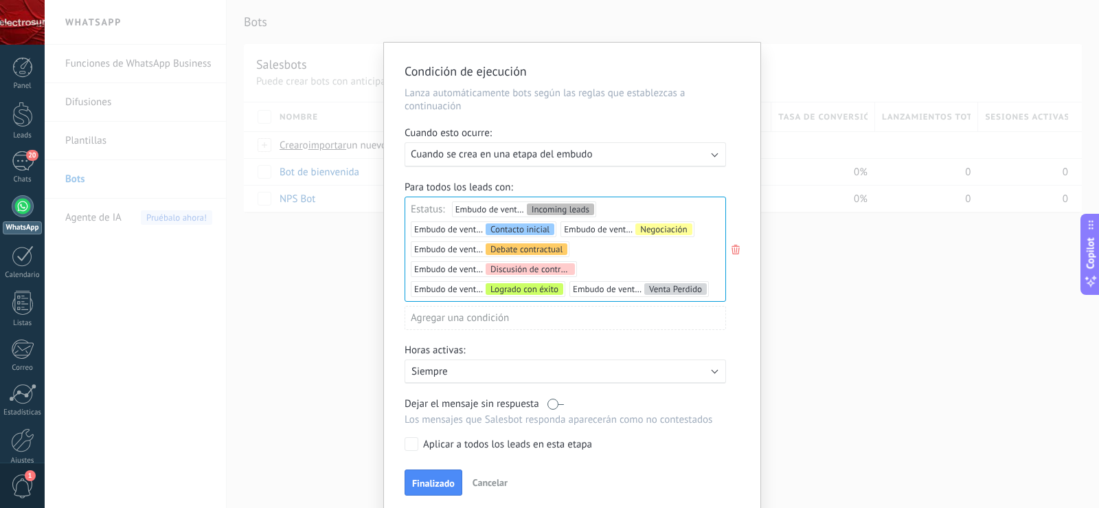
scroll to position [25, 0]
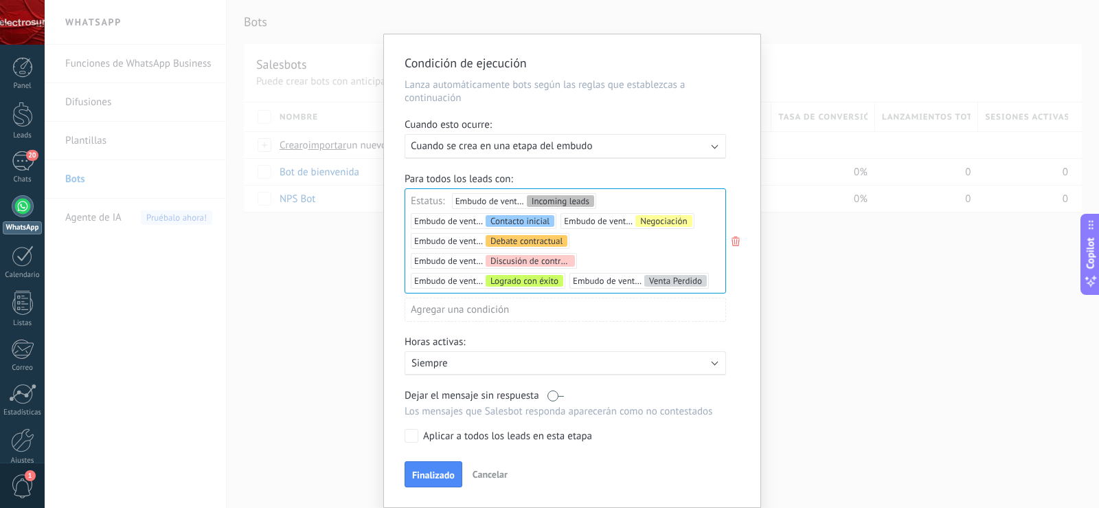
click at [557, 395] on label at bounding box center [556, 395] width 16 height 13
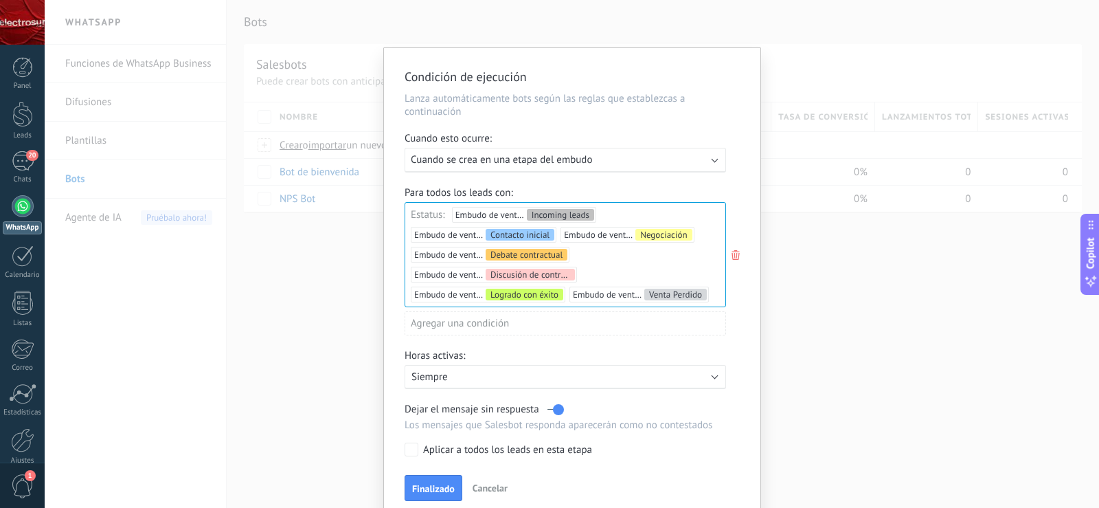
scroll to position [0, 0]
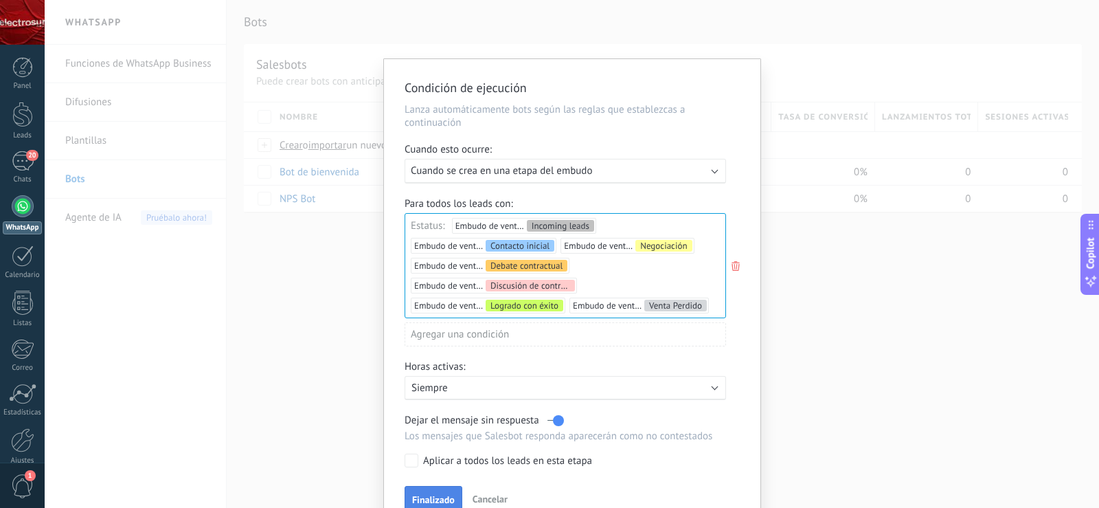
click at [451, 501] on span "Finalizado" at bounding box center [433, 500] width 43 height 10
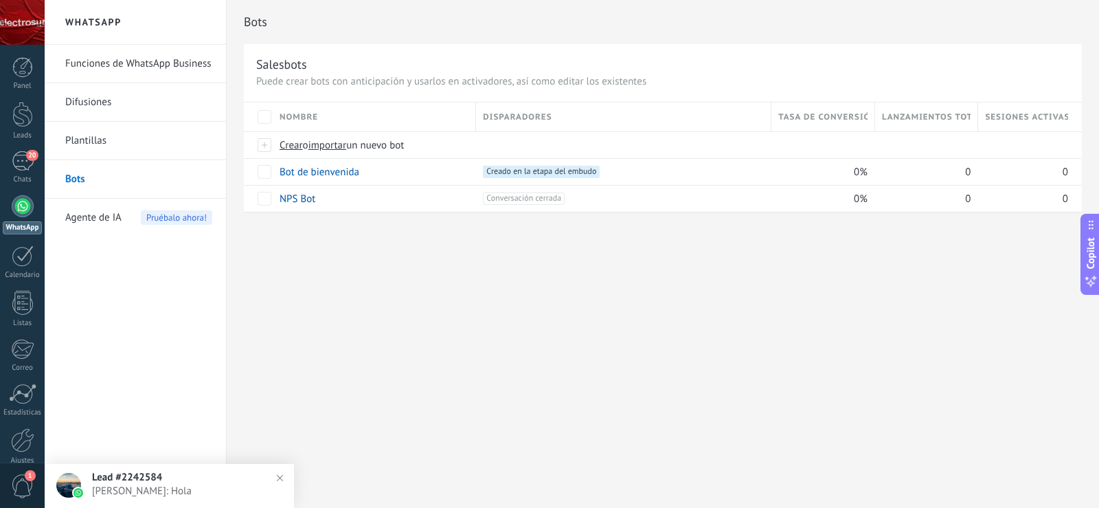
click at [543, 371] on div "Bots Salesbots Puede crear bots con anticipación y usarlos en activadores, así …" at bounding box center [663, 254] width 873 height 508
click at [111, 138] on link "Plantillas" at bounding box center [138, 141] width 147 height 38
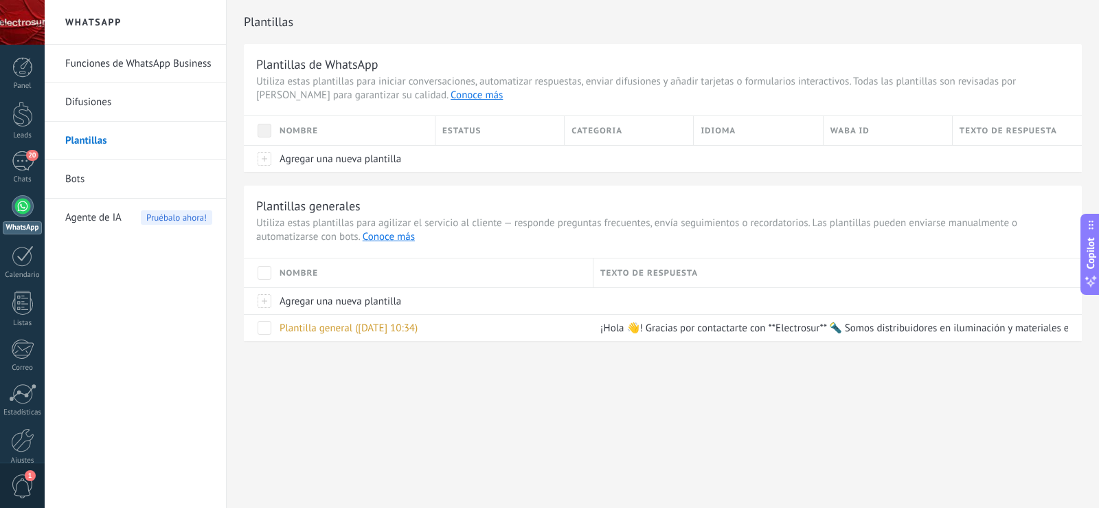
click at [263, 132] on span at bounding box center [265, 131] width 14 height 14
click at [91, 178] on link "Bots" at bounding box center [138, 179] width 147 height 38
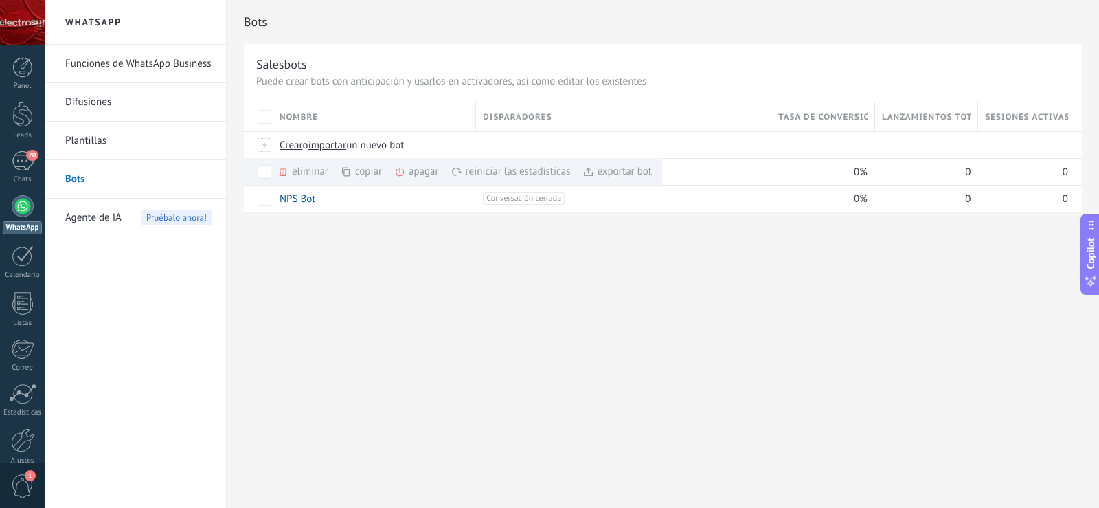
drag, startPoint x: 708, startPoint y: 271, endPoint x: 706, endPoint y: 282, distance: 11.1
click at [707, 281] on div "Bots Salesbots Puede crear bots con anticipación y usarlos en activadores, así …" at bounding box center [663, 254] width 873 height 508
click at [689, 295] on div "Bots Salesbots Puede crear bots con anticipación y usarlos en activadores, así …" at bounding box center [663, 254] width 873 height 508
click at [570, 343] on div "Bots Salesbots Puede crear bots con anticipación y usarlos en activadores, así …" at bounding box center [663, 254] width 873 height 508
drag, startPoint x: 414, startPoint y: 324, endPoint x: 280, endPoint y: 194, distance: 186.6
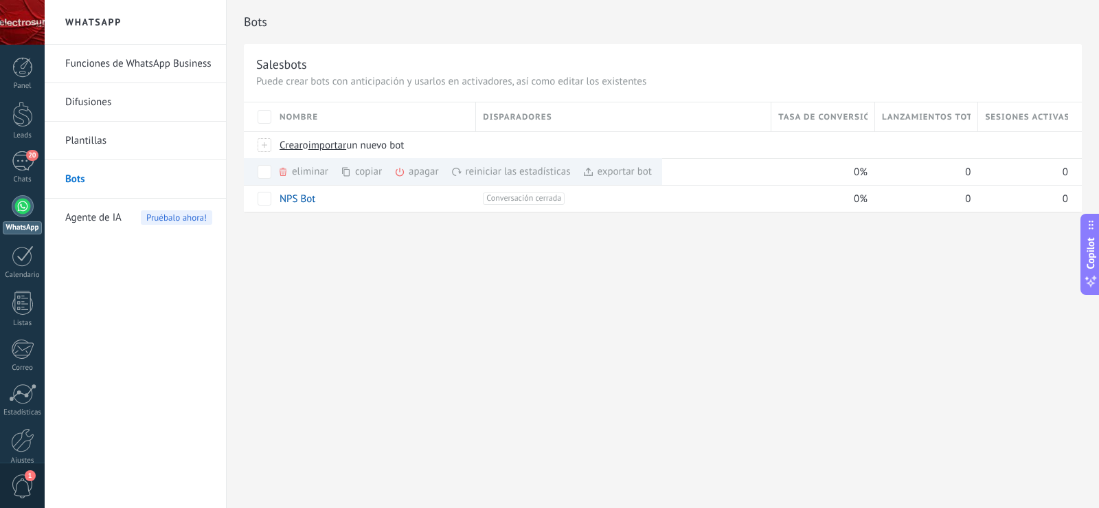
click at [408, 316] on div "Bots Salesbots Puede crear bots con anticipación y usarlos en activadores, así …" at bounding box center [663, 254] width 873 height 508
click at [337, 288] on div "Bots Salesbots Puede crear bots con anticipación y usarlos en activadores, así …" at bounding box center [663, 254] width 873 height 508
click at [23, 205] on div at bounding box center [23, 206] width 22 height 22
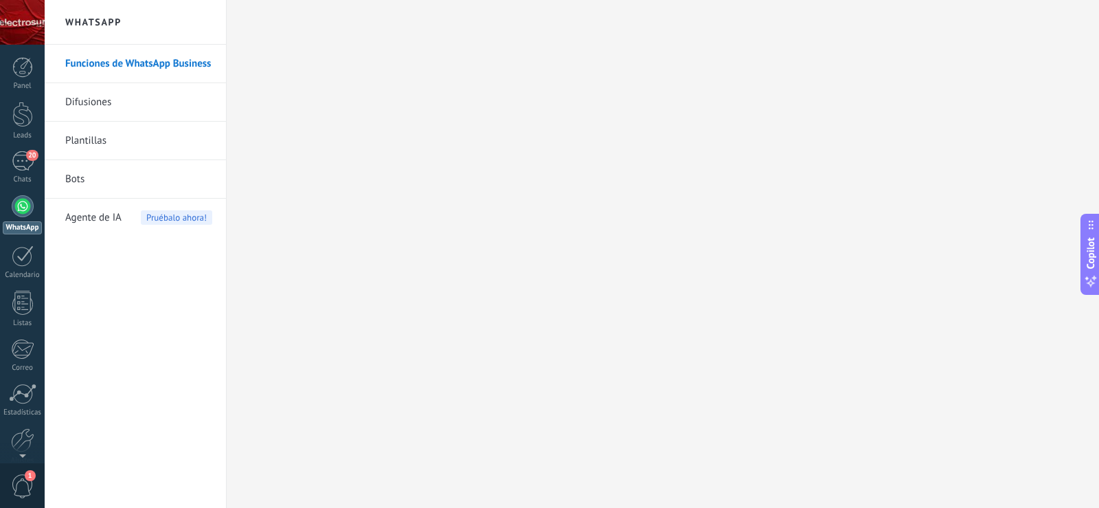
click at [89, 169] on link "Bots" at bounding box center [138, 179] width 147 height 38
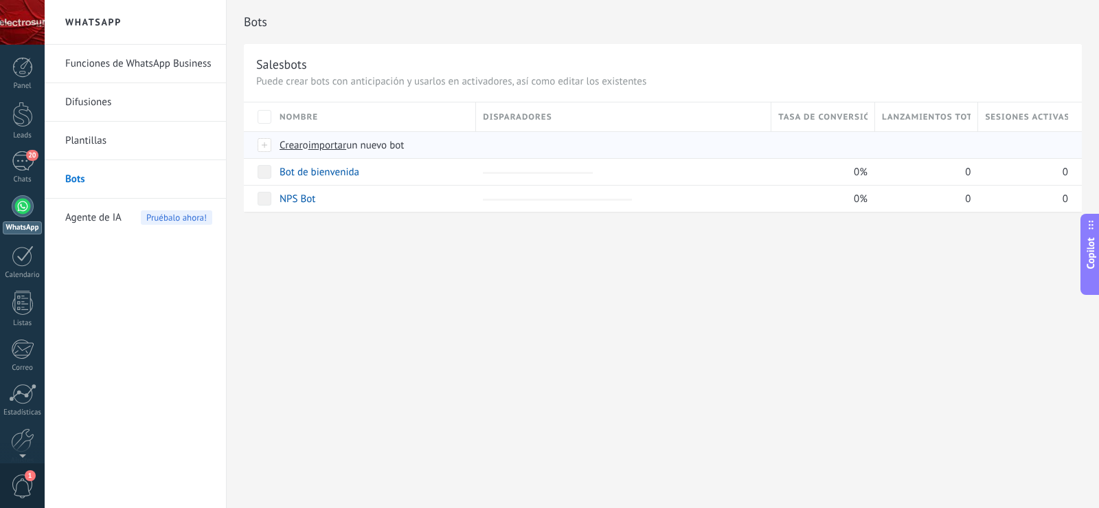
click at [299, 143] on span "Crear" at bounding box center [291, 145] width 23 height 13
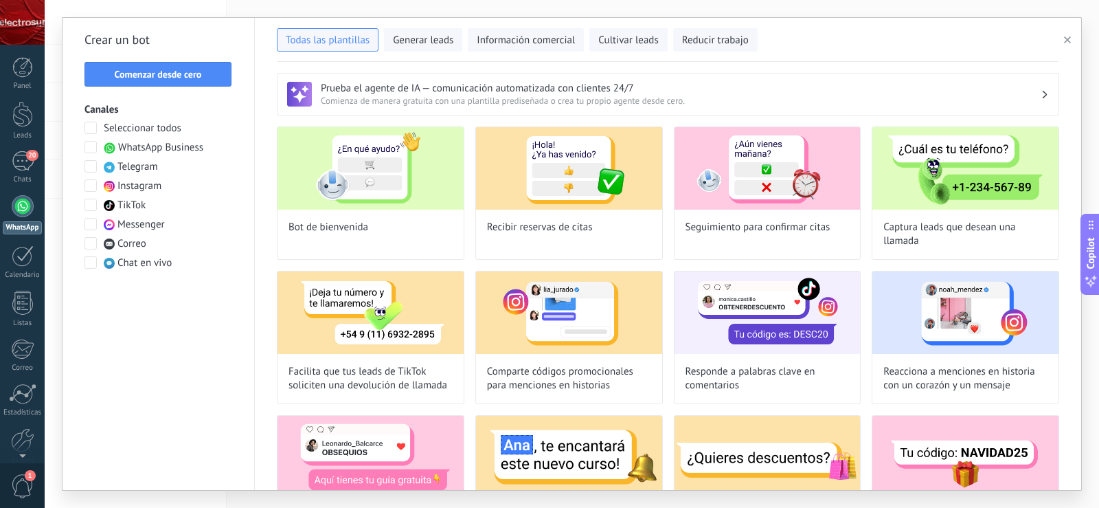
click at [1070, 40] on icon "button" at bounding box center [1067, 39] width 7 height 7
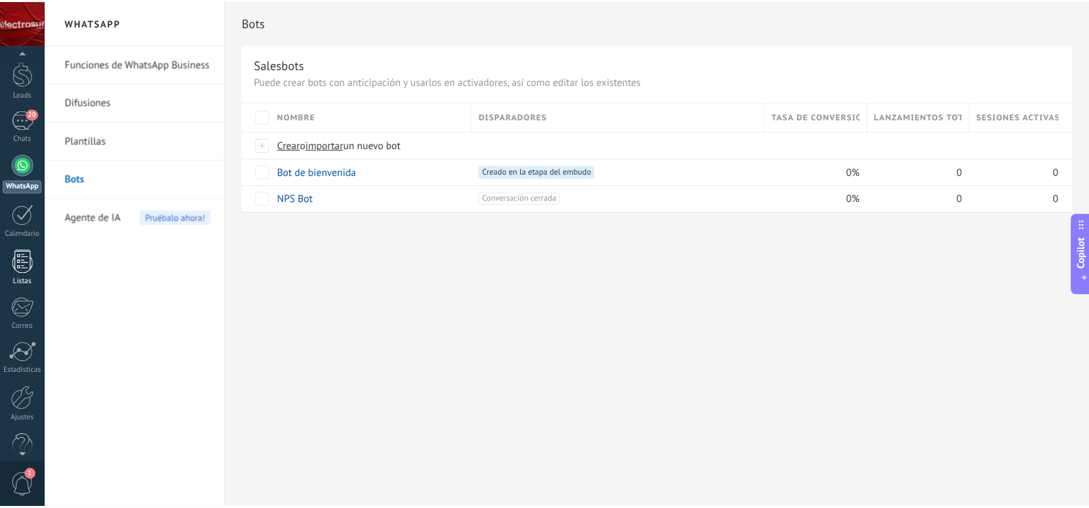
scroll to position [64, 0]
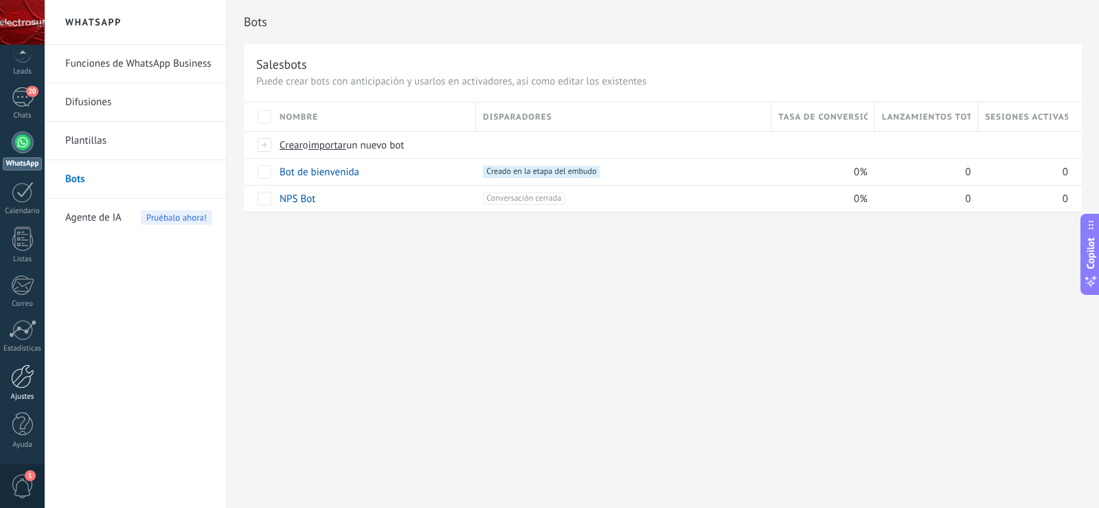
click at [29, 389] on link "Ajustes" at bounding box center [22, 382] width 45 height 37
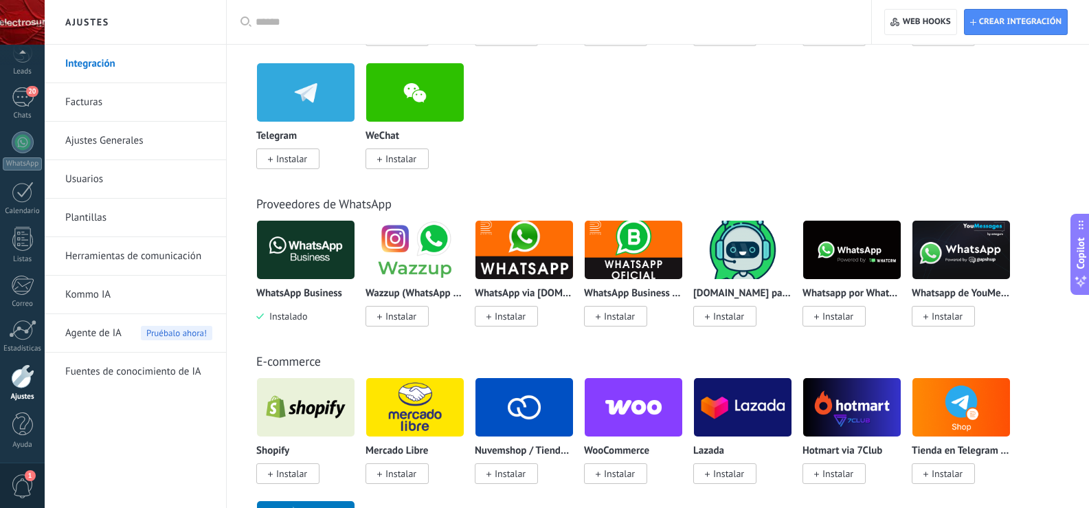
scroll to position [69, 0]
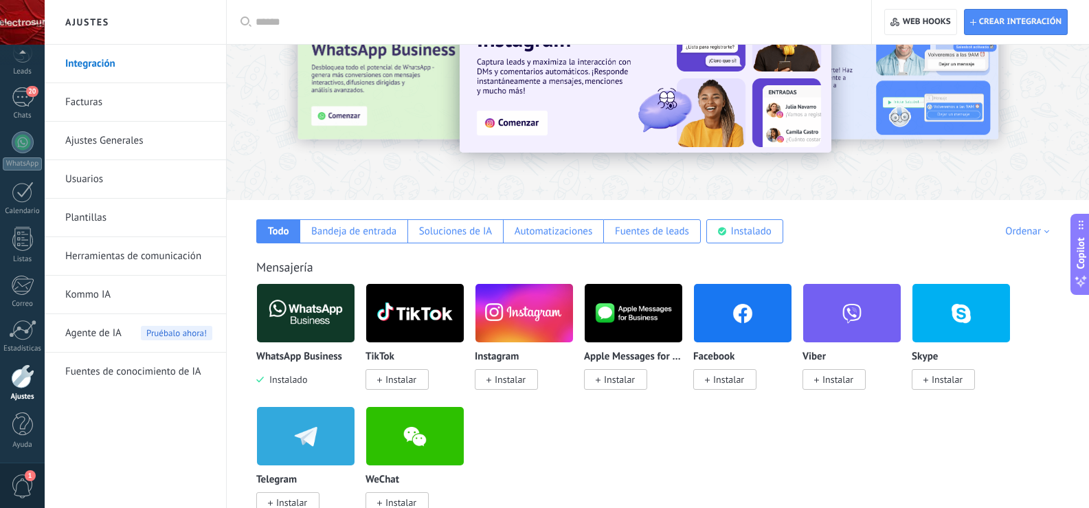
click at [288, 19] on input "text" at bounding box center [554, 22] width 596 height 14
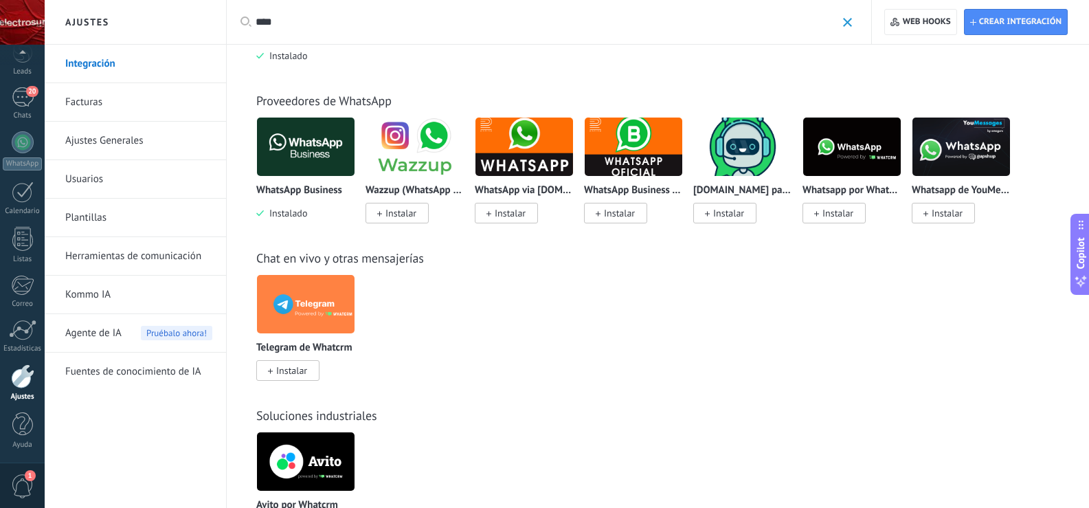
scroll to position [123, 0]
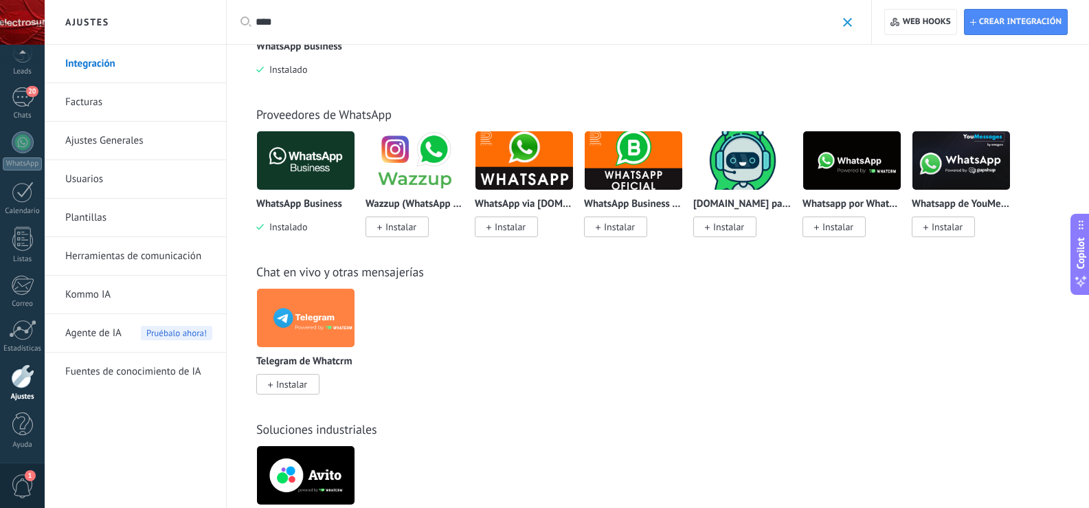
type input "****"
click at [425, 175] on img at bounding box center [415, 160] width 98 height 67
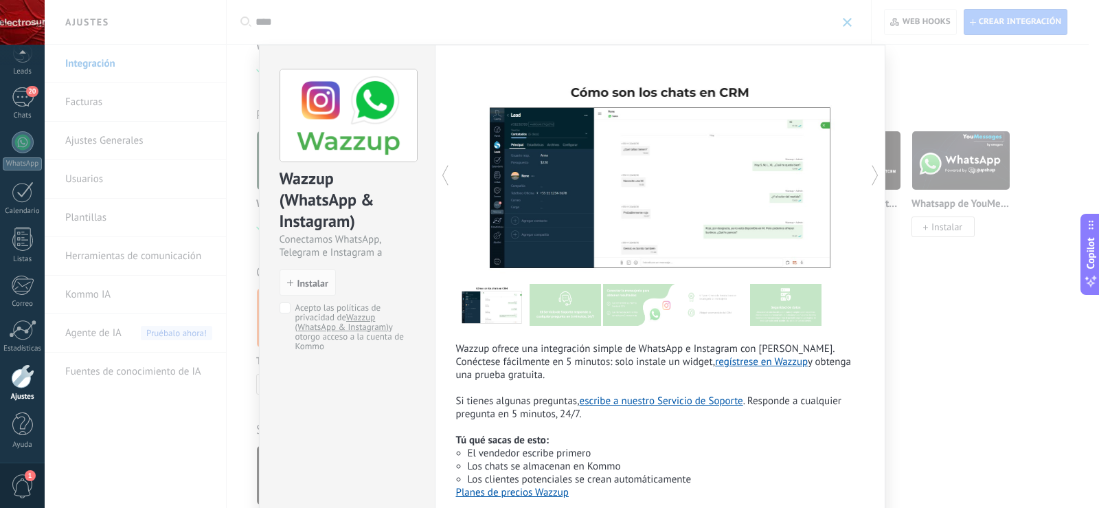
click at [844, 22] on div "Wazzup (WhatsApp & Instagram) Conectamos WhatsApp, Telegram e Instagram a Kommo…" at bounding box center [572, 254] width 1055 height 508
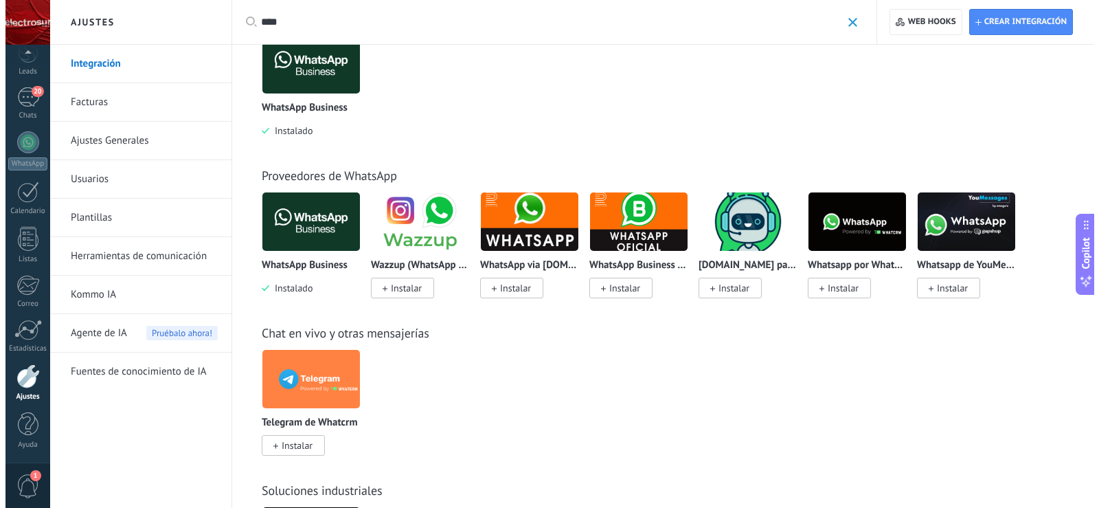
scroll to position [0, 0]
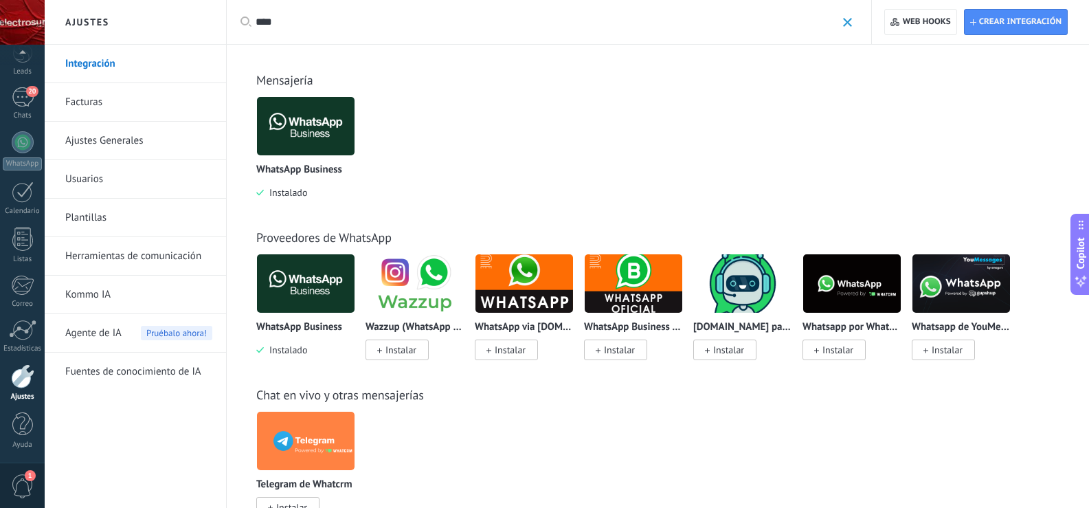
click at [97, 285] on link "Kommo IA" at bounding box center [138, 295] width 147 height 38
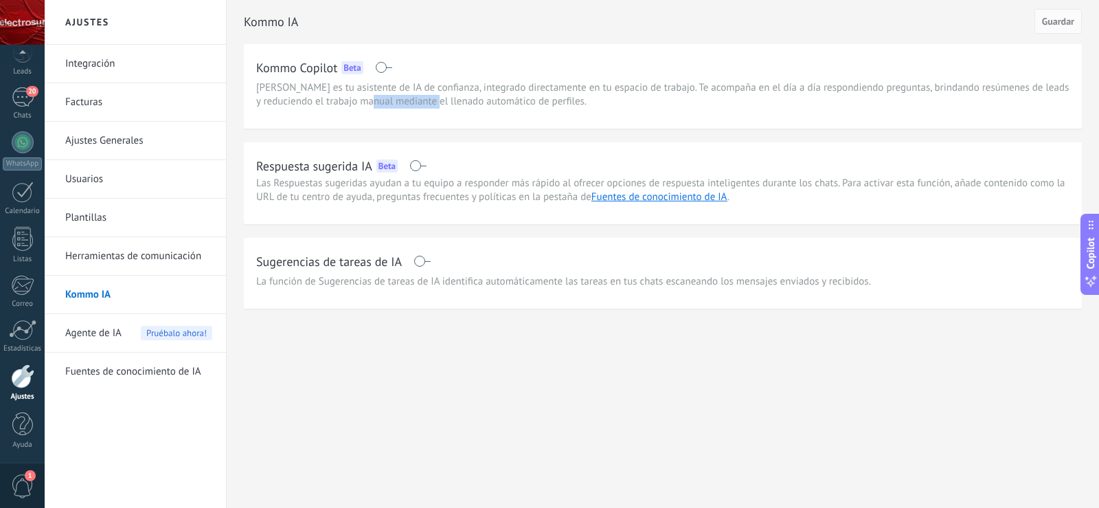
drag, startPoint x: 372, startPoint y: 95, endPoint x: 453, endPoint y: 98, distance: 81.1
click at [443, 98] on span "Kommo Copilot es tu asistente de IA de confianza, integrado directamente en tu …" at bounding box center [663, 94] width 814 height 27
click at [455, 98] on span "Kommo Copilot es tu asistente de IA de confianza, integrado directamente en tu …" at bounding box center [663, 94] width 814 height 27
click at [23, 142] on div at bounding box center [23, 142] width 22 height 22
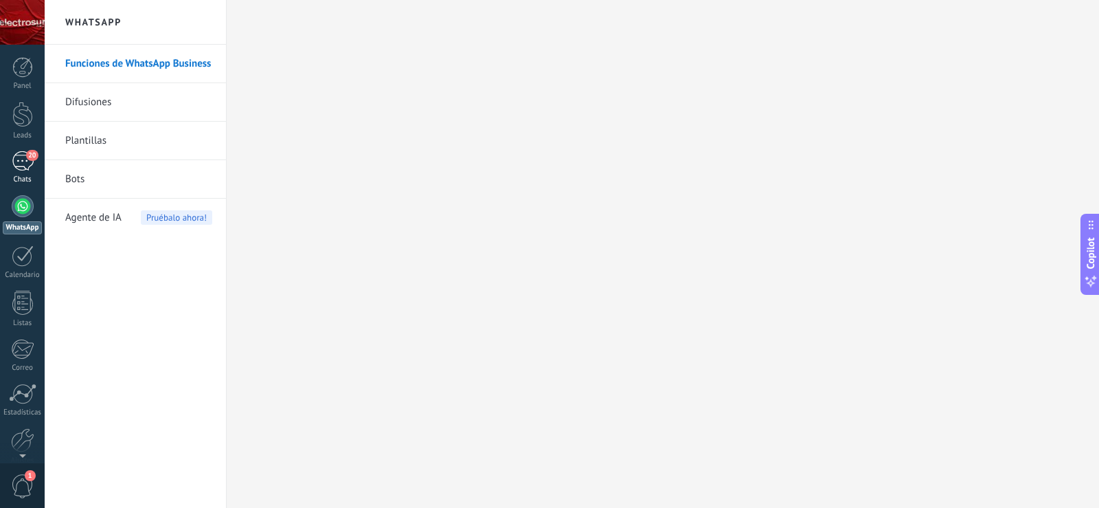
click at [25, 164] on div "20" at bounding box center [23, 161] width 22 height 20
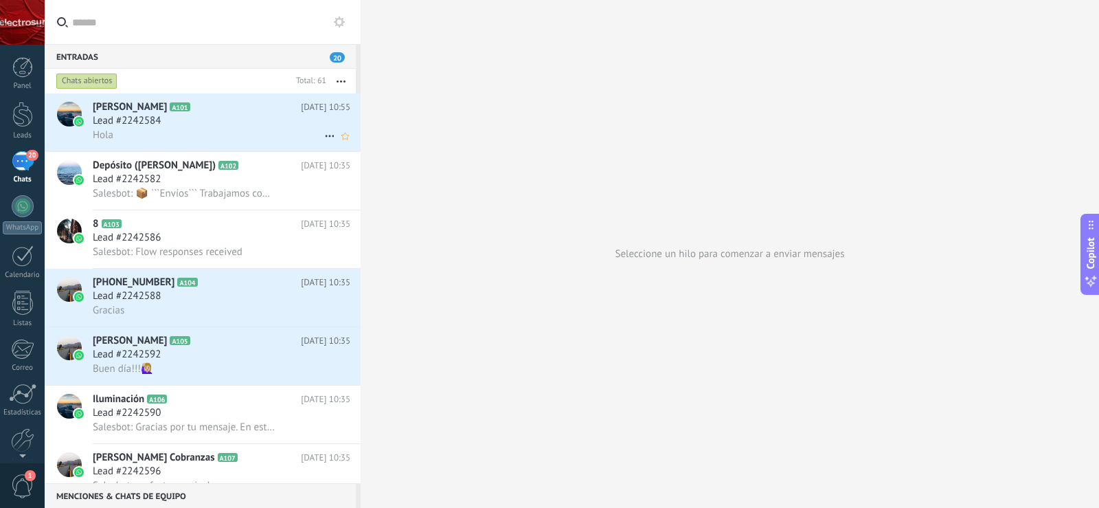
drag, startPoint x: 157, startPoint y: 113, endPoint x: 146, endPoint y: 105, distance: 13.3
click at [146, 105] on h2 "Ozuna A101" at bounding box center [197, 107] width 208 height 14
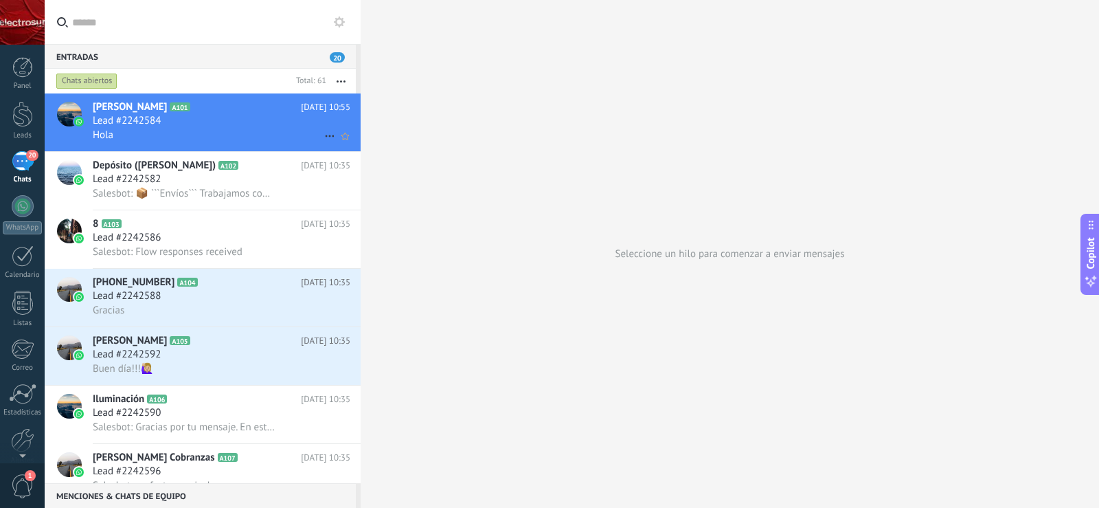
click at [328, 135] on use at bounding box center [329, 136] width 9 height 2
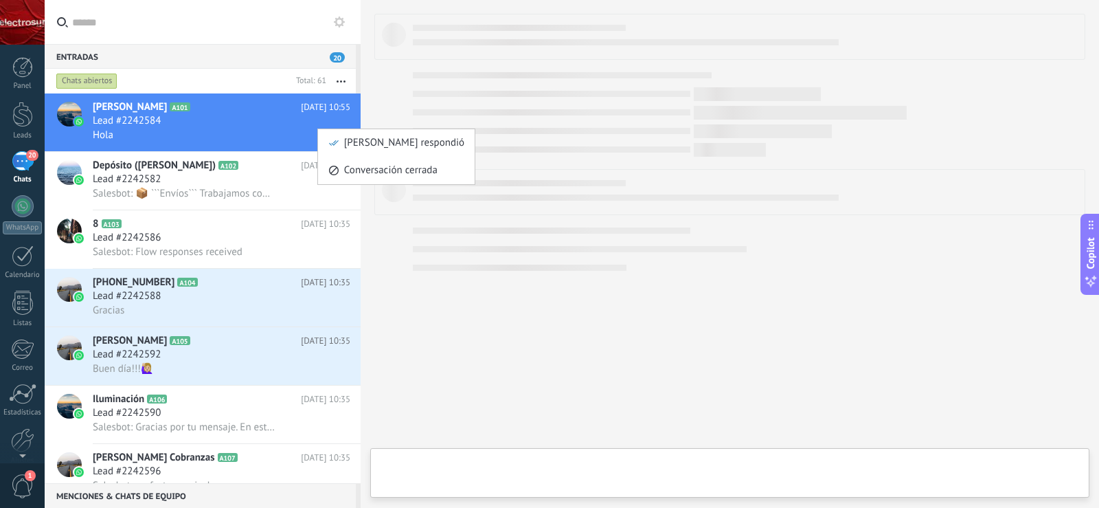
click at [230, 120] on div at bounding box center [549, 254] width 1099 height 508
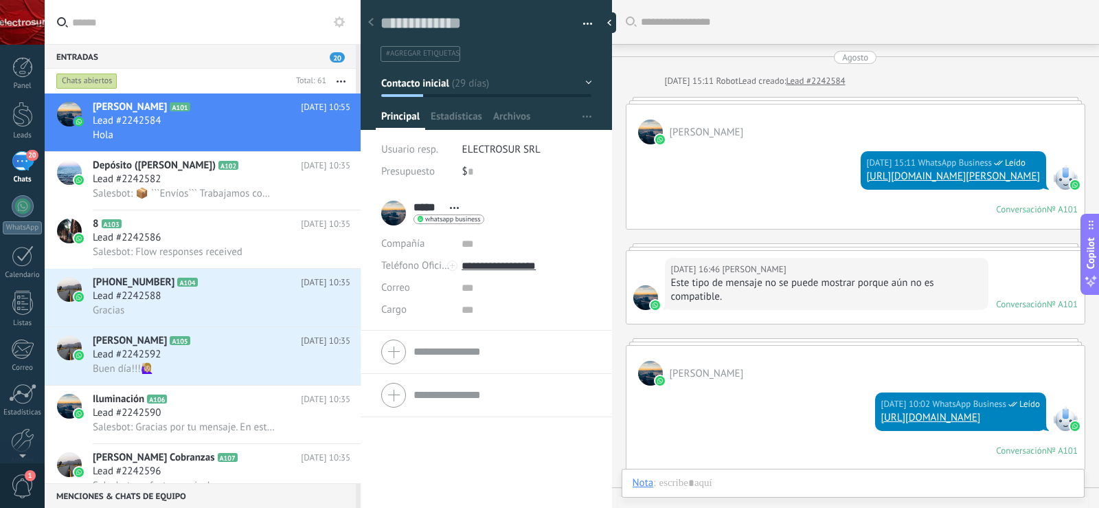
scroll to position [2604, 0]
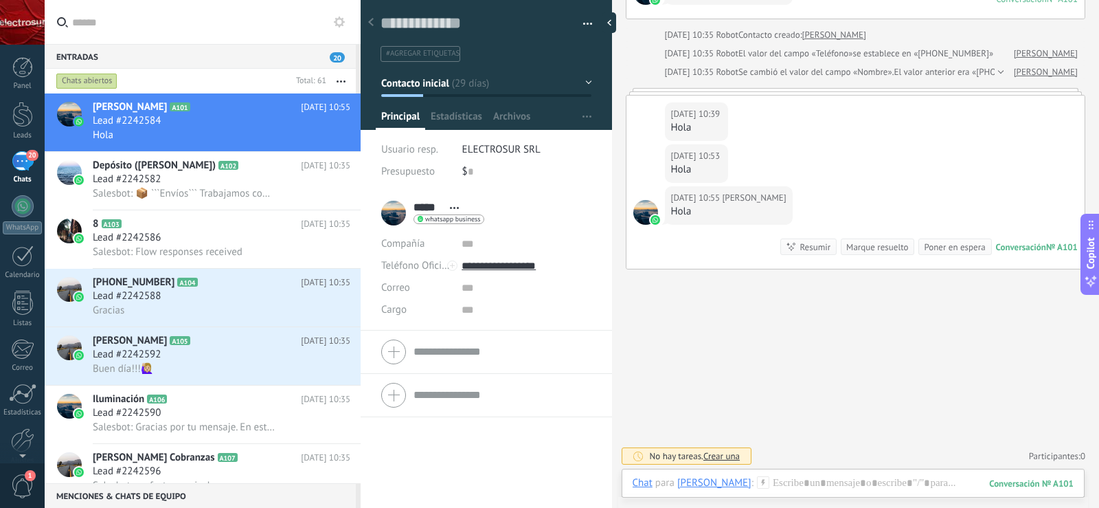
click at [487, 149] on span "ELECTROSUR SRL" at bounding box center [501, 149] width 78 height 13
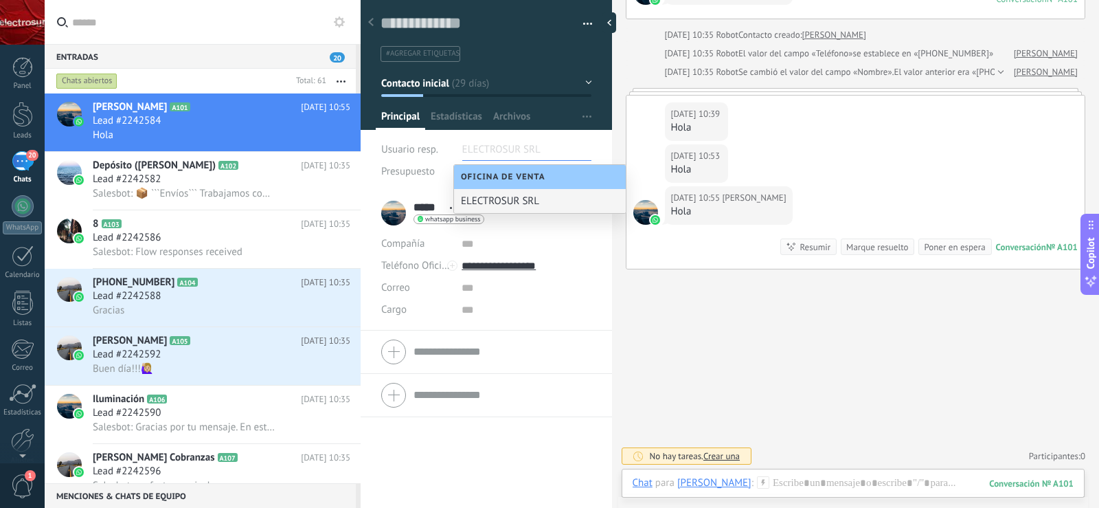
click at [531, 208] on div "ELECTROSUR SRL" at bounding box center [540, 201] width 172 height 24
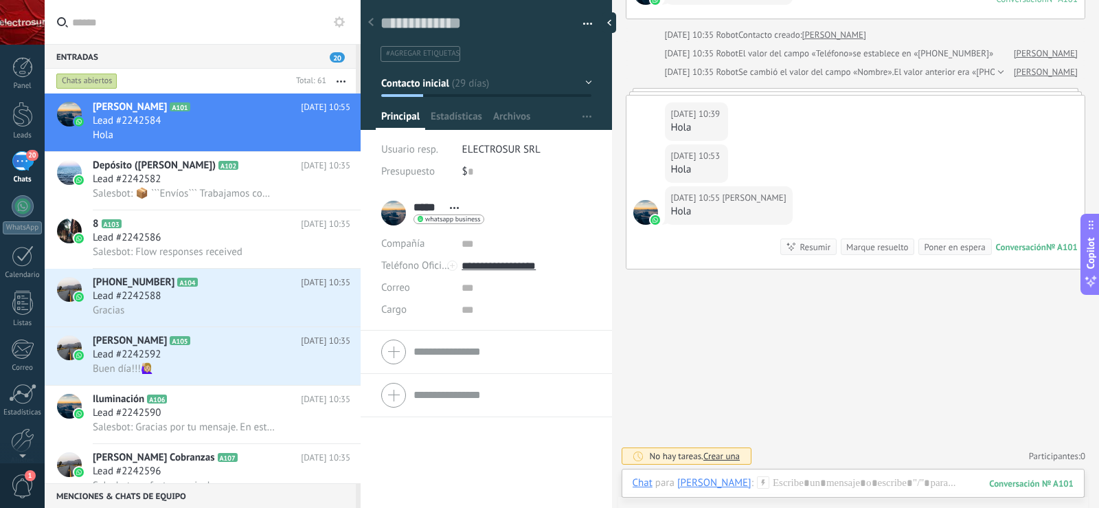
click at [545, 186] on div "Usuario resp. ELECTROSUR SRL Presupuesto $ 0" at bounding box center [486, 165] width 211 height 53
click at [759, 480] on div at bounding box center [854, 496] width 442 height 41
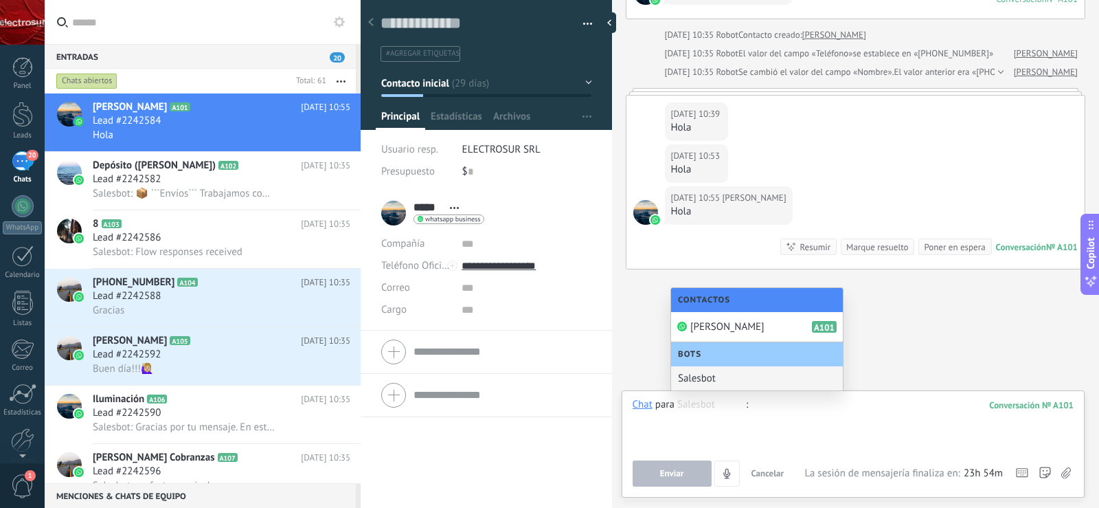
click at [711, 378] on div "Salesbot" at bounding box center [757, 378] width 172 height 24
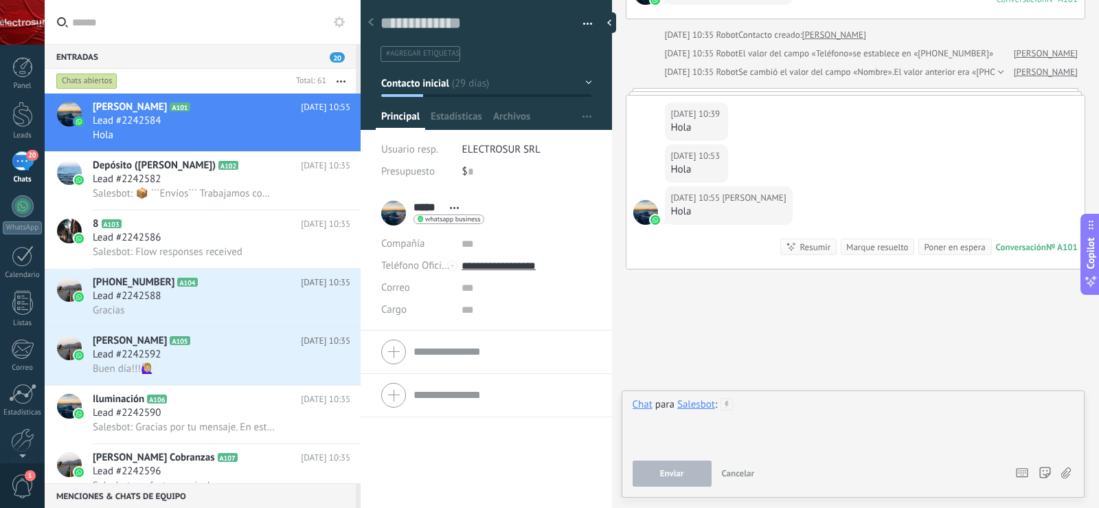
click at [752, 412] on div at bounding box center [854, 424] width 442 height 52
click at [340, 25] on use at bounding box center [339, 21] width 11 height 11
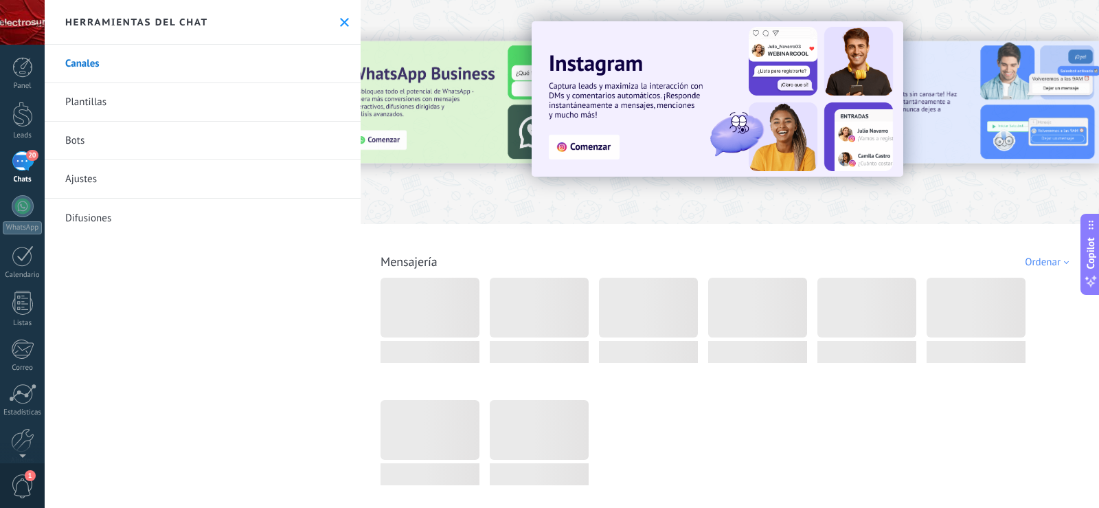
click at [116, 139] on link "Bots" at bounding box center [203, 141] width 316 height 38
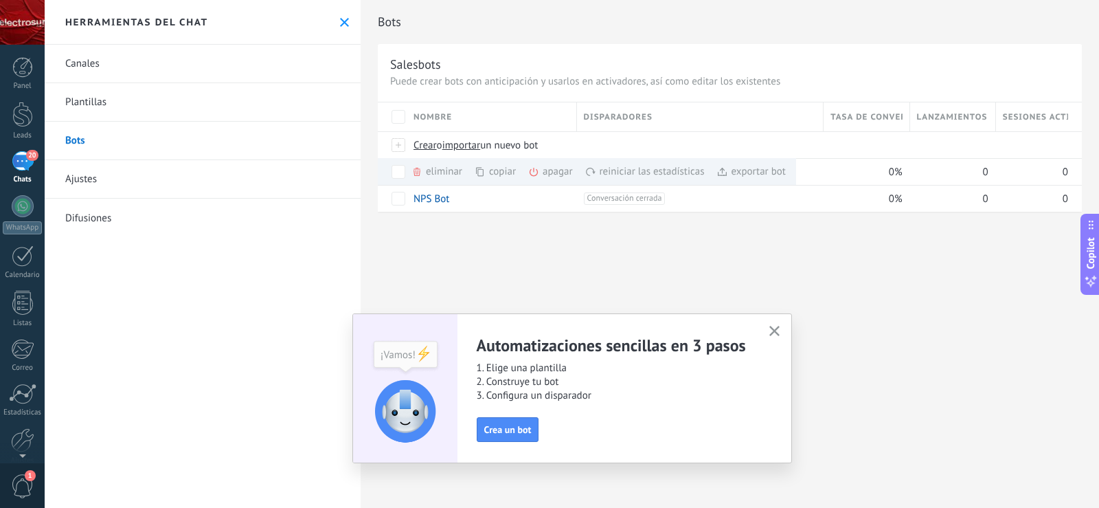
click at [613, 273] on div "Bots Salesbots Puede crear bots con anticipación y usarlos en activadores, así …" at bounding box center [730, 254] width 739 height 508
click at [775, 328] on icon "button" at bounding box center [775, 331] width 10 height 10
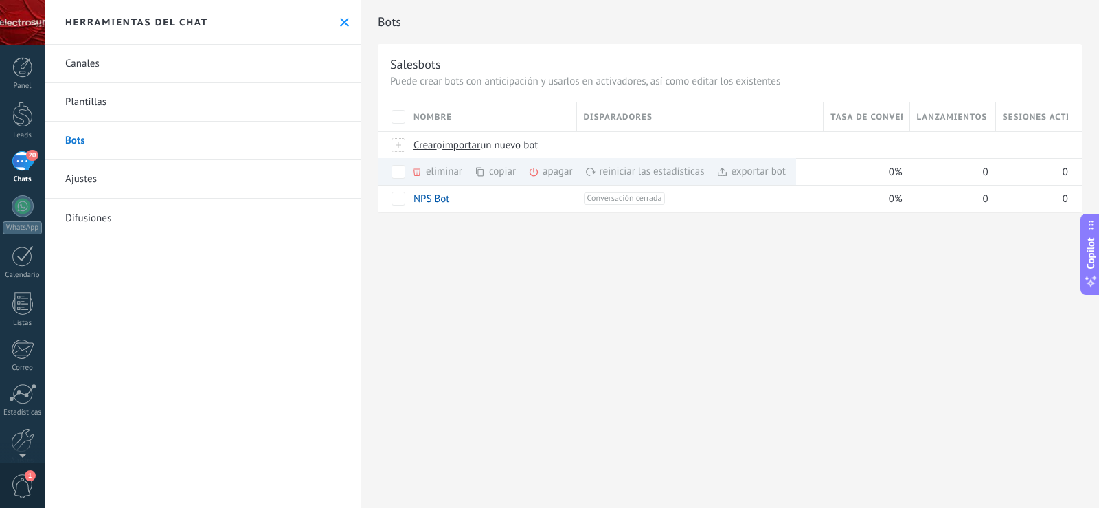
click at [695, 302] on div "Bots Salesbots Puede crear bots con anticipación y usarlos en activadores, así …" at bounding box center [730, 254] width 739 height 508
click at [715, 296] on div "Bots Salesbots Puede crear bots con anticipación y usarlos en activadores, así …" at bounding box center [730, 254] width 739 height 508
click at [129, 100] on link "Plantillas" at bounding box center [203, 102] width 316 height 38
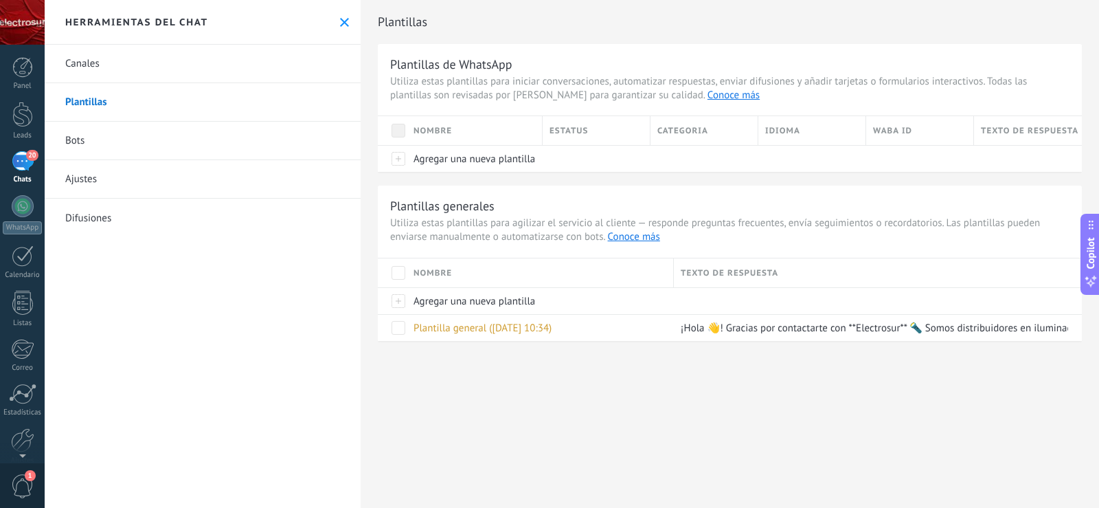
click at [91, 135] on link "Bots" at bounding box center [203, 141] width 316 height 38
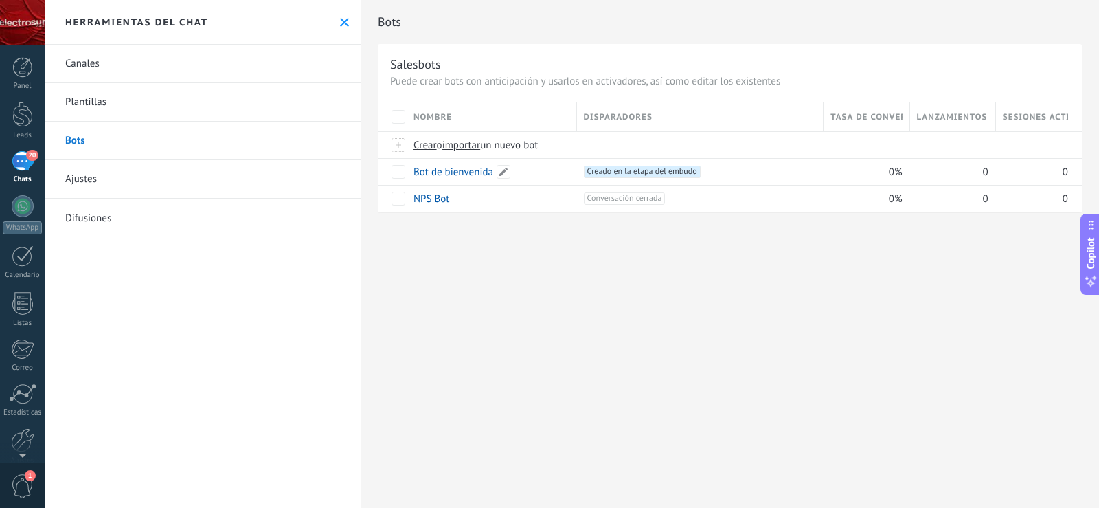
click at [451, 175] on link "Bot de bienvenida" at bounding box center [454, 172] width 80 height 13
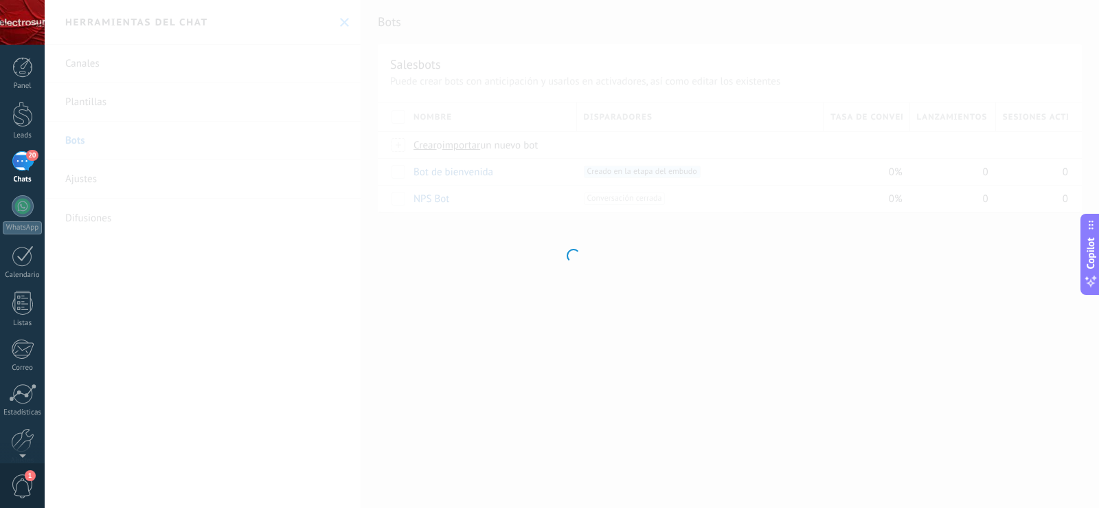
type input "**********"
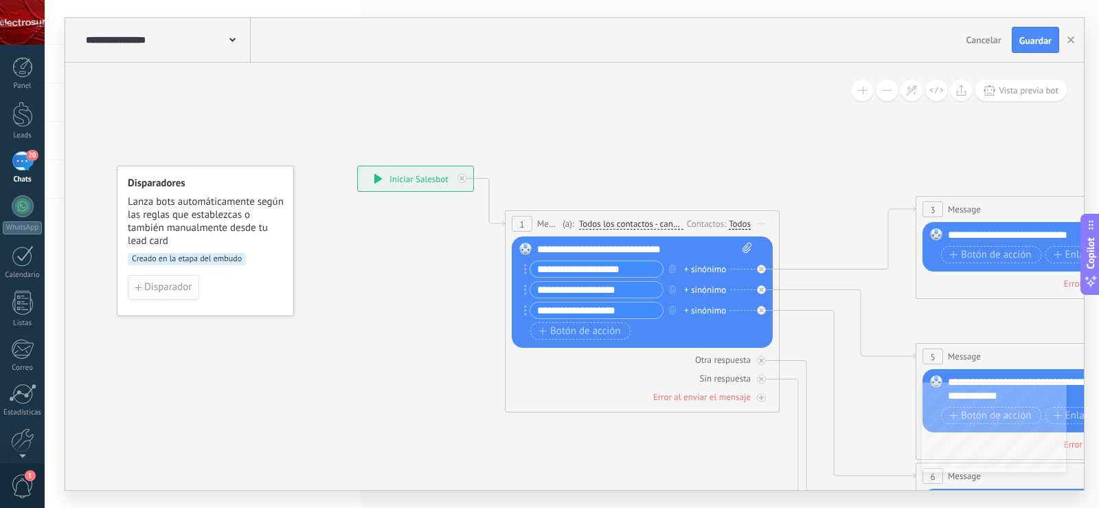
click at [172, 286] on span "Disparador" at bounding box center [167, 287] width 47 height 10
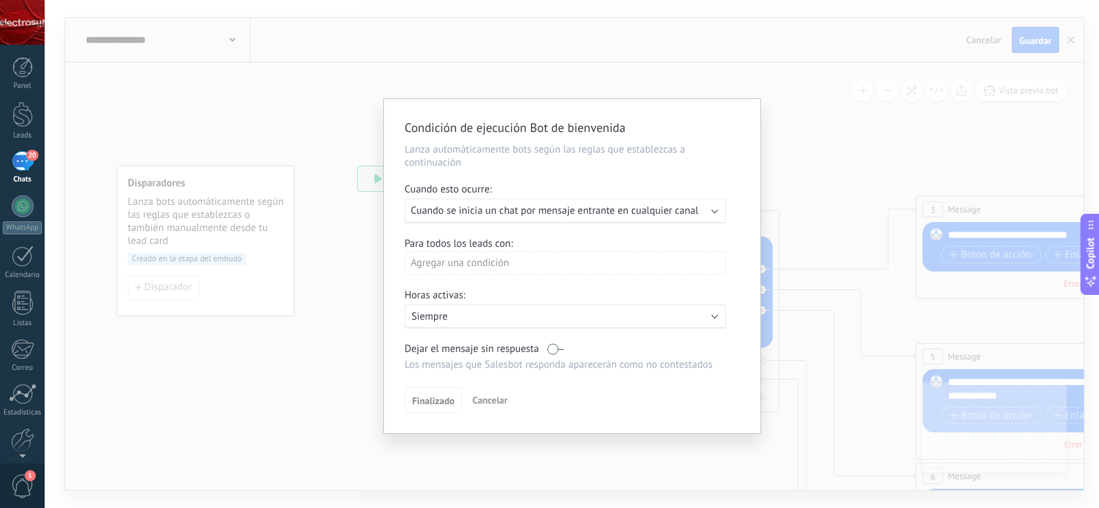
click at [585, 214] on span "Cuando se inicia un chat por mensaje entrante en cualquier canal" at bounding box center [555, 210] width 288 height 13
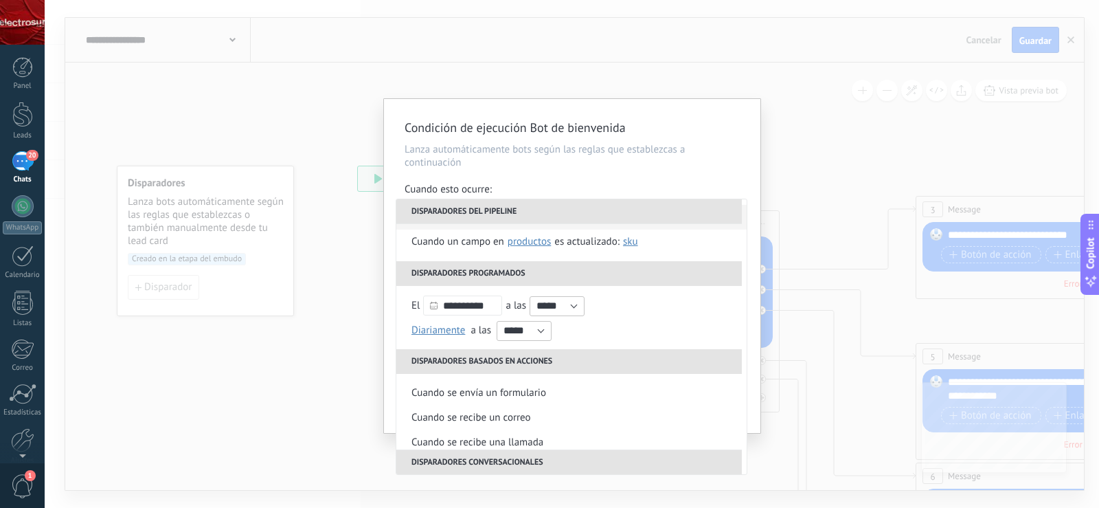
scroll to position [137, 0]
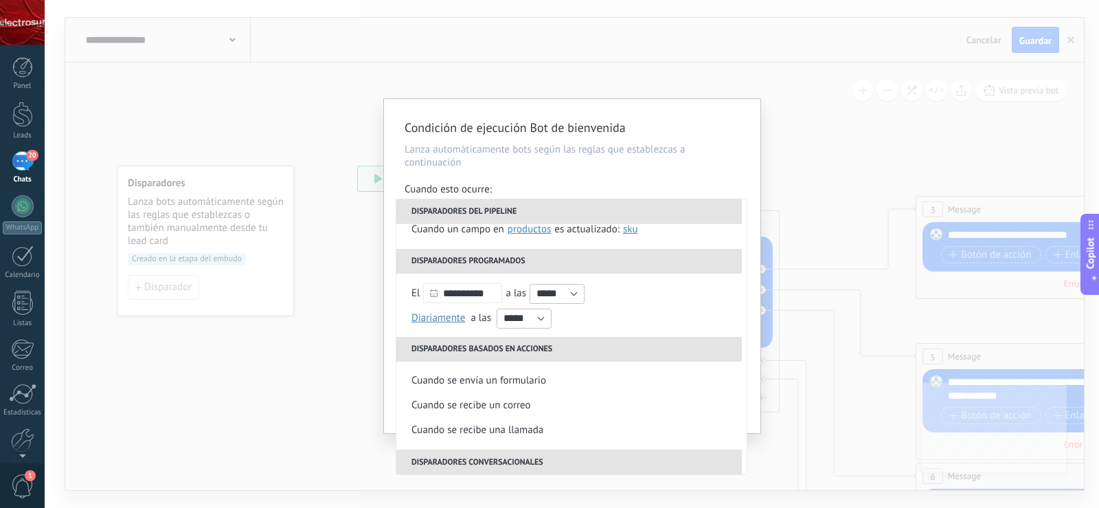
click at [666, 122] on h2 "Condición de ejecución Bot de bienvenida" at bounding box center [566, 128] width 322 height 16
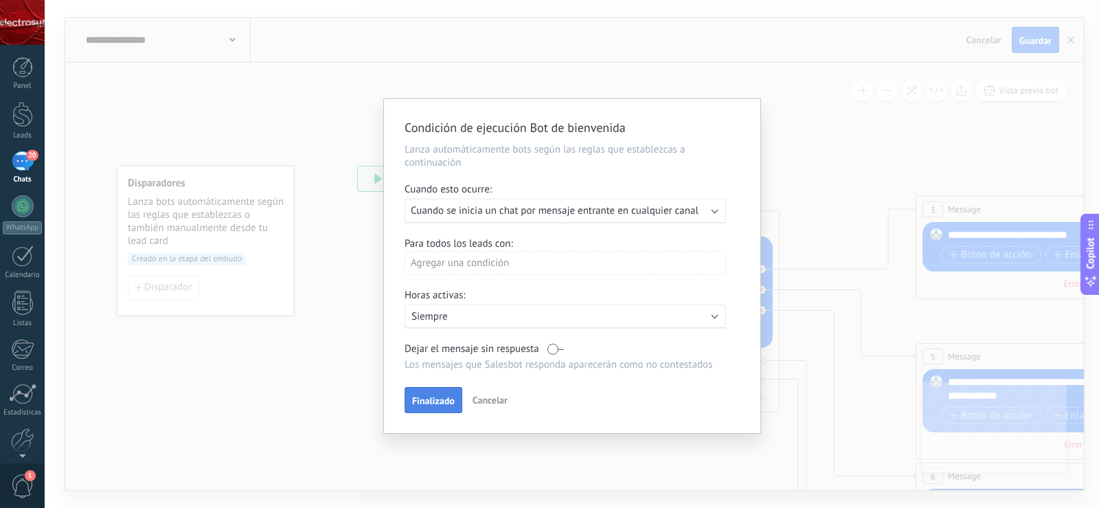
click at [436, 403] on span "Finalizado" at bounding box center [433, 401] width 43 height 10
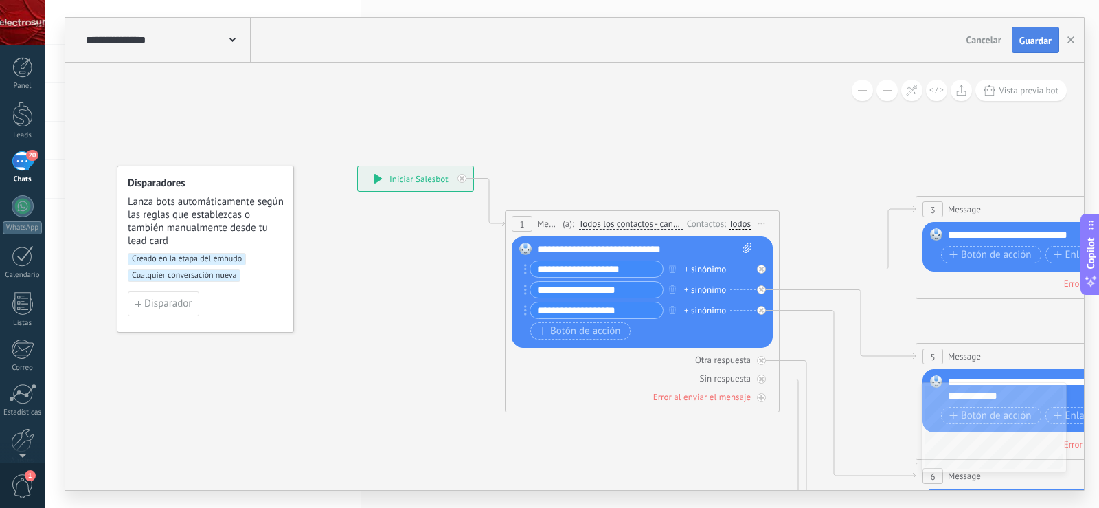
click at [1038, 41] on span "Guardar" at bounding box center [1036, 41] width 32 height 10
click at [178, 306] on span "Disparador" at bounding box center [167, 304] width 47 height 10
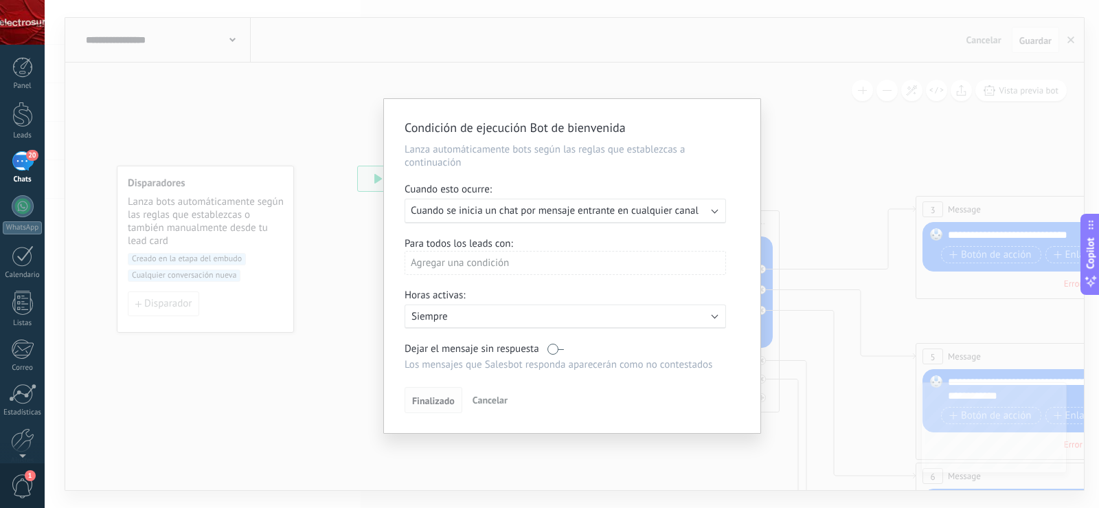
click at [431, 399] on span "Finalizado" at bounding box center [433, 401] width 43 height 10
click at [555, 352] on label at bounding box center [556, 348] width 16 height 13
click at [434, 404] on span "Finalizado" at bounding box center [433, 401] width 43 height 10
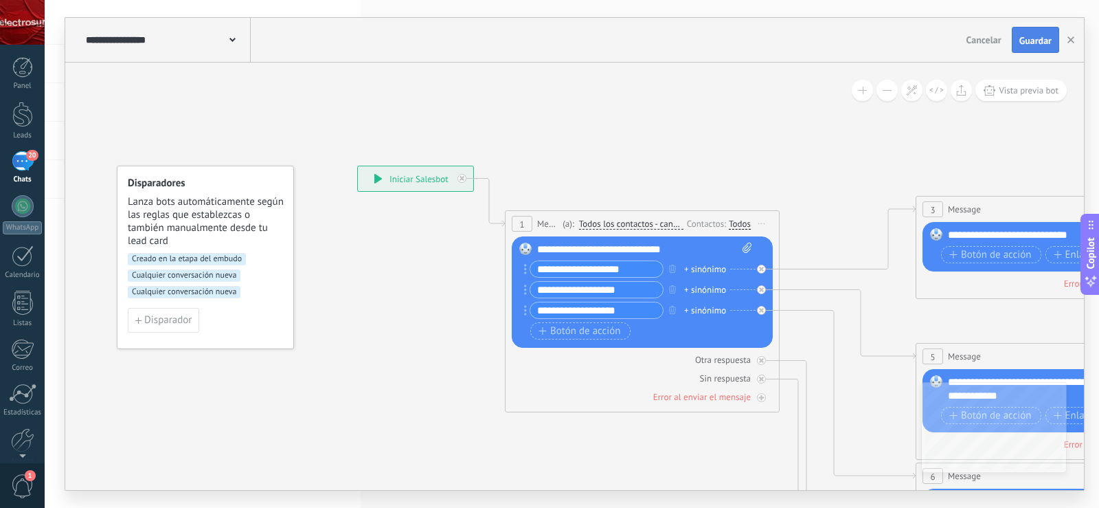
click at [1030, 40] on span "Guardar" at bounding box center [1036, 41] width 32 height 10
click at [1071, 42] on icon "button" at bounding box center [1071, 39] width 7 height 7
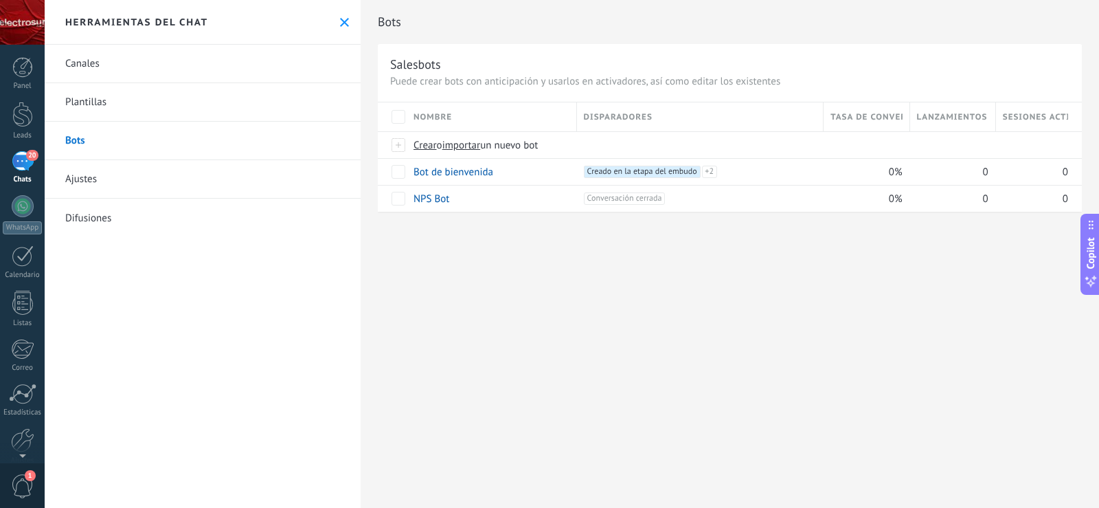
click at [609, 300] on div "Bots Salesbots Puede crear bots con anticipación y usarlos en activadores, así …" at bounding box center [730, 254] width 739 height 508
click at [91, 175] on link "Ajustes" at bounding box center [203, 179] width 316 height 38
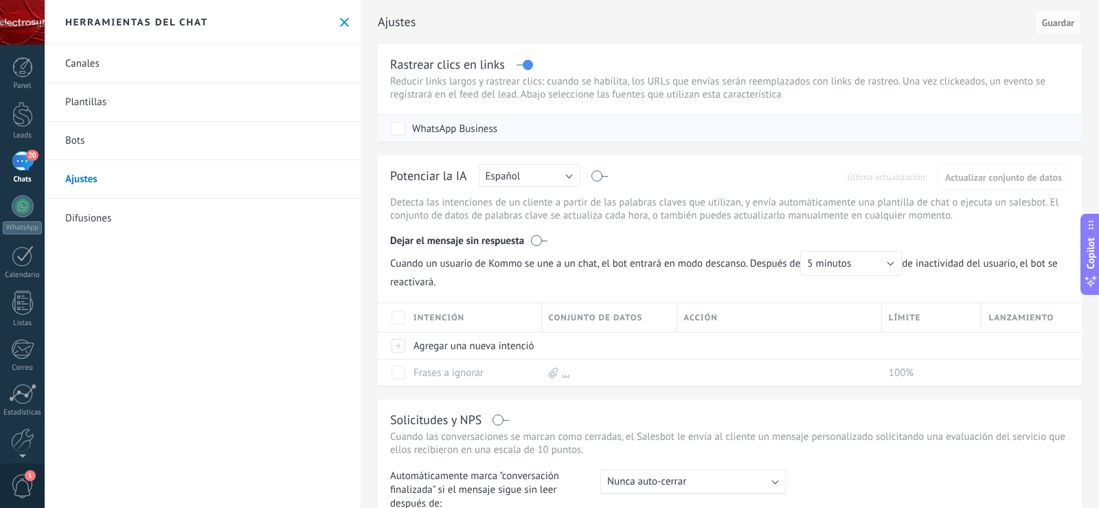
click at [488, 118] on div "WhatsApp Business" at bounding box center [732, 128] width 680 height 26
click at [504, 121] on div "WhatsApp Business" at bounding box center [732, 128] width 680 height 26
click at [522, 132] on div "WhatsApp Business" at bounding box center [732, 128] width 680 height 26
click at [856, 262] on button "5 minutos" at bounding box center [852, 263] width 102 height 25
click at [856, 262] on span "5 minutos" at bounding box center [844, 263] width 105 height 13
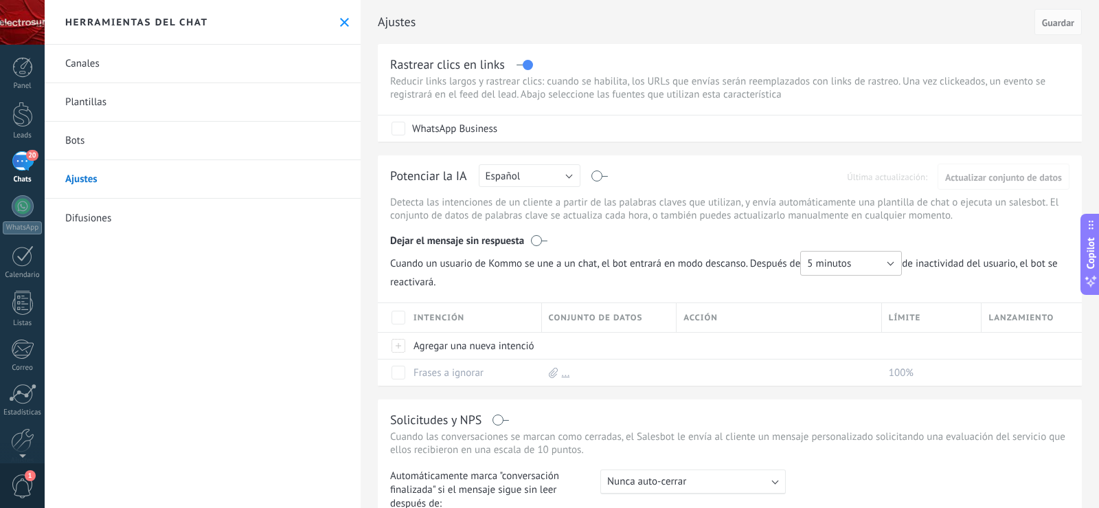
click at [856, 262] on button "5 minutos" at bounding box center [852, 263] width 102 height 25
click at [867, 230] on div "Dejar el mensaje sin respuesta" at bounding box center [730, 238] width 680 height 26
click at [91, 109] on link "Plantillas" at bounding box center [203, 102] width 316 height 38
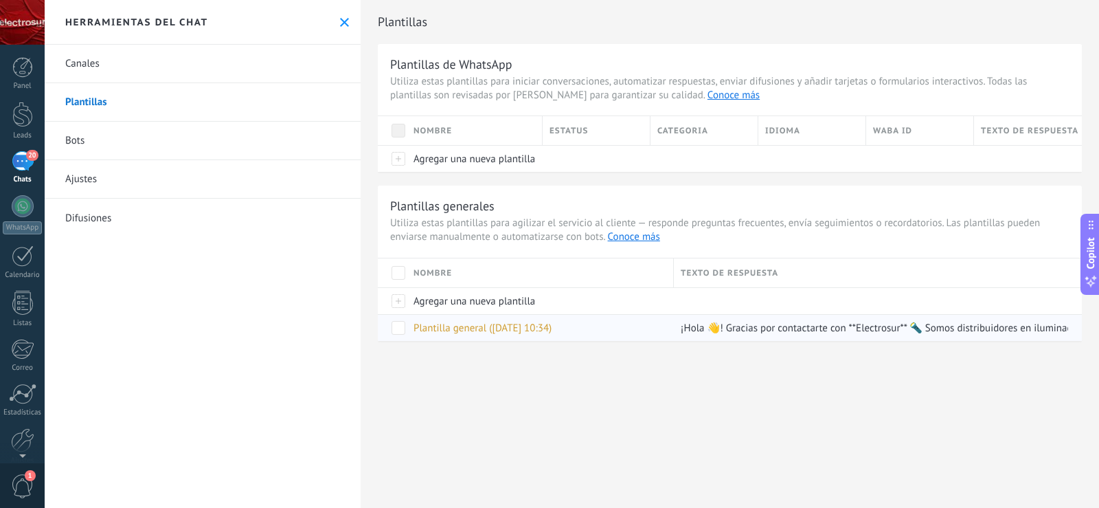
click at [398, 327] on span at bounding box center [399, 328] width 14 height 14
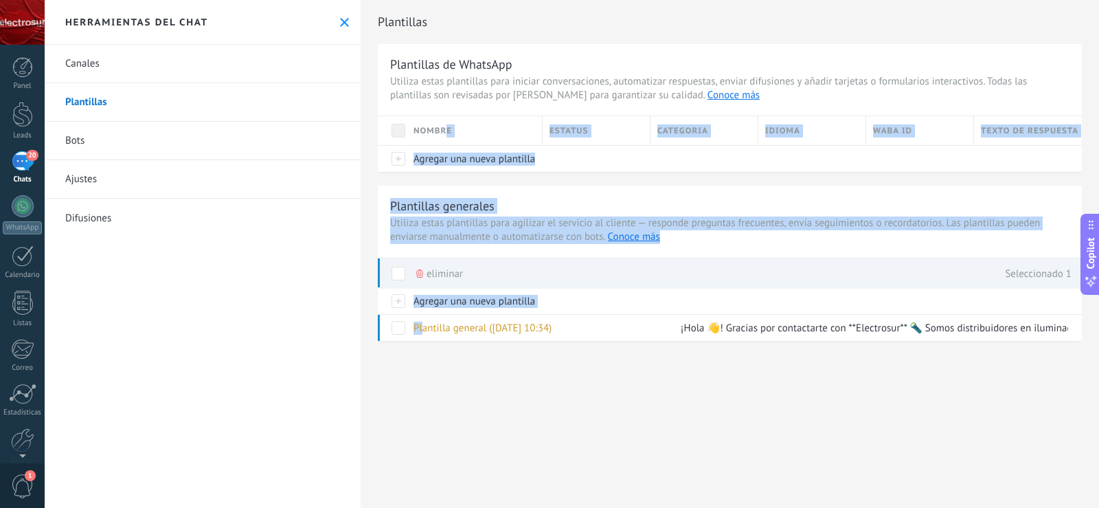
drag, startPoint x: 421, startPoint y: 325, endPoint x: 447, endPoint y: 144, distance: 182.5
click at [447, 144] on div "Plantillas de WhatsApp Utiliza estas plantillas para iniciar conversaciones, au…" at bounding box center [730, 192] width 704 height 297
click at [532, 465] on div "Plantillas Plantillas de WhatsApp Utiliza estas plantillas para iniciar convers…" at bounding box center [730, 254] width 739 height 508
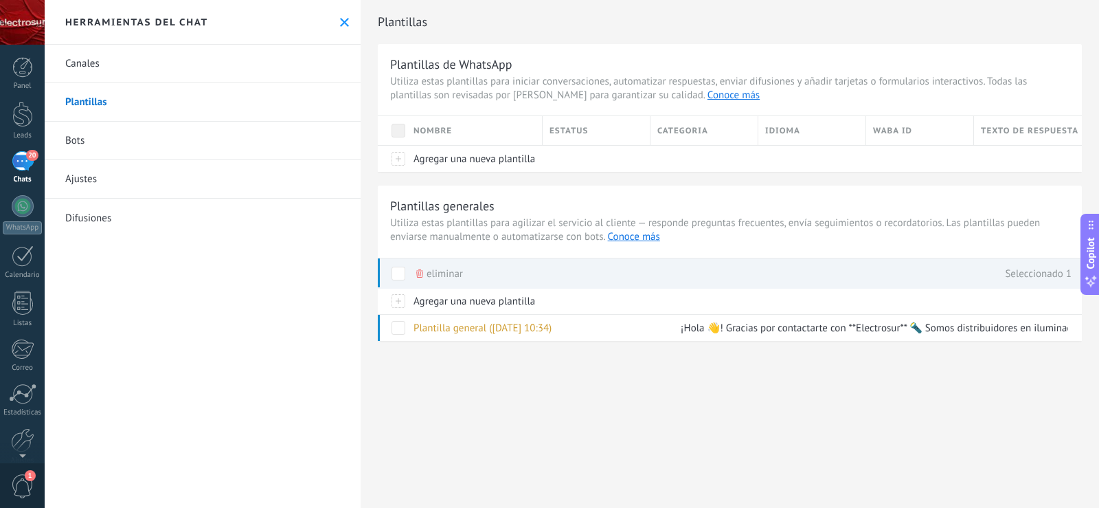
click at [125, 93] on link "Plantillas" at bounding box center [203, 102] width 316 height 38
click at [111, 74] on link "Canales" at bounding box center [203, 64] width 316 height 38
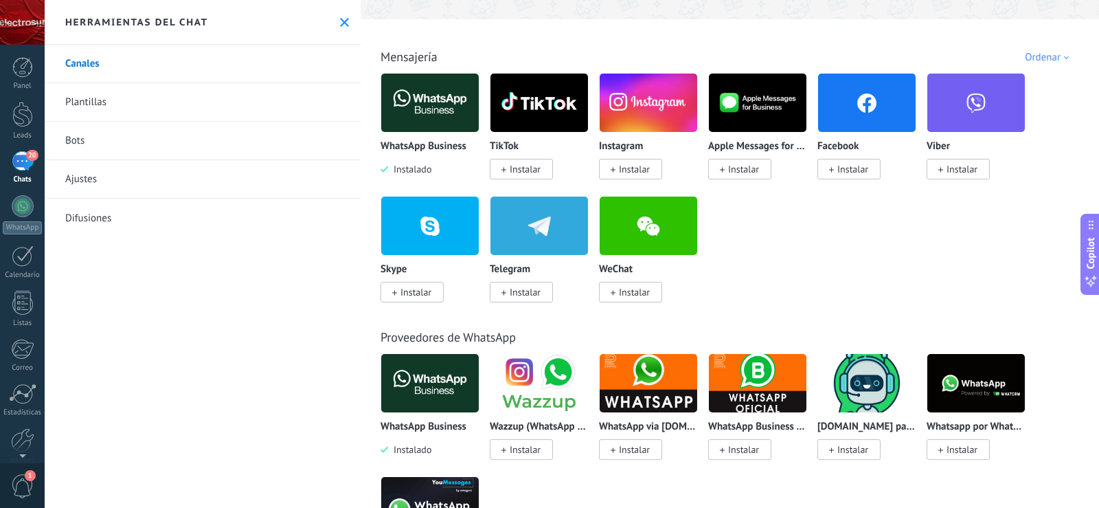
scroll to position [206, 0]
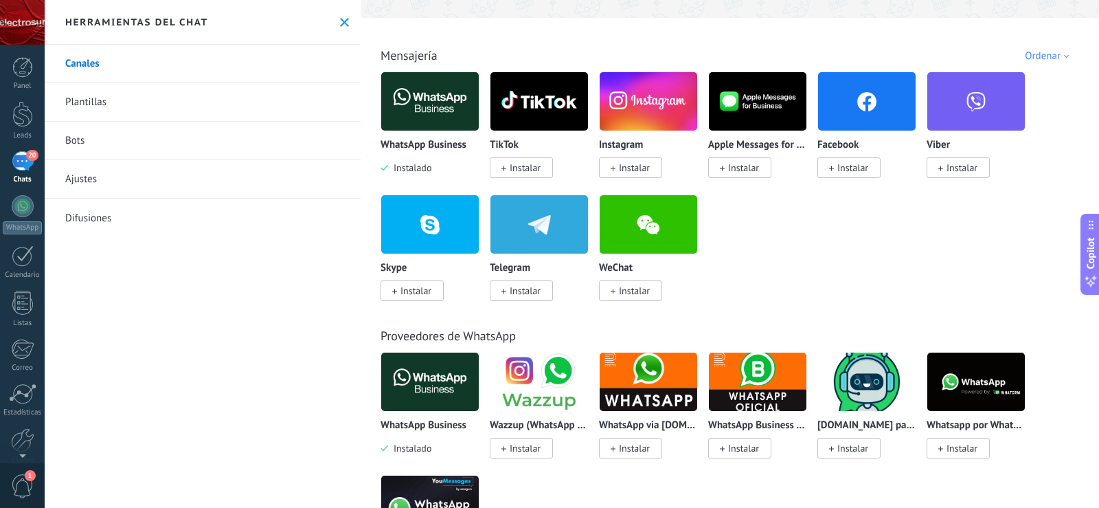
click at [750, 379] on img at bounding box center [758, 381] width 98 height 67
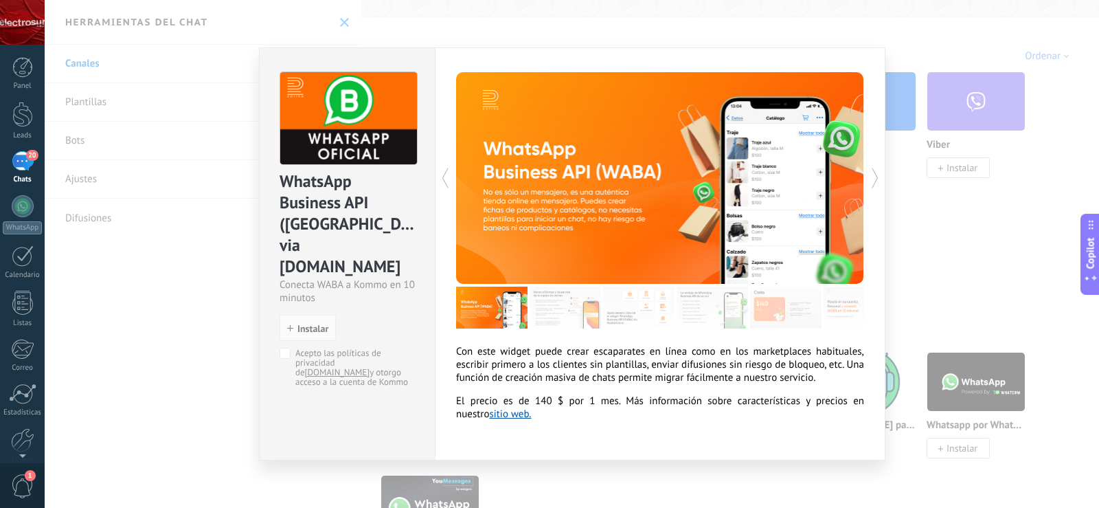
click at [967, 280] on div "WhatsApp Business API (WABA) via Radist.Online Conecta WABA a Kommo en 10 minut…" at bounding box center [572, 254] width 1055 height 508
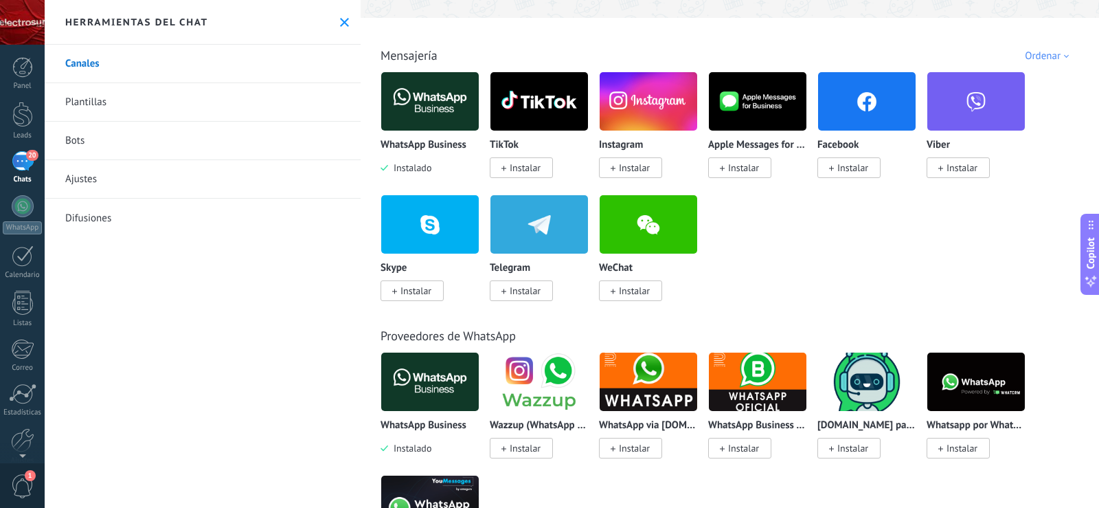
click at [93, 177] on link "Ajustes" at bounding box center [203, 179] width 316 height 38
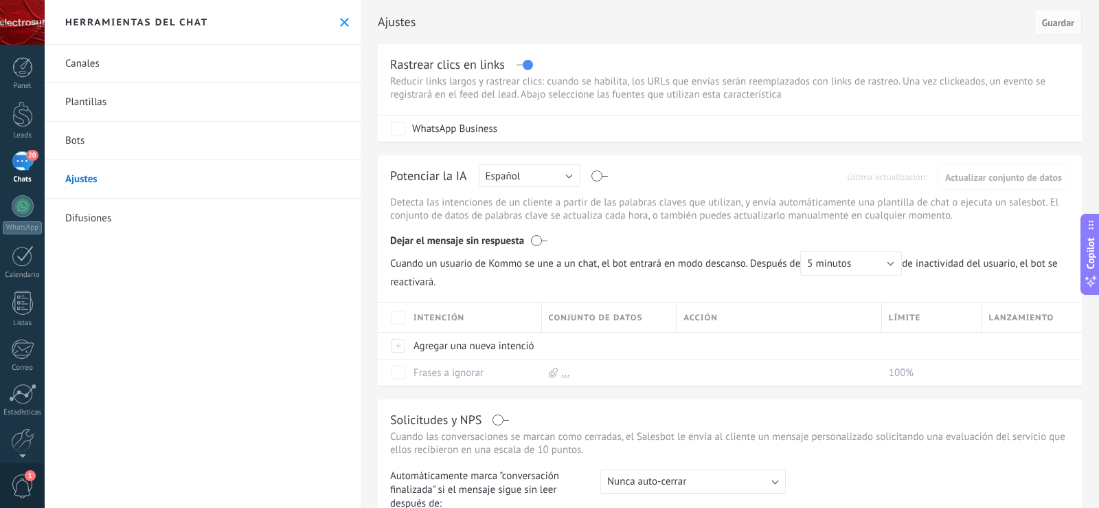
click at [96, 143] on link "Bots" at bounding box center [203, 141] width 316 height 38
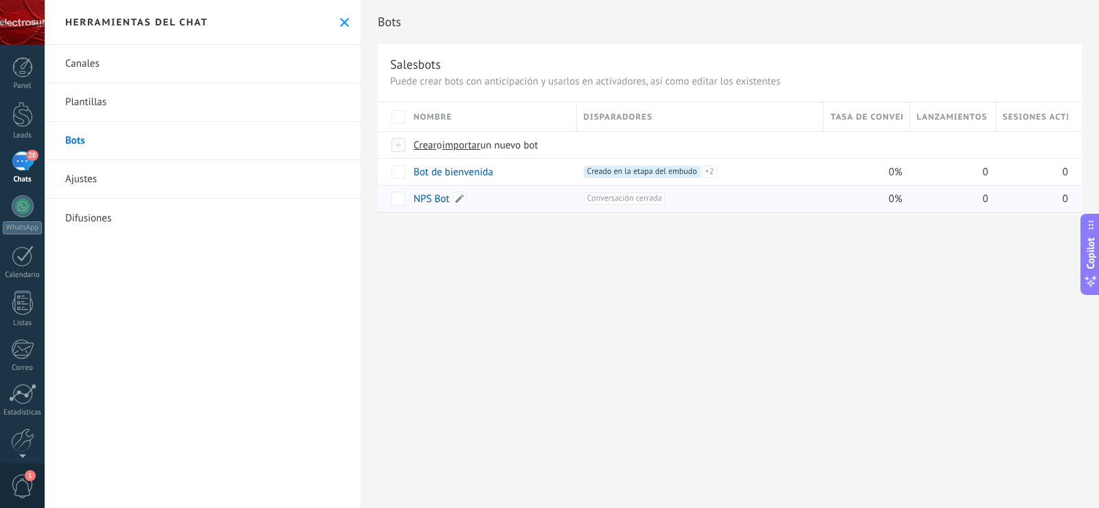
click at [426, 197] on link "NPS Bot" at bounding box center [432, 198] width 36 height 13
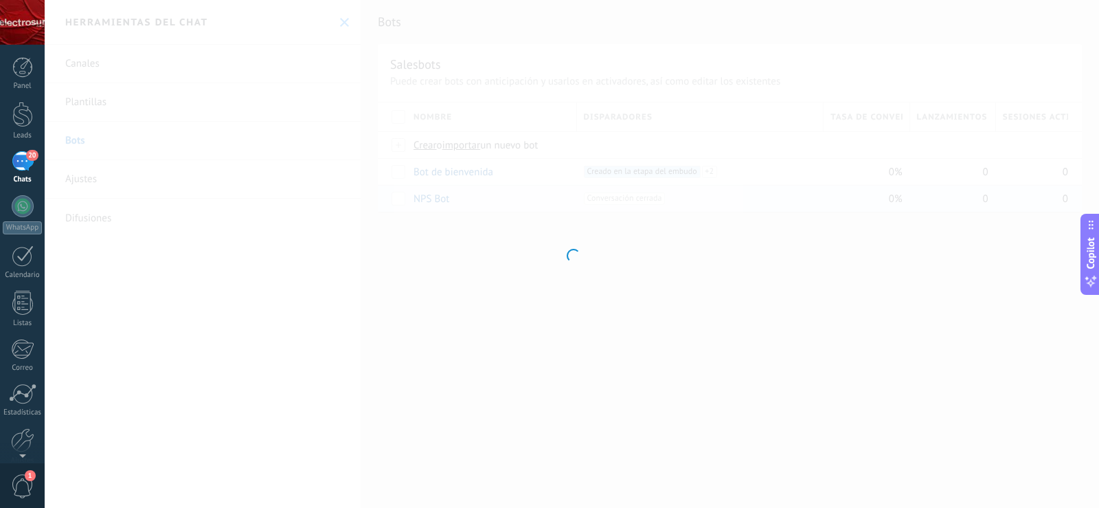
type input "*******"
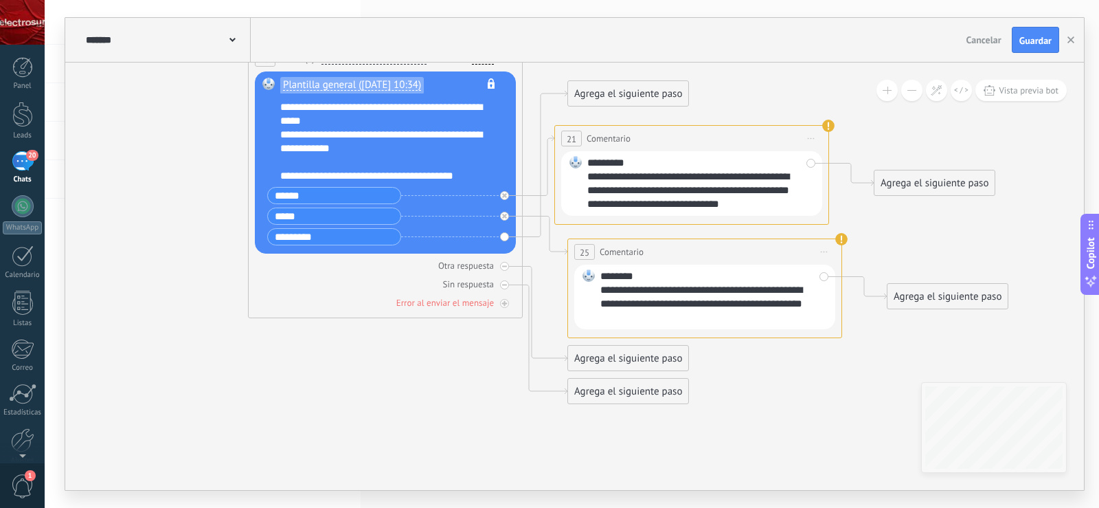
drag, startPoint x: 539, startPoint y: 425, endPoint x: 478, endPoint y: 443, distance: 63.3
click at [478, 443] on icon at bounding box center [531, 33] width 1549 height 1427
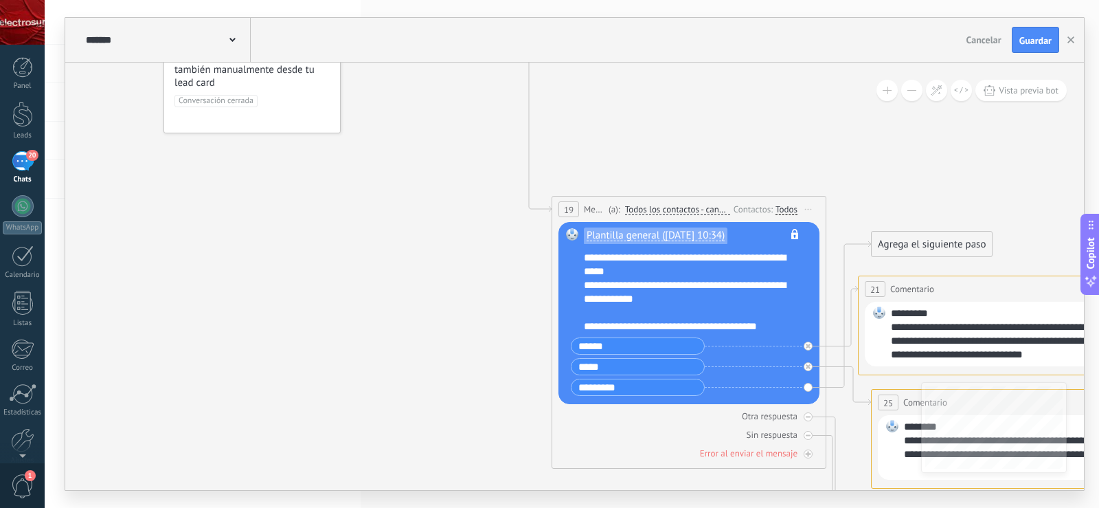
drag, startPoint x: 697, startPoint y: 87, endPoint x: 848, endPoint y: 237, distance: 212.3
click at [1009, 237] on icon at bounding box center [834, 184] width 1549 height 1427
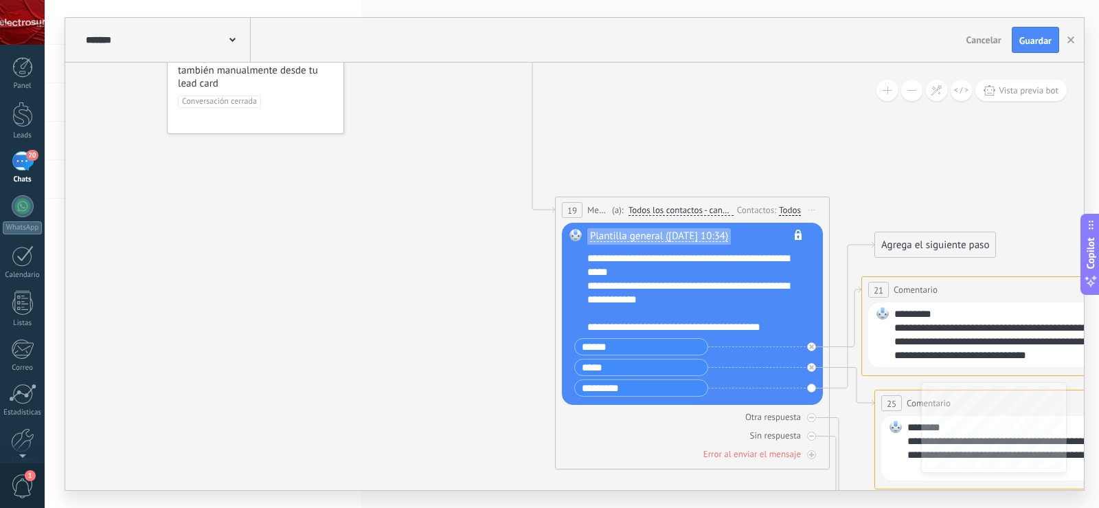
click at [298, 280] on icon at bounding box center [838, 185] width 1549 height 1427
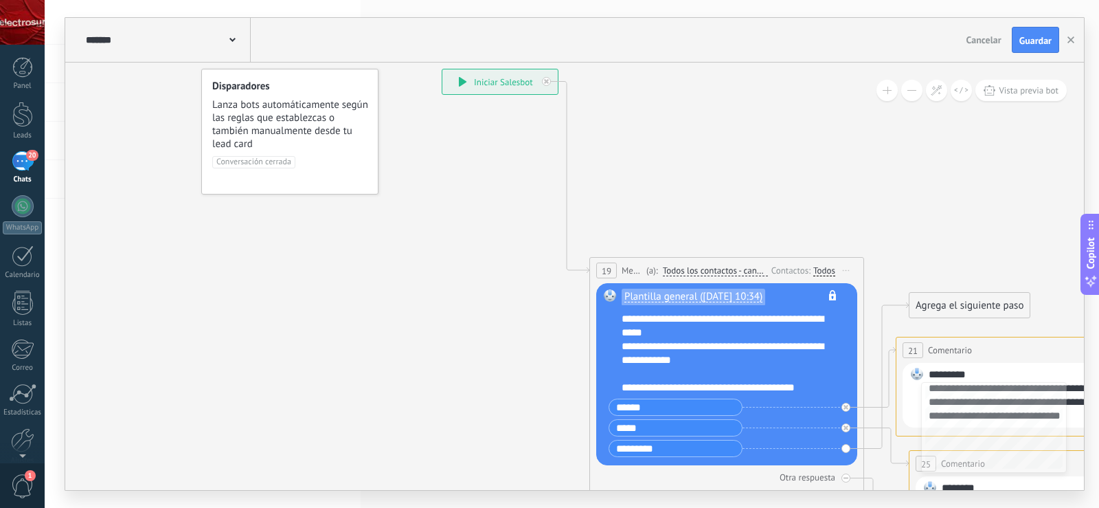
click at [278, 163] on span "Conversación cerrada" at bounding box center [253, 162] width 83 height 12
drag, startPoint x: 301, startPoint y: 295, endPoint x: 315, endPoint y: 350, distance: 56.8
click at [315, 350] on icon at bounding box center [872, 245] width 1549 height 1427
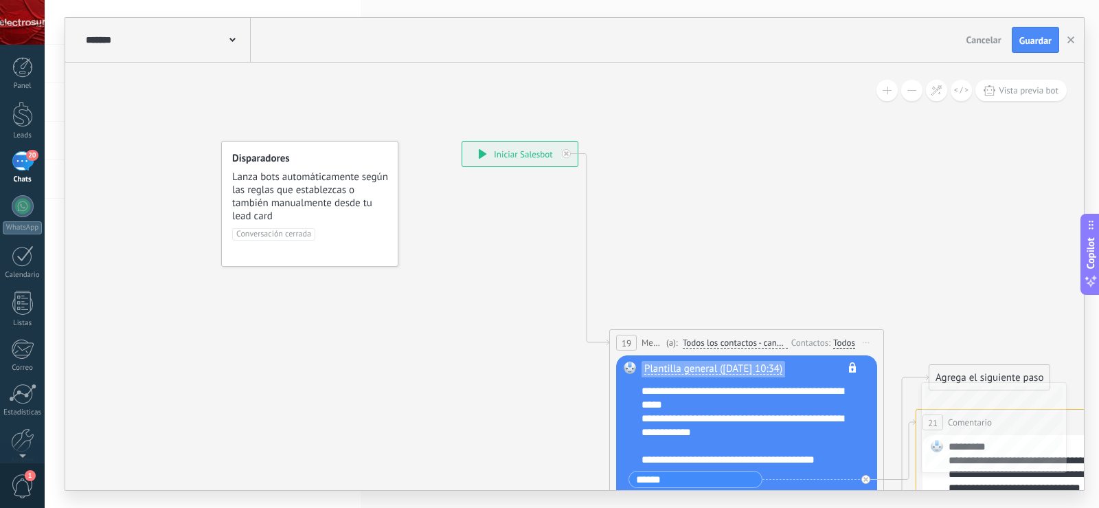
click at [290, 241] on div "Conversación cerrada" at bounding box center [309, 239] width 155 height 22
click at [292, 236] on span "Conversación cerrada" at bounding box center [273, 234] width 83 height 12
click at [243, 208] on span "Lanza bots automáticamente según las reglas que establezcas o también manualmen…" at bounding box center [310, 196] width 157 height 52
click at [256, 194] on span "Lanza bots automáticamente según las reglas que establezcas o también manualmen…" at bounding box center [310, 196] width 157 height 52
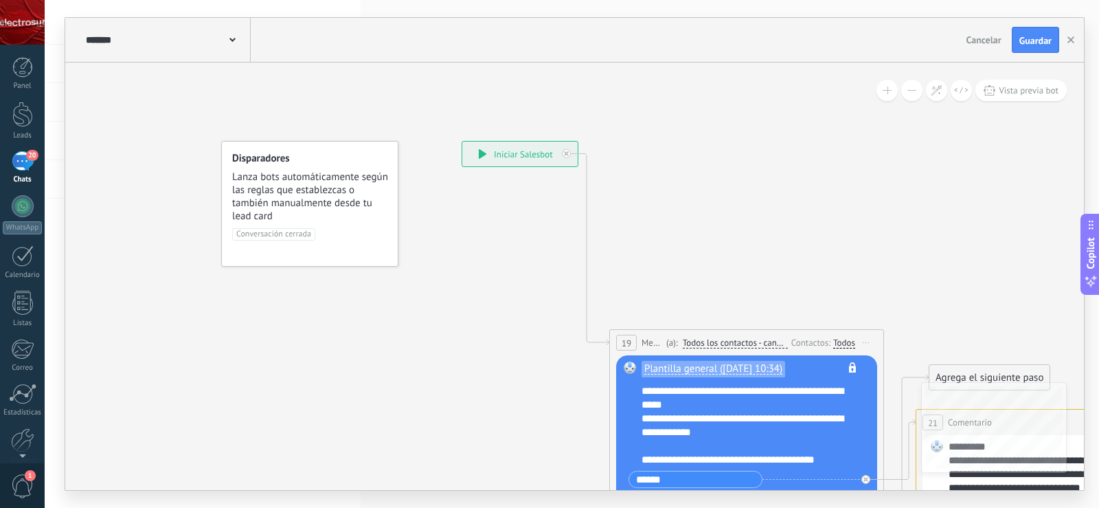
click at [271, 181] on span "Lanza bots automáticamente según las reglas que establezcas o también manualmen…" at bounding box center [310, 196] width 157 height 52
drag, startPoint x: 300, startPoint y: 113, endPoint x: 387, endPoint y: 146, distance: 93.1
click at [383, 146] on icon at bounding box center [892, 317] width 1549 height 1427
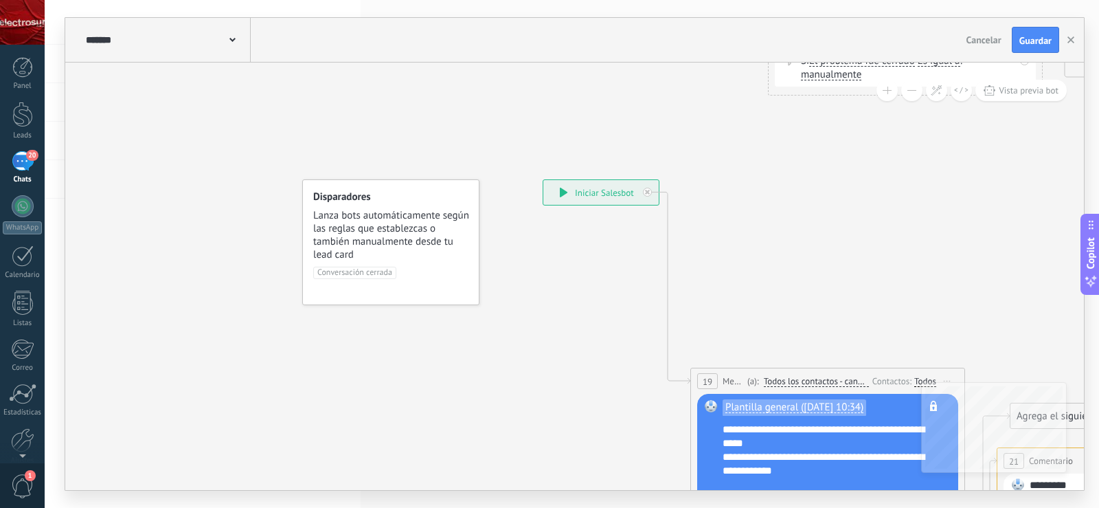
drag, startPoint x: 946, startPoint y: 164, endPoint x: 900, endPoint y: 238, distance: 87.1
click at [900, 238] on icon at bounding box center [973, 356] width 1549 height 1427
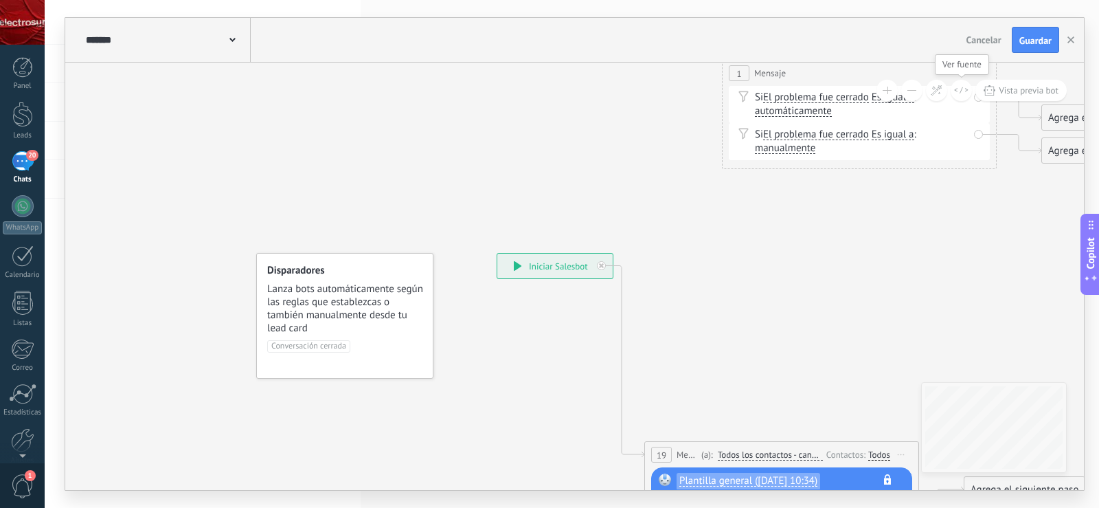
click at [965, 88] on icon at bounding box center [961, 91] width 14 height 8
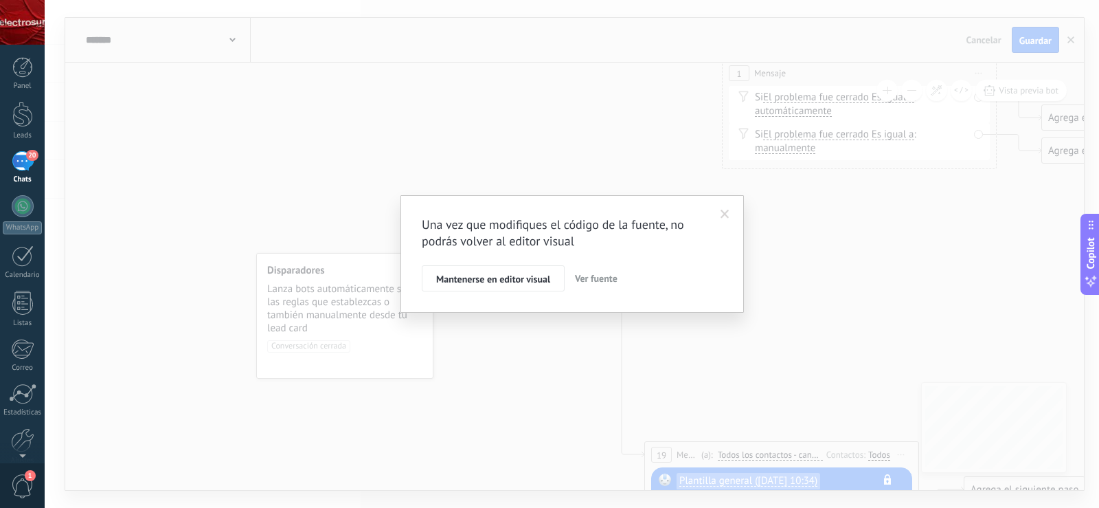
click at [728, 209] on span at bounding box center [725, 214] width 23 height 23
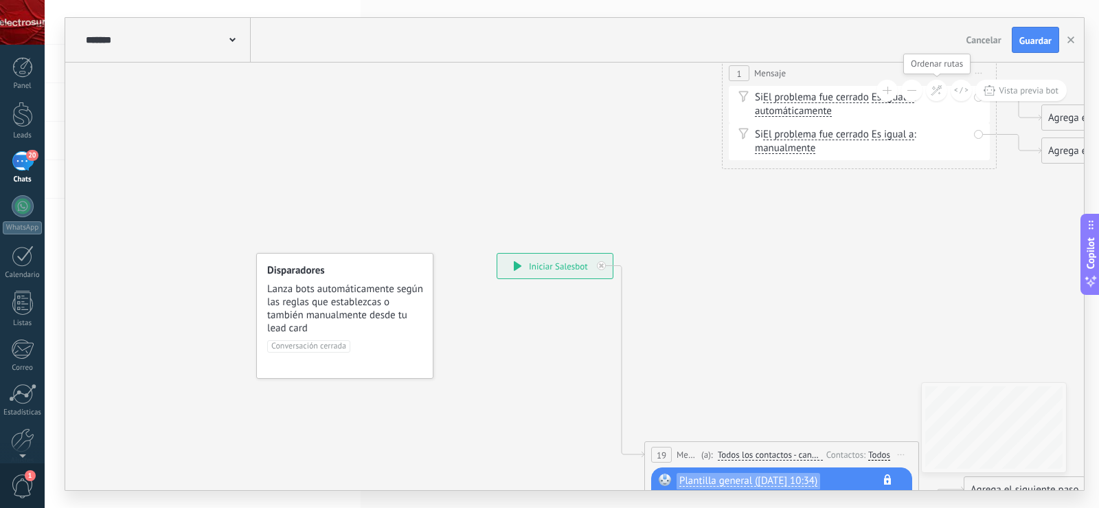
click at [940, 89] on use at bounding box center [938, 90] width 10 height 10
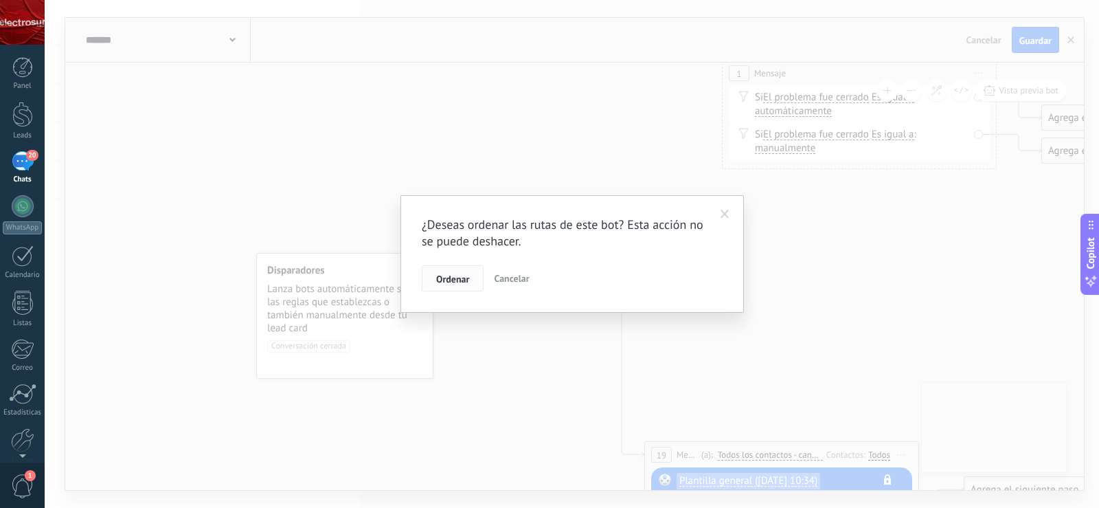
click at [466, 281] on span "Ordenar" at bounding box center [452, 279] width 33 height 10
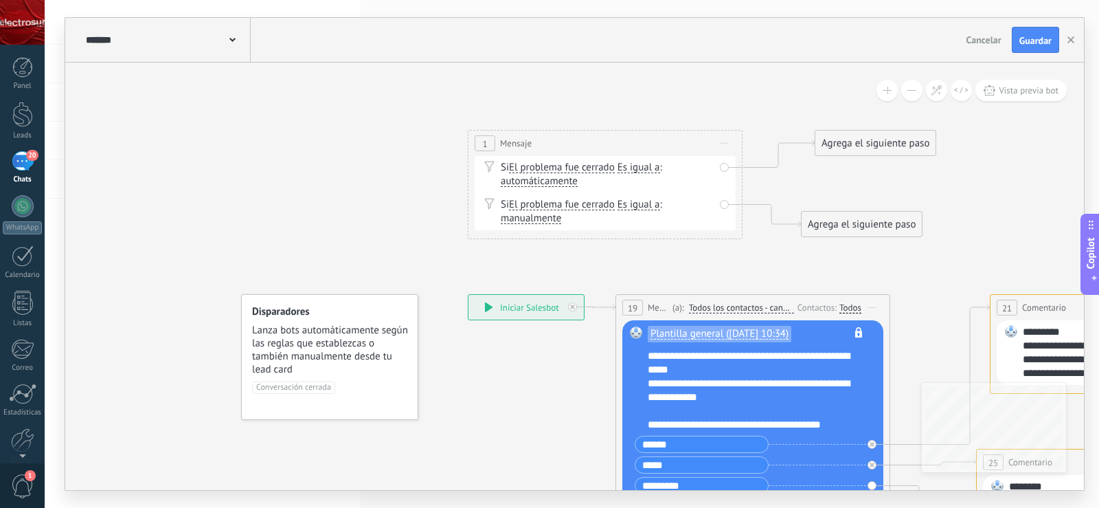
drag, startPoint x: 519, startPoint y: 408, endPoint x: 396, endPoint y: 460, distance: 133.4
click at [396, 460] on icon at bounding box center [926, 448] width 1604 height 1324
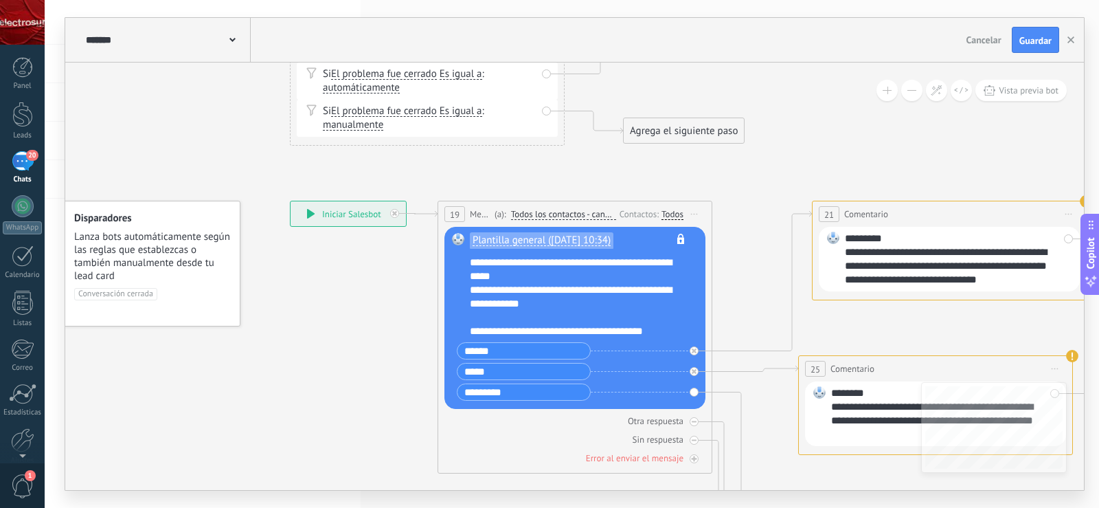
drag, startPoint x: 815, startPoint y: 291, endPoint x: 720, endPoint y: 53, distance: 256.0
click at [720, 53] on div "**********" at bounding box center [574, 254] width 1019 height 472
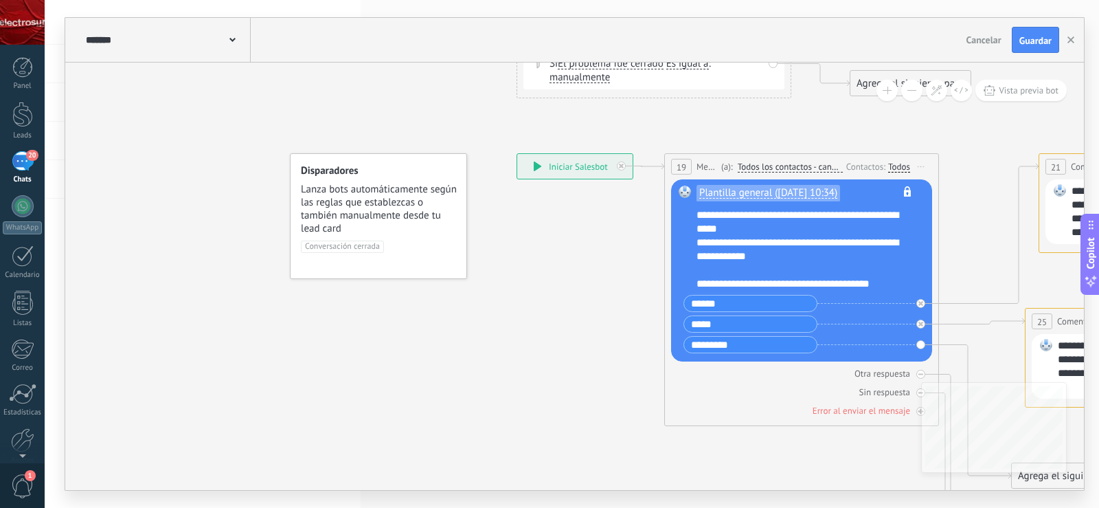
drag, startPoint x: 734, startPoint y: 409, endPoint x: 886, endPoint y: 459, distance: 159.9
click at [889, 460] on icon at bounding box center [975, 307] width 1604 height 1324
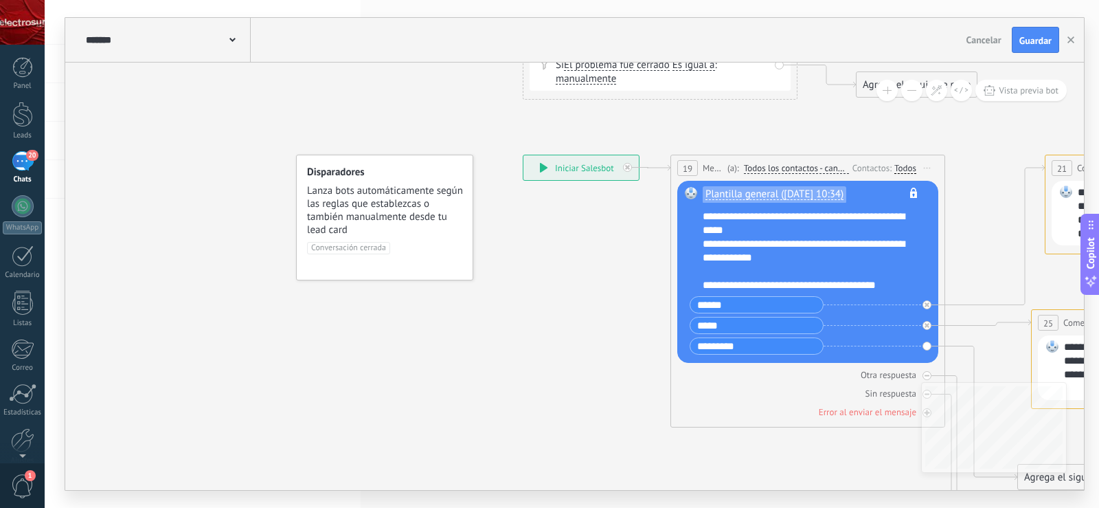
click at [373, 199] on span "Lanza bots automáticamente según las reglas que establezcas o también manualmen…" at bounding box center [385, 210] width 157 height 52
click at [350, 190] on span "Lanza bots automáticamente según las reglas que establezcas o también manualmen…" at bounding box center [385, 210] width 157 height 52
click at [394, 203] on span "Lanza bots automáticamente según las reglas que establezcas o también manualmen…" at bounding box center [385, 210] width 157 height 52
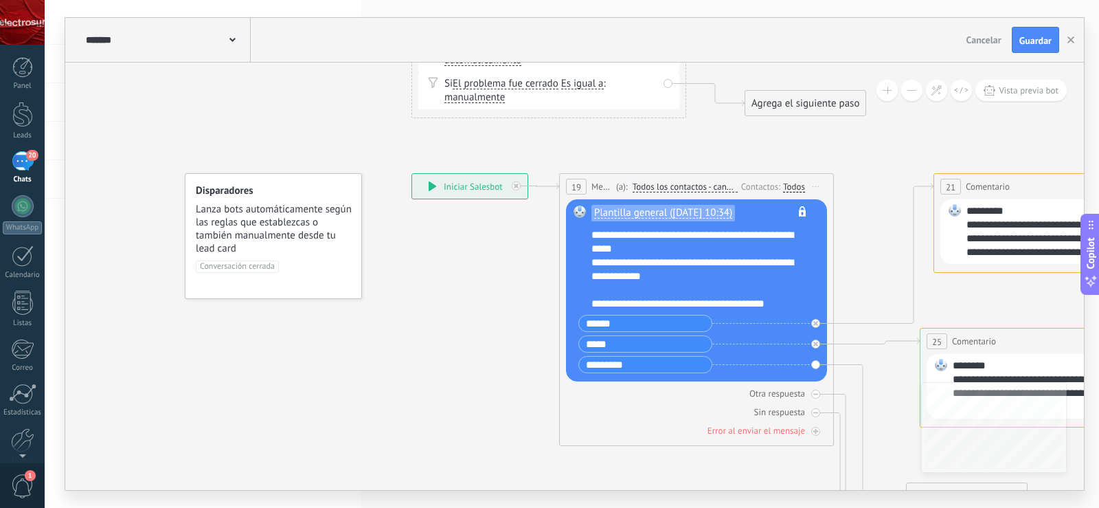
drag, startPoint x: 504, startPoint y: 244, endPoint x: 439, endPoint y: 252, distance: 65.8
click at [439, 252] on icon at bounding box center [870, 327] width 1604 height 1324
click at [676, 184] on span "Todos los contactos - canales seleccionados" at bounding box center [684, 186] width 105 height 11
click at [676, 184] on button "Todos los contactos - canales seleccionados" at bounding box center [711, 187] width 172 height 25
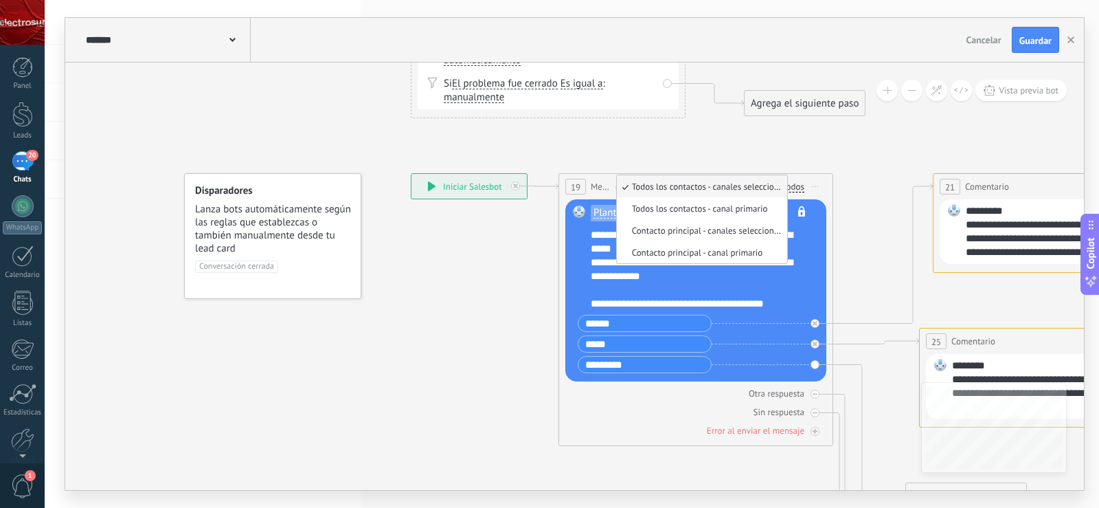
click at [455, 263] on icon at bounding box center [869, 327] width 1604 height 1324
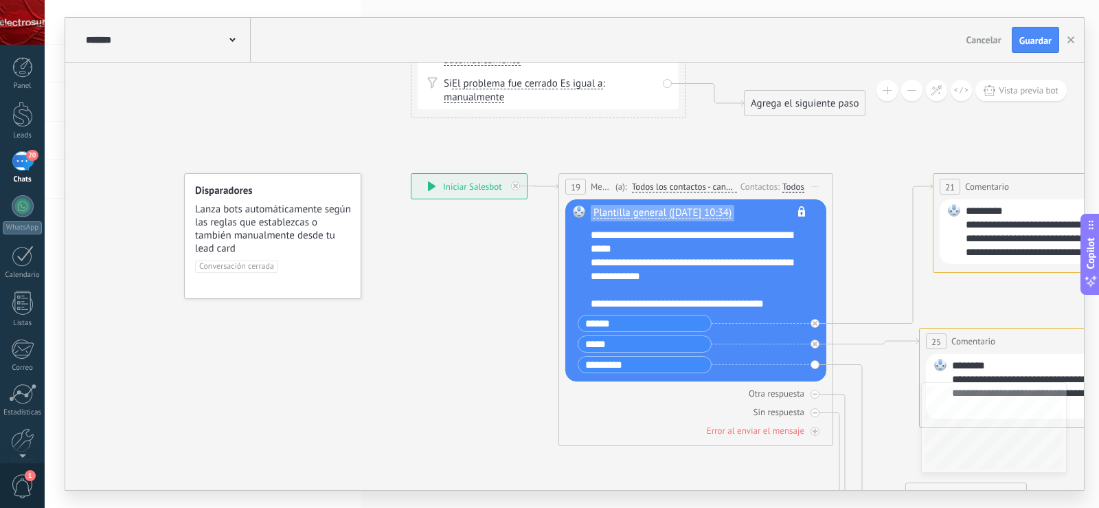
click at [790, 189] on div "Todos" at bounding box center [794, 186] width 22 height 11
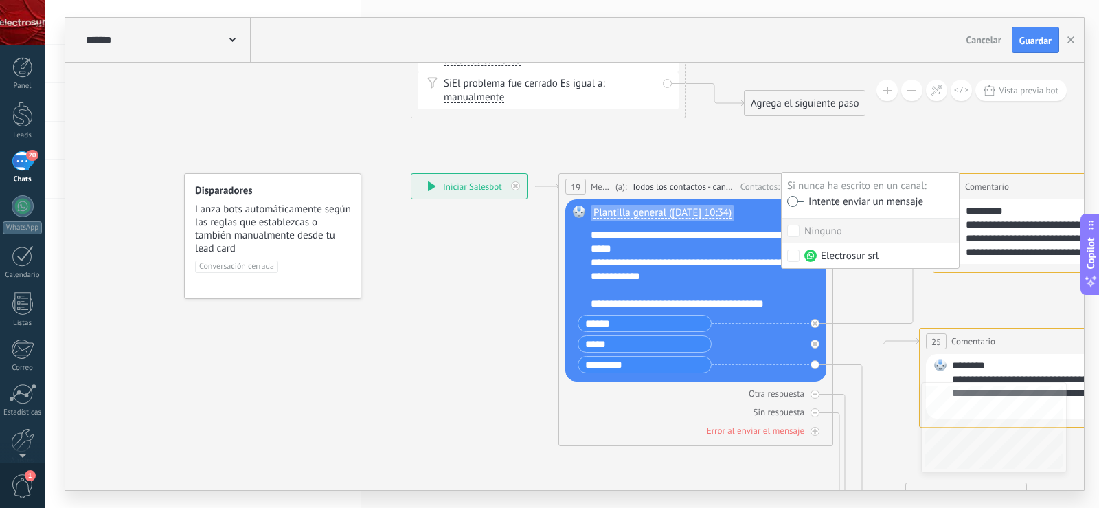
click at [842, 203] on div "Intente enviar un mensaje" at bounding box center [864, 203] width 120 height 12
click at [456, 249] on icon at bounding box center [869, 327] width 1604 height 1324
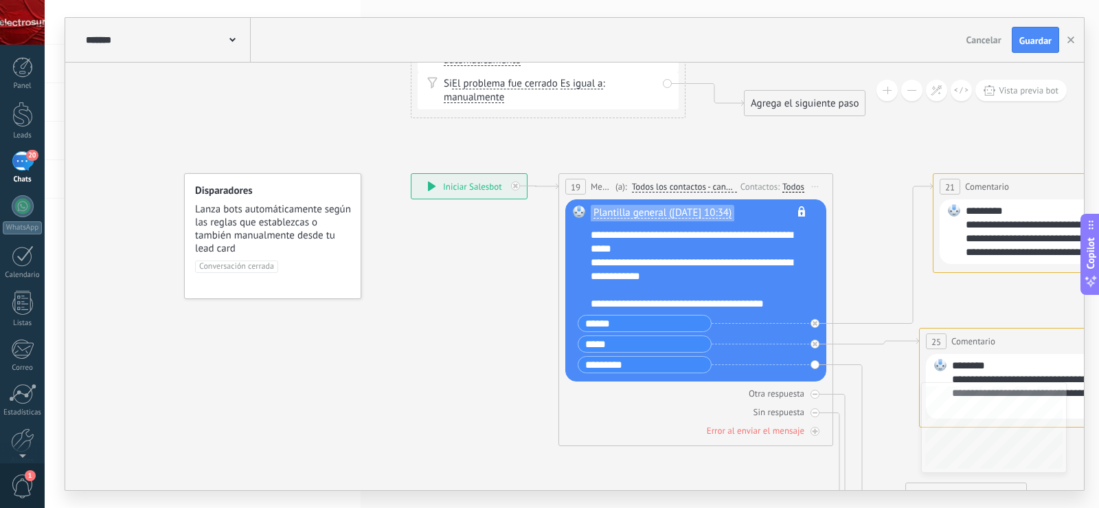
click at [577, 186] on span "19" at bounding box center [576, 187] width 10 height 12
click at [596, 188] on span "Mensaje" at bounding box center [601, 186] width 21 height 13
click at [693, 208] on span "Plantilla general ([DATE] 10:34)" at bounding box center [663, 213] width 138 height 11
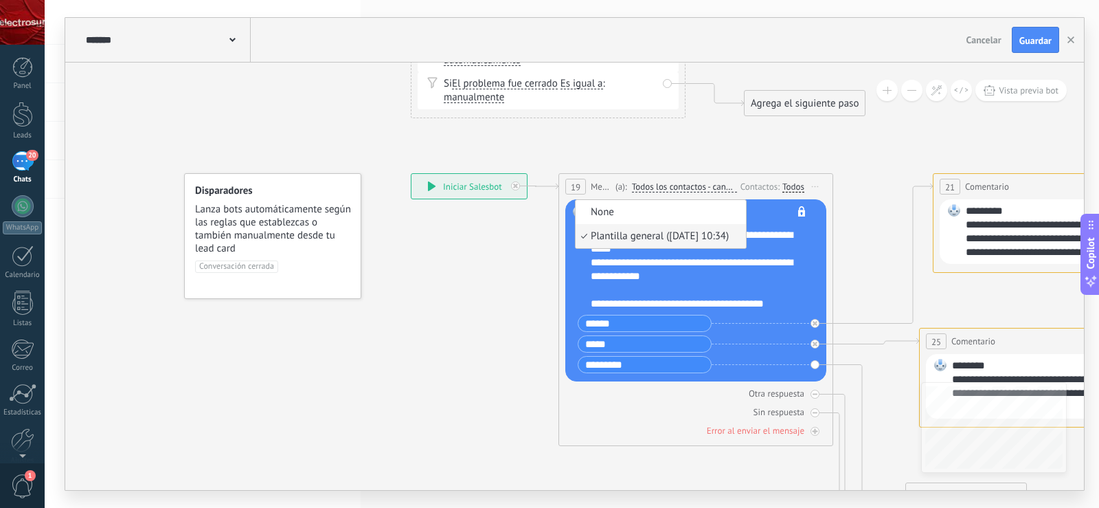
drag, startPoint x: 458, startPoint y: 246, endPoint x: 558, endPoint y: 247, distance: 99.7
click at [458, 247] on icon at bounding box center [869, 327] width 1604 height 1324
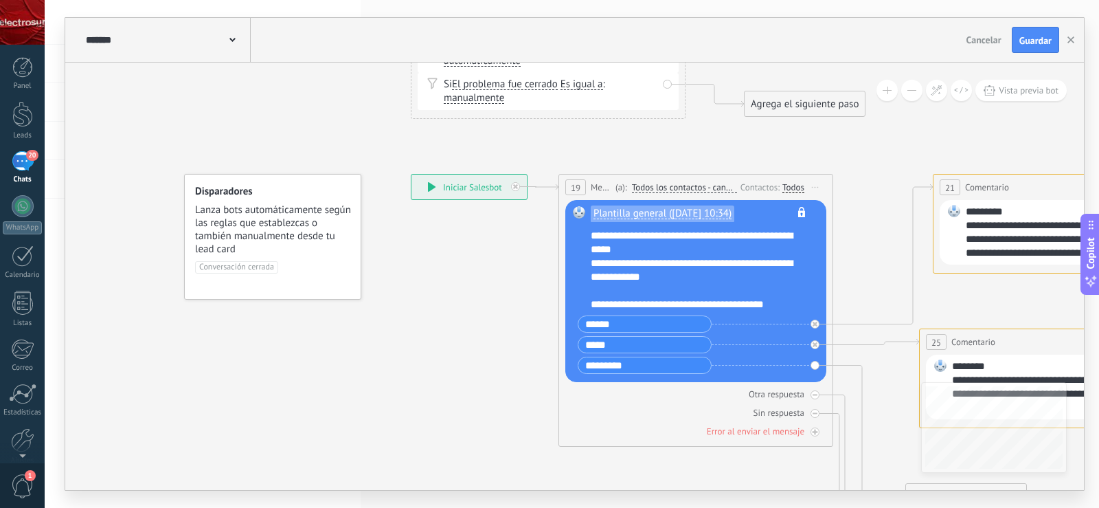
click at [616, 209] on span "Plantilla general ([DATE] 10:34)" at bounding box center [663, 213] width 138 height 11
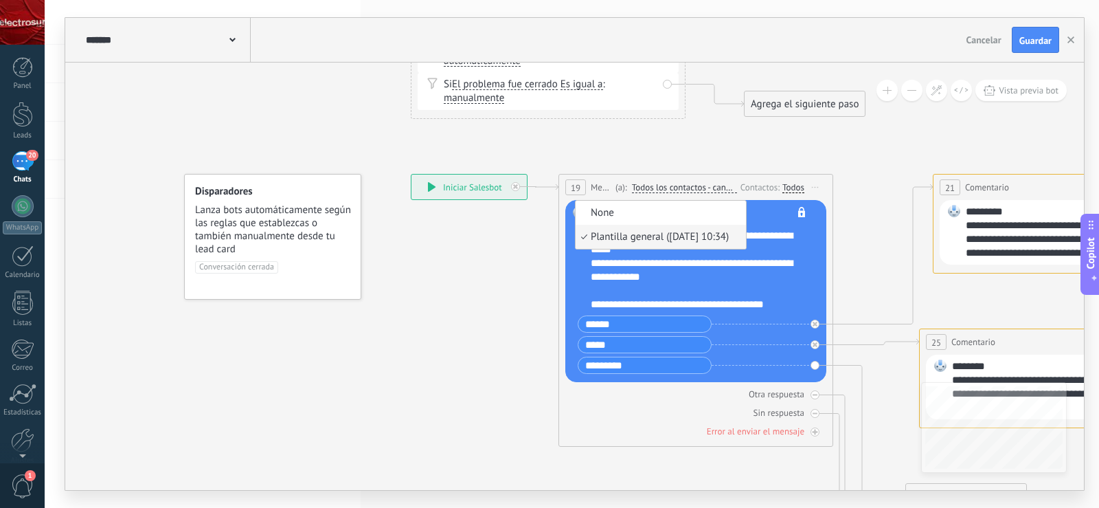
click at [512, 265] on icon at bounding box center [869, 328] width 1604 height 1324
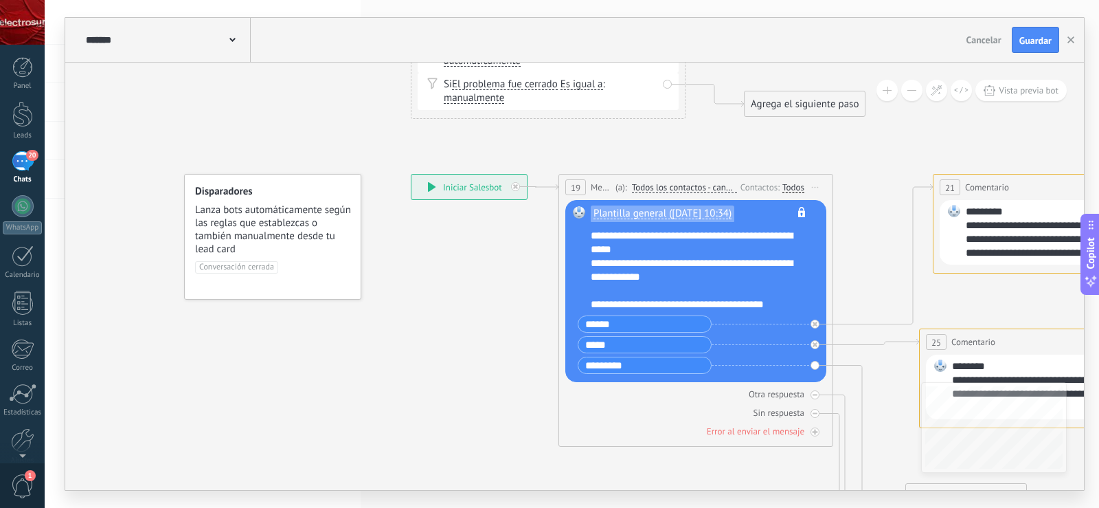
click at [579, 210] on rect at bounding box center [579, 212] width 12 height 12
drag, startPoint x: 484, startPoint y: 258, endPoint x: 409, endPoint y: 248, distance: 76.2
click at [408, 256] on icon at bounding box center [869, 328] width 1604 height 1324
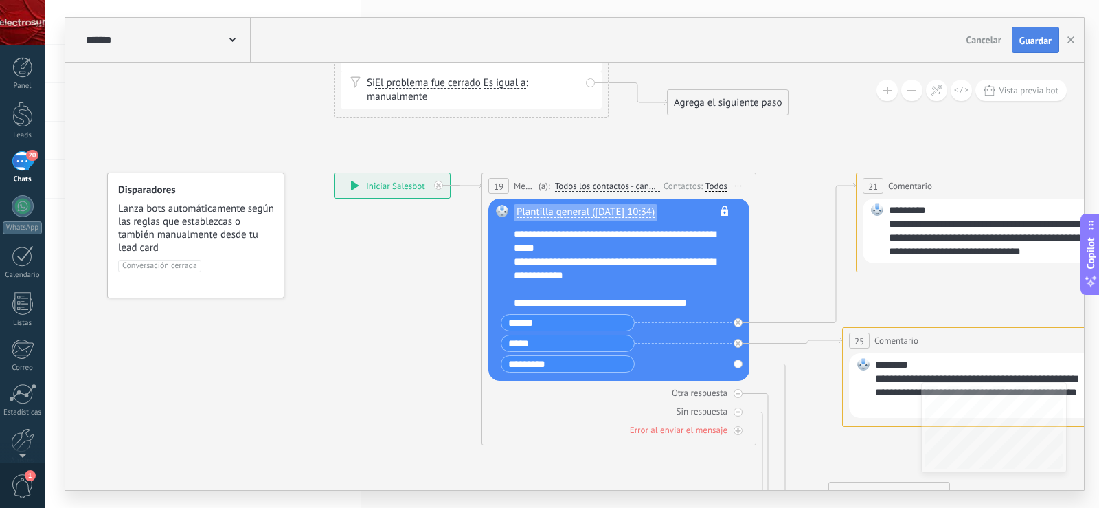
click at [1029, 48] on button "Guardar" at bounding box center [1035, 40] width 47 height 26
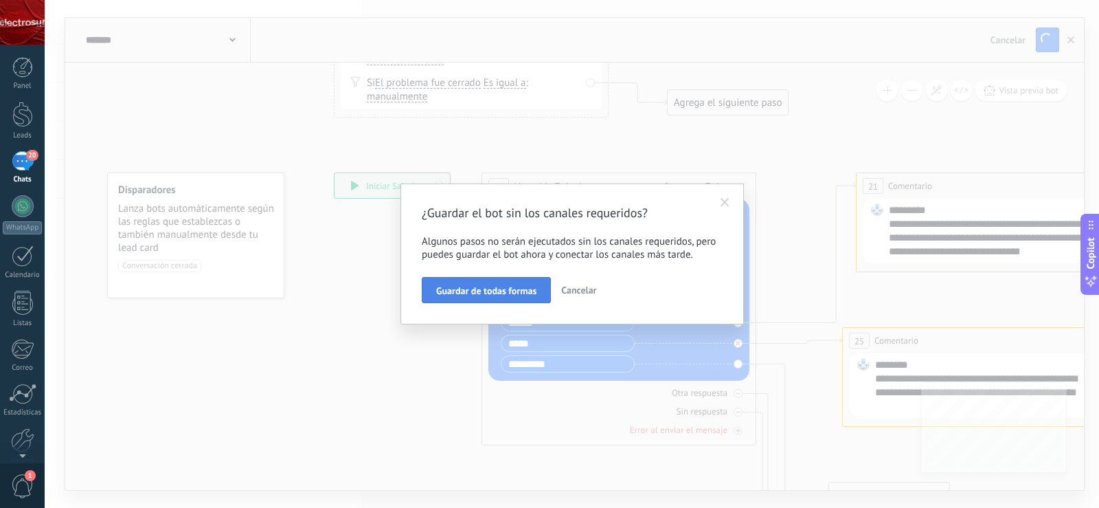
click at [511, 288] on span "Guardar de todas formas" at bounding box center [486, 291] width 100 height 10
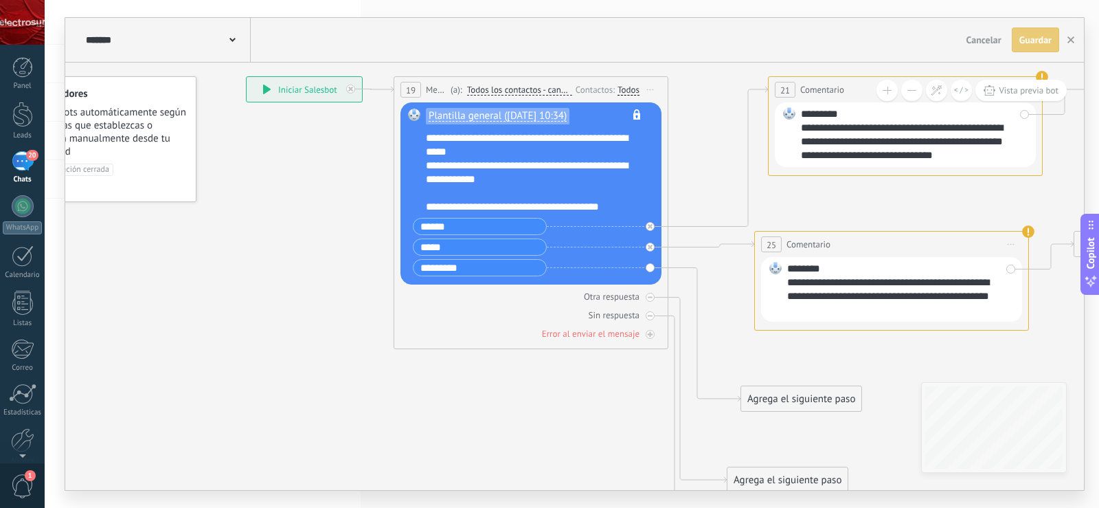
drag, startPoint x: 814, startPoint y: 254, endPoint x: 722, endPoint y: 151, distance: 138.7
click at [722, 151] on icon at bounding box center [704, 230] width 1604 height 1324
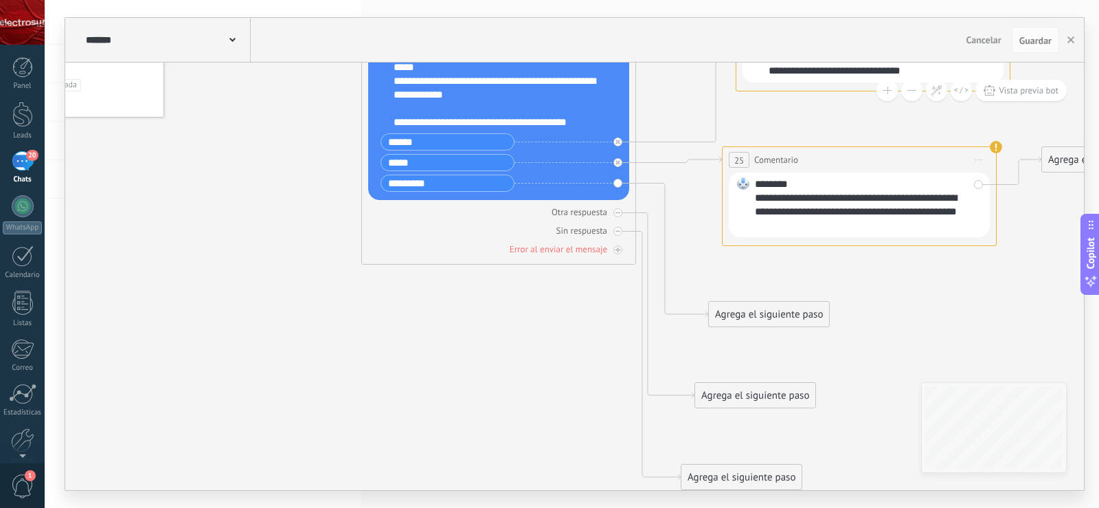
drag, startPoint x: 734, startPoint y: 167, endPoint x: 706, endPoint y: 89, distance: 82.4
click at [706, 89] on icon at bounding box center [672, 146] width 1604 height 1324
click at [614, 232] on div at bounding box center [618, 231] width 9 height 9
click at [618, 212] on icon at bounding box center [618, 212] width 5 height 1
click at [618, 253] on div at bounding box center [618, 249] width 9 height 9
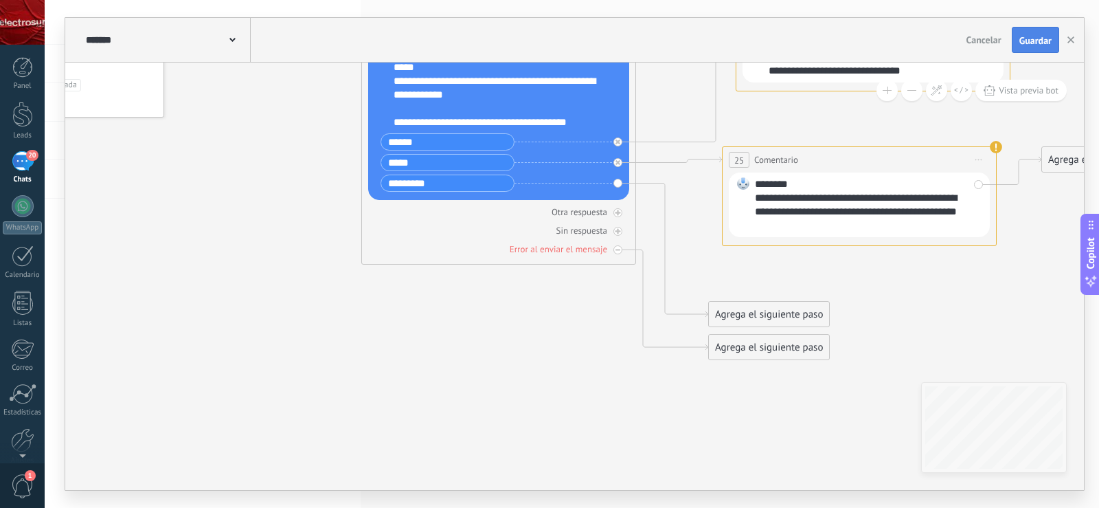
click at [1037, 49] on button "Guardar" at bounding box center [1035, 40] width 47 height 26
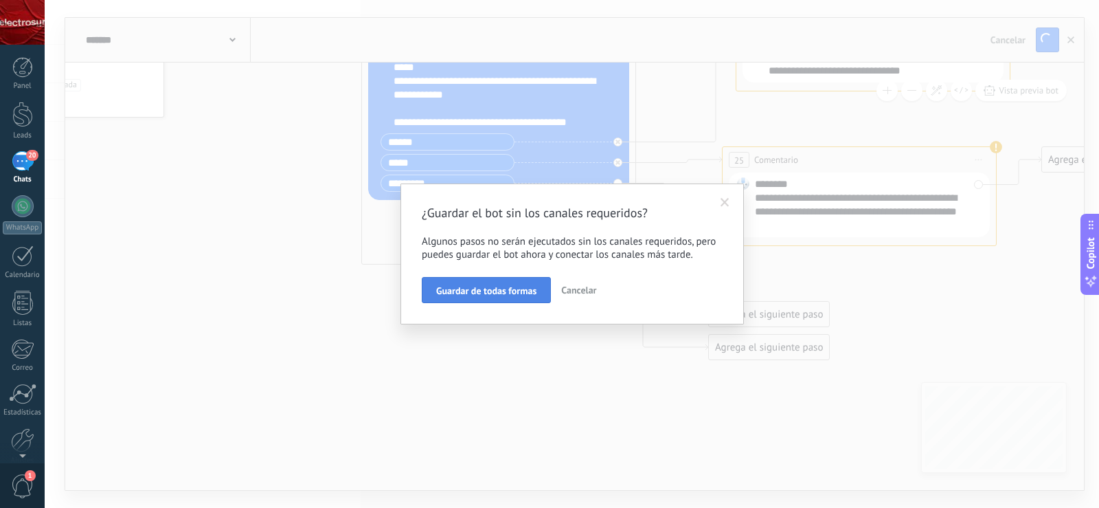
click at [514, 289] on span "Guardar de todas formas" at bounding box center [486, 291] width 100 height 10
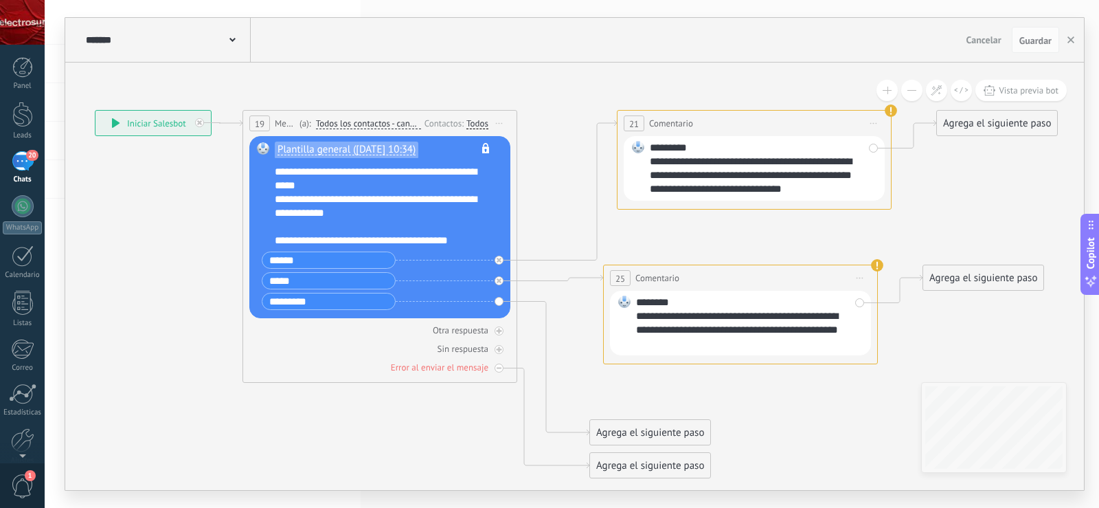
drag, startPoint x: 388, startPoint y: 466, endPoint x: 398, endPoint y: 422, distance: 45.2
click at [344, 497] on div "**********" at bounding box center [572, 254] width 1055 height 508
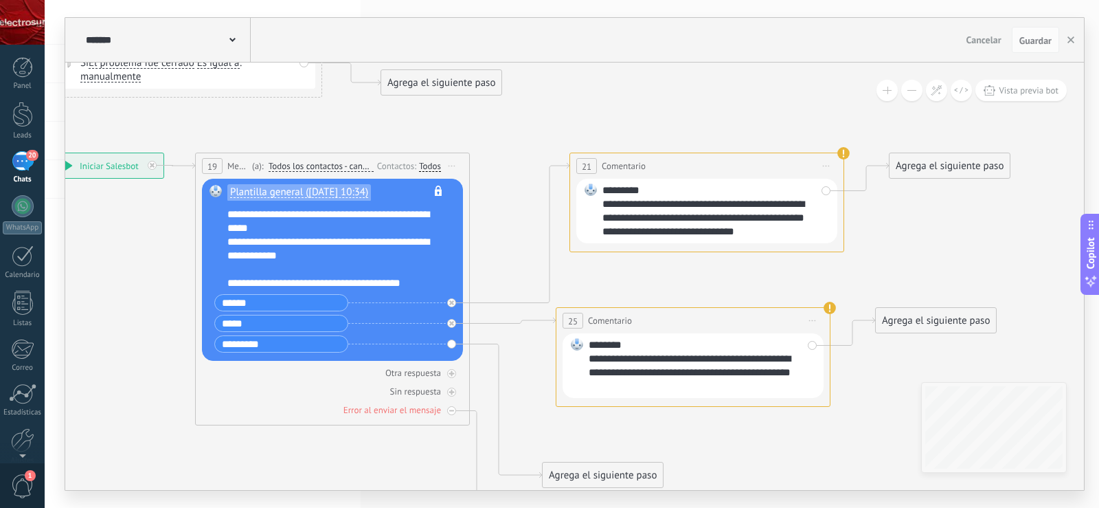
drag, startPoint x: 696, startPoint y: 94, endPoint x: 575, endPoint y: 317, distance: 253.4
click at [579, 311] on icon at bounding box center [506, 255] width 1604 height 1220
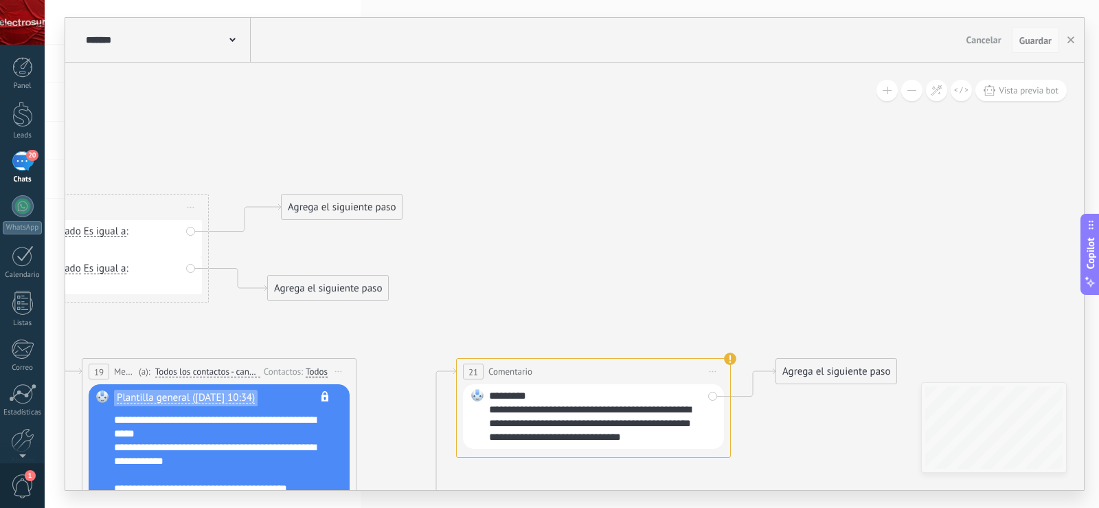
click at [1041, 41] on span "Guardar" at bounding box center [1036, 41] width 32 height 10
click at [1071, 38] on icon "button" at bounding box center [1071, 39] width 7 height 7
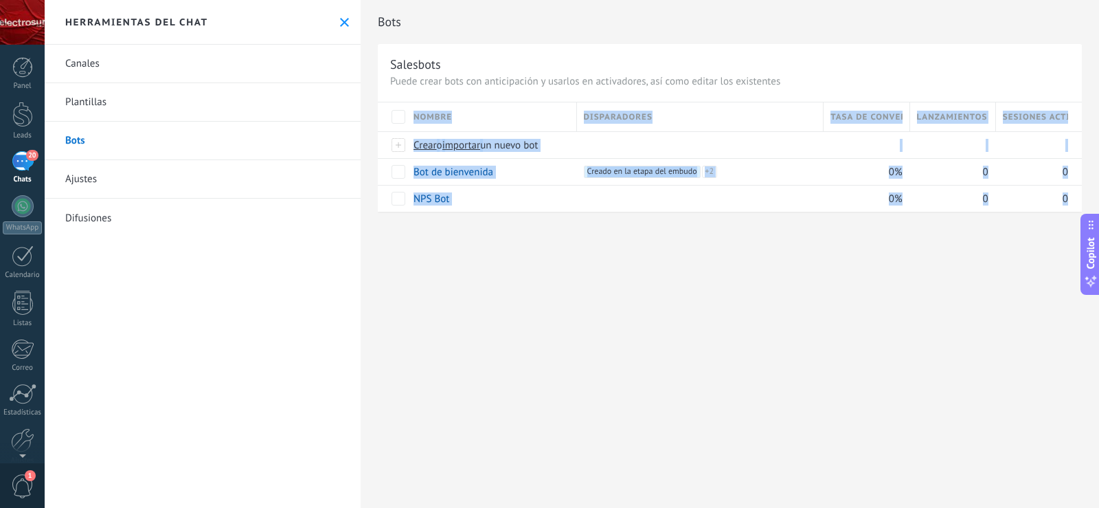
drag, startPoint x: 678, startPoint y: 348, endPoint x: 604, endPoint y: 368, distance: 76.2
click at [584, 390] on div "Bots Salesbots Puede crear bots con anticipación y usarlos en activadores, así …" at bounding box center [730, 254] width 739 height 508
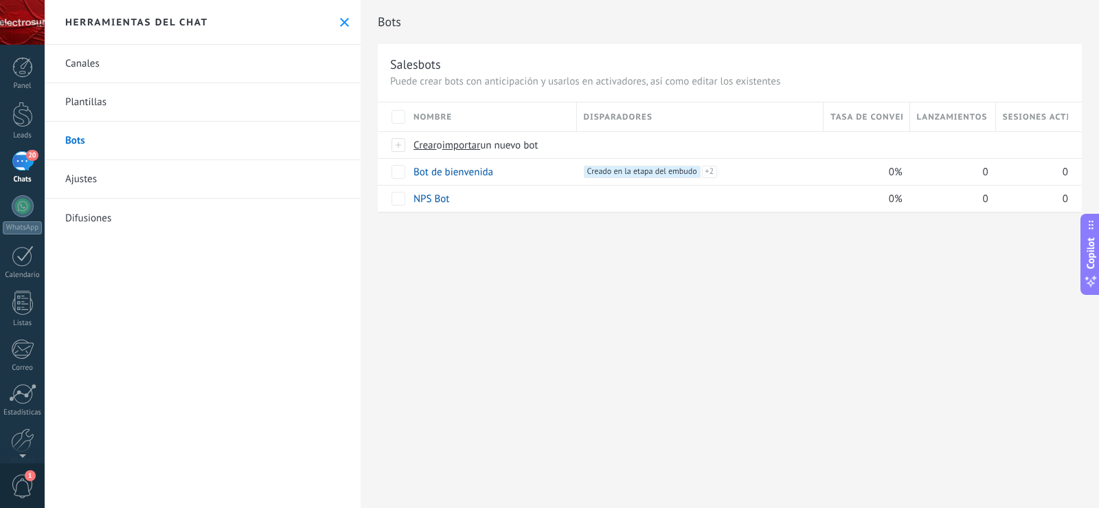
click at [731, 328] on div "Bots Salesbots Puede crear bots con anticipación y usarlos en activadores, así …" at bounding box center [730, 254] width 739 height 508
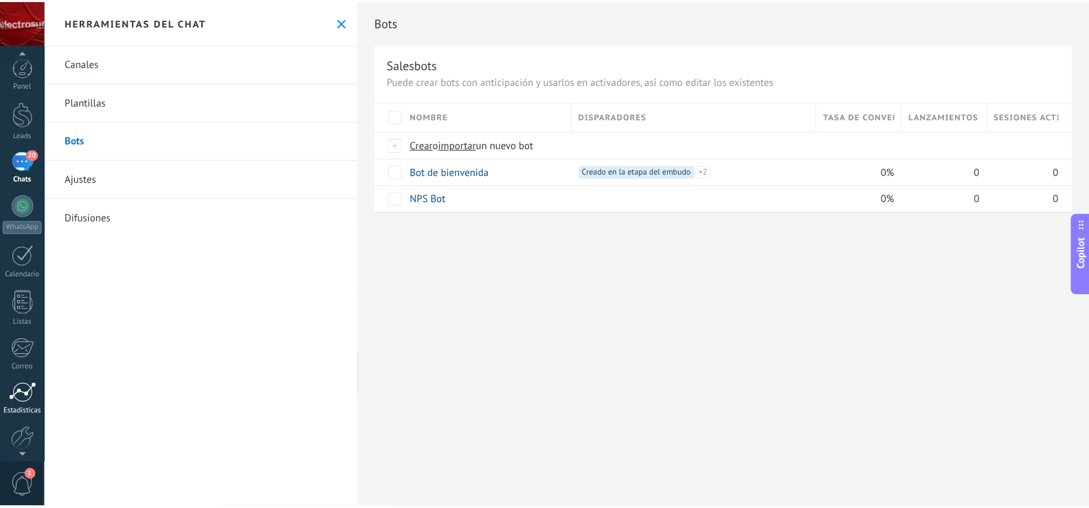
scroll to position [64, 0]
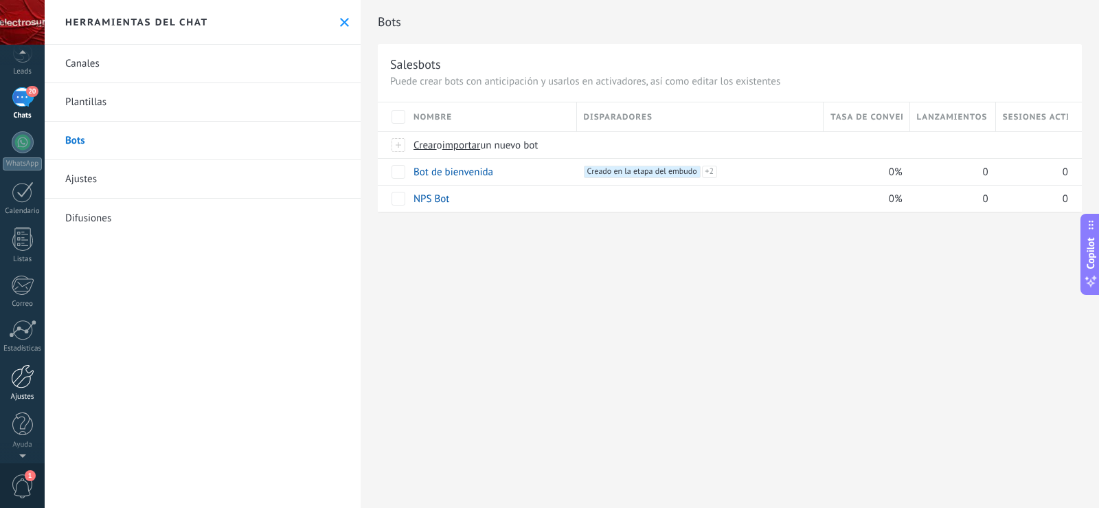
click at [28, 377] on div at bounding box center [22, 376] width 23 height 24
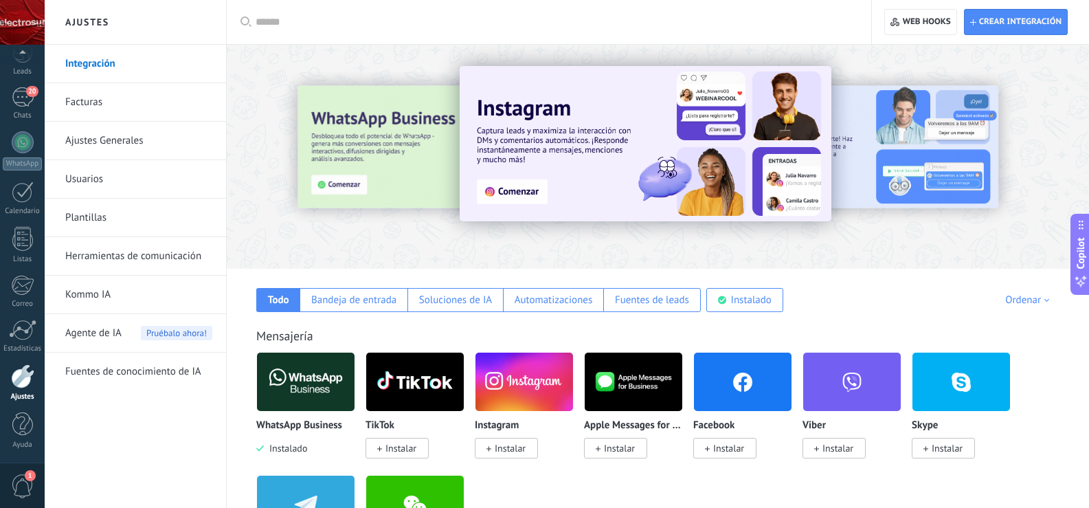
click at [135, 258] on link "Herramientas de comunicación" at bounding box center [138, 256] width 147 height 38
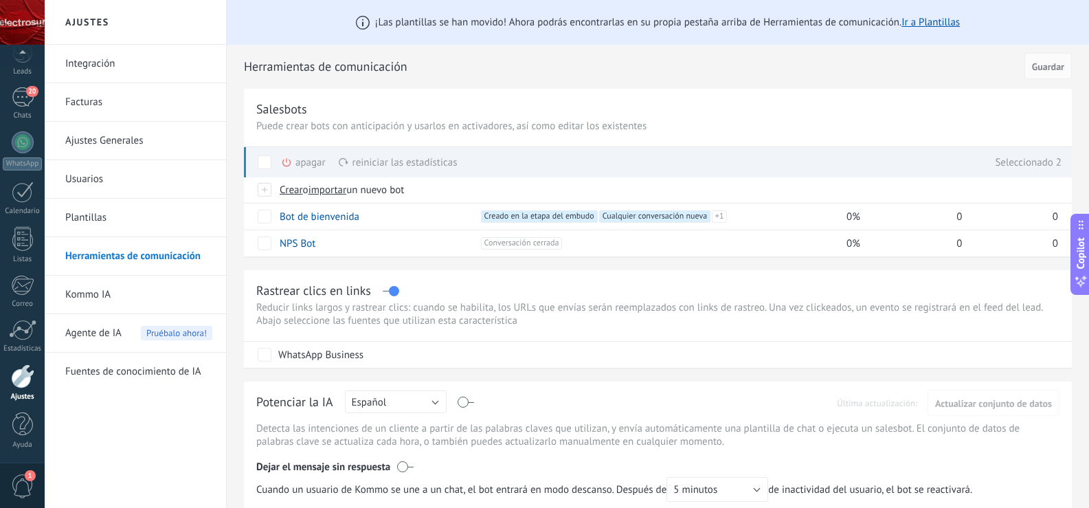
click at [301, 161] on div "apagar màs" at bounding box center [326, 162] width 91 height 30
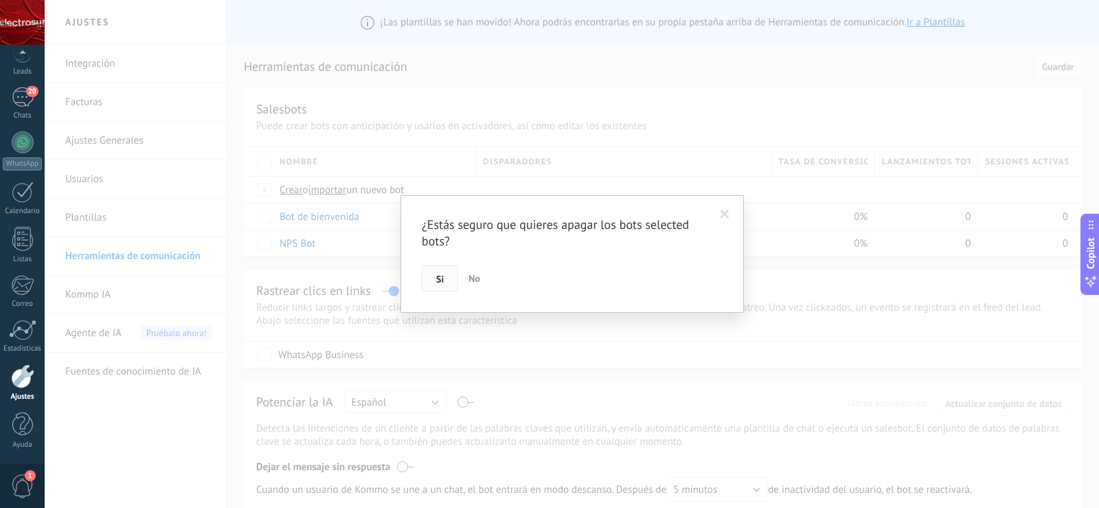
click at [442, 284] on span "Si" at bounding box center [440, 279] width 8 height 10
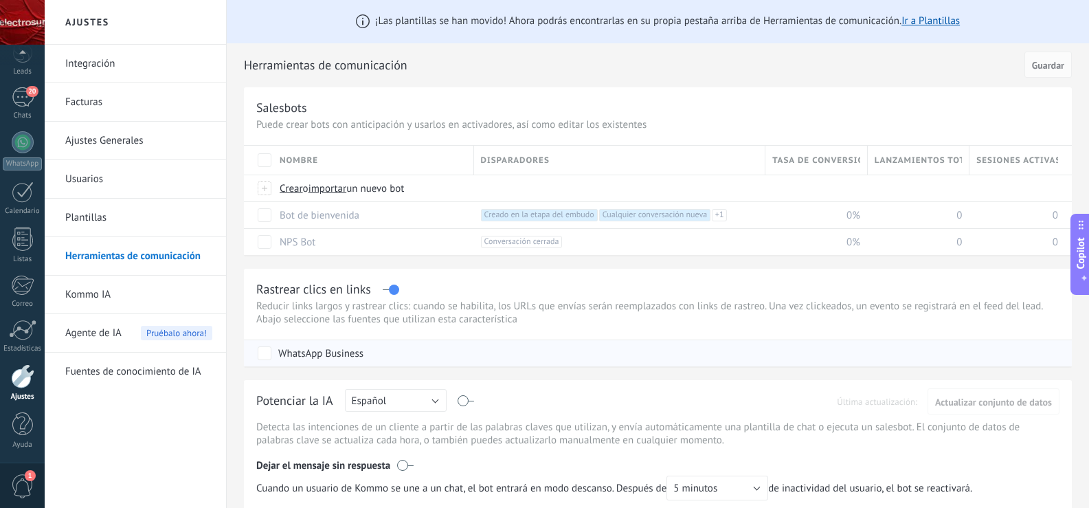
scroll to position [3, 0]
drag, startPoint x: 732, startPoint y: 348, endPoint x: 830, endPoint y: 359, distance: 98.9
click at [371, 219] on span at bounding box center [370, 217] width 14 height 14
click at [372, 241] on button "Cancelar" at bounding box center [369, 247] width 46 height 26
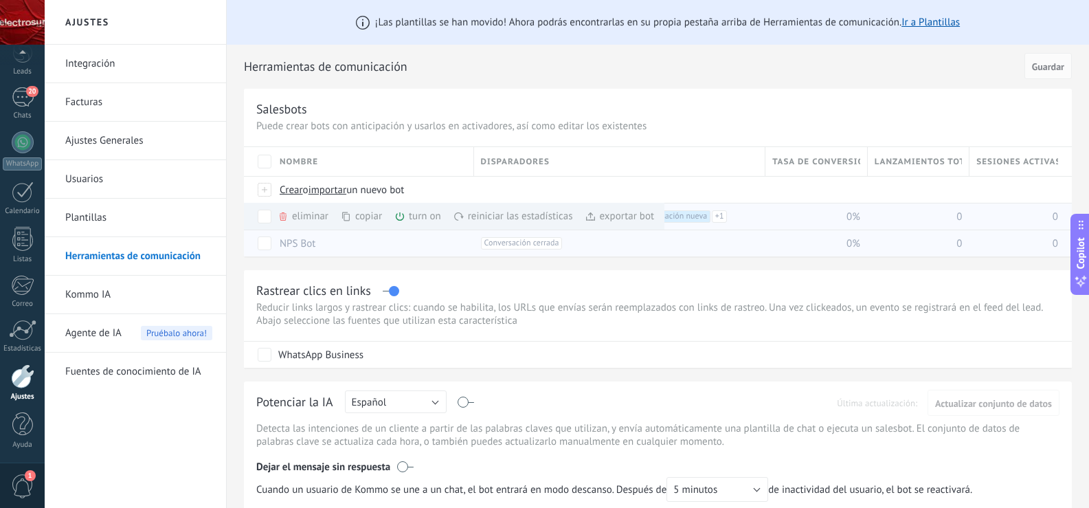
click at [304, 214] on div "eliminar màs" at bounding box center [327, 216] width 98 height 27
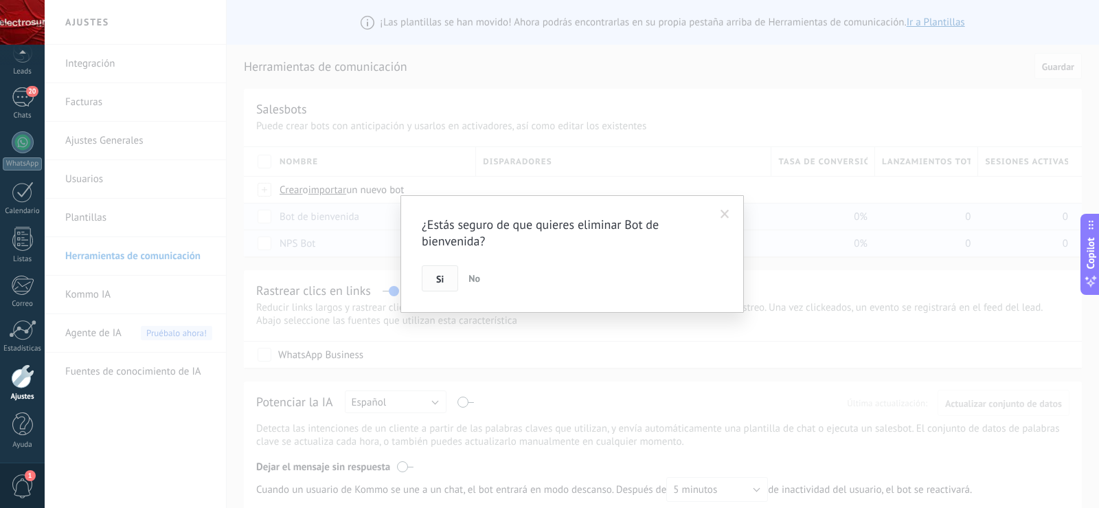
click at [445, 282] on button "Si" at bounding box center [440, 278] width 36 height 26
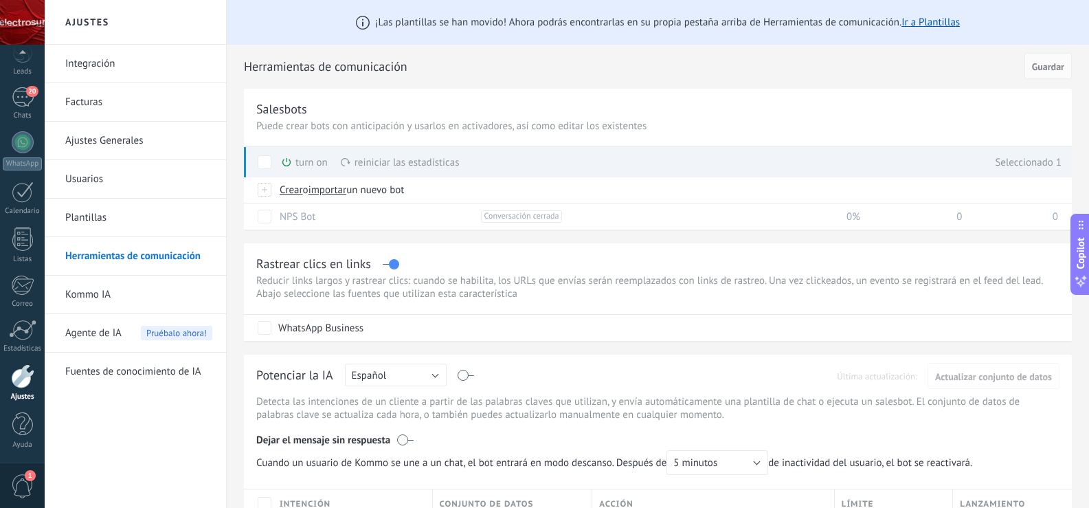
click at [379, 164] on div "reiniciar las estadísticas màs" at bounding box center [400, 162] width 120 height 30
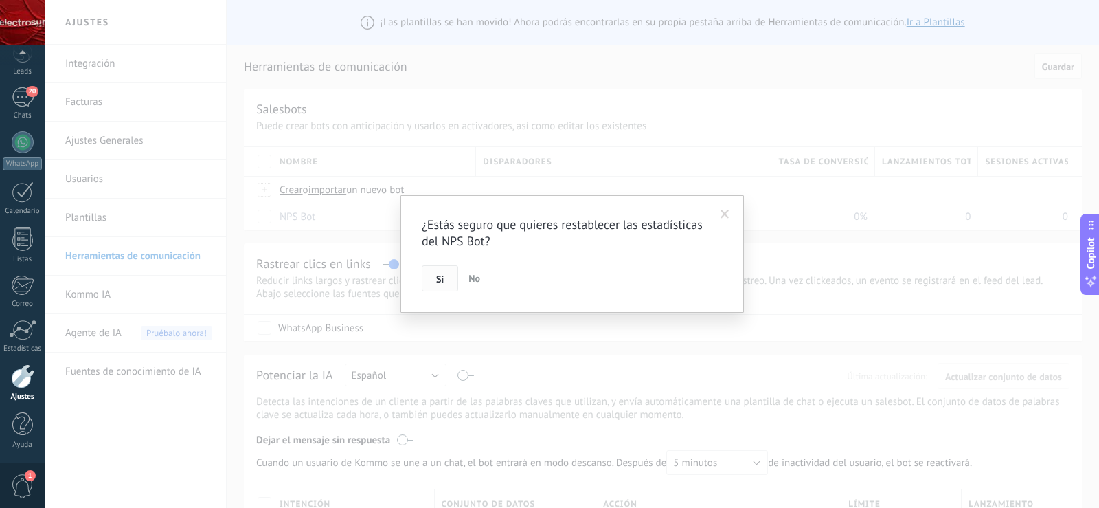
click at [443, 282] on span "Si" at bounding box center [440, 279] width 8 height 10
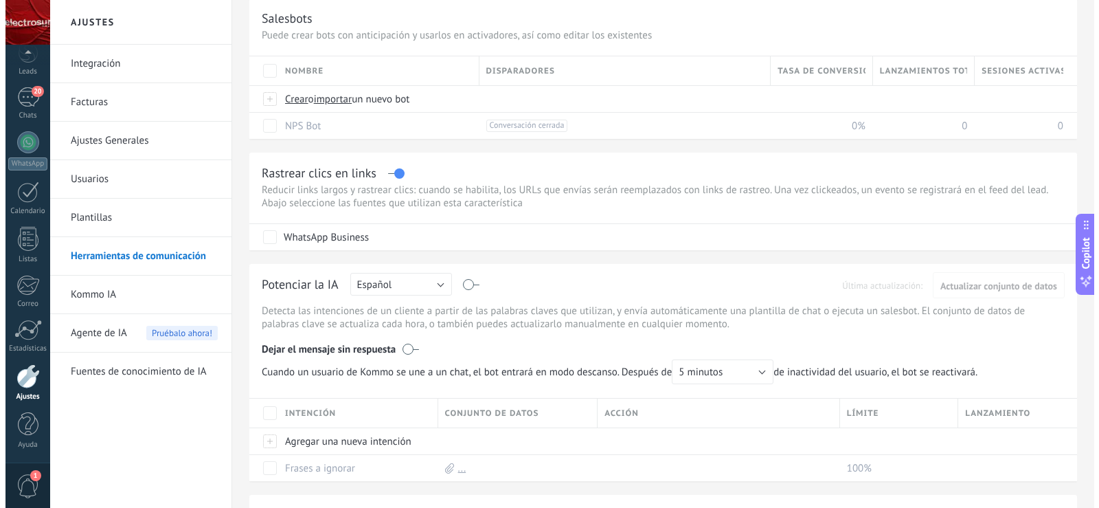
scroll to position [19, 0]
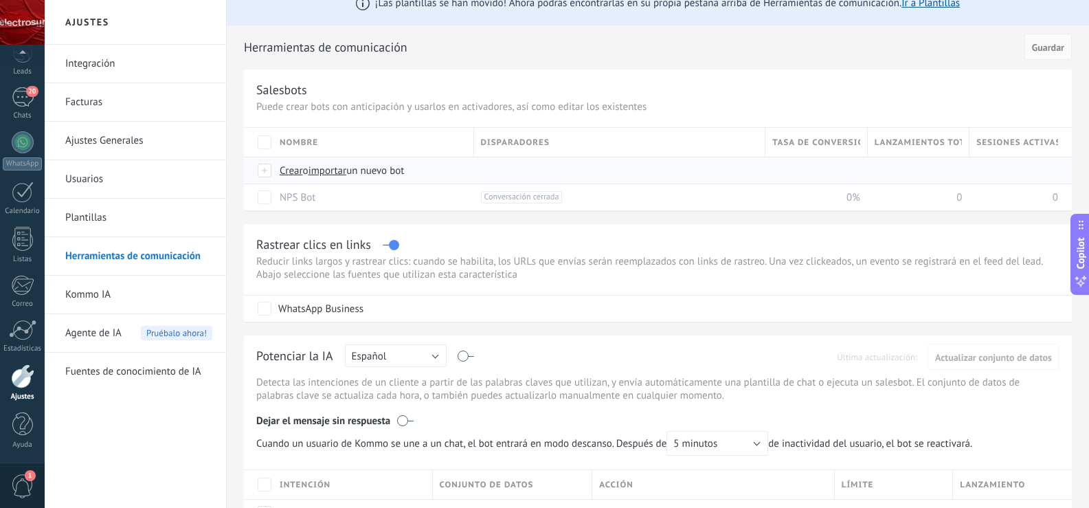
click at [291, 172] on span "Crear" at bounding box center [291, 170] width 23 height 13
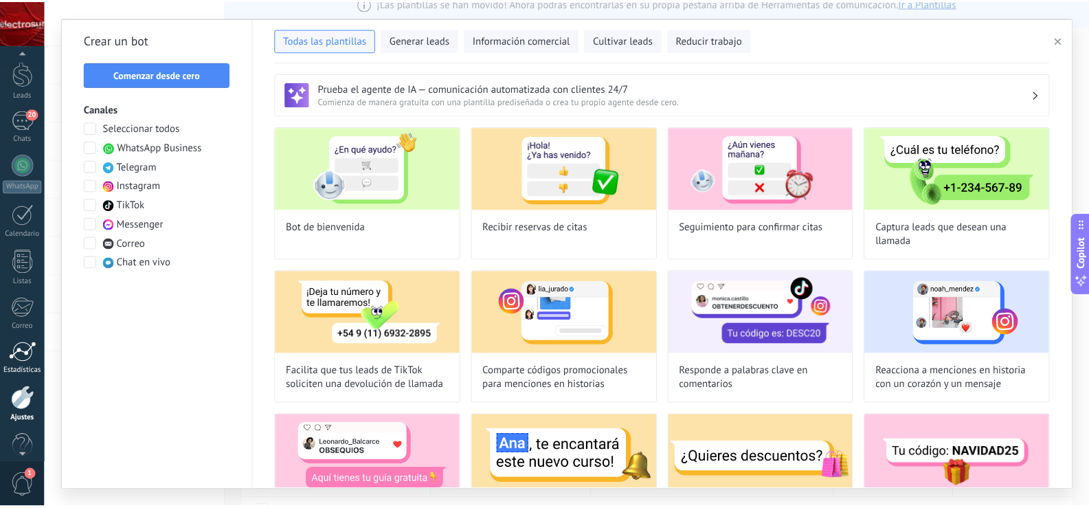
scroll to position [64, 0]
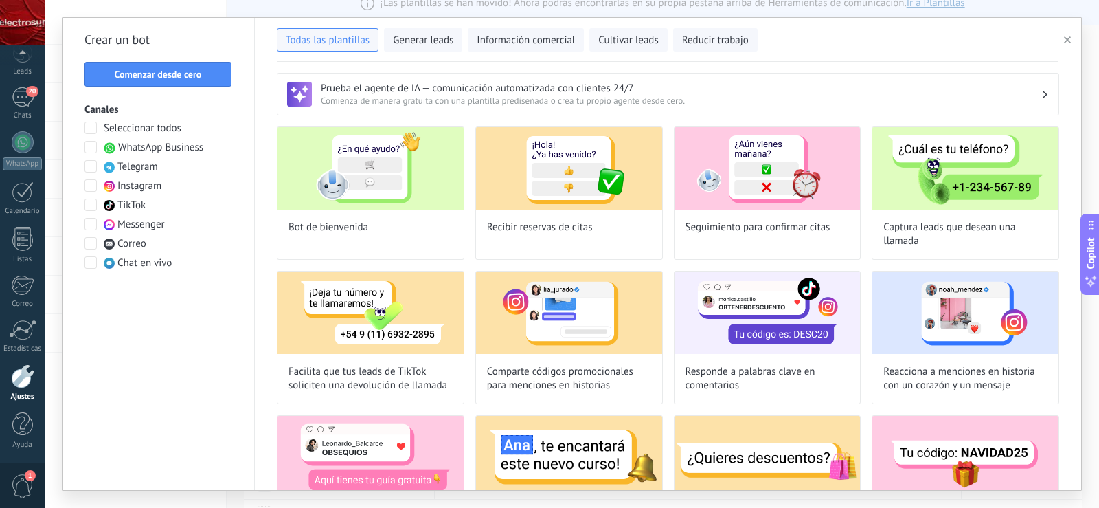
click at [38, 410] on div "Panel Leads 20 Chats WhatsApp Clientes" at bounding box center [22, 228] width 45 height 470
click at [19, 434] on div at bounding box center [22, 424] width 21 height 24
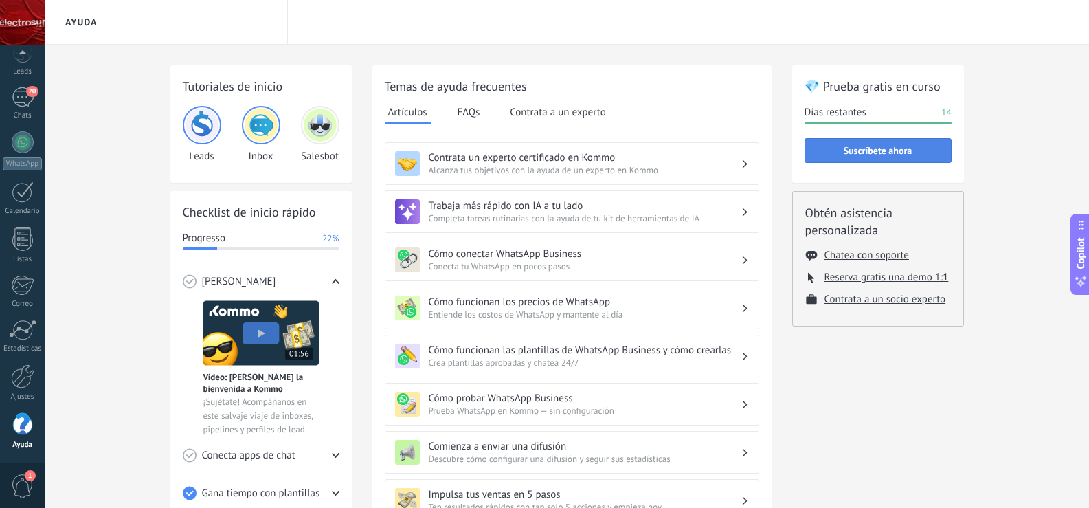
click at [904, 150] on span "Suscríbete ahora" at bounding box center [878, 151] width 69 height 10
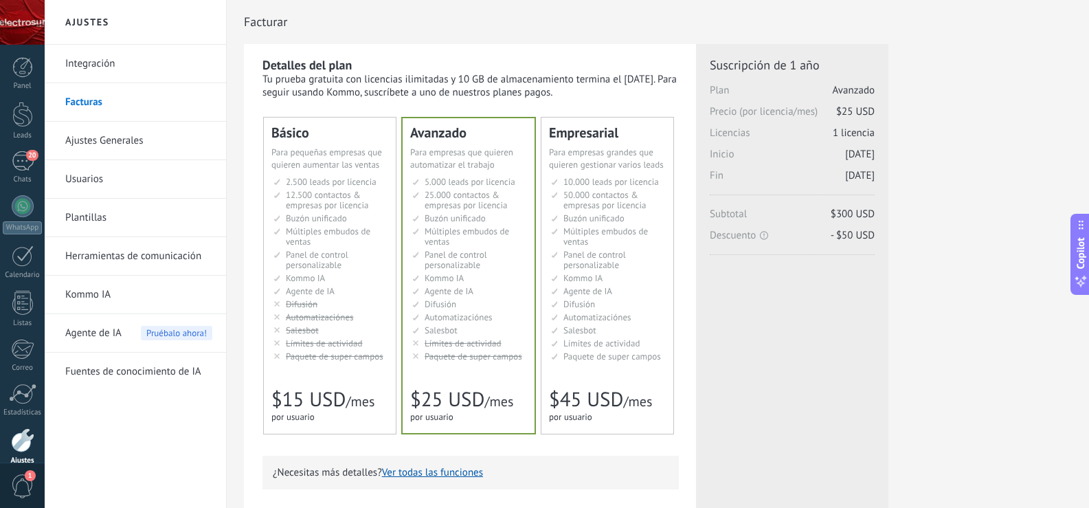
click at [643, 355] on span "Paquete de super campos" at bounding box center [612, 356] width 98 height 12
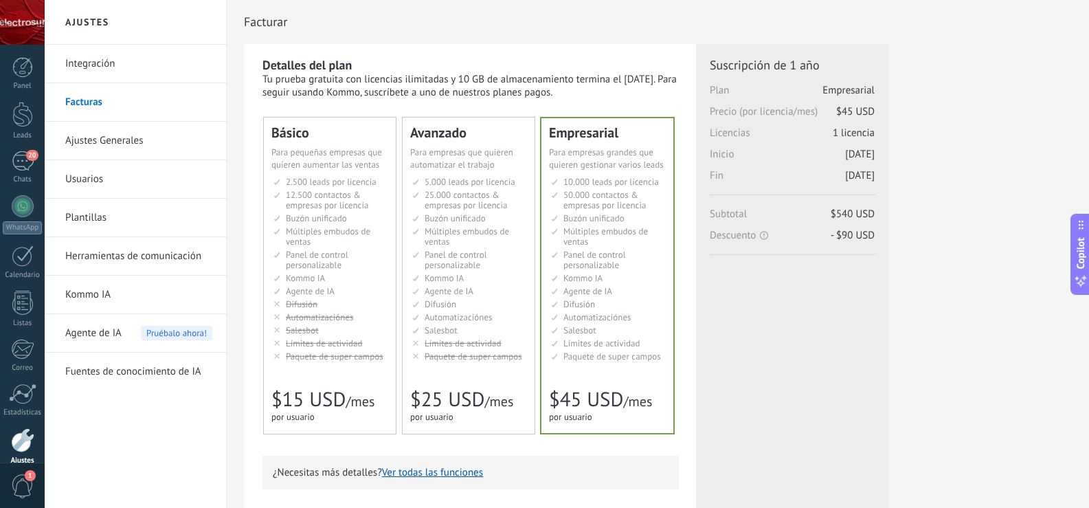
click at [464, 276] on span "Kommo IA" at bounding box center [444, 278] width 39 height 12
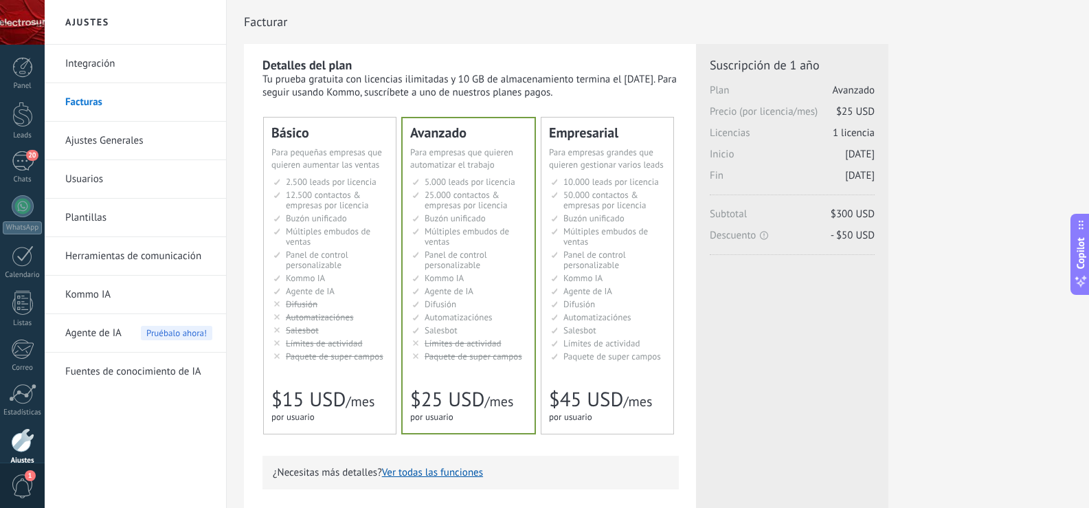
click at [612, 248] on ul "10.000 сделок на место 10.000 leads per seat 10.000 leads por licencia 添加线索和联系人…" at bounding box center [608, 269] width 115 height 185
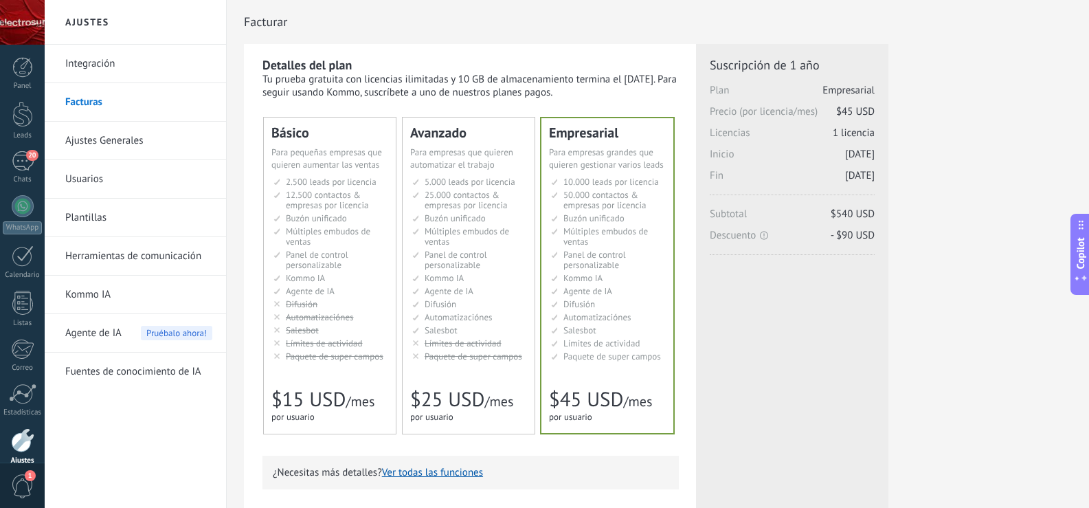
click at [466, 236] on span "Múltiples embudos de ventas" at bounding box center [467, 236] width 85 height 22
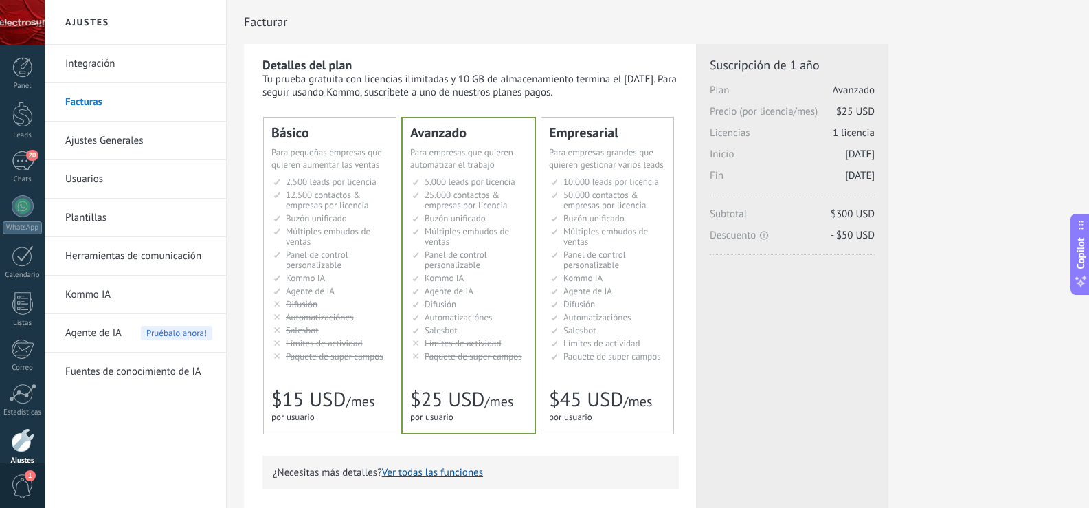
click at [594, 240] on li "Множество воронок Multiple sales pipelines Múltiples embudos de ventas Vários f…" at bounding box center [608, 236] width 115 height 21
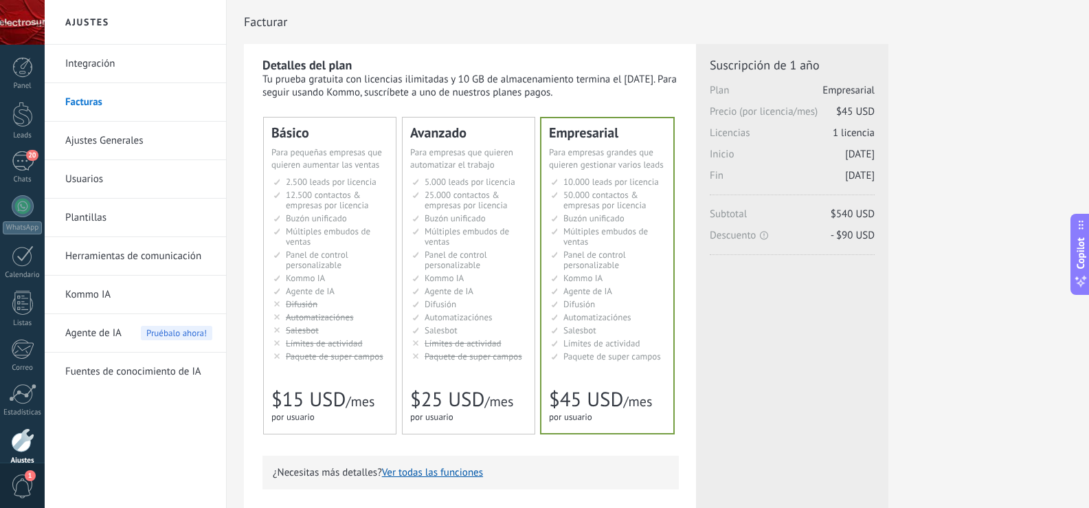
click at [451, 238] on li "Множество воронок Multiple sales pipelines Múltiples embudos de ventas Vários f…" at bounding box center [469, 236] width 115 height 21
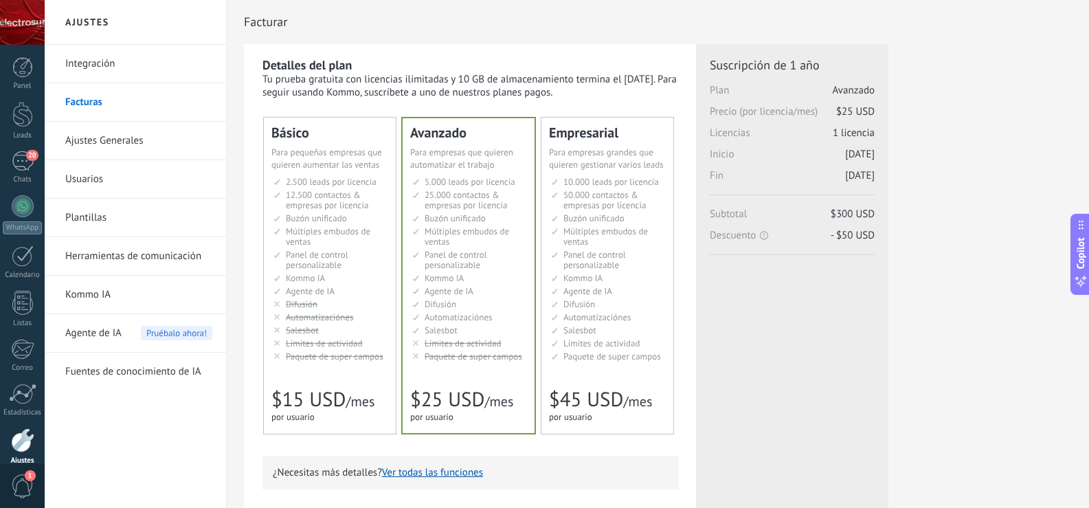
click at [593, 230] on span "Múltiples embudos de ventas" at bounding box center [605, 236] width 85 height 22
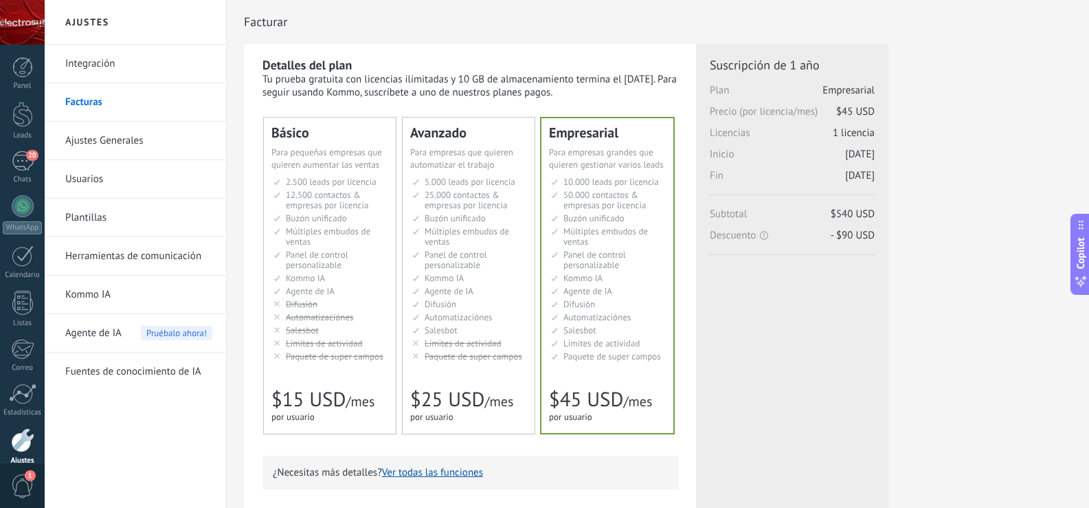
click at [488, 260] on li "Настраиваемый рабочий стол Customizable dashboard Panel de control personalizab…" at bounding box center [469, 259] width 115 height 21
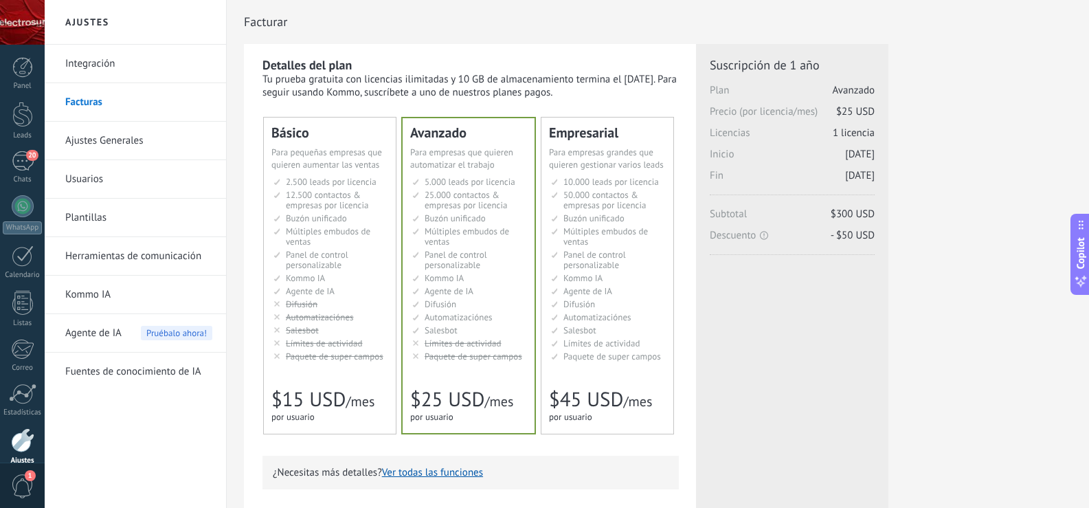
click at [610, 259] on span "Panel de control personalizable" at bounding box center [594, 260] width 63 height 22
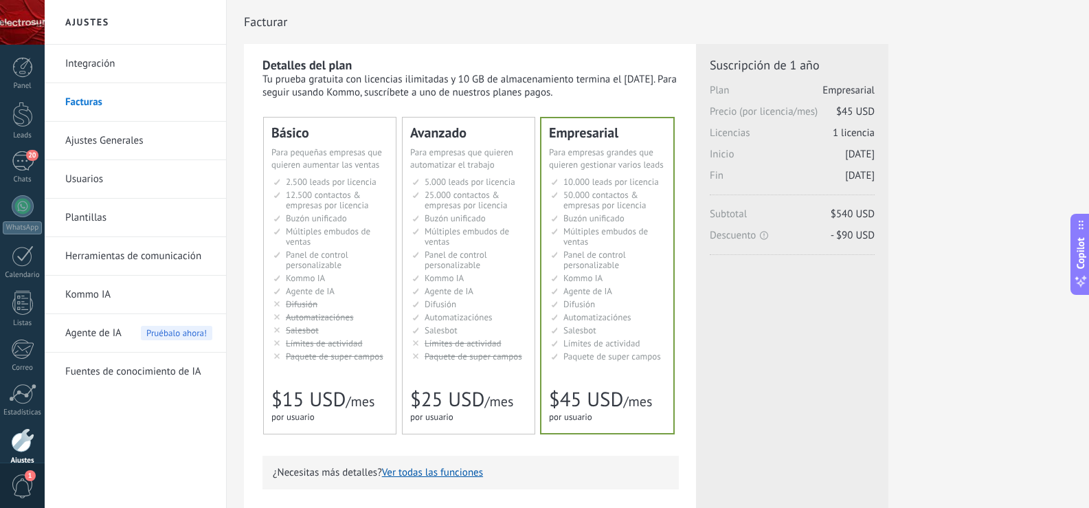
click at [440, 260] on span "Panel de control personalizable" at bounding box center [456, 260] width 63 height 22
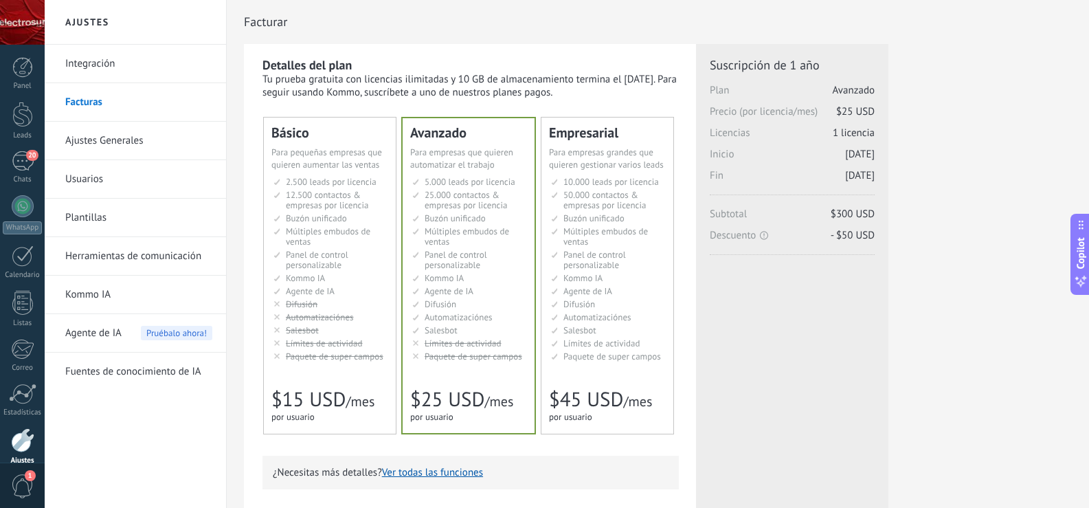
click at [627, 60] on div "Detalles del plan Tu prueba gratuita con licencias ilimitadas y 10 GB de almace…" at bounding box center [471, 78] width 416 height 42
click at [1077, 261] on span "Copilot" at bounding box center [1081, 253] width 14 height 32
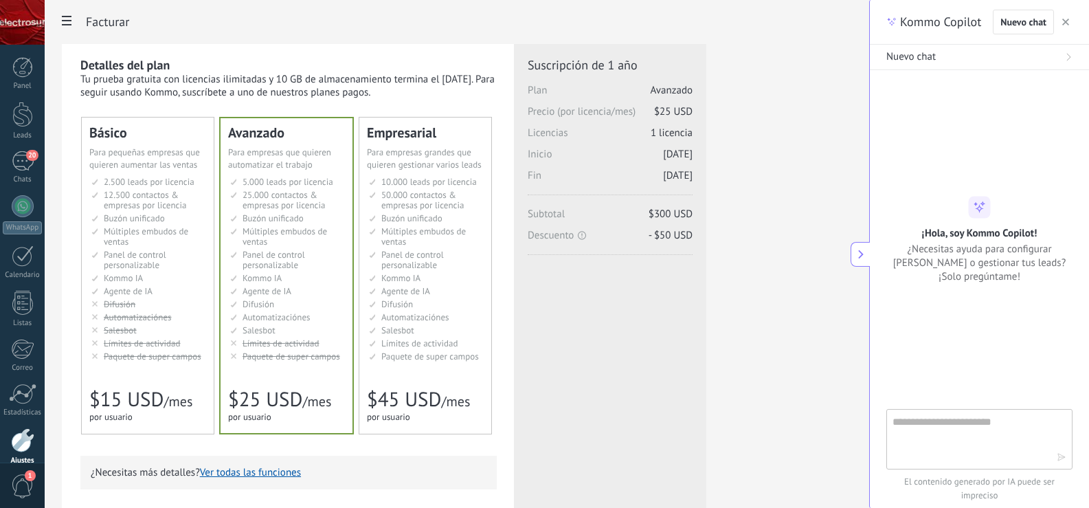
click at [1069, 25] on use "button" at bounding box center [1065, 22] width 7 height 7
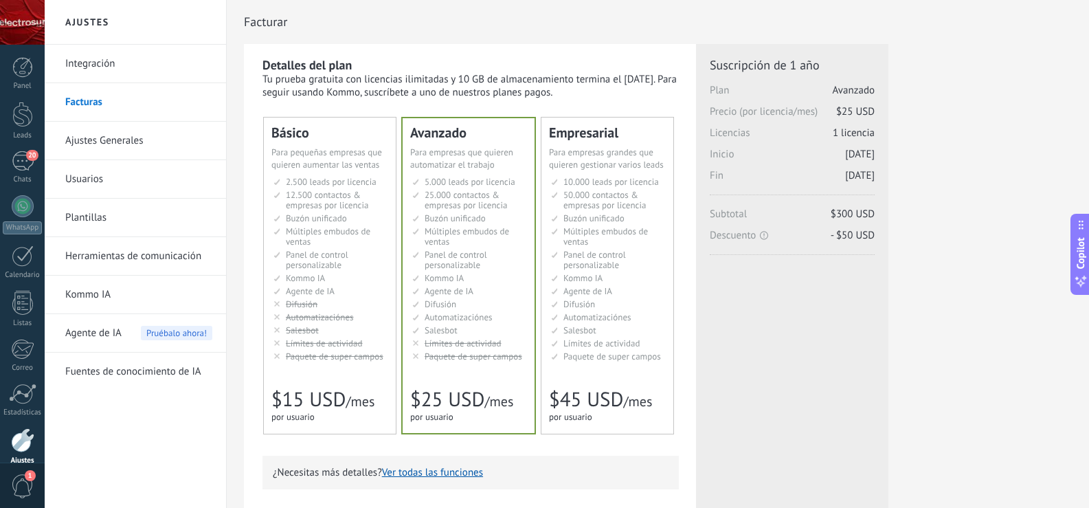
click at [990, 133] on div "Detalles del plan Tu prueba gratuita con licencias ilimitadas y 10 GB de almace…" at bounding box center [658, 439] width 828 height 791
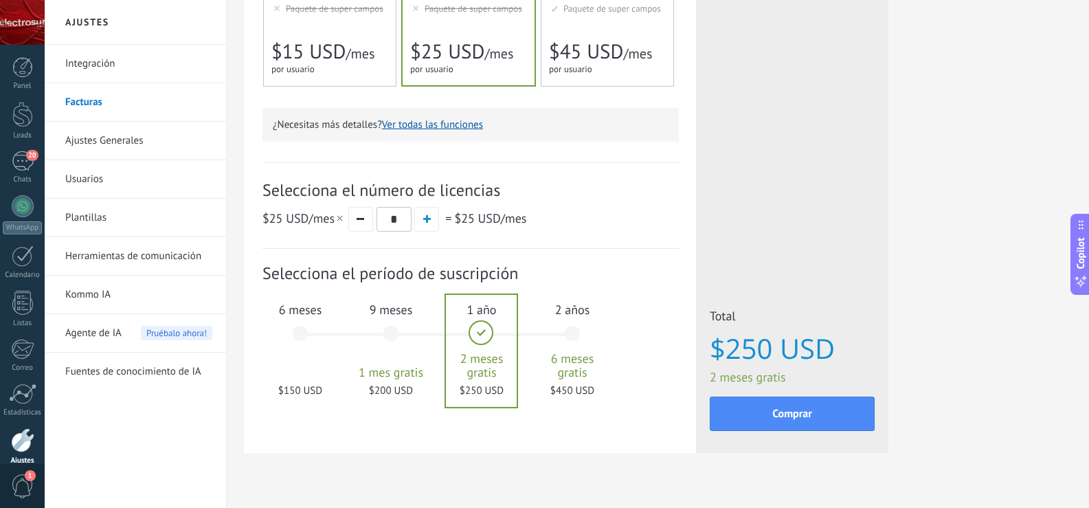
scroll to position [372, 0]
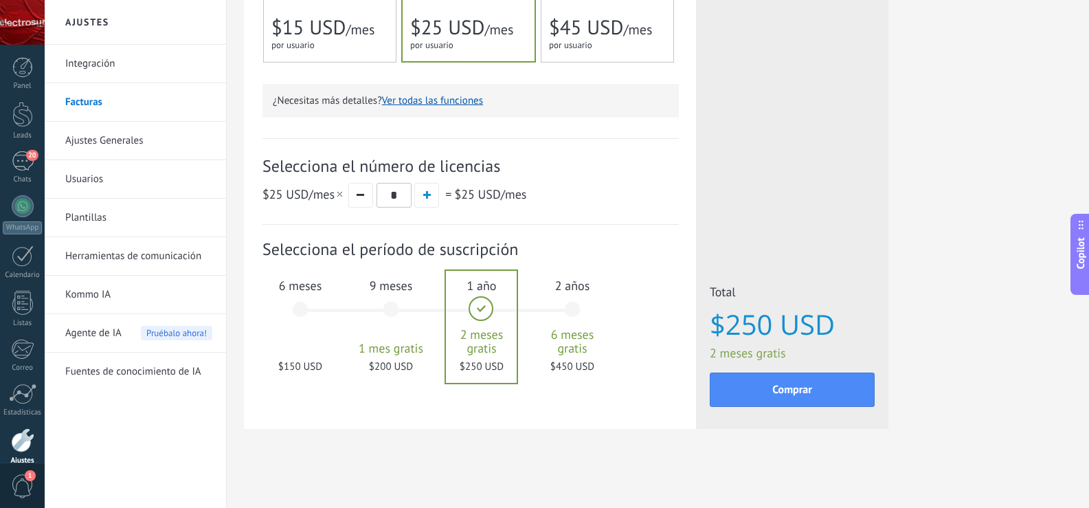
click at [575, 313] on div "2 años 6 meses gratis $450 USD" at bounding box center [572, 315] width 74 height 97
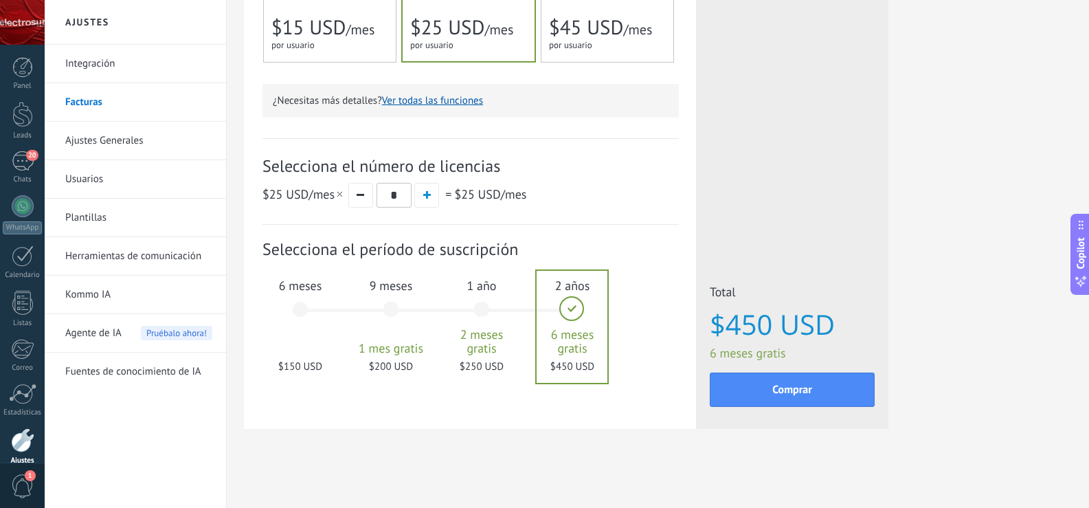
click at [513, 311] on div "1 año 2 meses gratis $250 USD" at bounding box center [482, 315] width 74 height 97
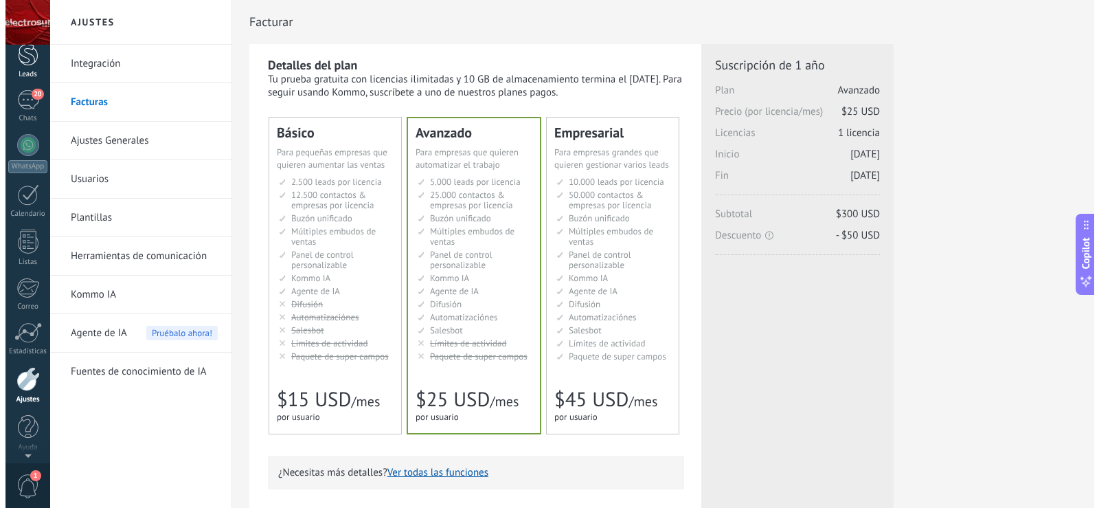
scroll to position [0, 0]
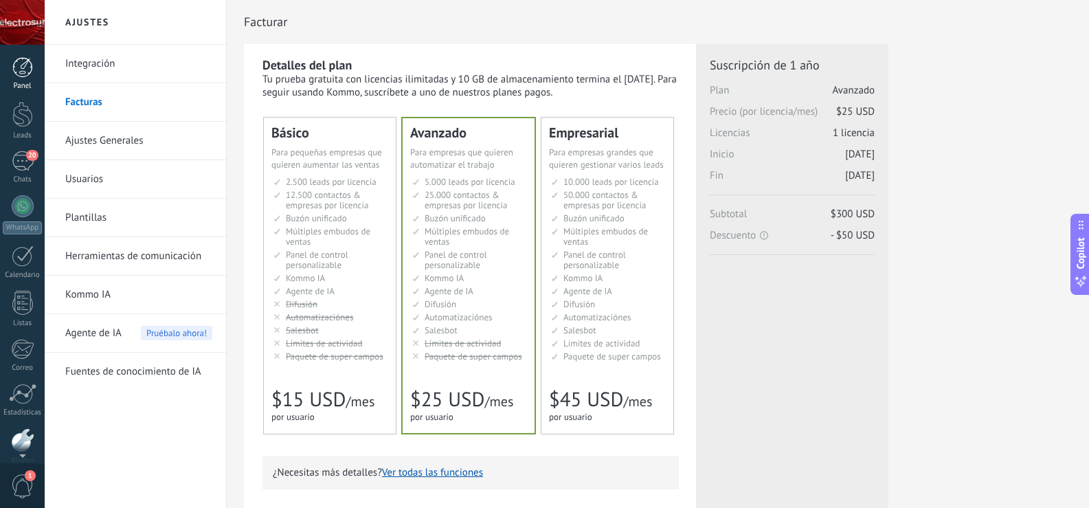
click at [21, 70] on div at bounding box center [22, 67] width 21 height 21
